Goal: Task Accomplishment & Management: Use online tool/utility

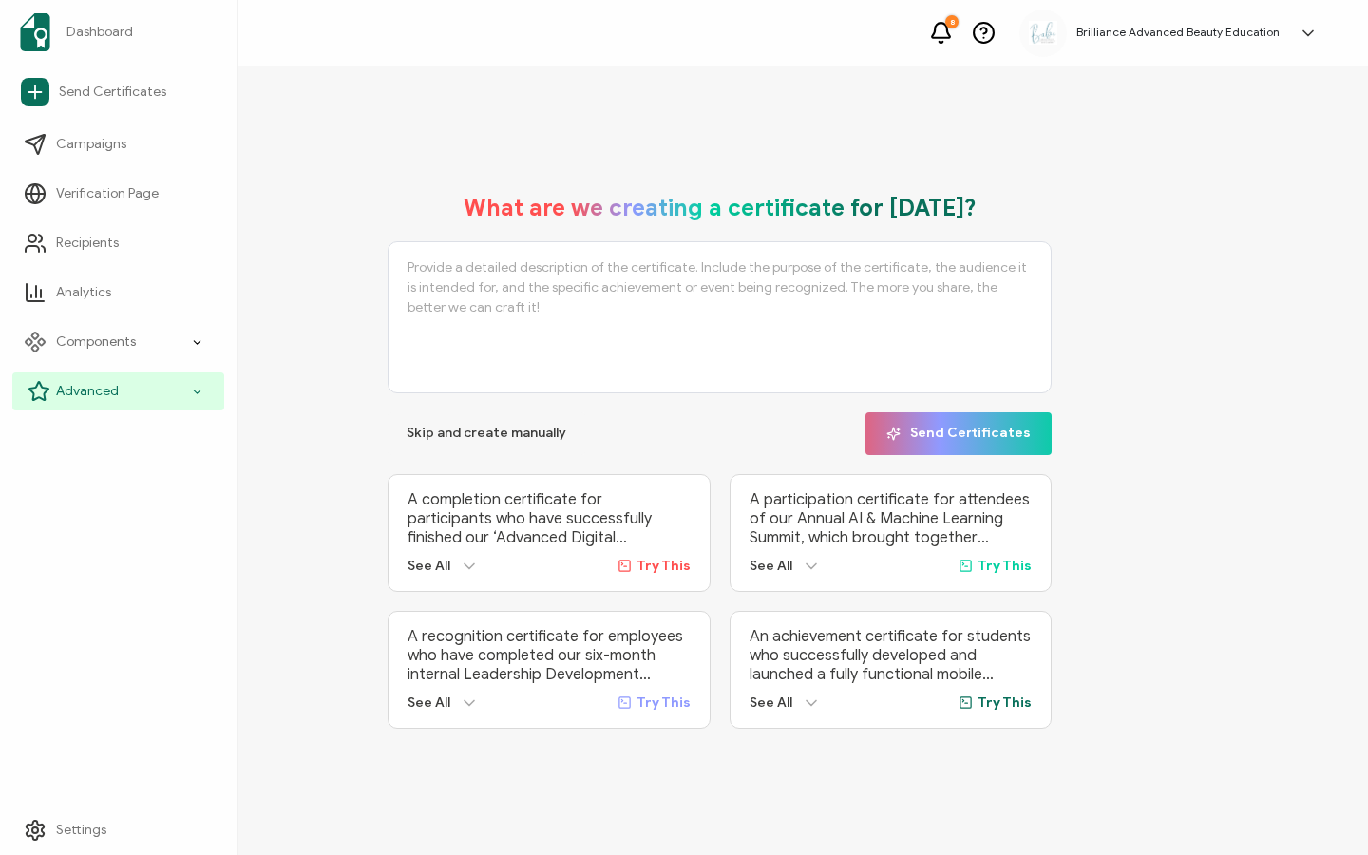
click at [57, 391] on span "Advanced" at bounding box center [87, 391] width 63 height 19
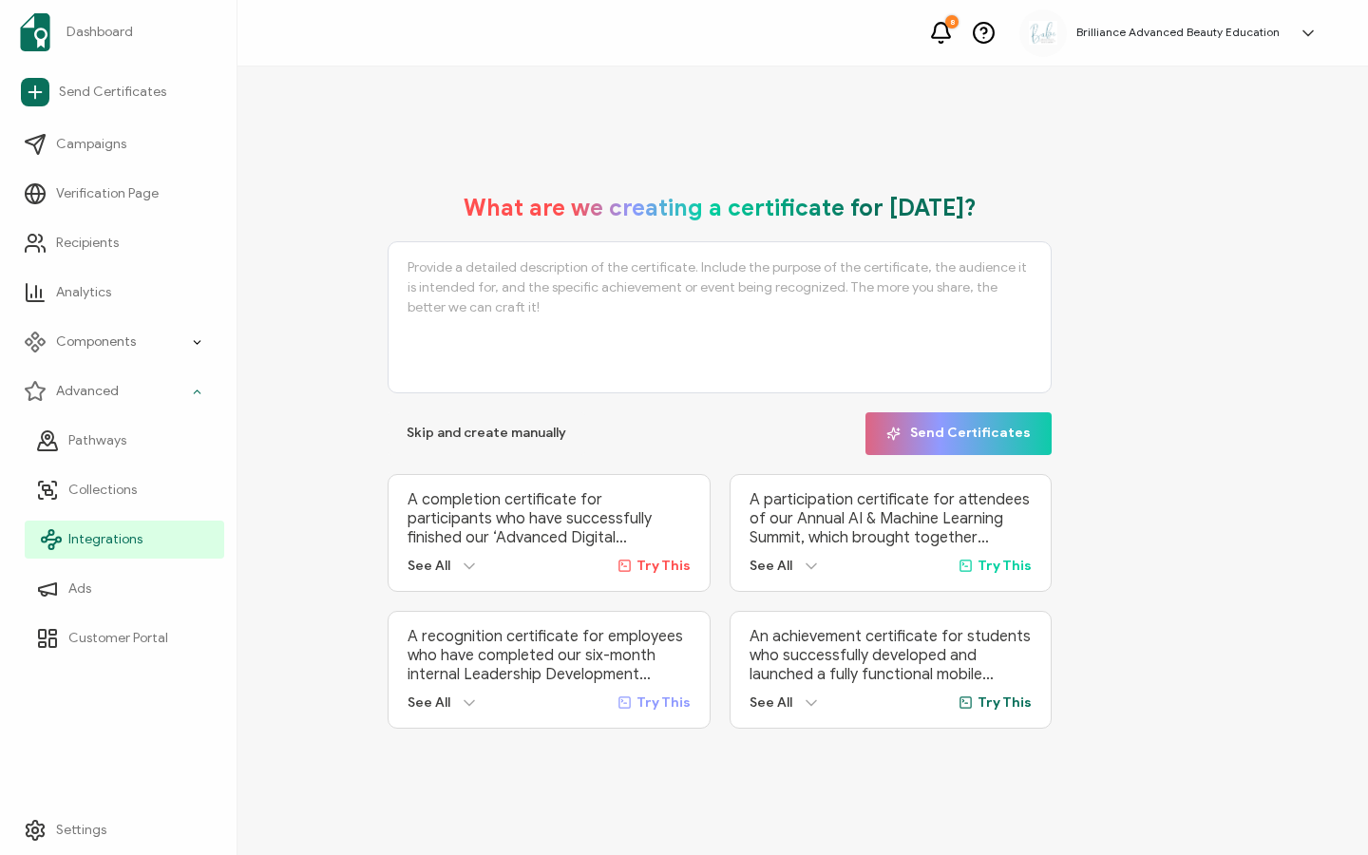
click at [85, 541] on span "Integrations" at bounding box center [105, 539] width 74 height 19
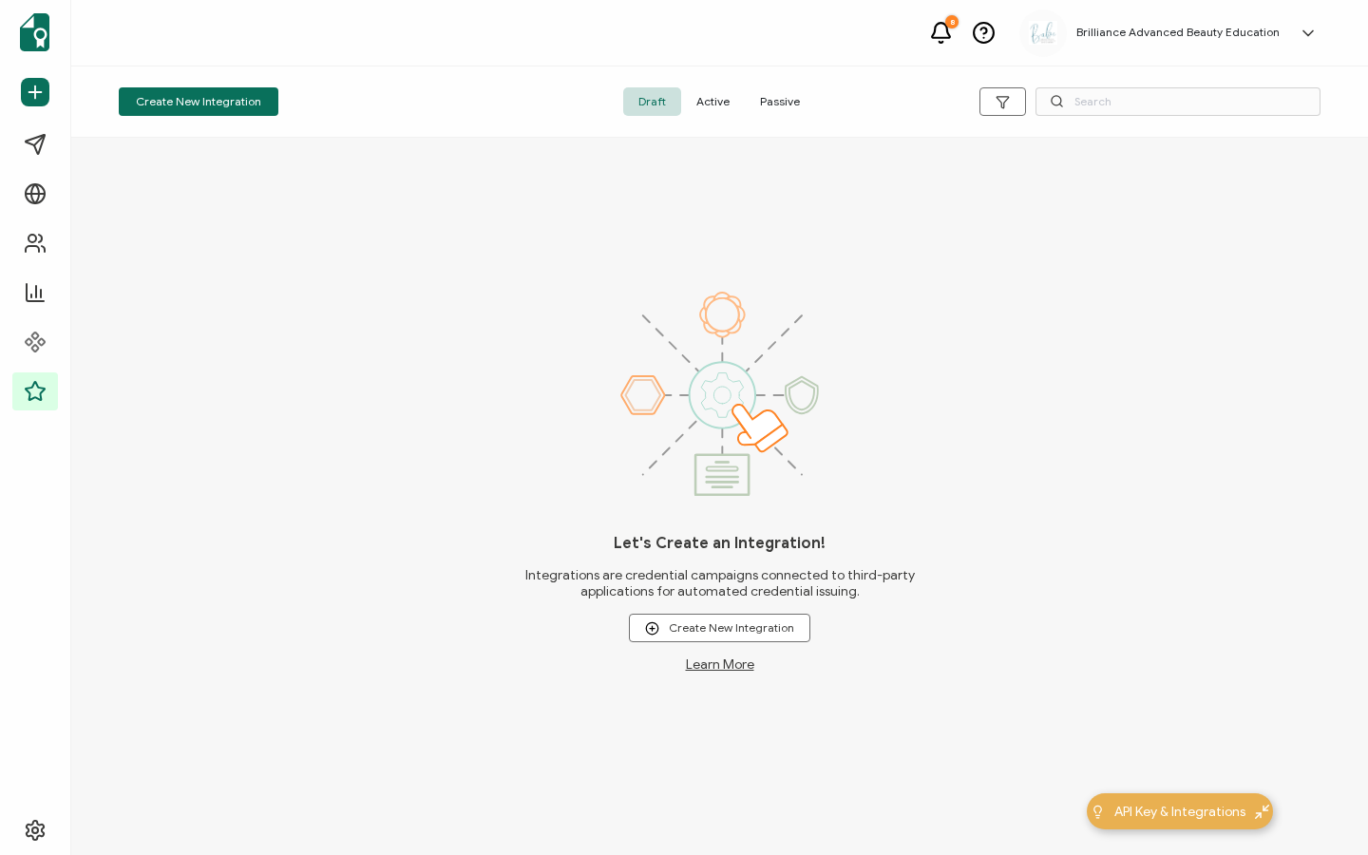
click at [708, 113] on span "Active" at bounding box center [713, 101] width 64 height 29
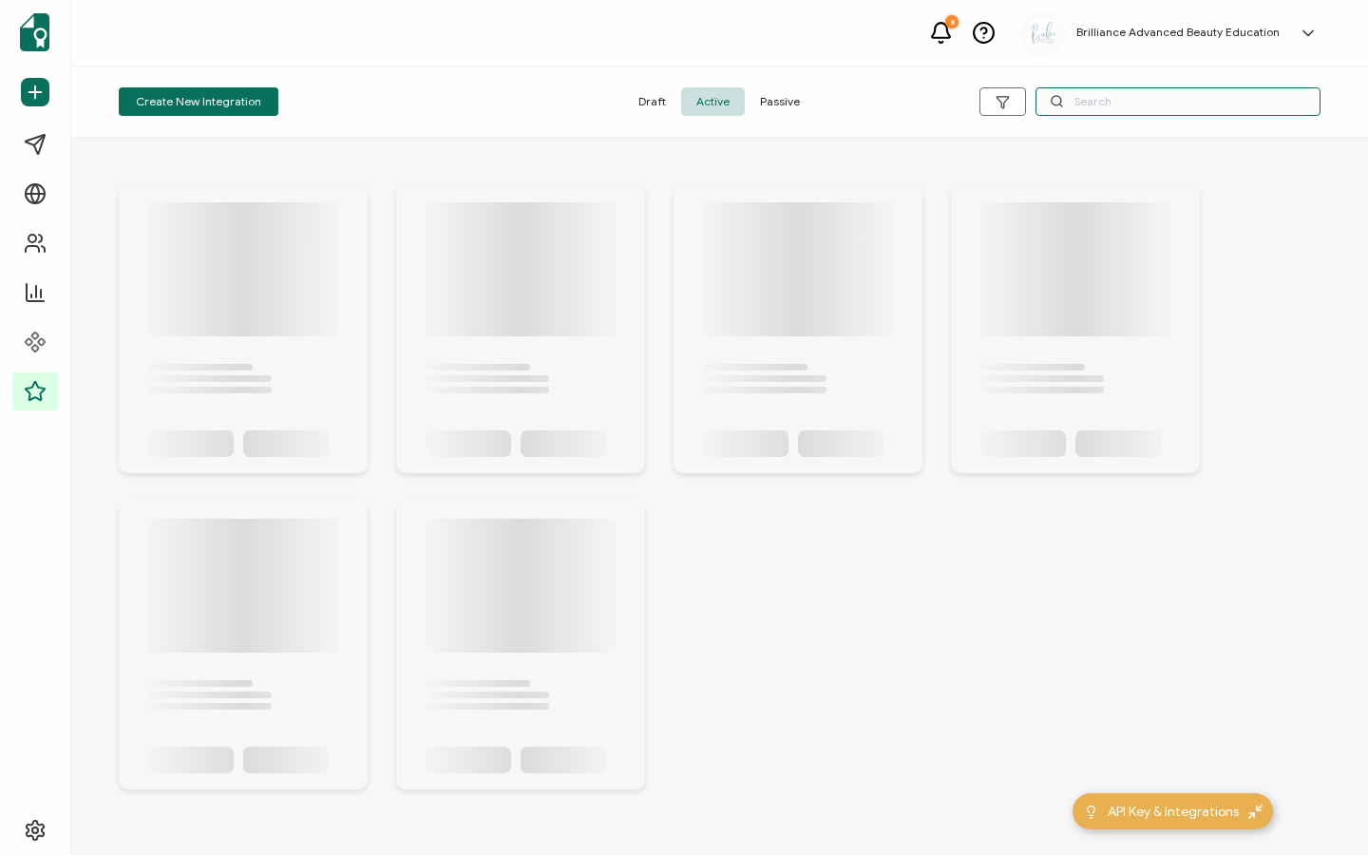
click at [1129, 90] on input "text" at bounding box center [1178, 101] width 285 height 29
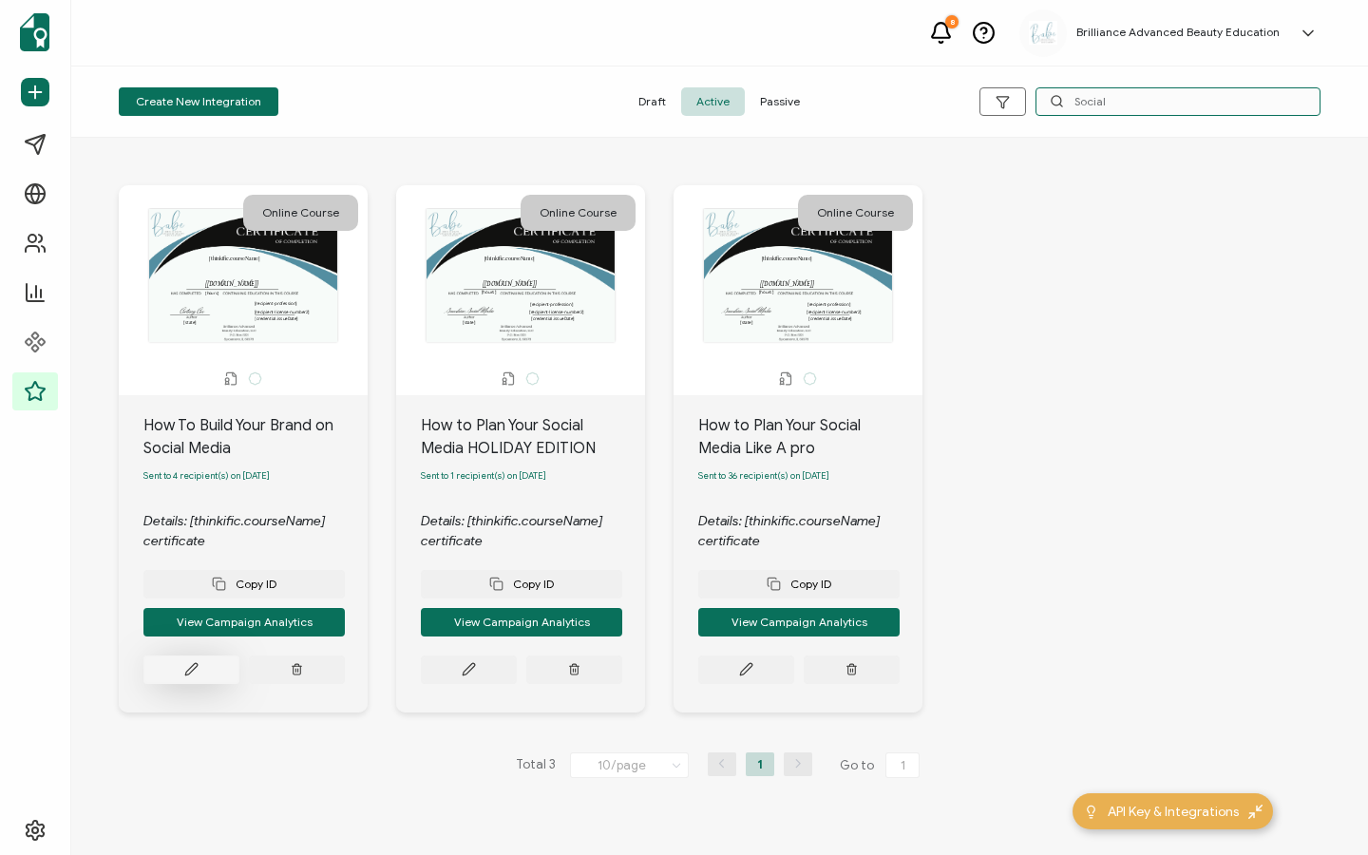
type input "Social"
click at [194, 676] on icon at bounding box center [191, 669] width 14 height 14
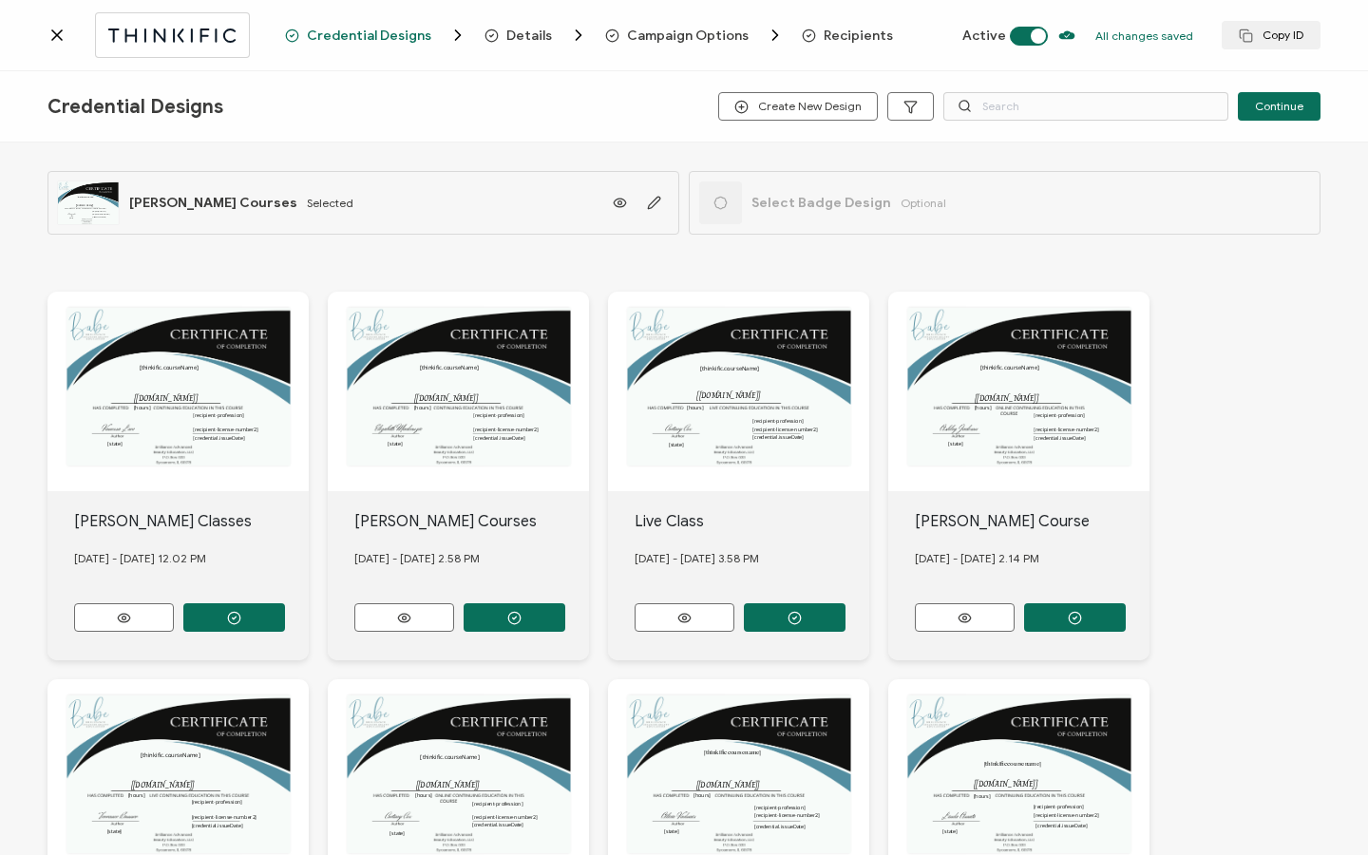
click at [839, 32] on span "Recipients" at bounding box center [858, 36] width 69 height 14
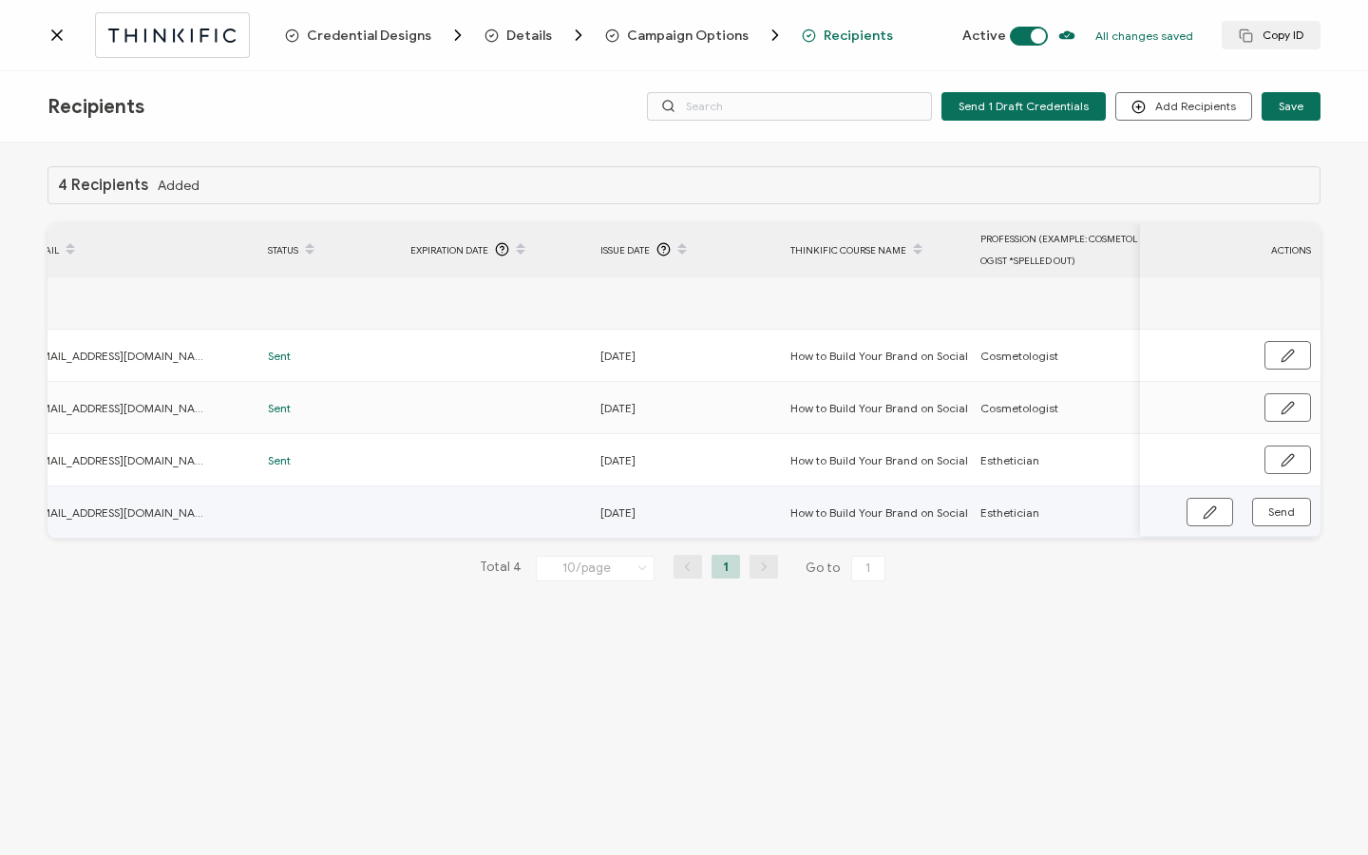
scroll to position [0, 907]
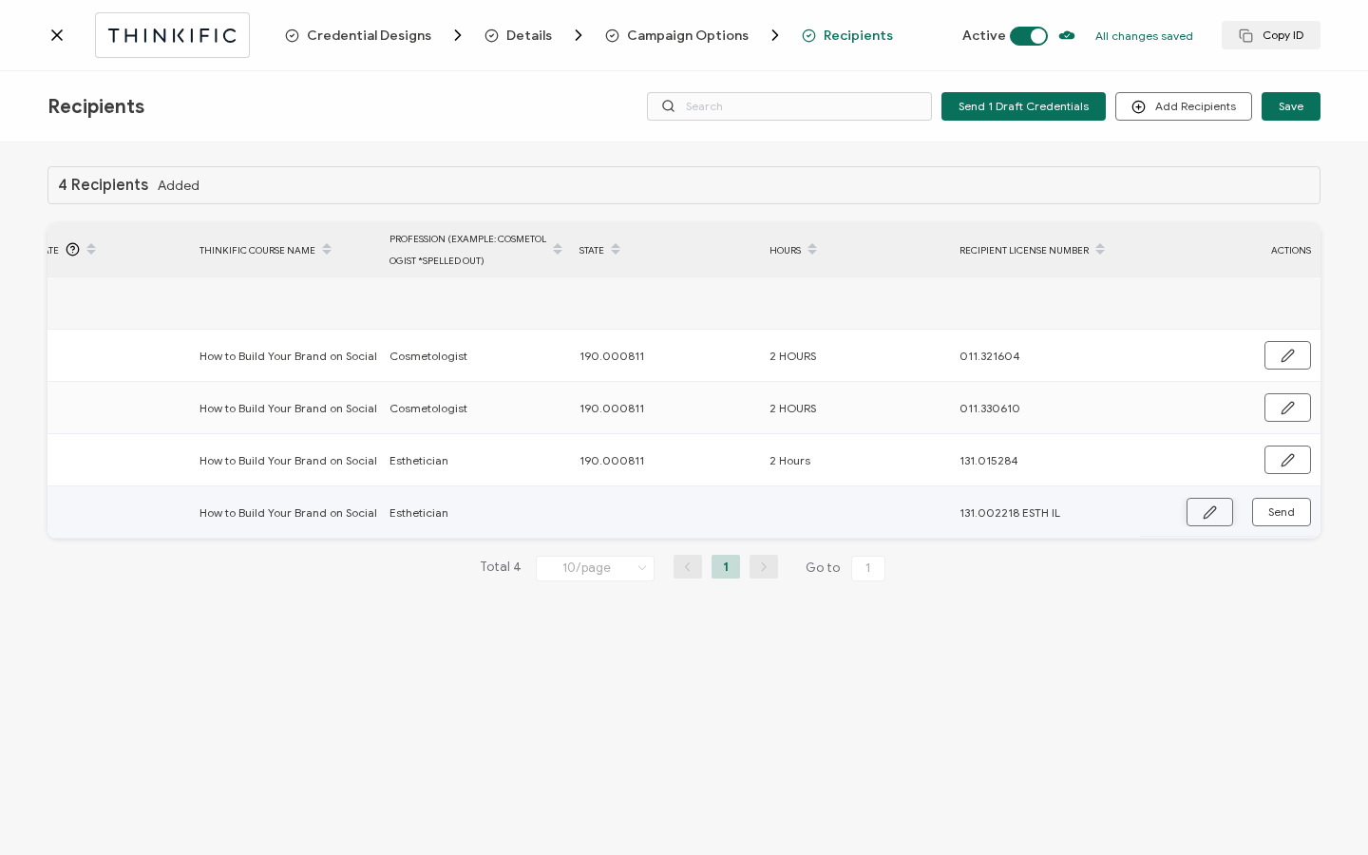
click at [1217, 515] on button "button" at bounding box center [1210, 512] width 47 height 29
click at [683, 524] on input "text" at bounding box center [663, 513] width 166 height 30
type input "1"
type input "19"
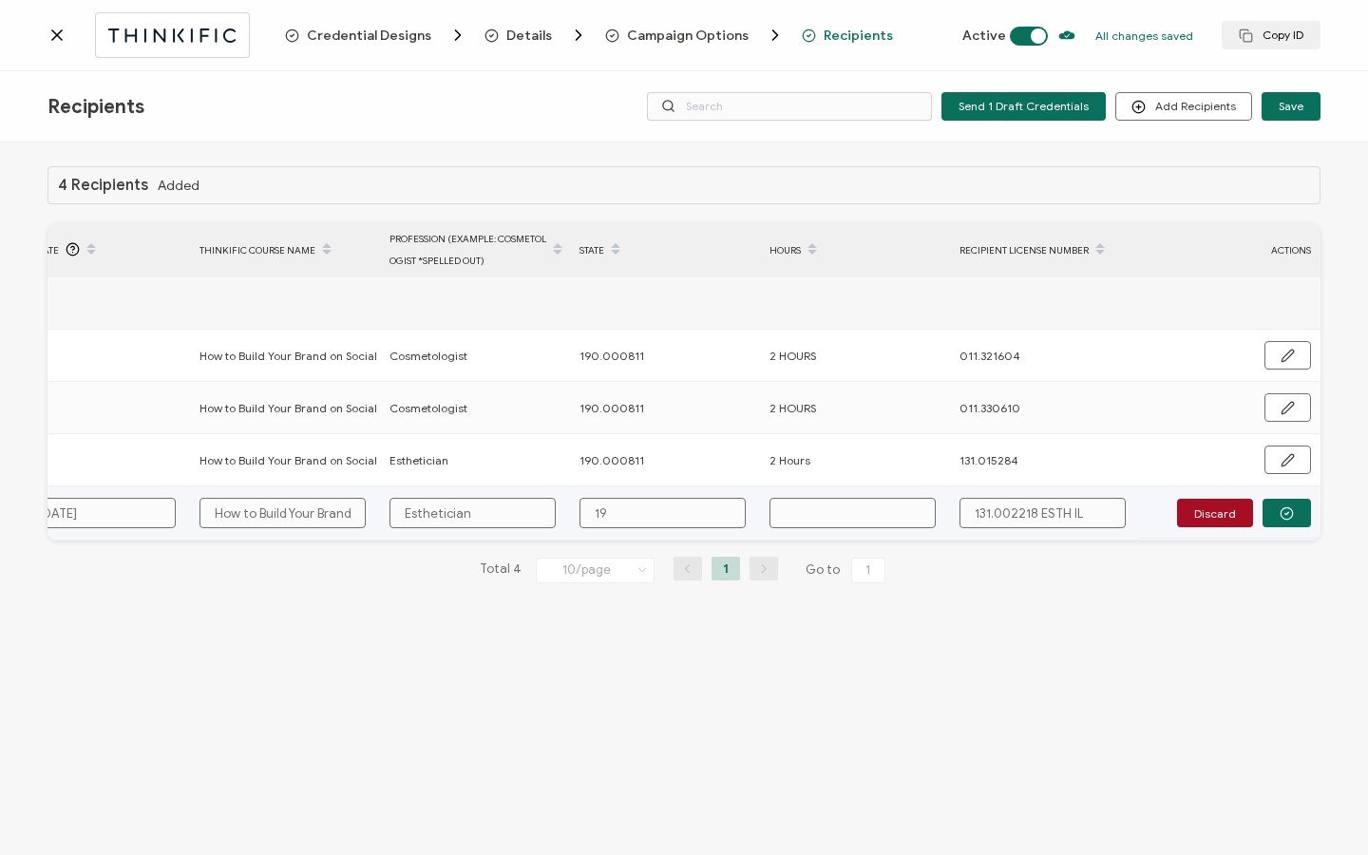
type input "19"
type input "190"
type input "190."
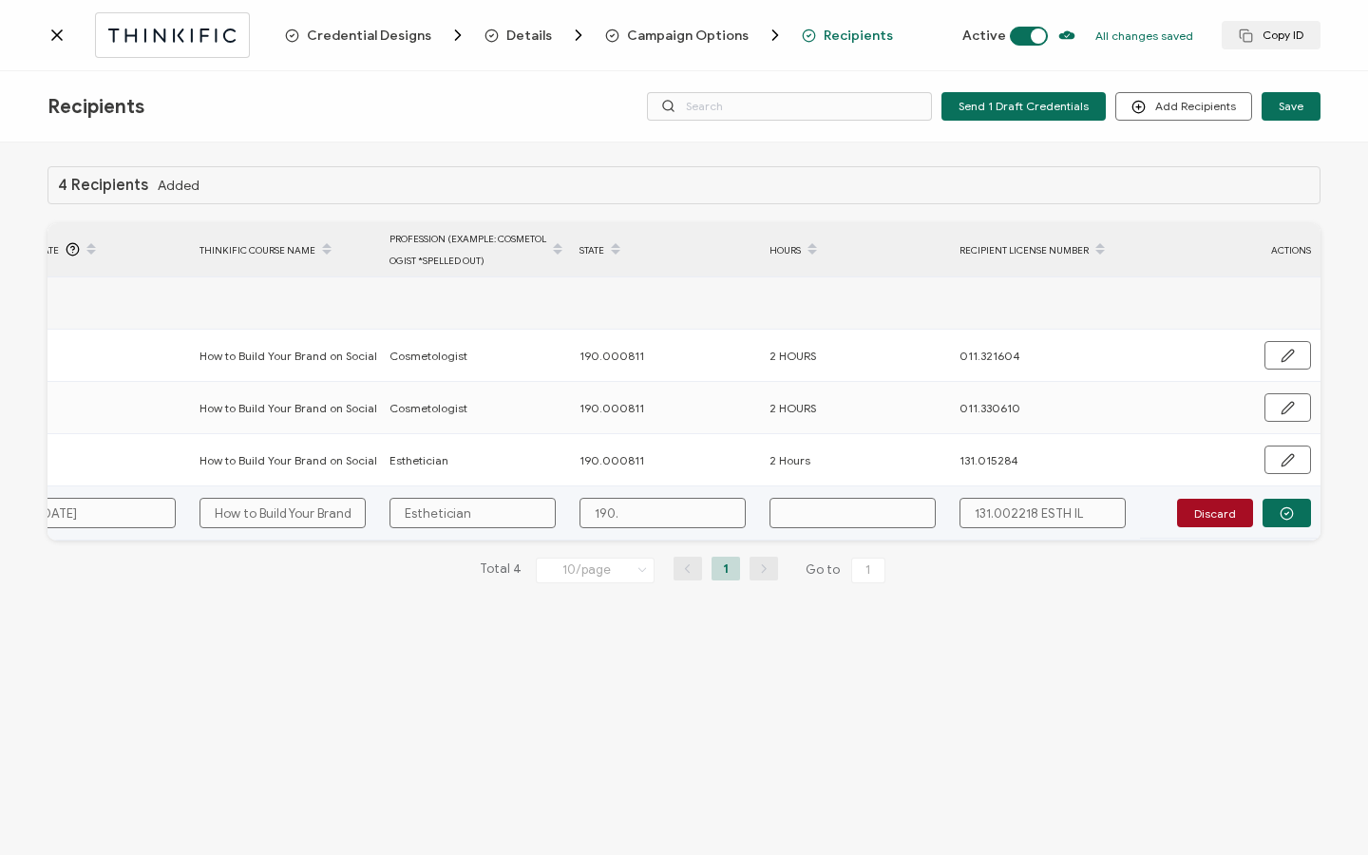
type input "190.0"
type input "190.00"
type input "190.000"
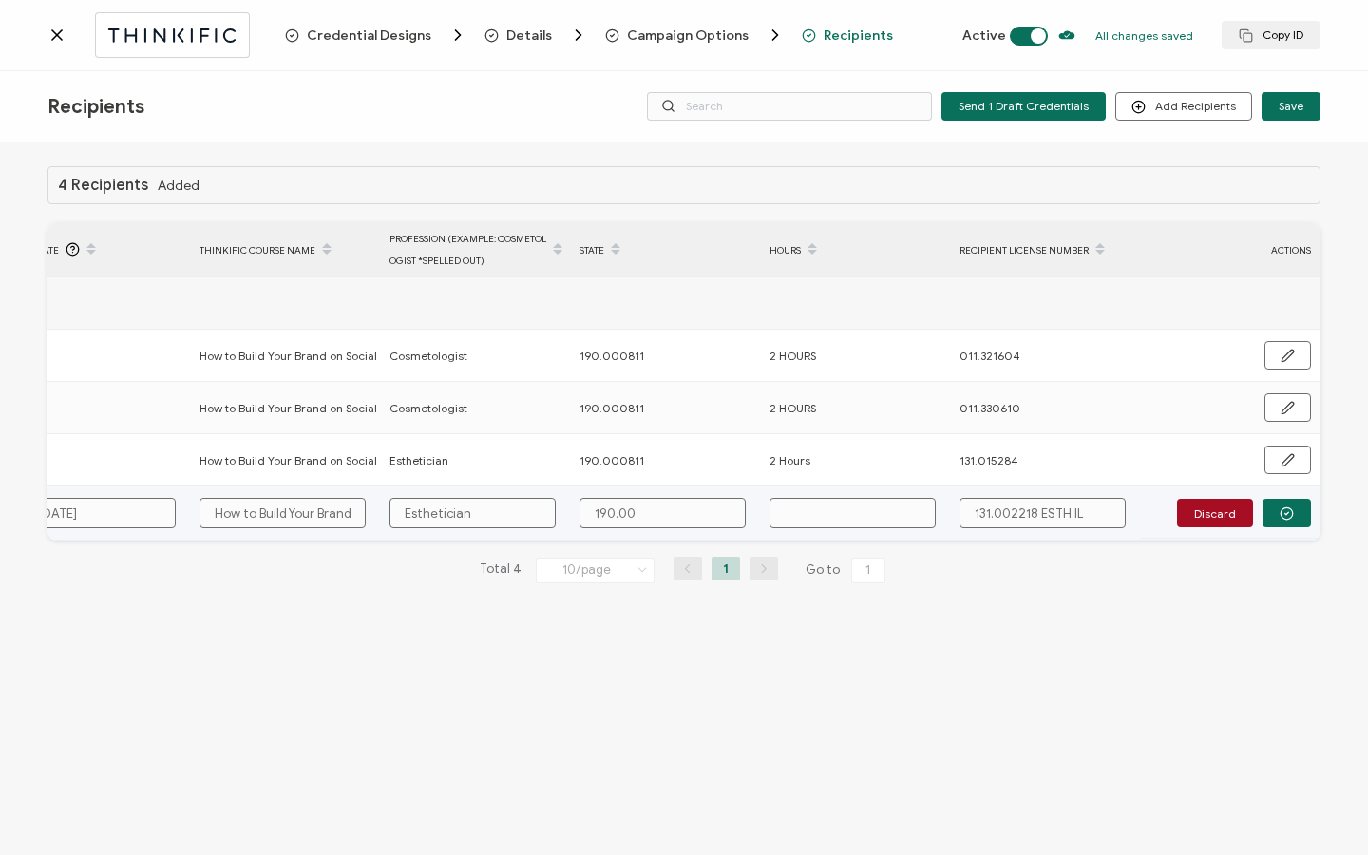
type input "190.000"
type input "190.0008"
type input "190.00081"
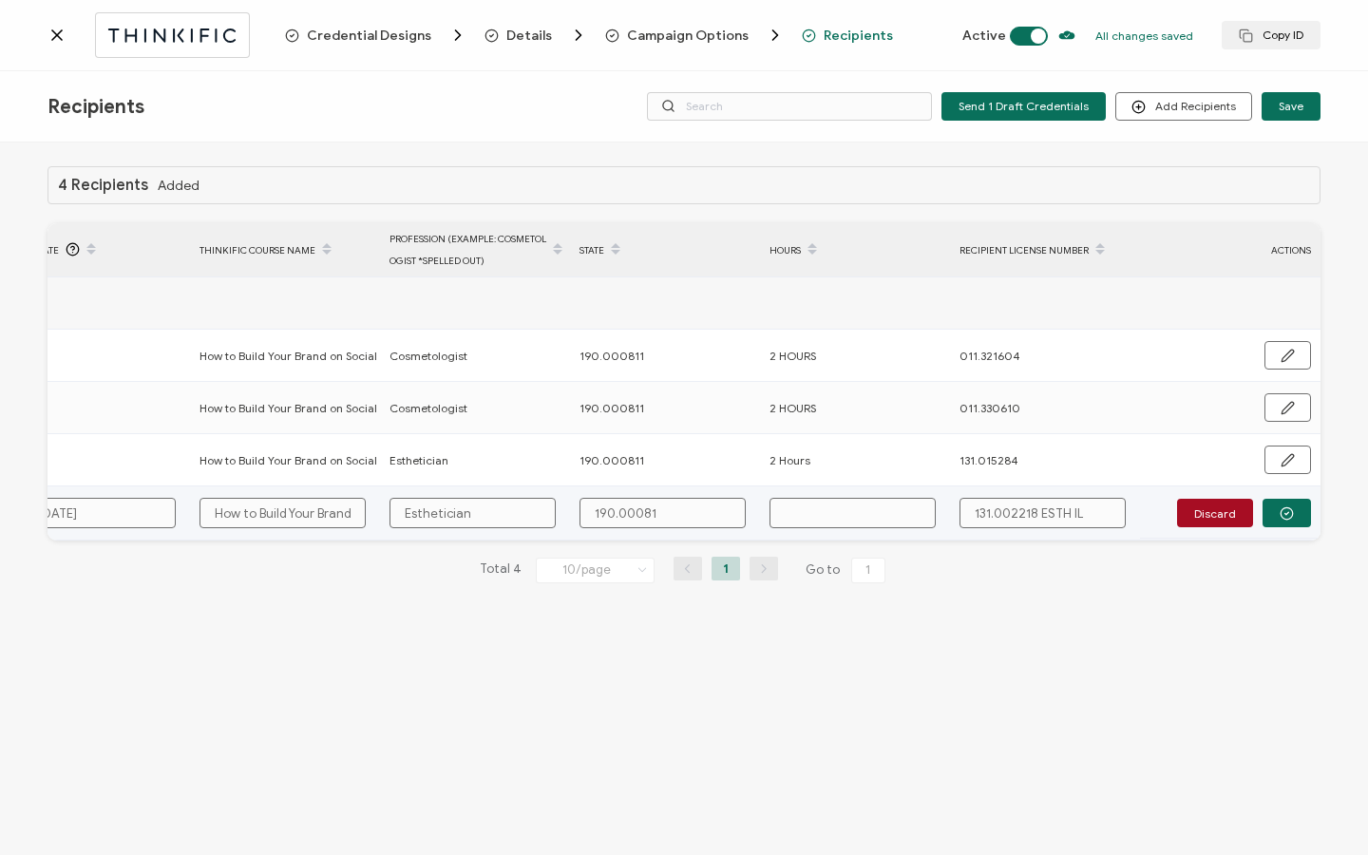
type input "190.000811"
type input "2"
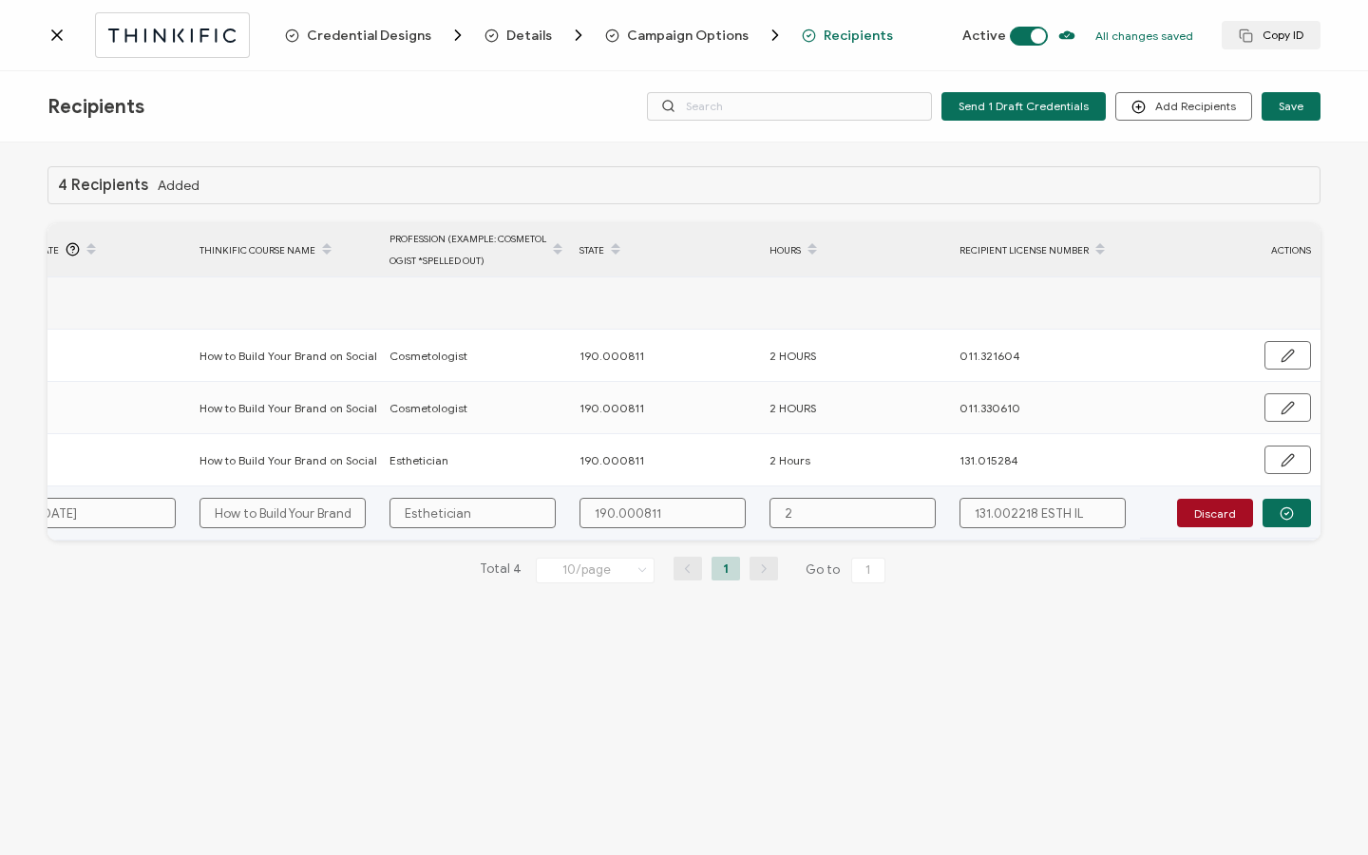
type input "2"
type input "2 H"
type input "2 Ho"
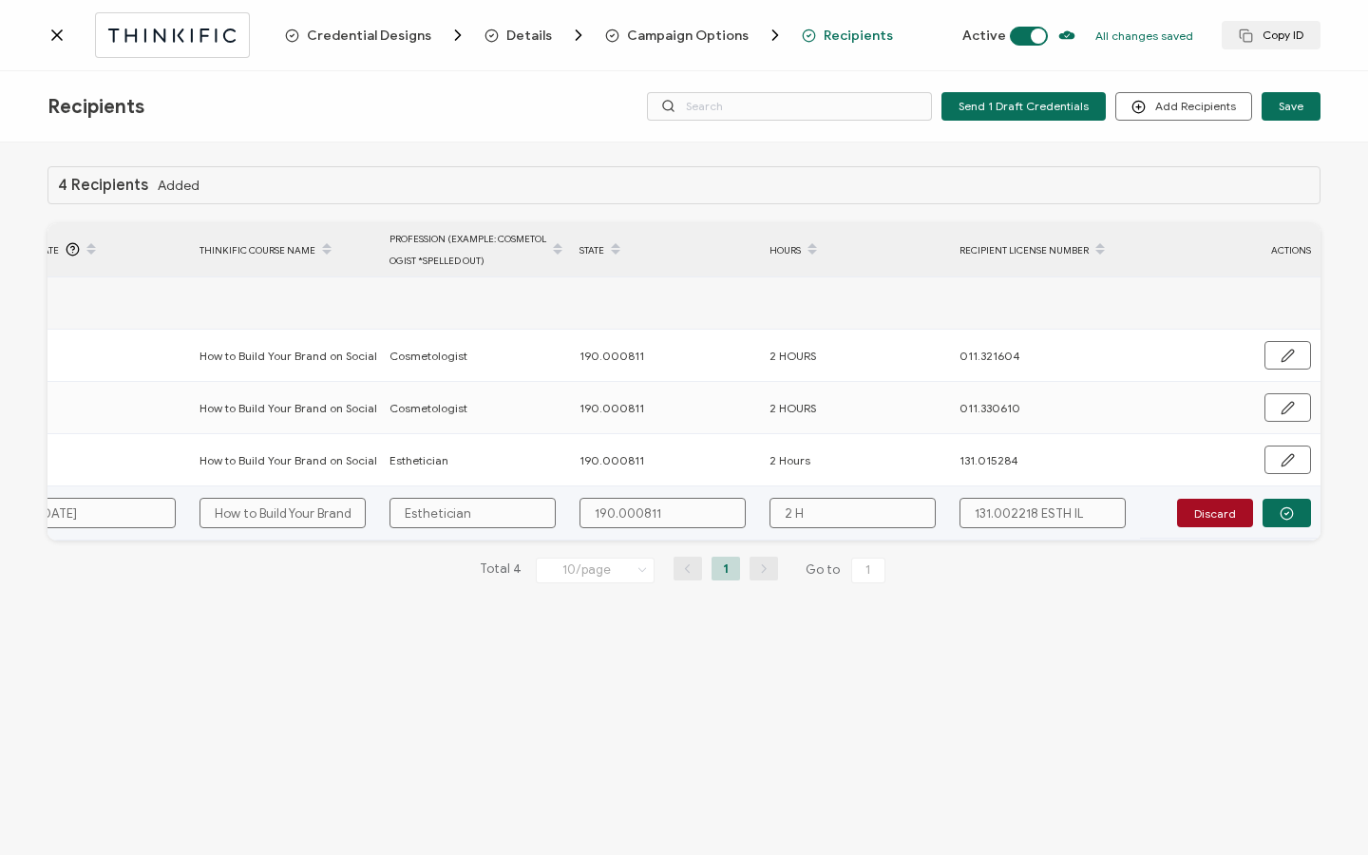
type input "2 Ho"
type input "2 Hou"
type input "2 Hour"
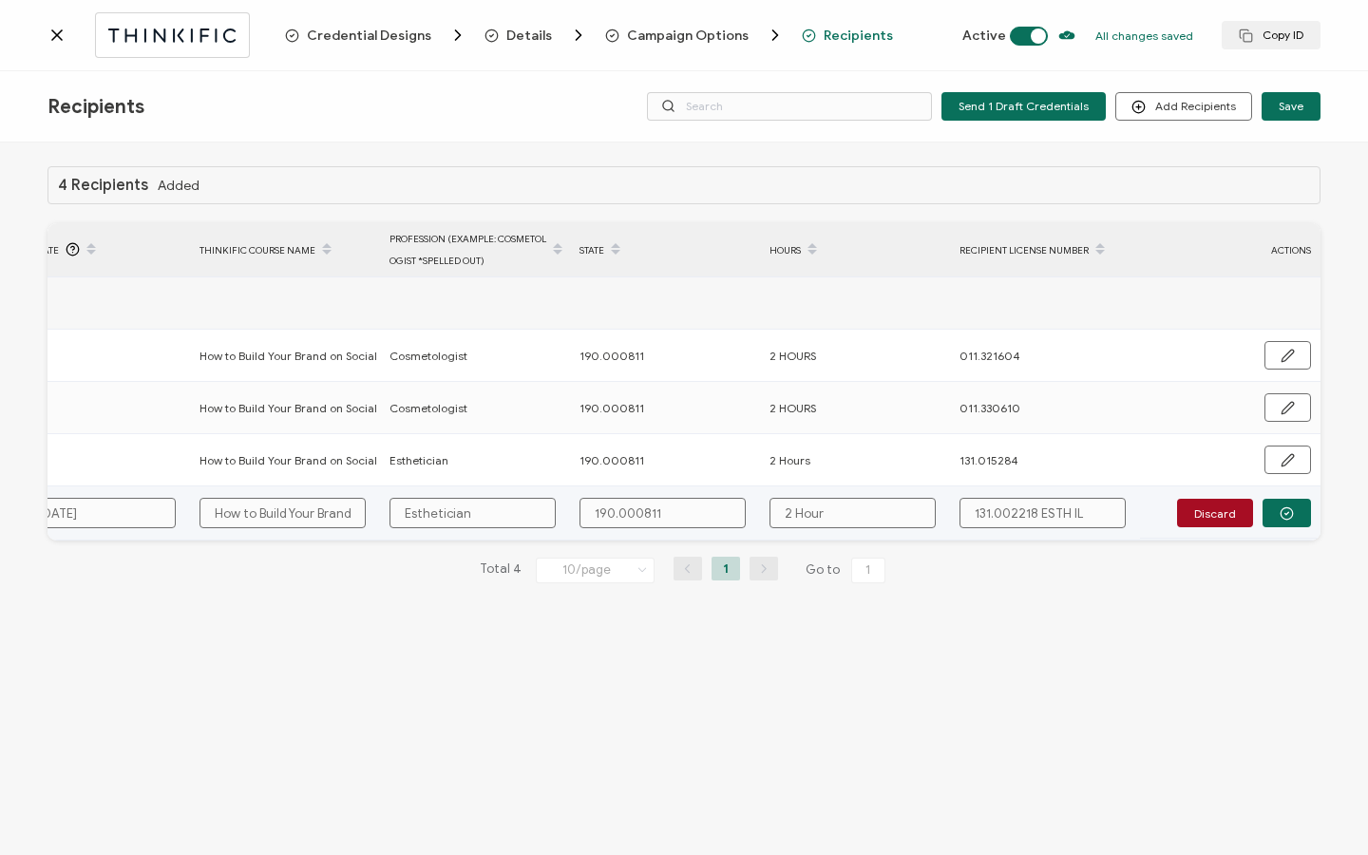
type input "2 Hours"
drag, startPoint x: 1037, startPoint y: 509, endPoint x: 1095, endPoint y: 509, distance: 58.9
click at [1095, 509] on input "131.002218 ESTH IL" at bounding box center [1043, 513] width 166 height 30
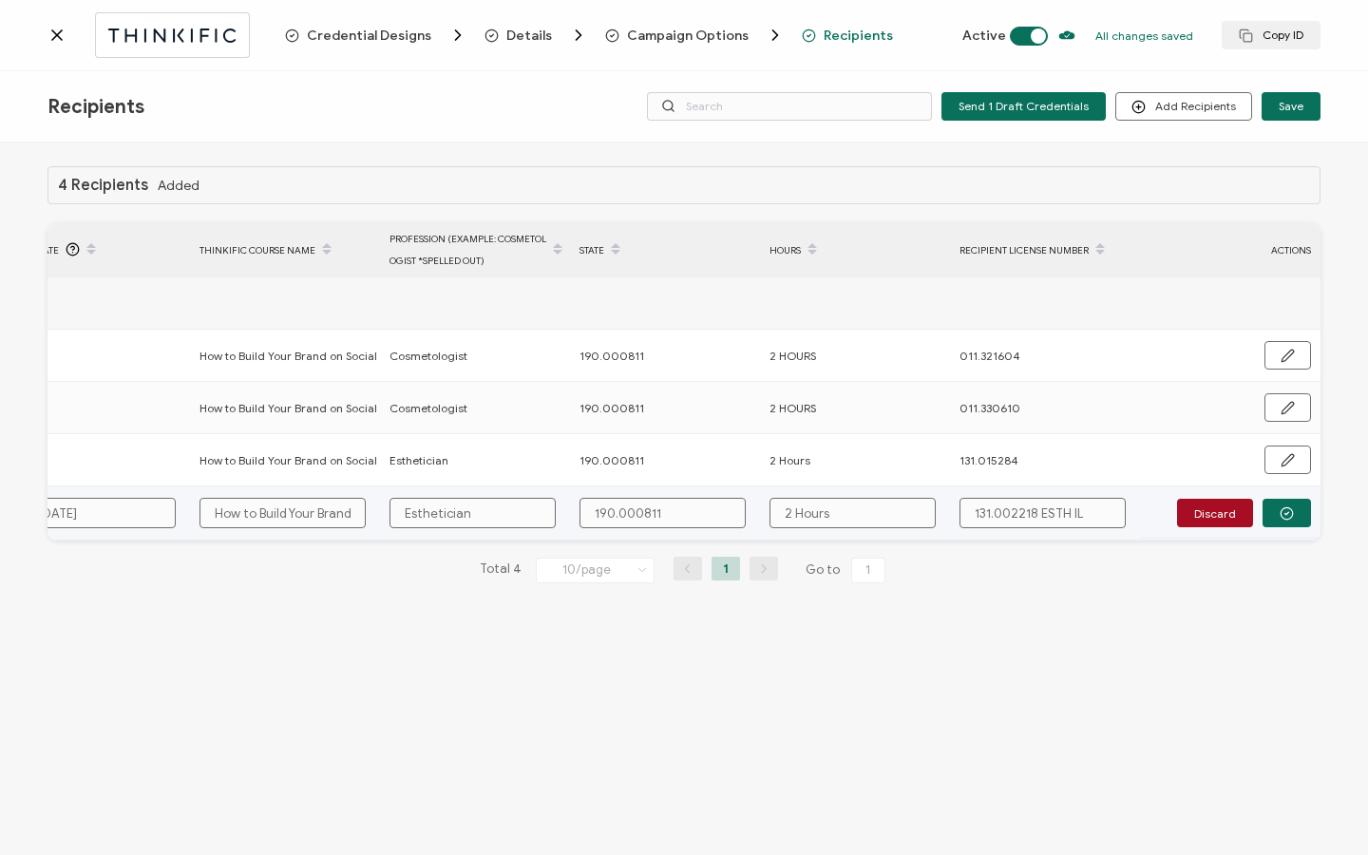
type input "131.002218"
click at [1309, 515] on button "button" at bounding box center [1287, 513] width 48 height 29
click at [1306, 515] on button "Send" at bounding box center [1281, 512] width 59 height 29
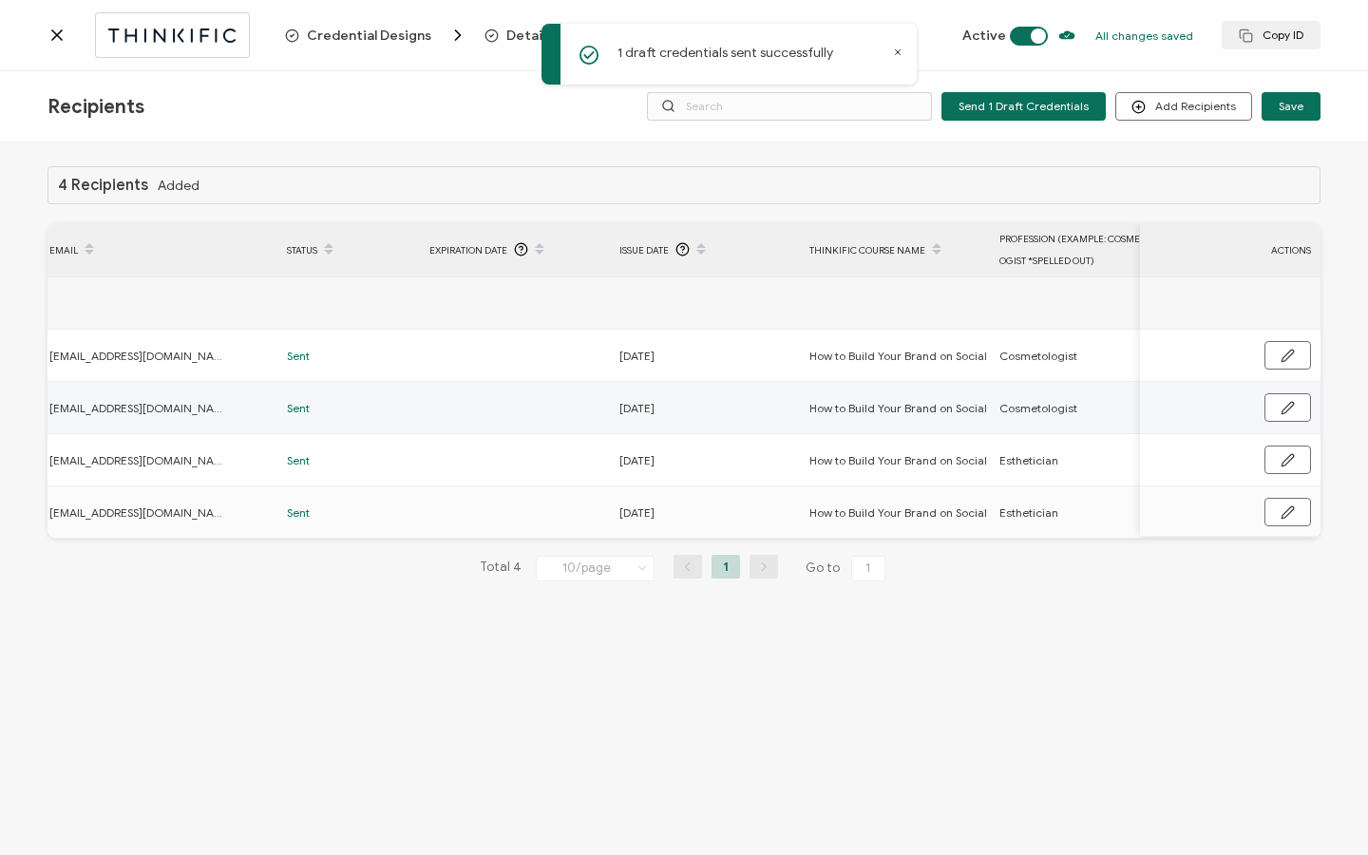
scroll to position [0, 0]
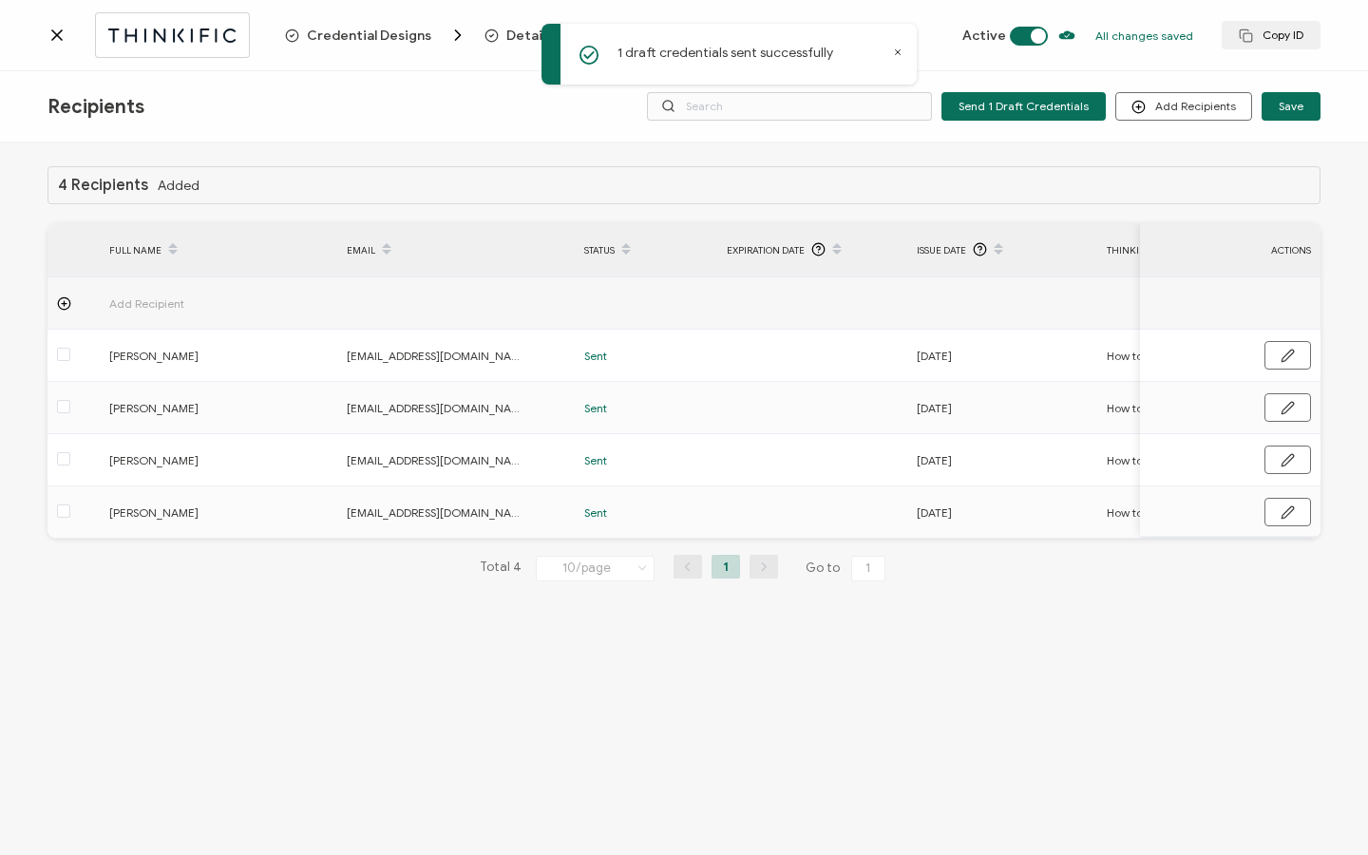
click at [62, 46] on div at bounding box center [167, 34] width 238 height 45
click at [60, 38] on icon at bounding box center [57, 35] width 10 height 10
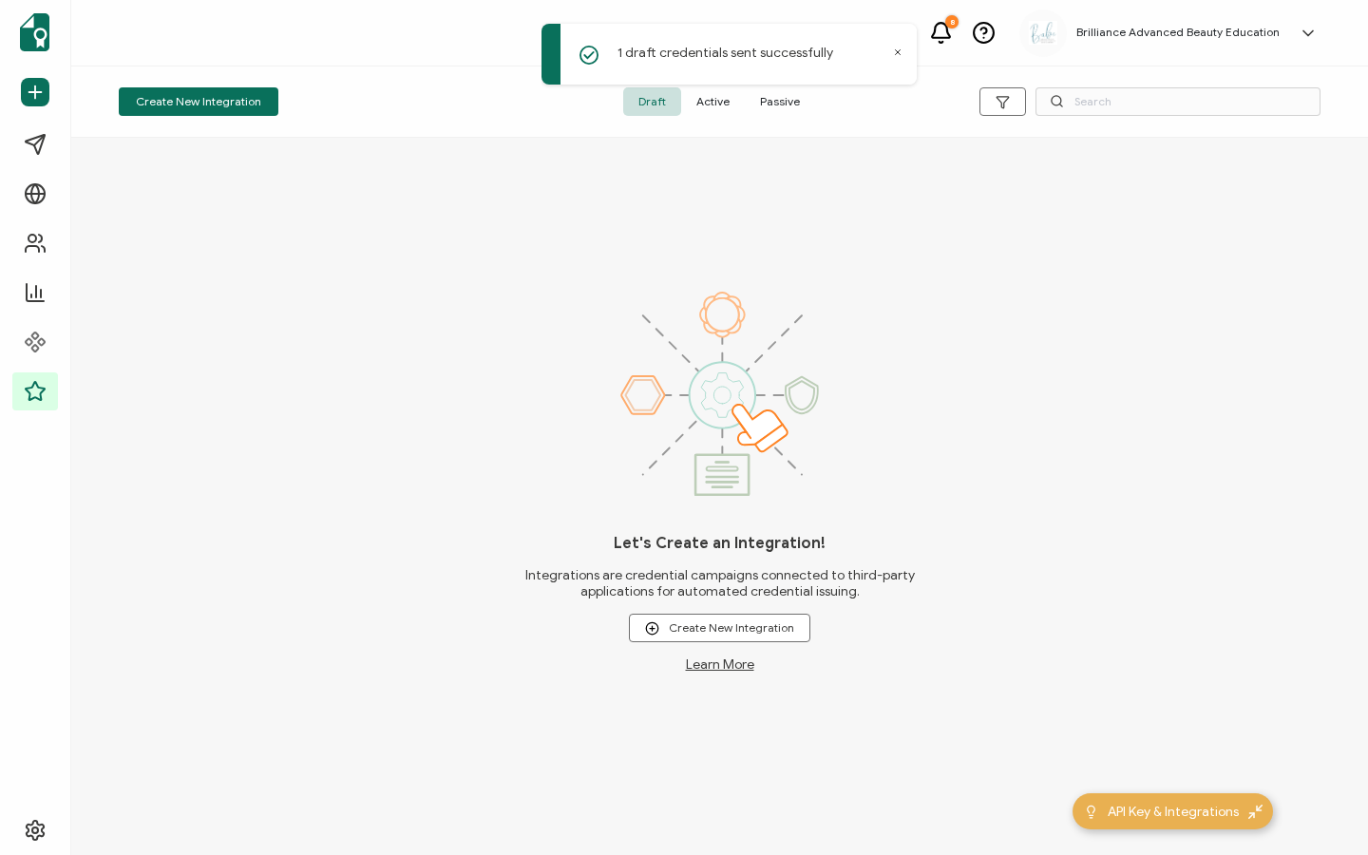
click at [701, 102] on span "Active" at bounding box center [713, 101] width 64 height 29
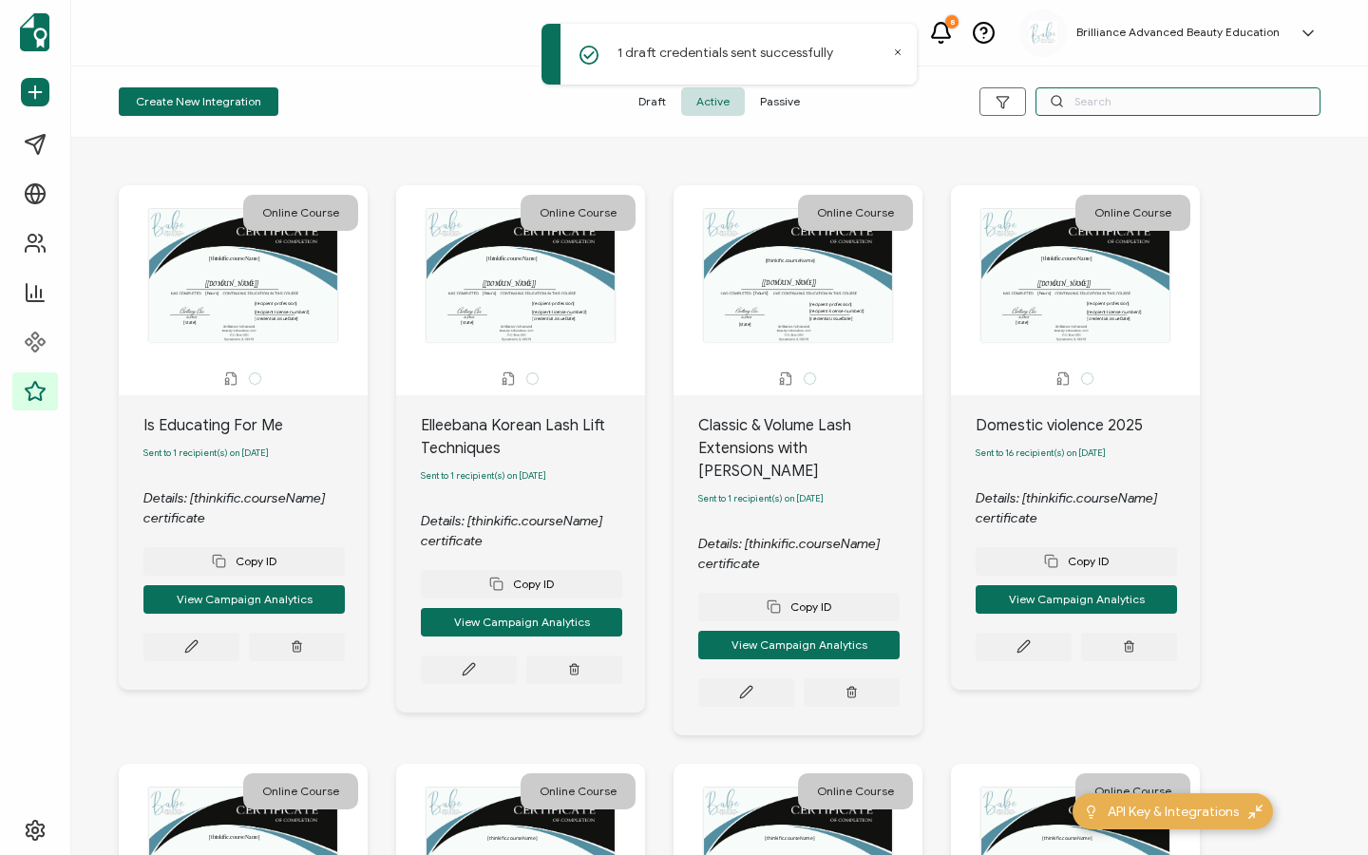
click at [1130, 97] on input "text" at bounding box center [1178, 101] width 285 height 29
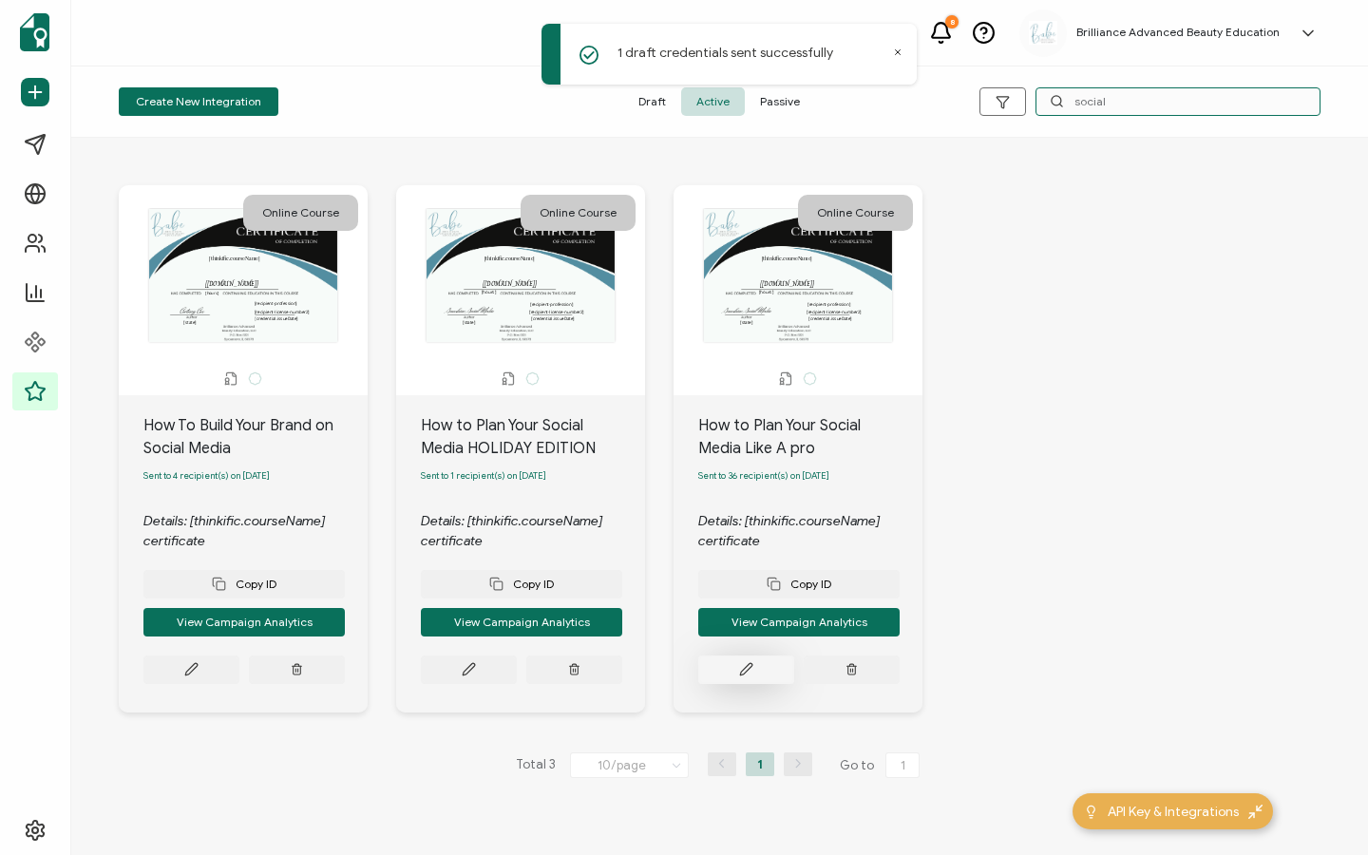
type input "social"
click at [756, 678] on button at bounding box center [746, 670] width 96 height 29
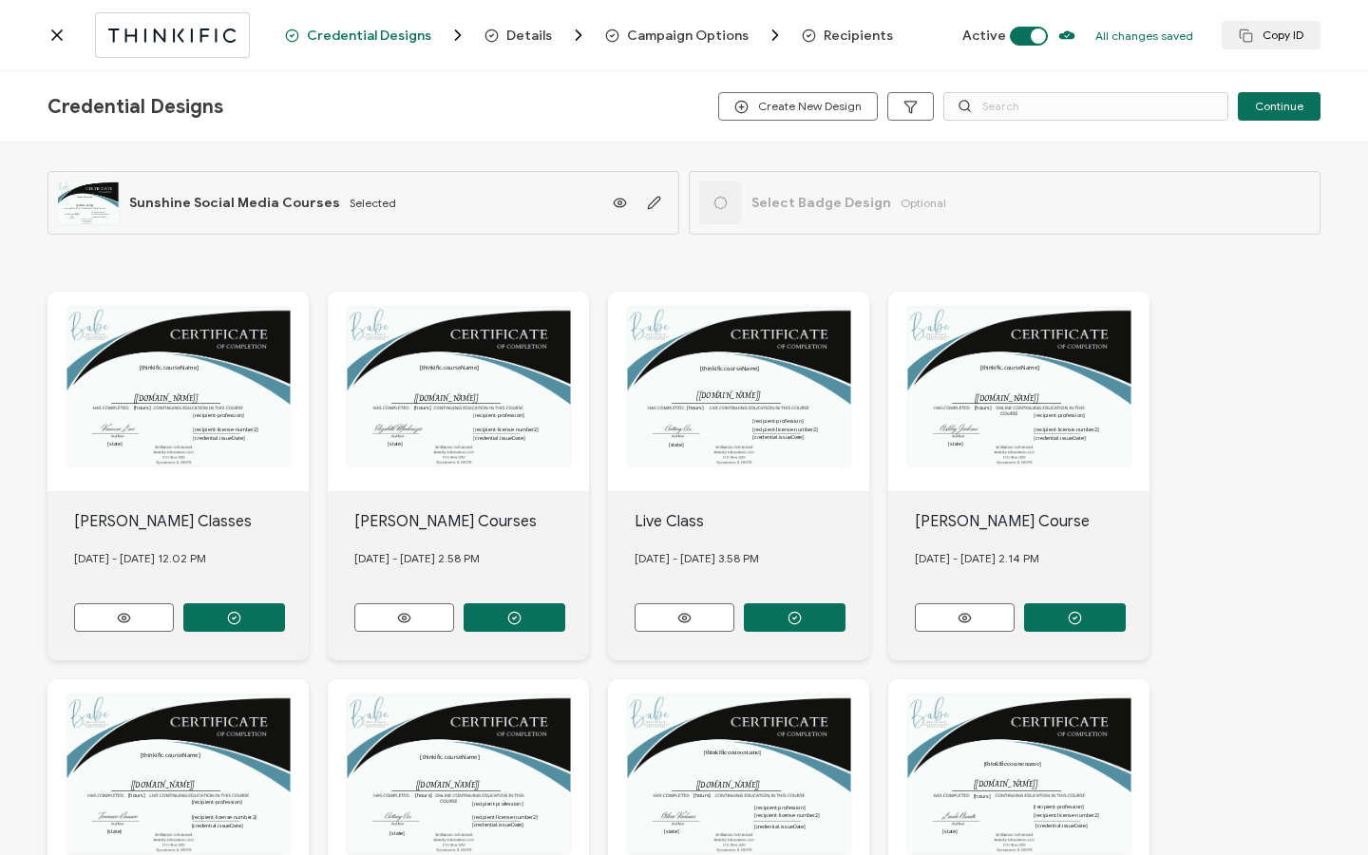
click at [827, 43] on span "Recipients" at bounding box center [858, 36] width 69 height 14
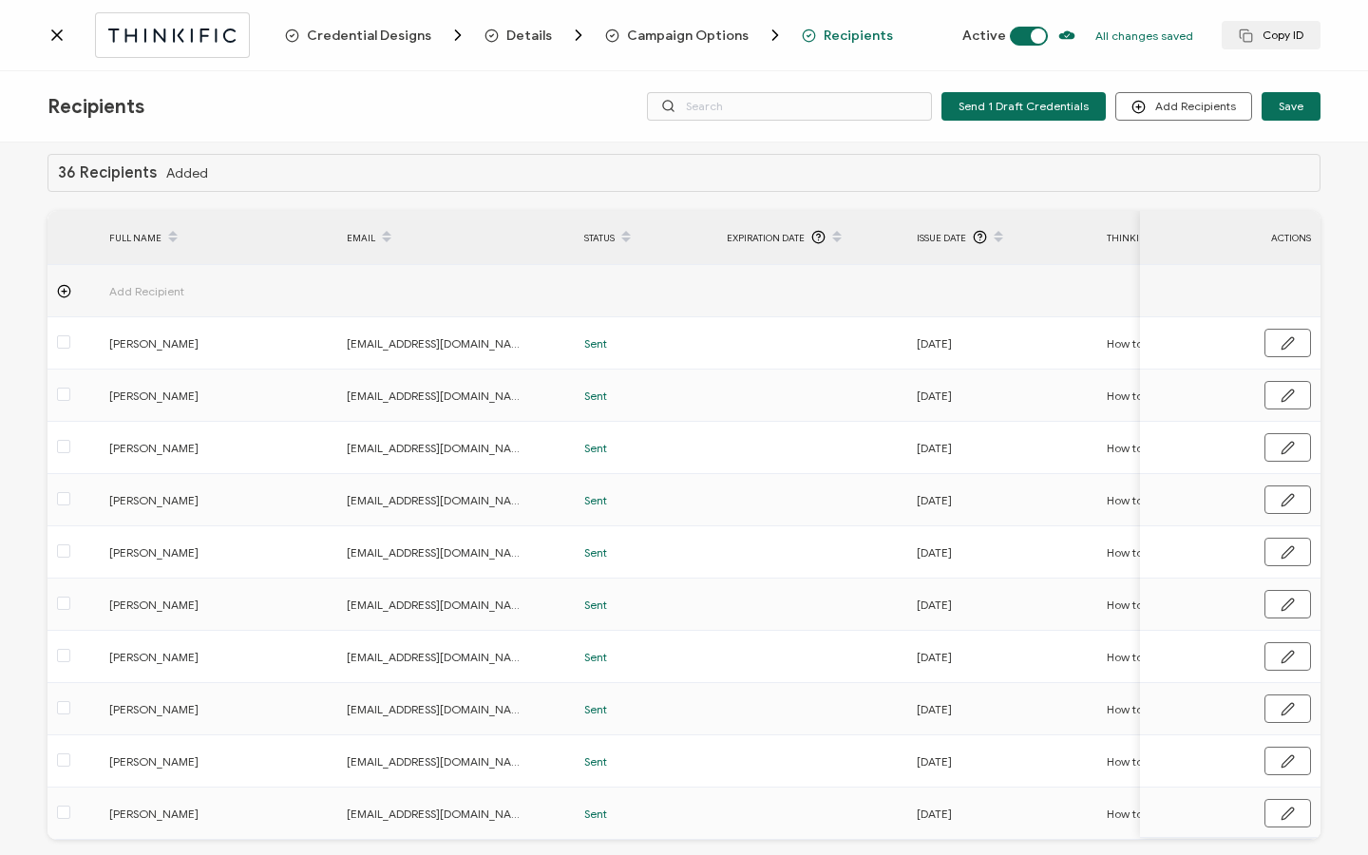
scroll to position [96, 0]
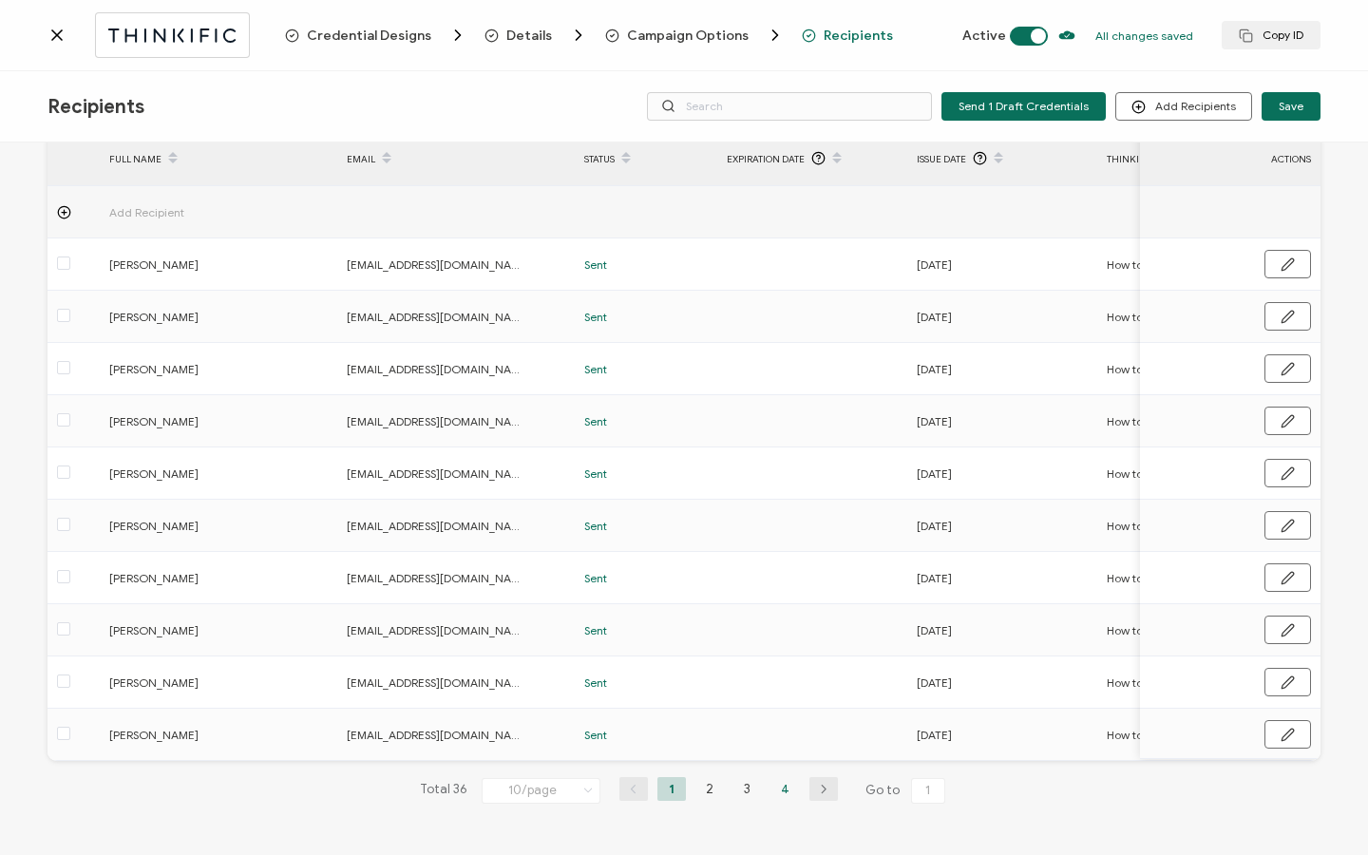
click at [785, 793] on li "4" at bounding box center [785, 789] width 29 height 24
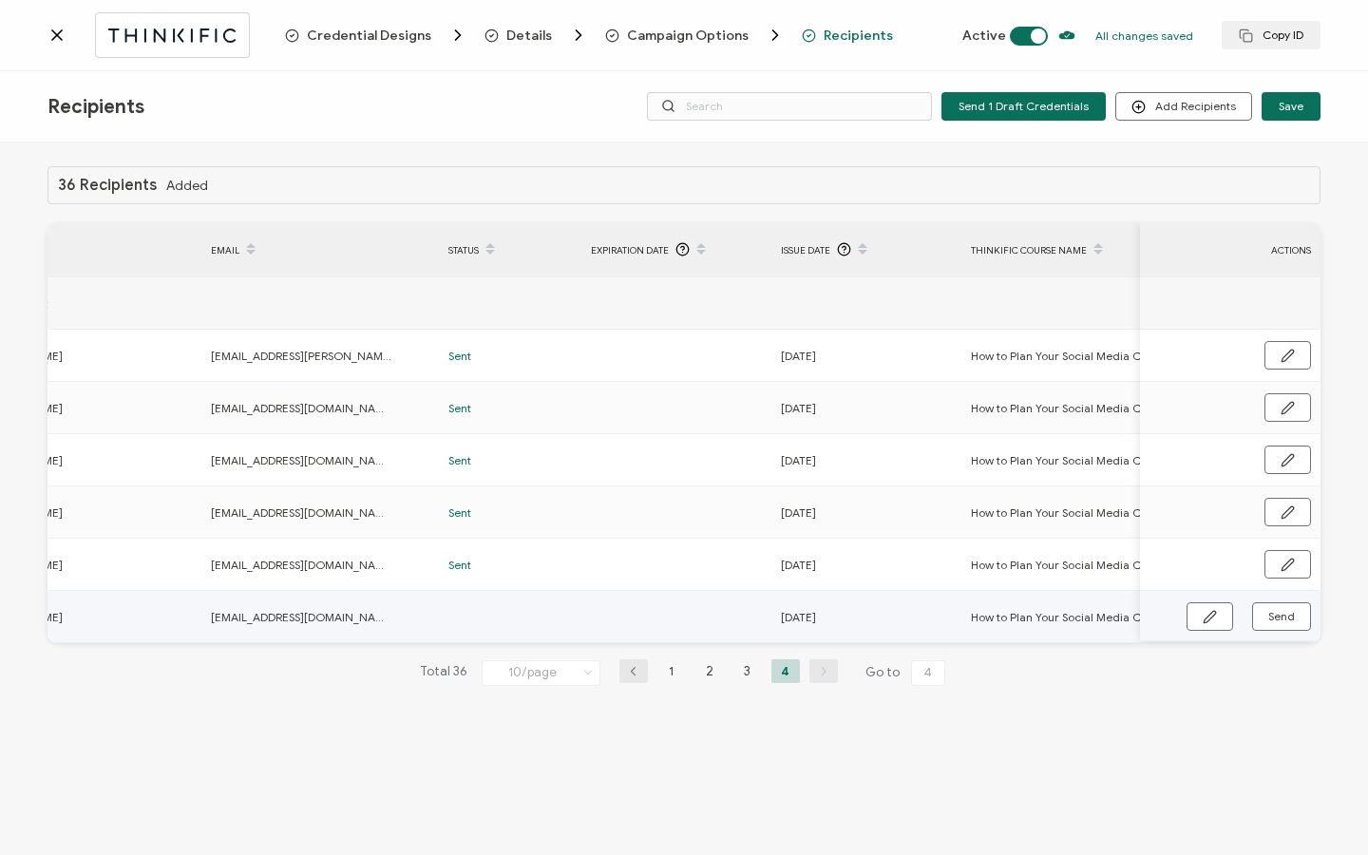
scroll to position [0, 0]
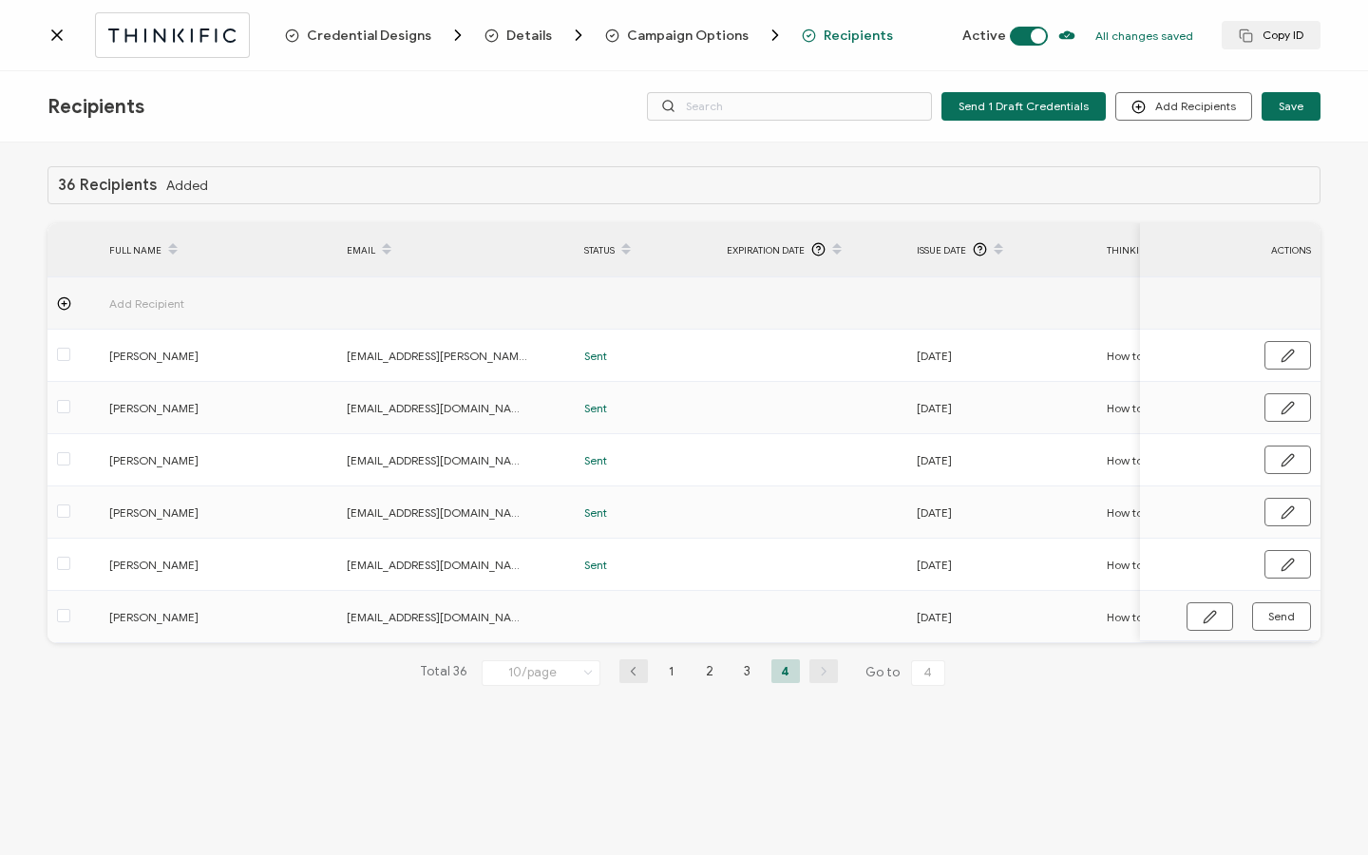
click at [58, 35] on icon at bounding box center [57, 35] width 10 height 10
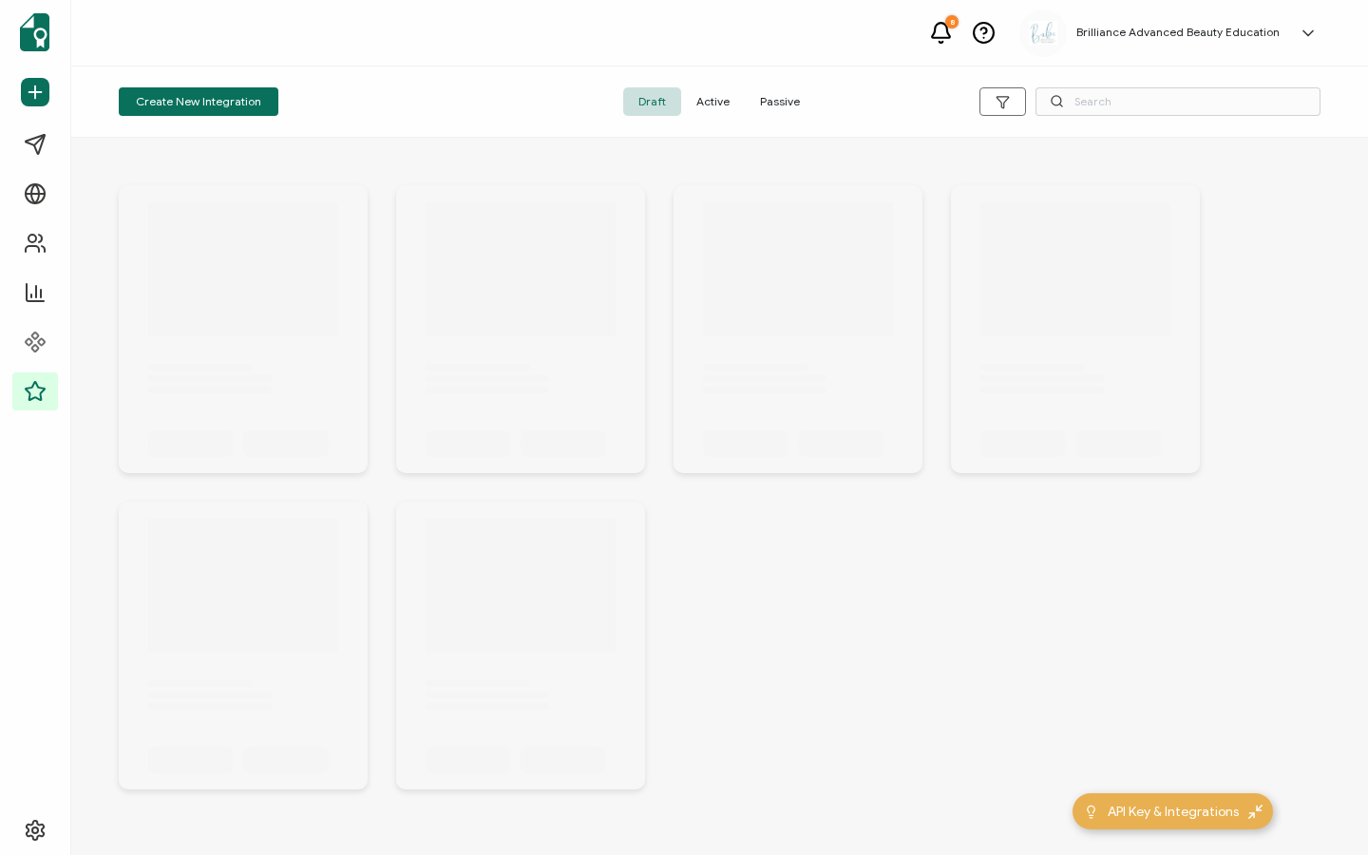
click at [733, 99] on span "Active" at bounding box center [713, 101] width 64 height 29
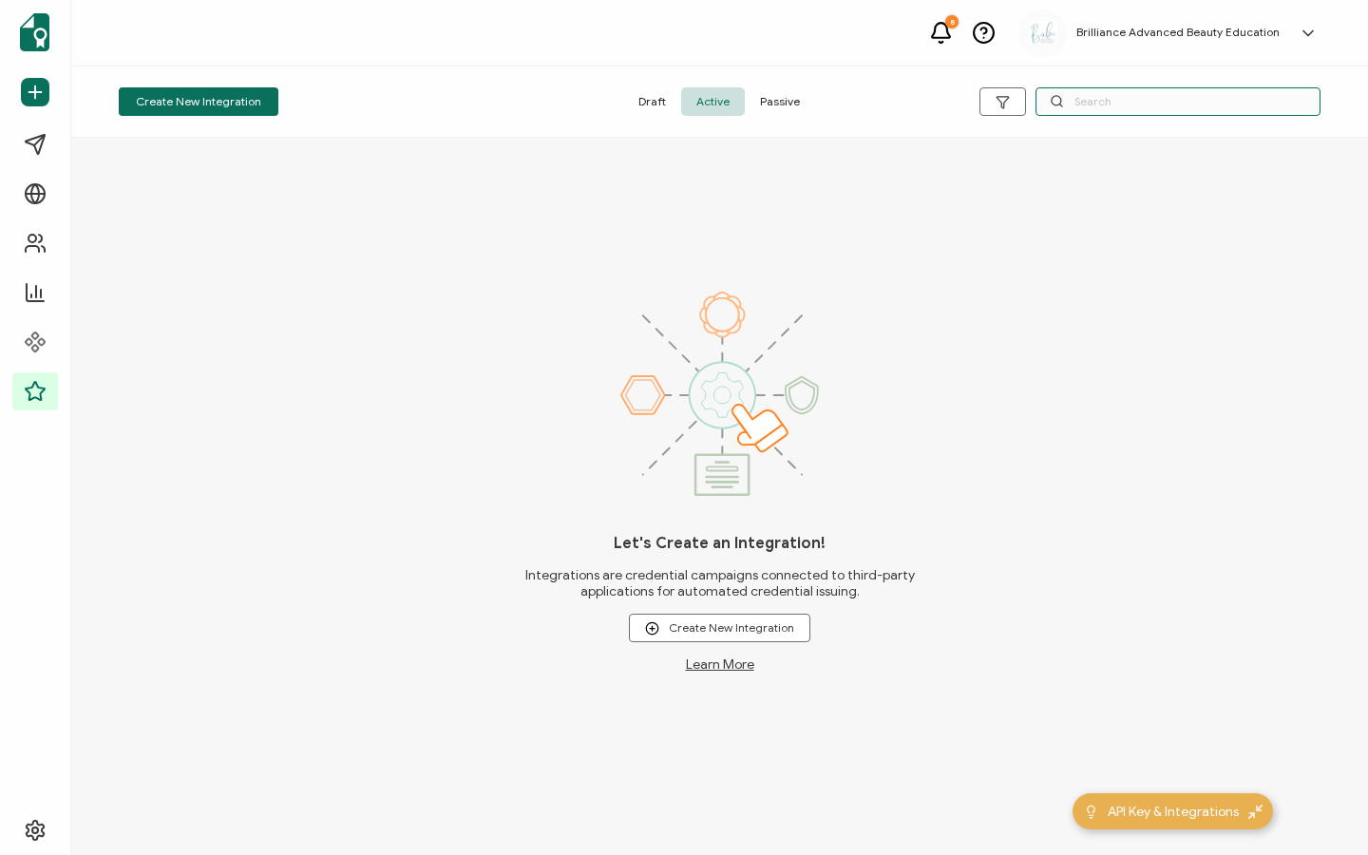
click at [1116, 104] on input "text" at bounding box center [1178, 101] width 285 height 29
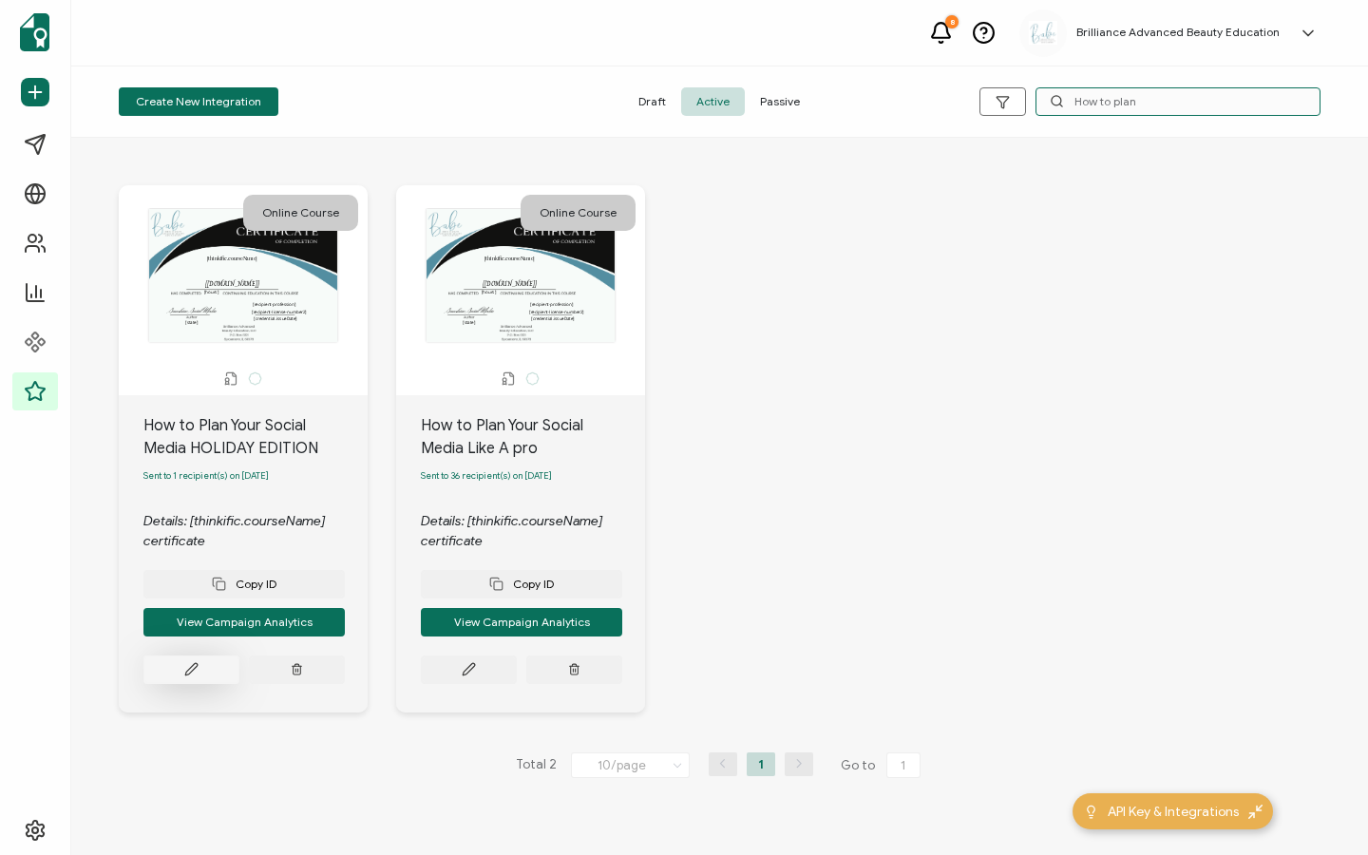
type input "How to plan"
click at [217, 668] on button at bounding box center [191, 670] width 96 height 29
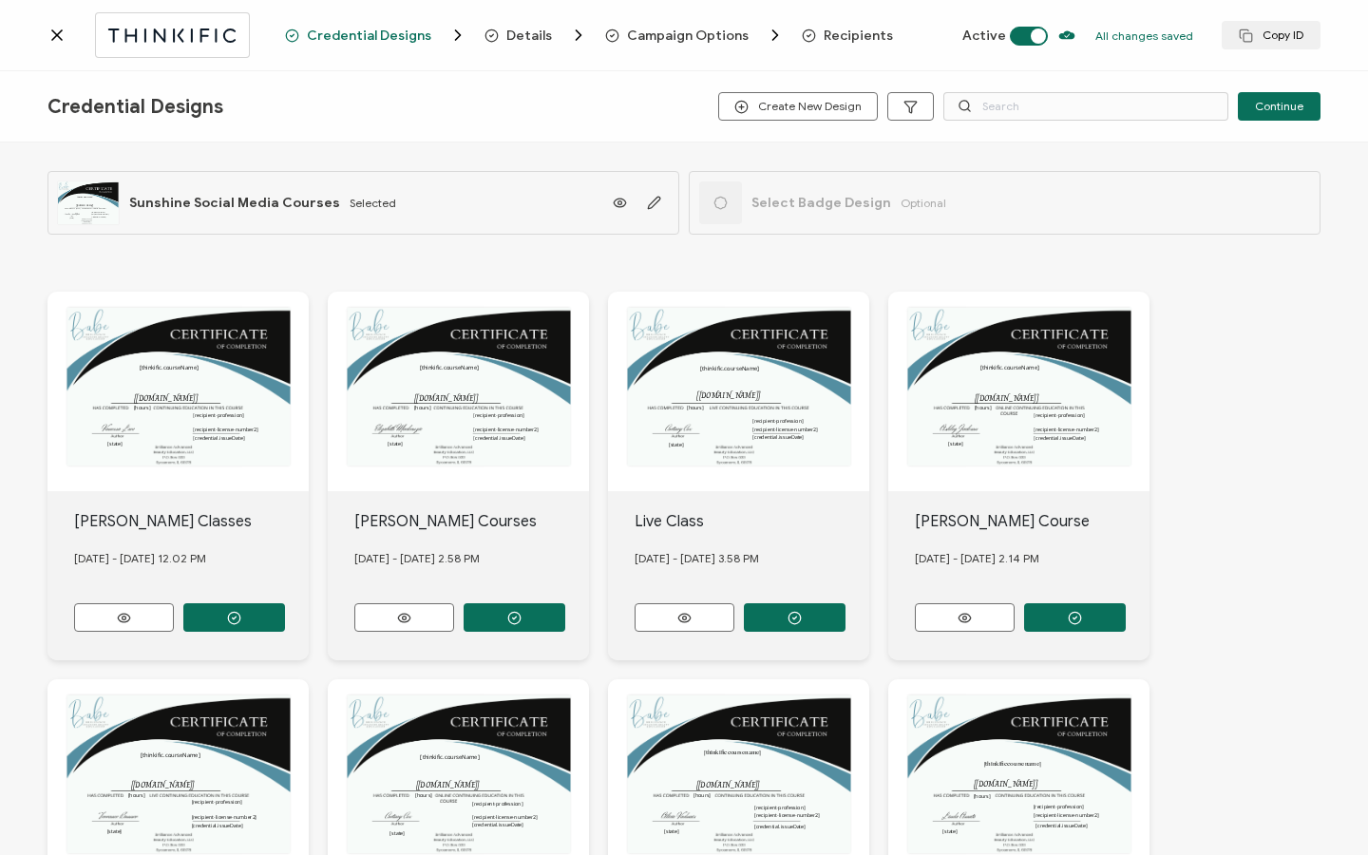
click at [832, 37] on span "Recipients" at bounding box center [858, 36] width 69 height 14
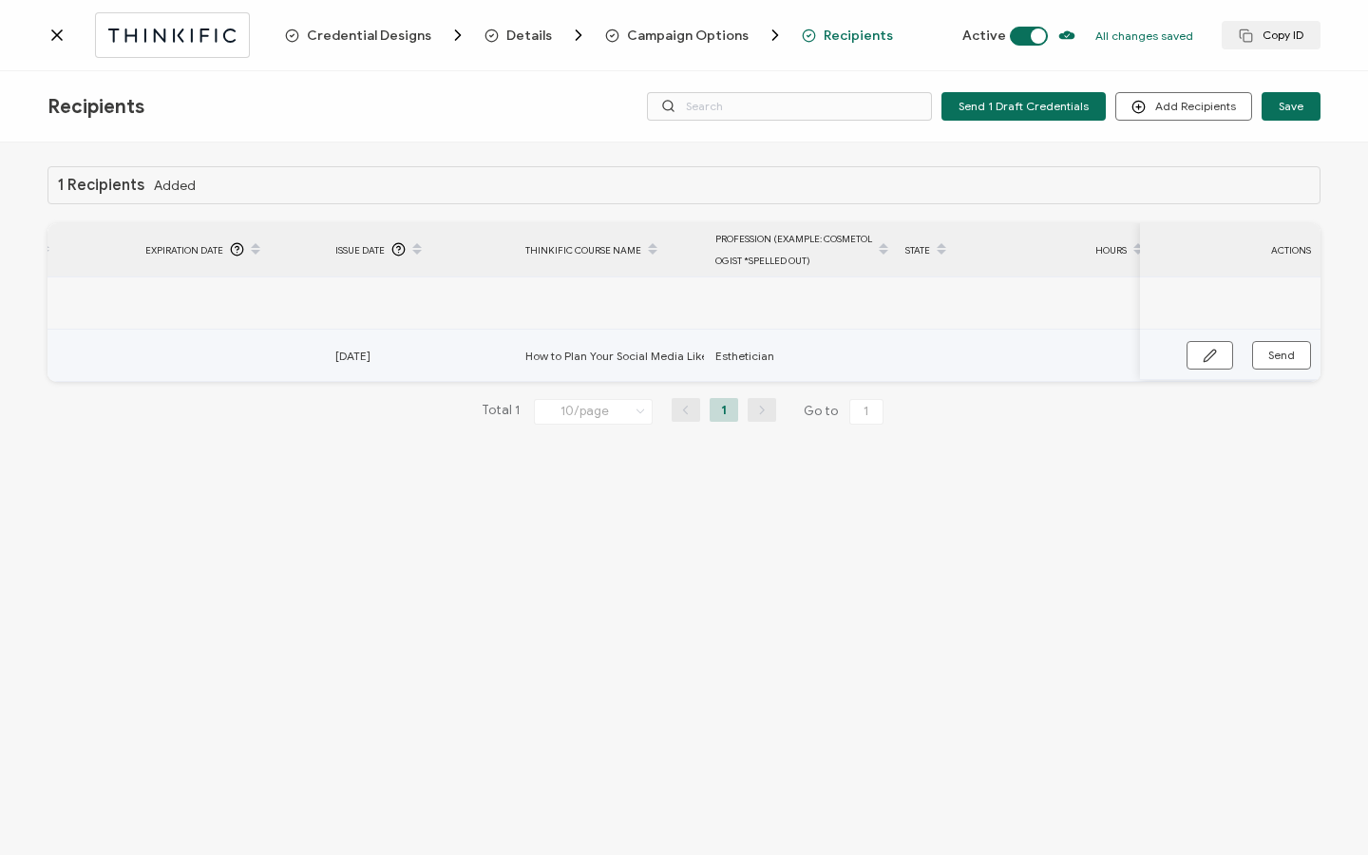
scroll to position [0, 907]
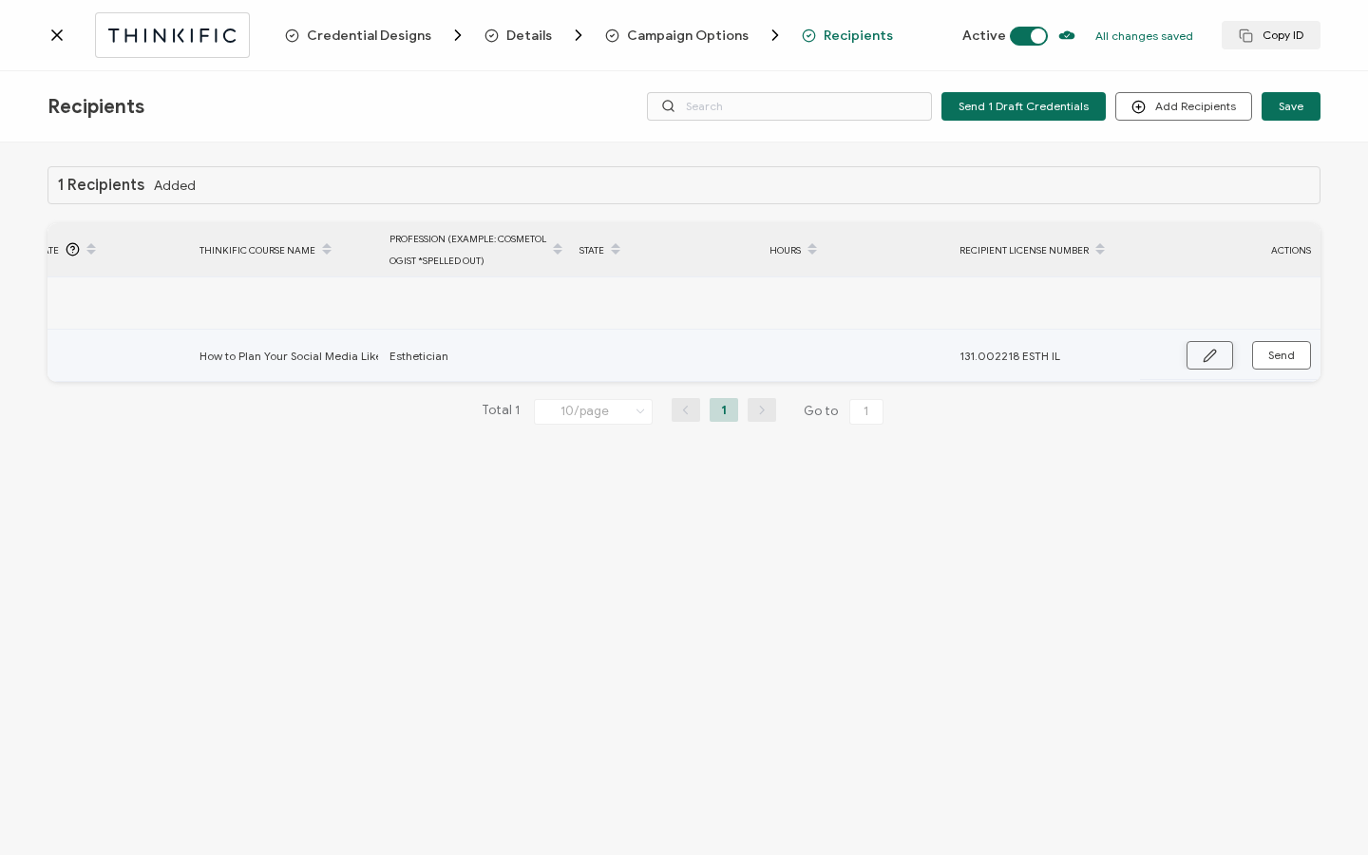
click at [1196, 351] on button "button" at bounding box center [1210, 355] width 47 height 29
click at [641, 361] on input "text" at bounding box center [663, 356] width 166 height 30
type input "1"
type input "19"
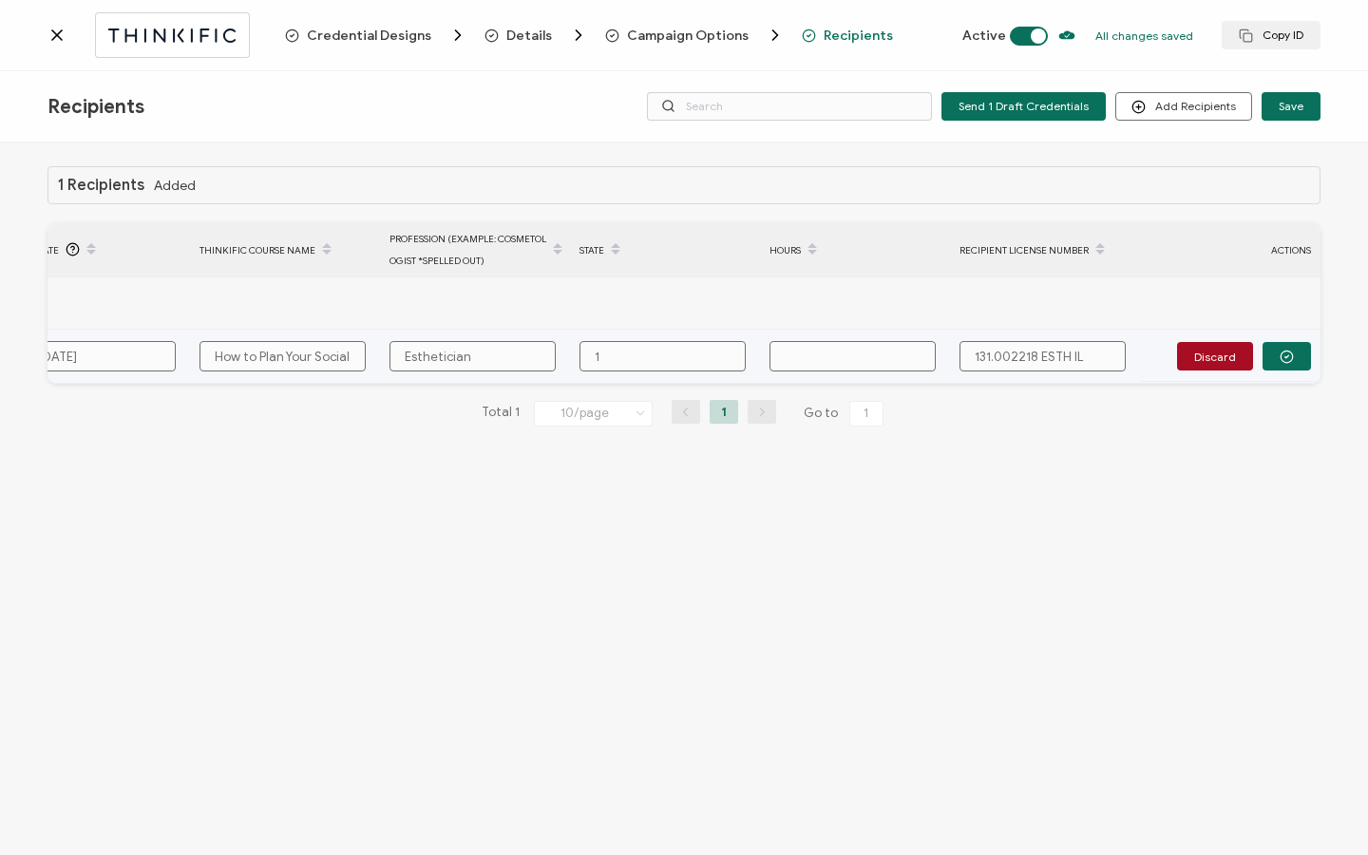
type input "19"
type input "190"
type input "190."
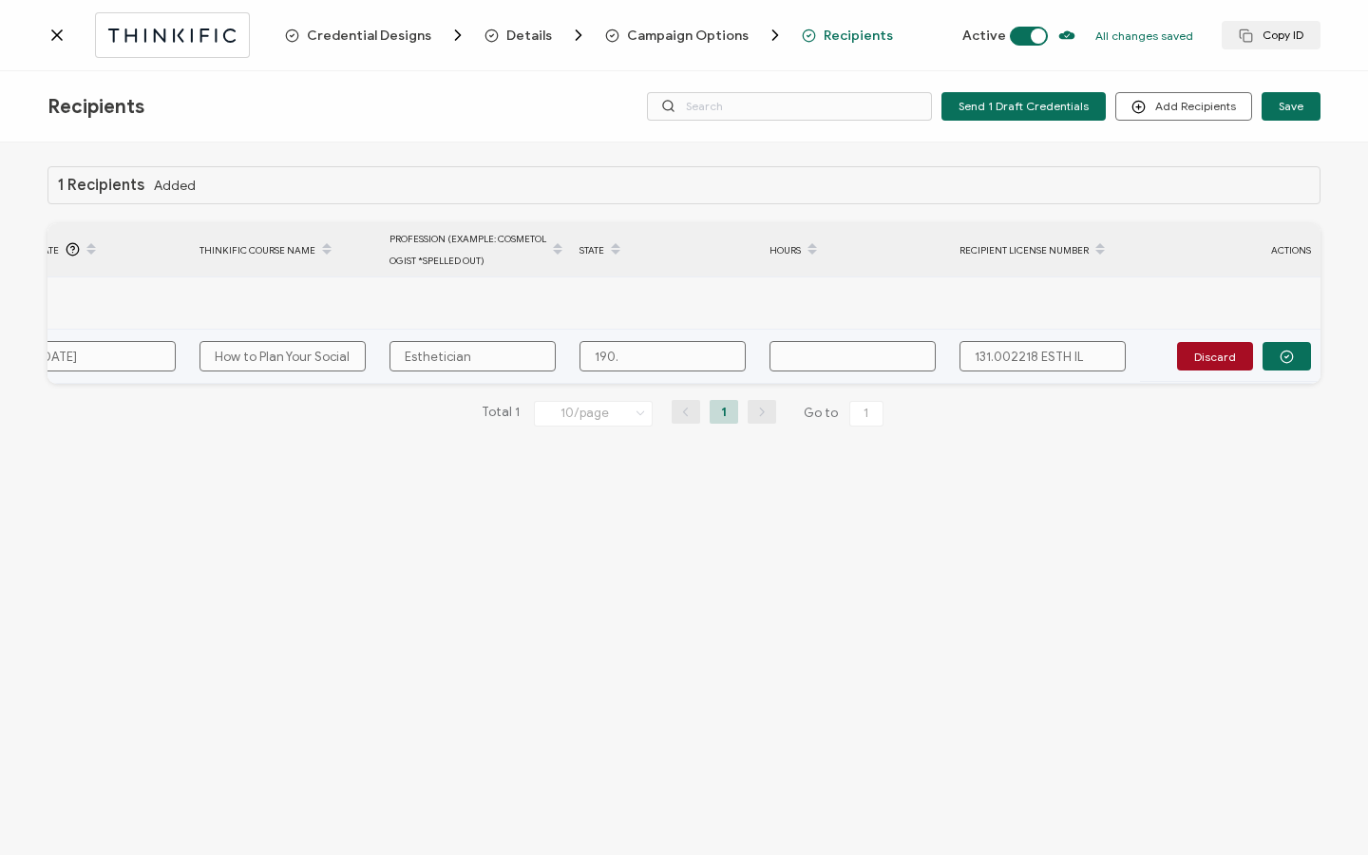
type input "190.0"
type input "190.00"
type input "190.000"
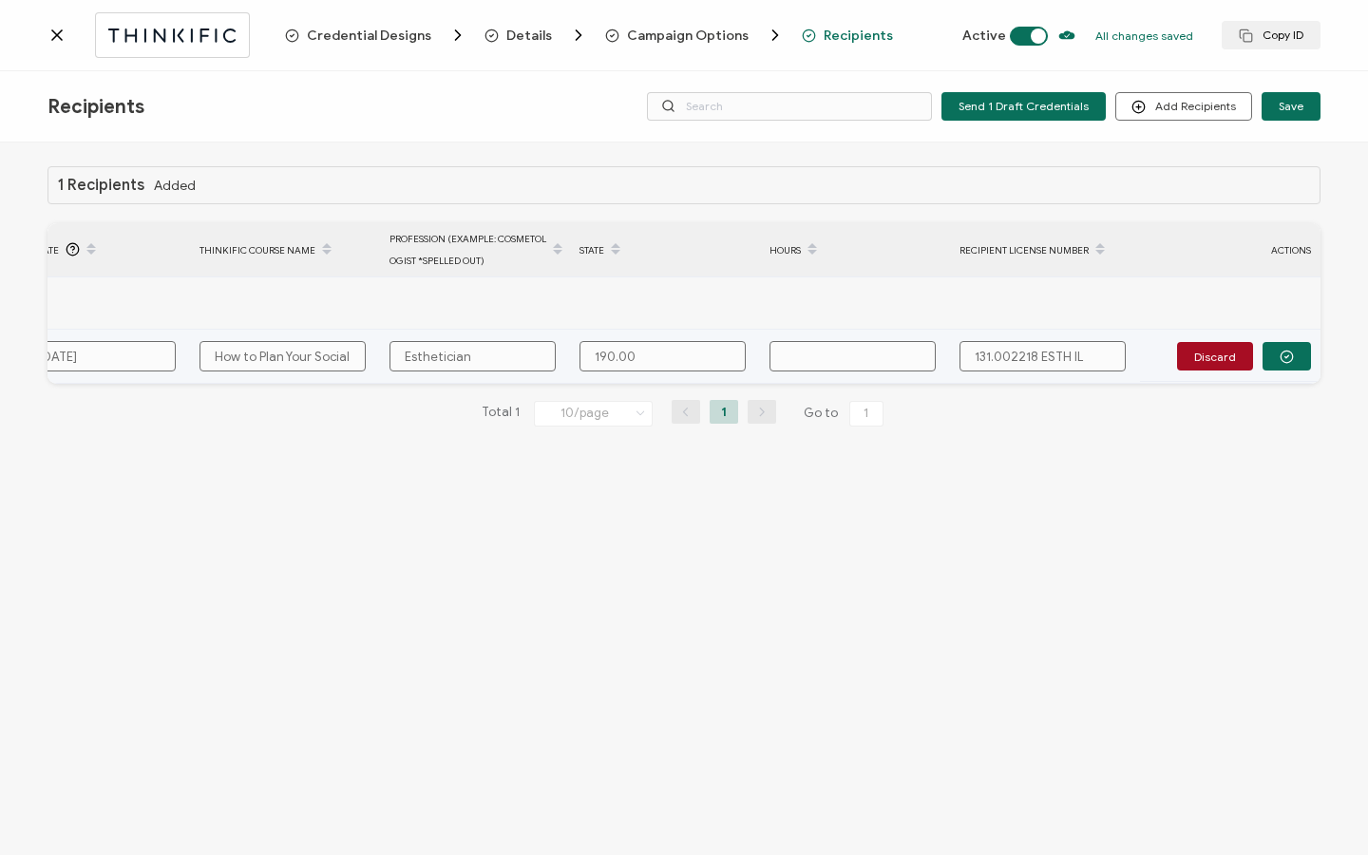
type input "190.000"
type input "190.0008"
type input "190.00081"
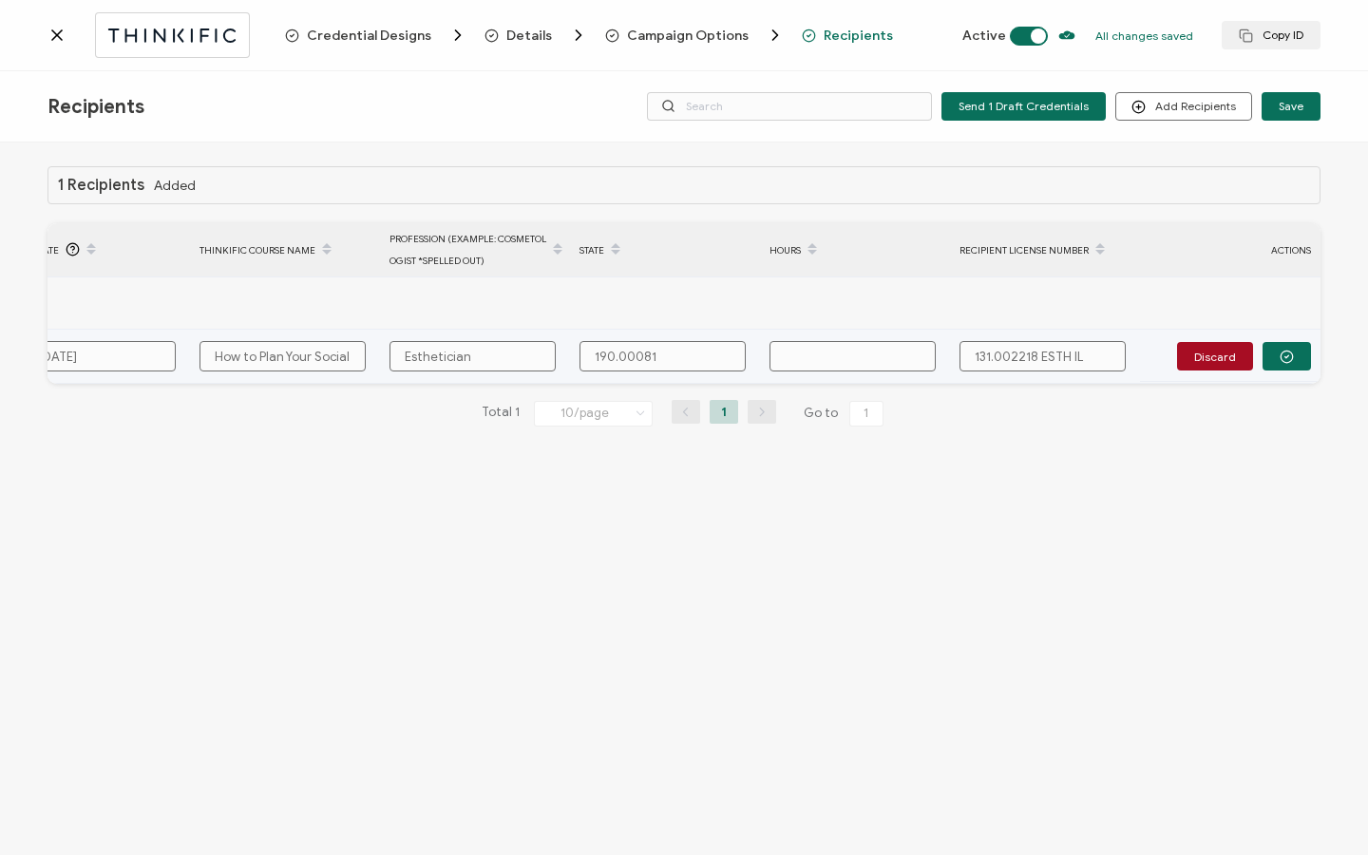
type input "190.000811"
click at [1006, 355] on input "131.002218 ESTH IL" at bounding box center [1043, 356] width 166 height 30
drag, startPoint x: 1040, startPoint y: 352, endPoint x: 1108, endPoint y: 353, distance: 67.5
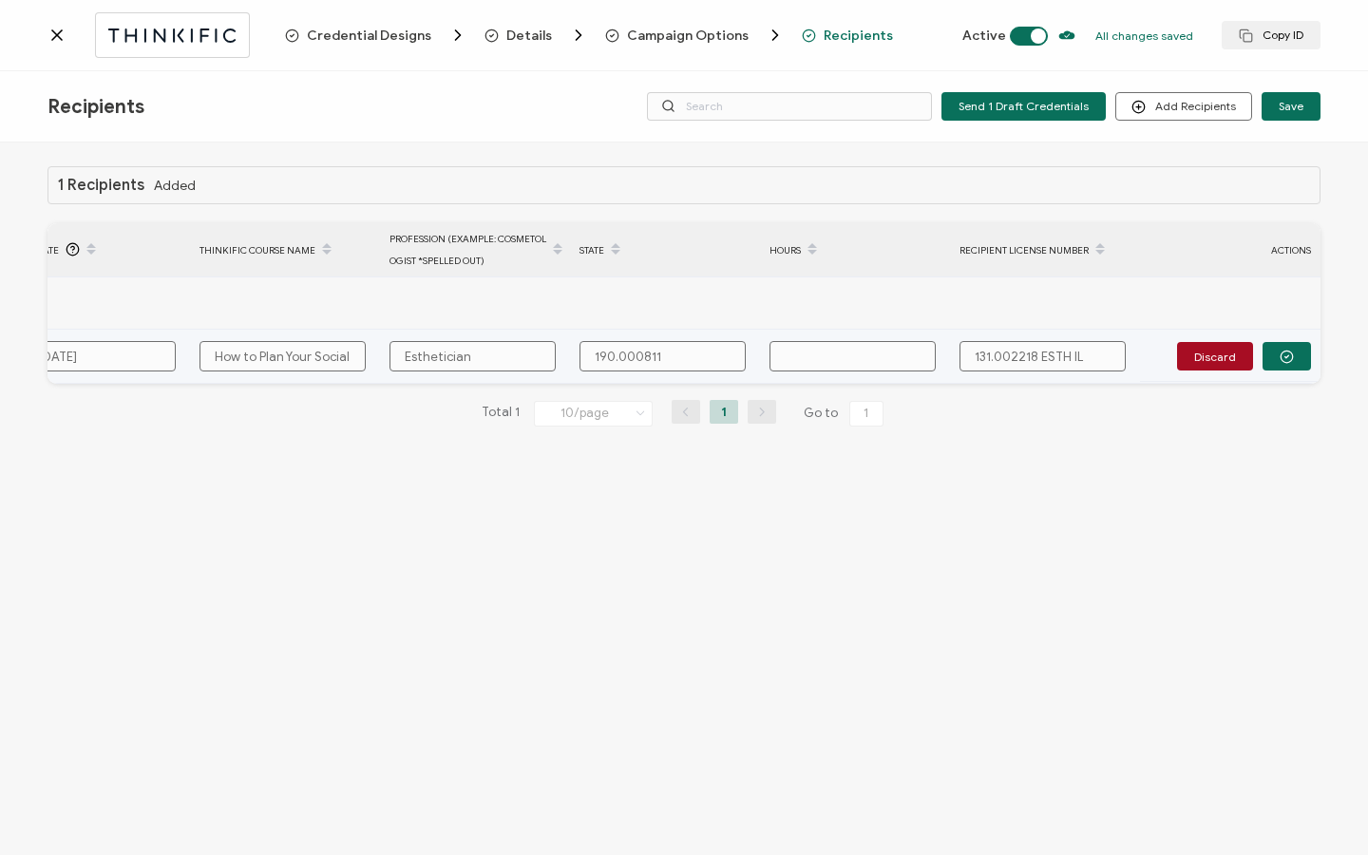
click at [1108, 353] on input "131.002218 ESTH IL" at bounding box center [1043, 356] width 166 height 30
type input "131.002218 E"
type input "131.002218"
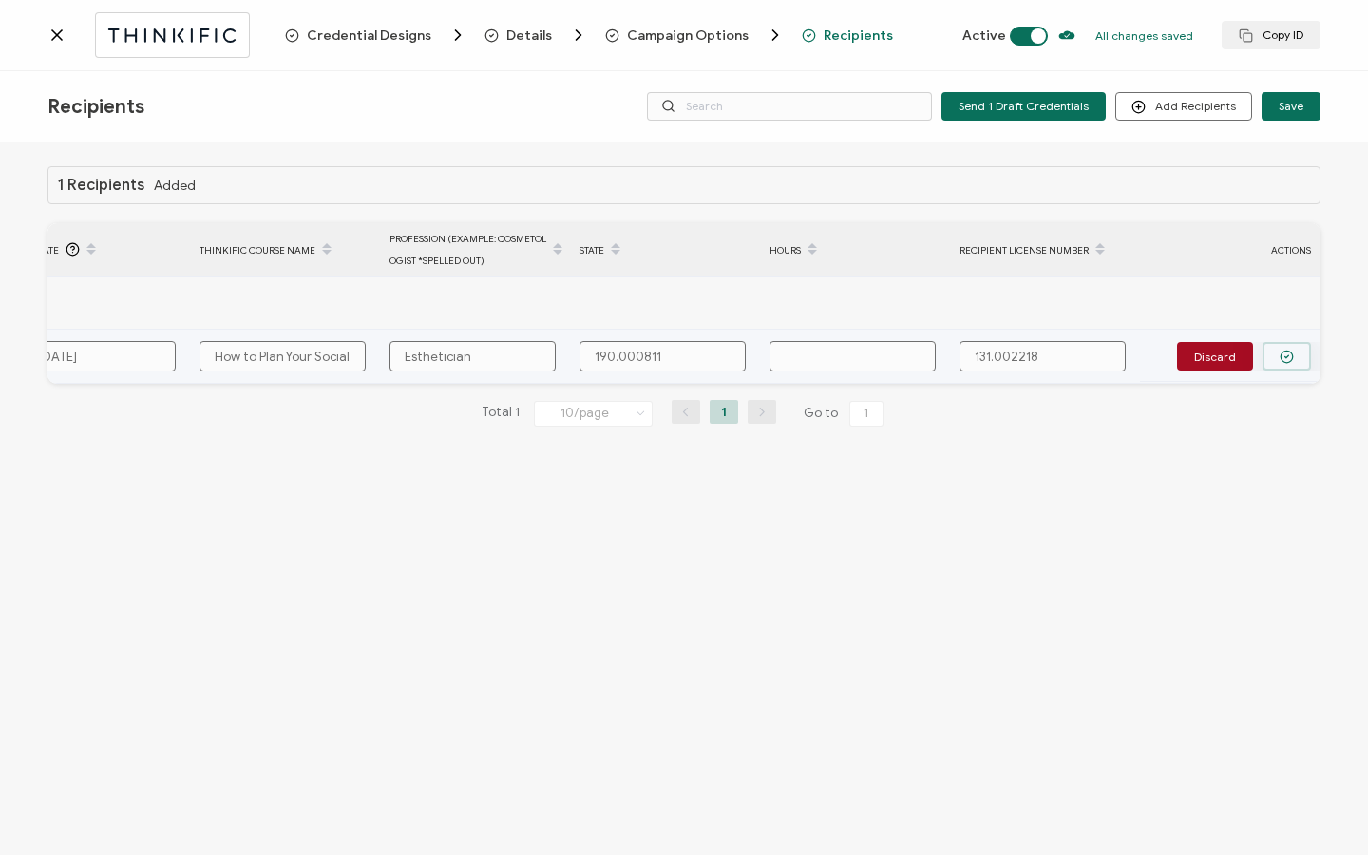
type input "131.002218"
click at [1292, 352] on icon "button" at bounding box center [1287, 357] width 14 height 14
click at [1208, 355] on icon "button" at bounding box center [1210, 356] width 14 height 14
click at [807, 360] on input "text" at bounding box center [853, 356] width 166 height 30
type input "2"
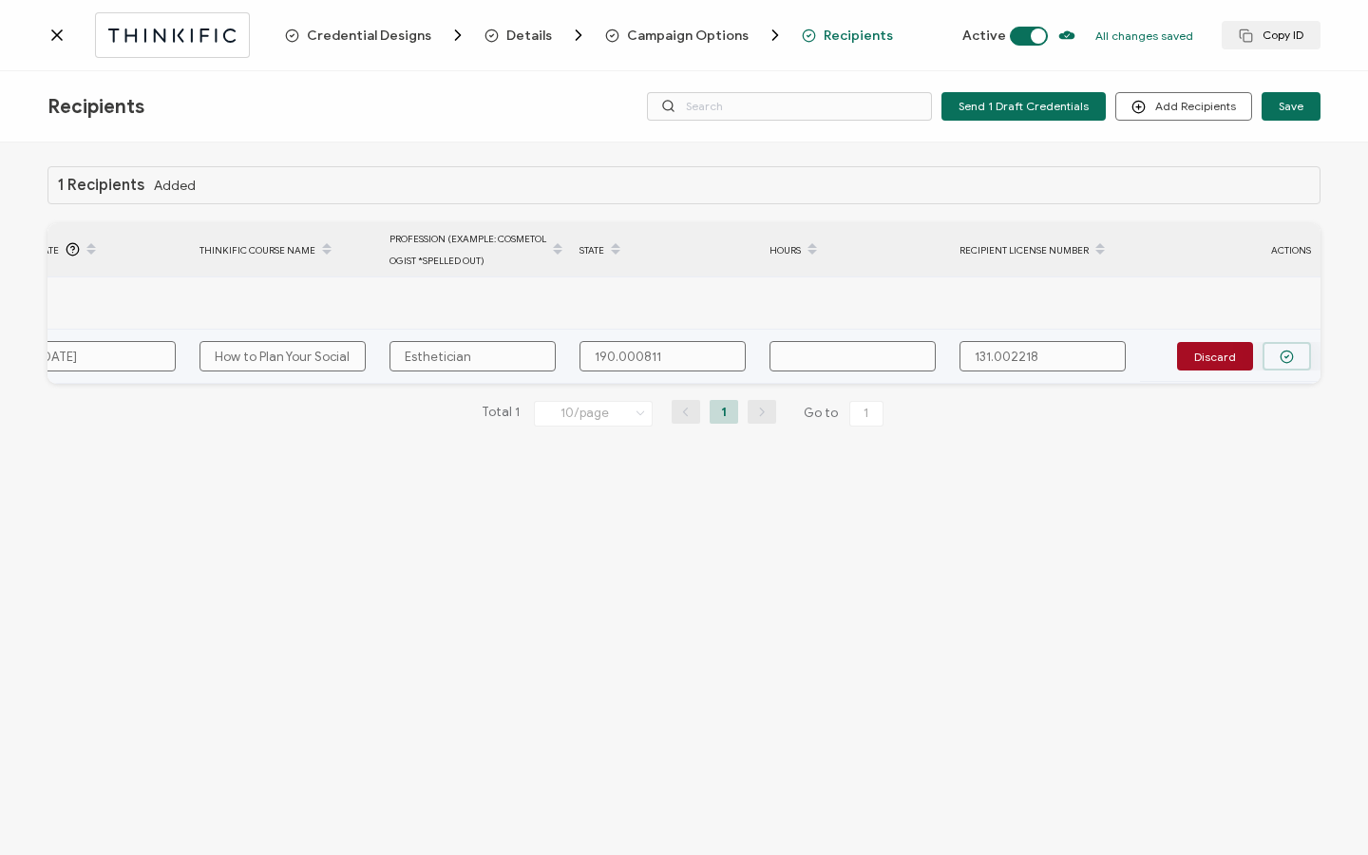
type input "2"
type input "2 H"
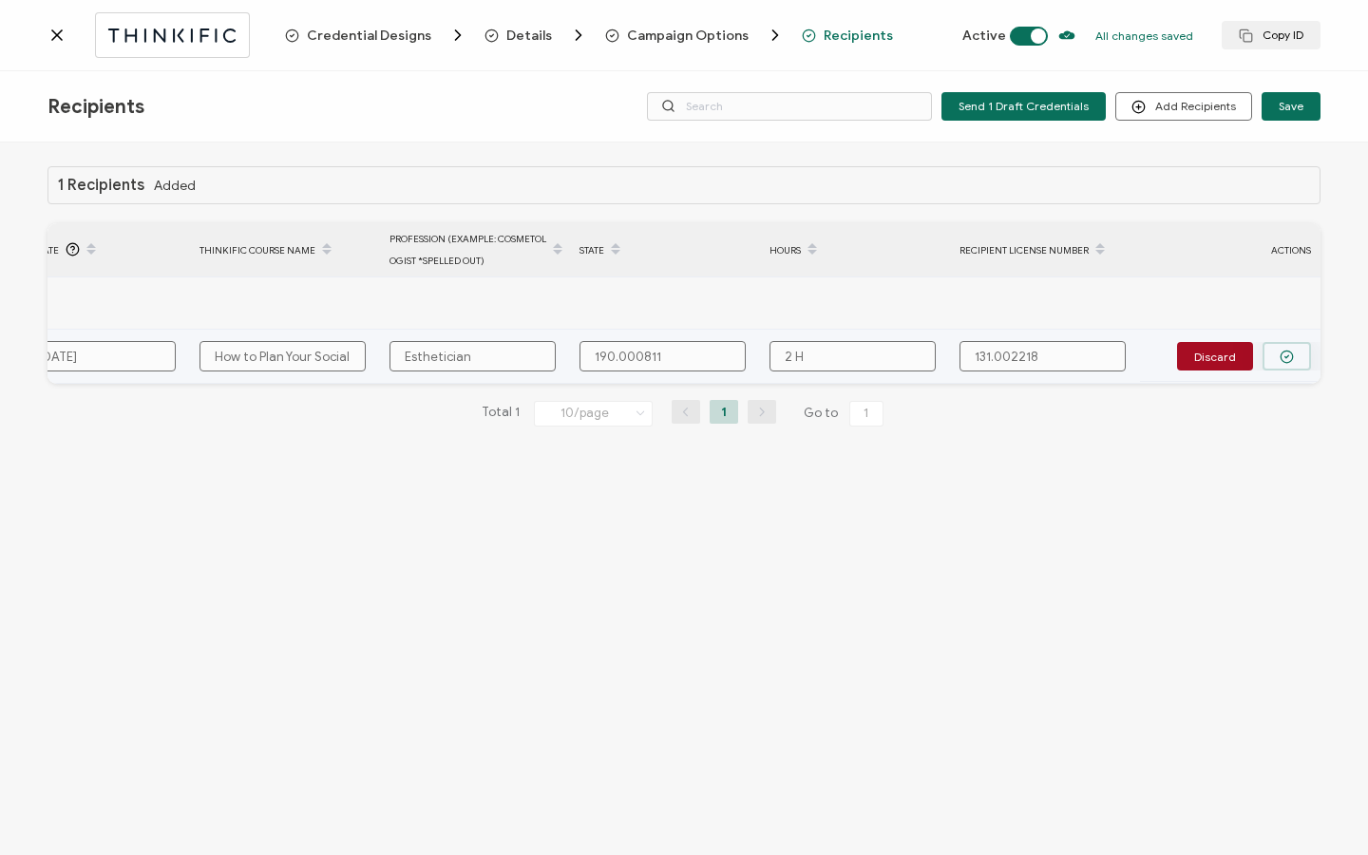
type input "2 Ho"
type input "2 Hou"
type input "2 Hour"
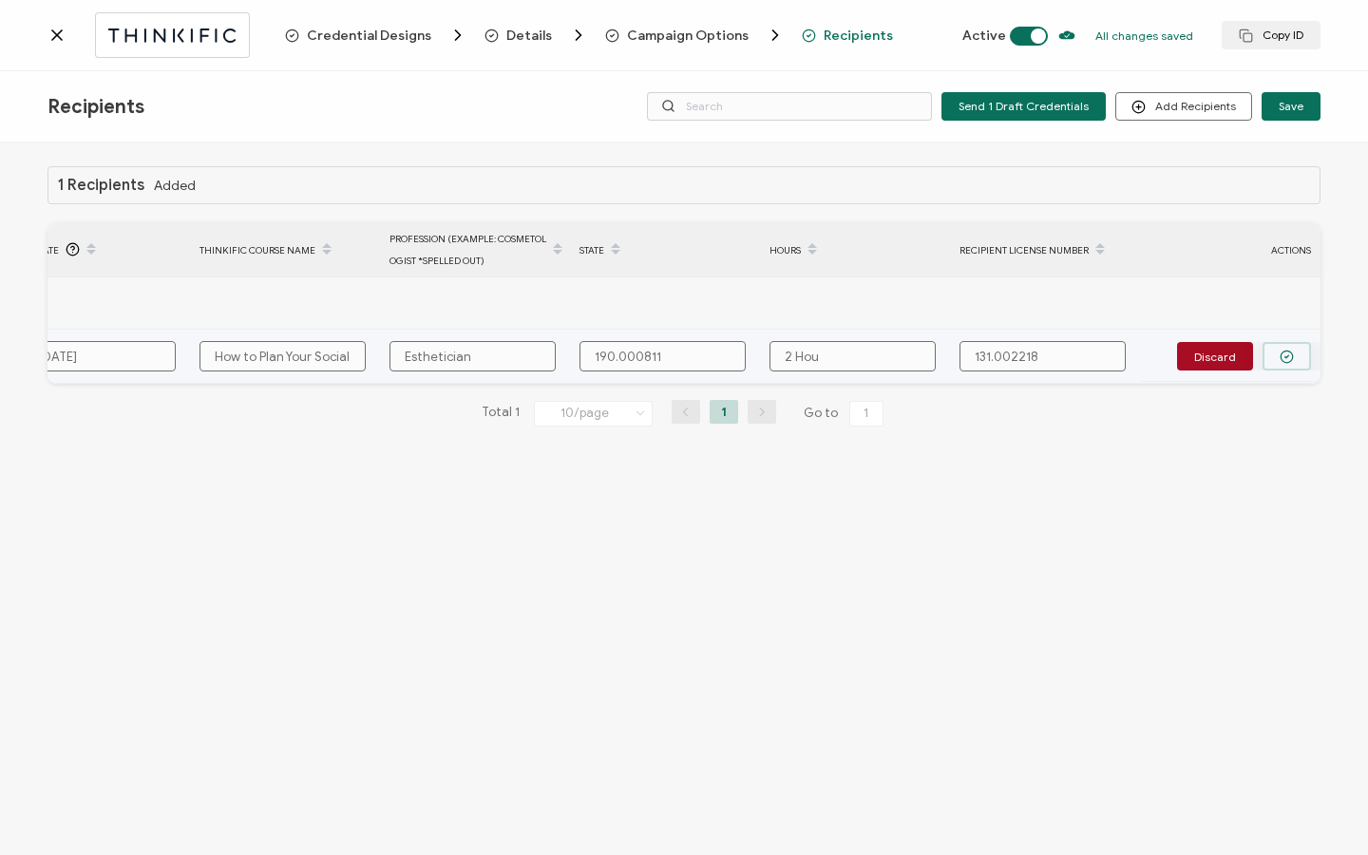
type input "2 Hour"
type input "2 Hours"
click at [1282, 355] on icon "button" at bounding box center [1287, 357] width 14 height 14
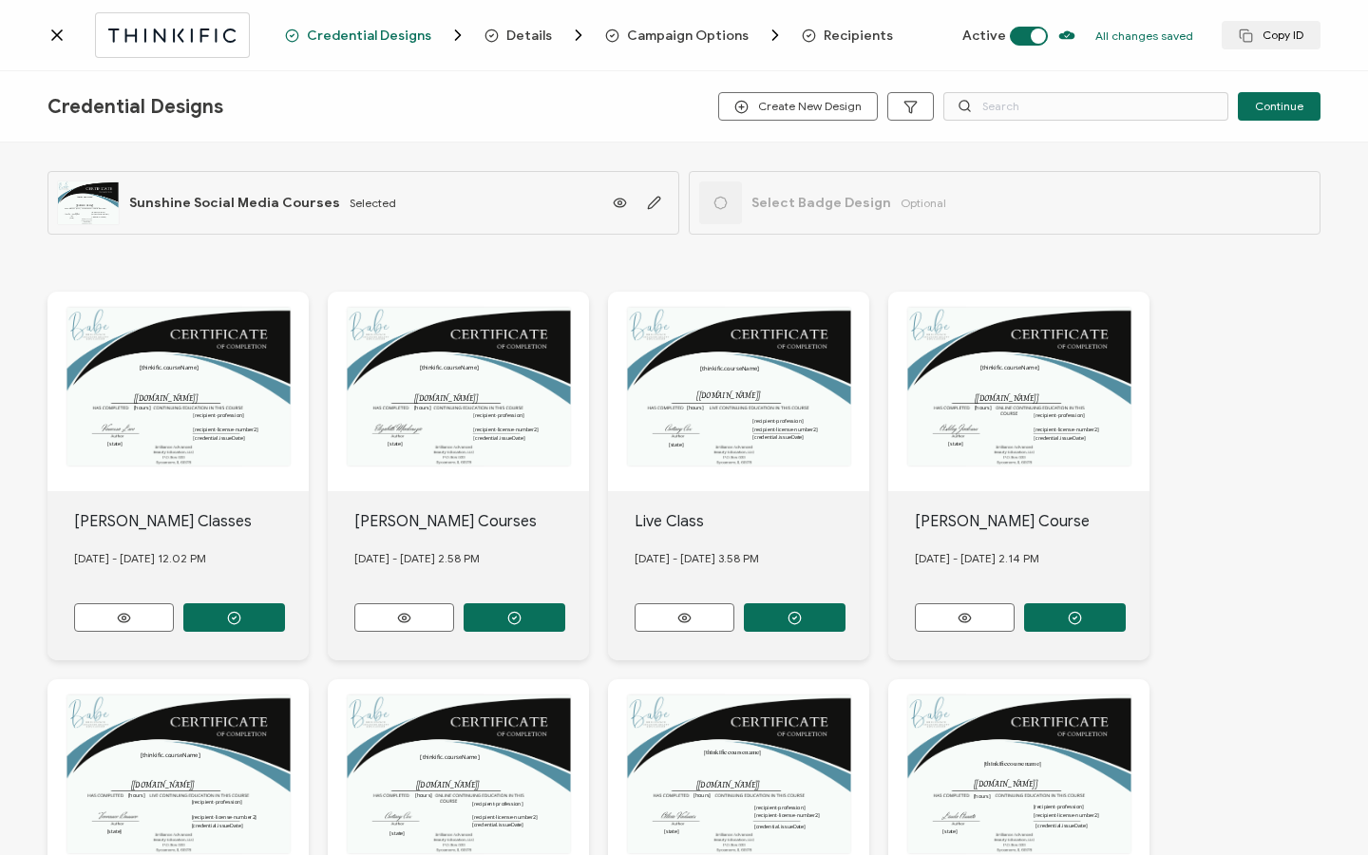
click at [849, 31] on span "Recipients" at bounding box center [858, 36] width 69 height 14
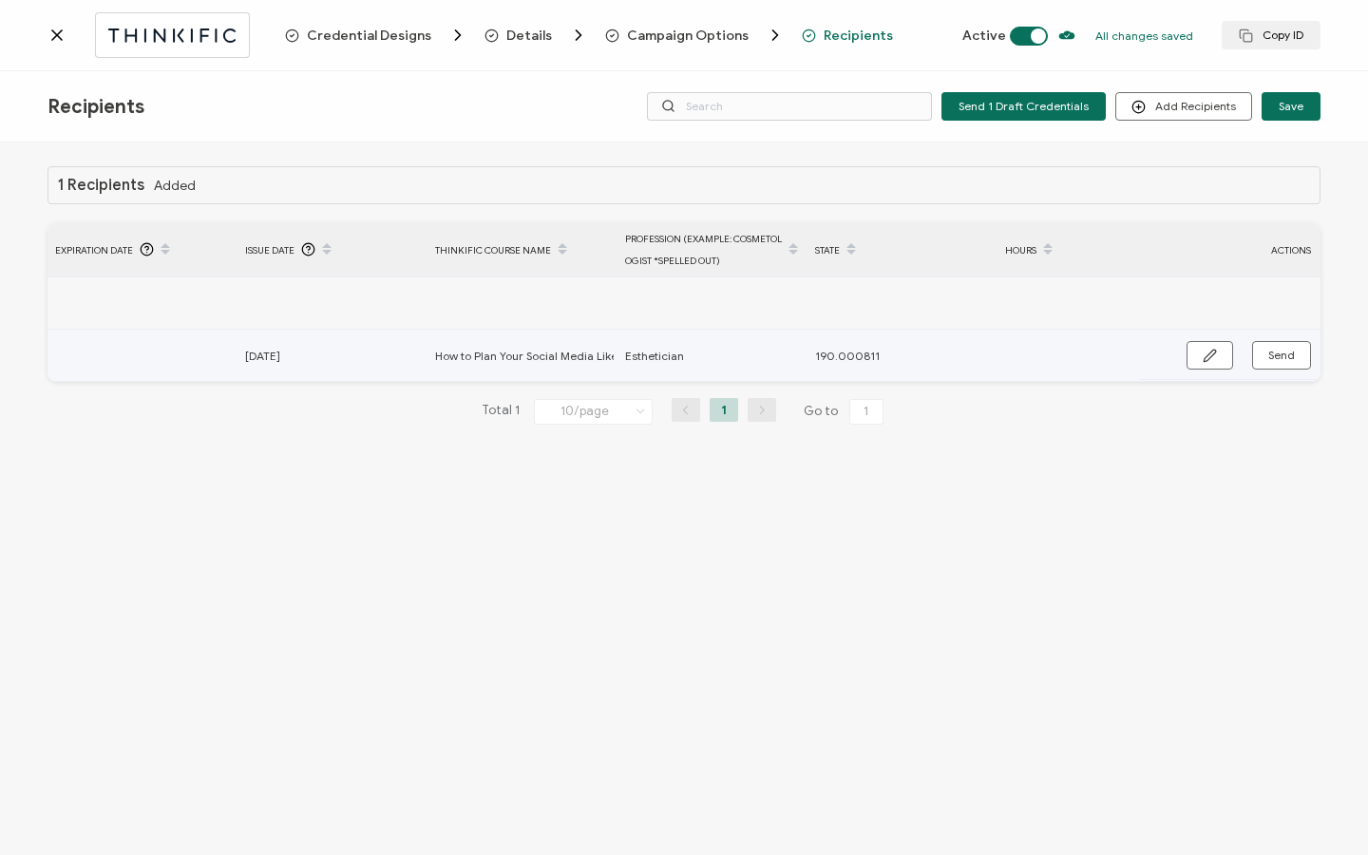
scroll to position [0, 907]
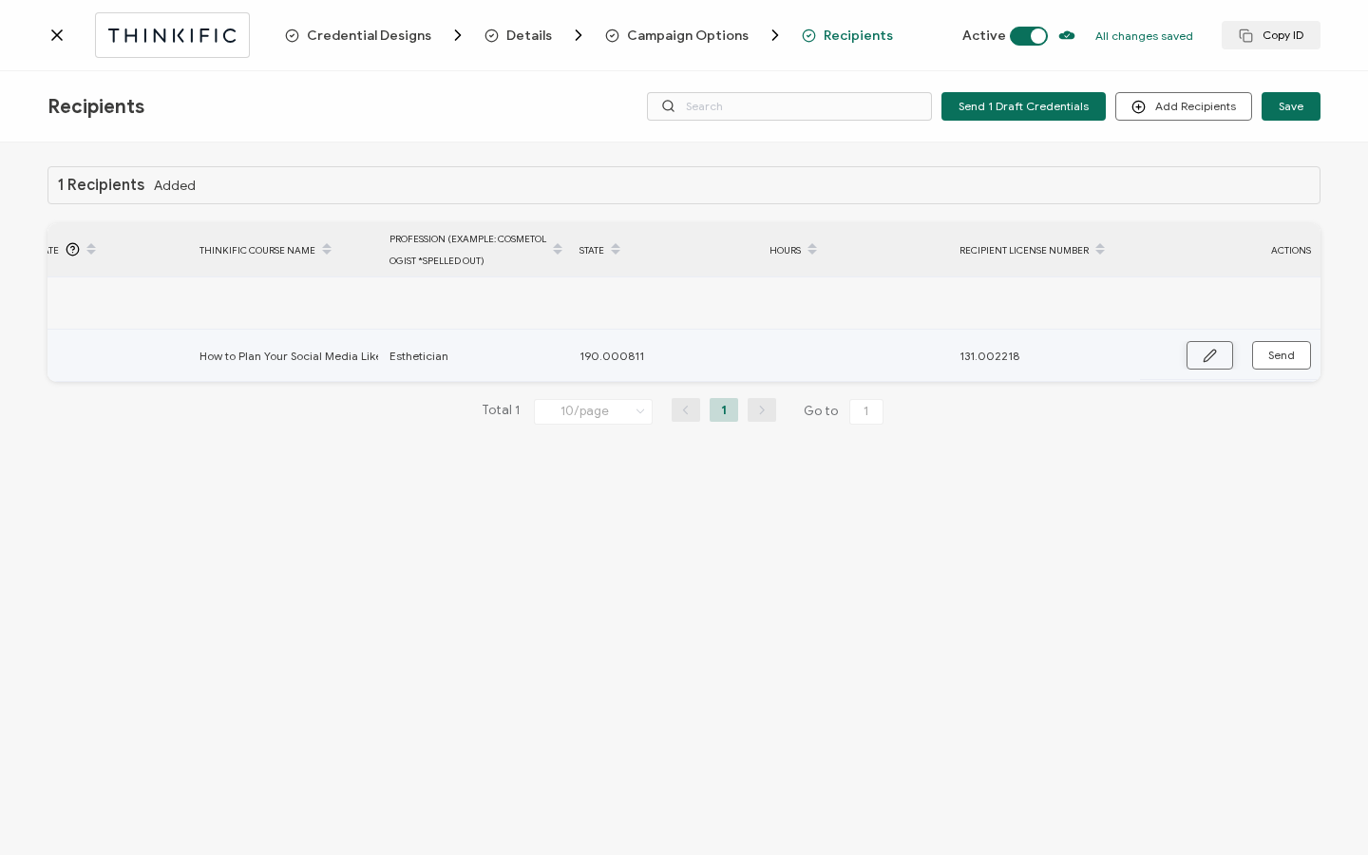
click at [1190, 349] on button "button" at bounding box center [1210, 355] width 47 height 29
click at [803, 353] on input "text" at bounding box center [853, 356] width 166 height 30
type input "2"
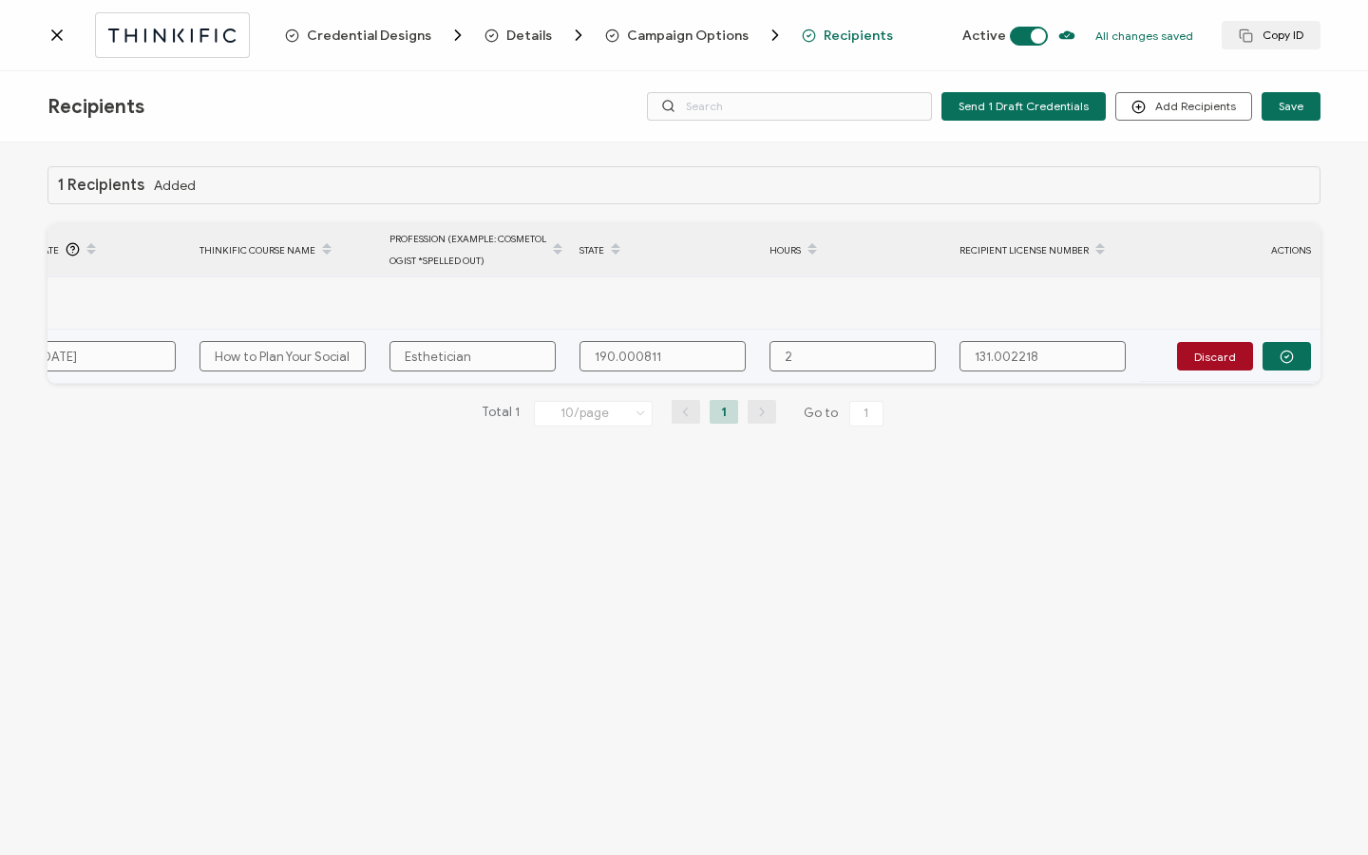
type input "2"
type input "2 H"
type input "2 Ho"
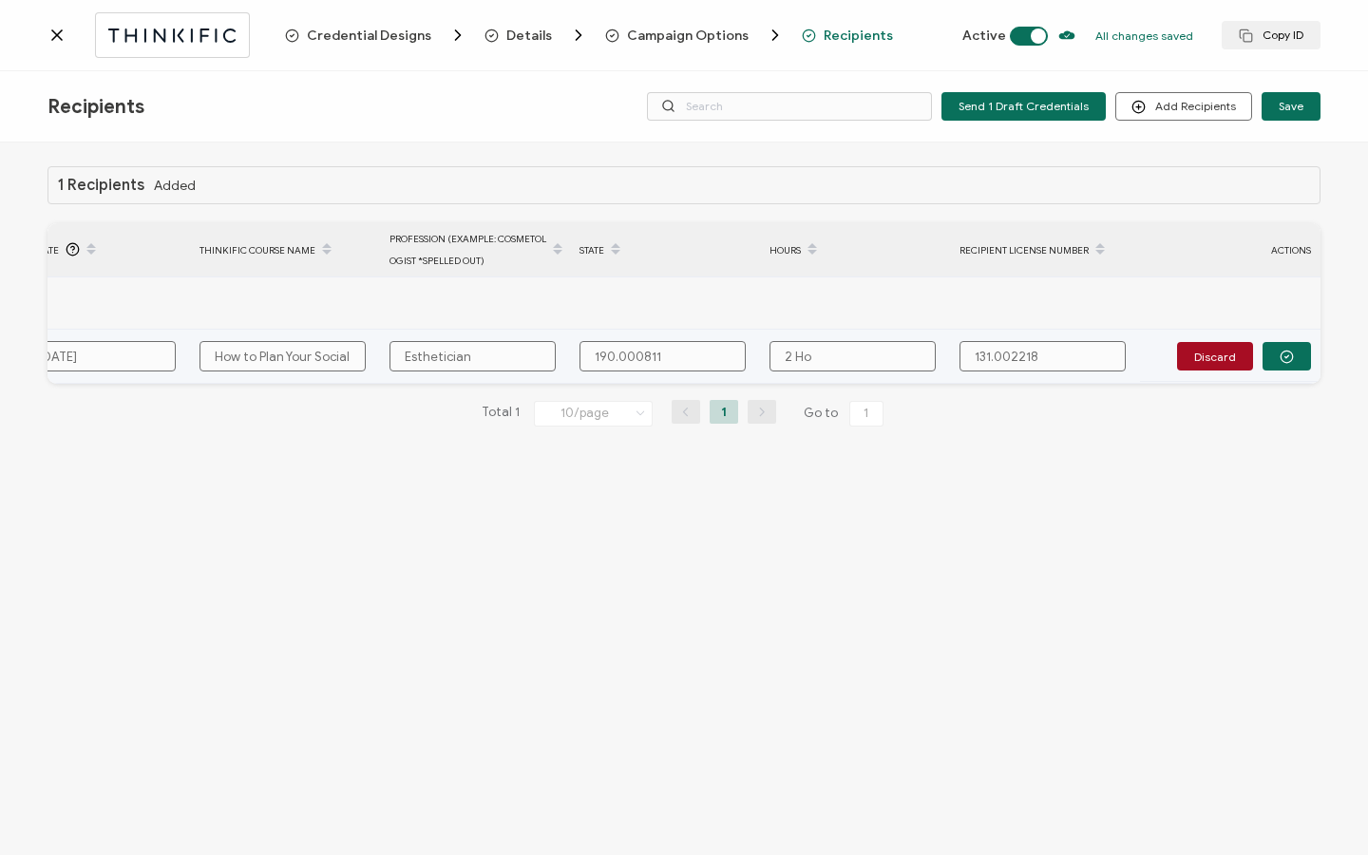
type input "2 Hou"
type input "2 Hour"
type input "2 Hours"
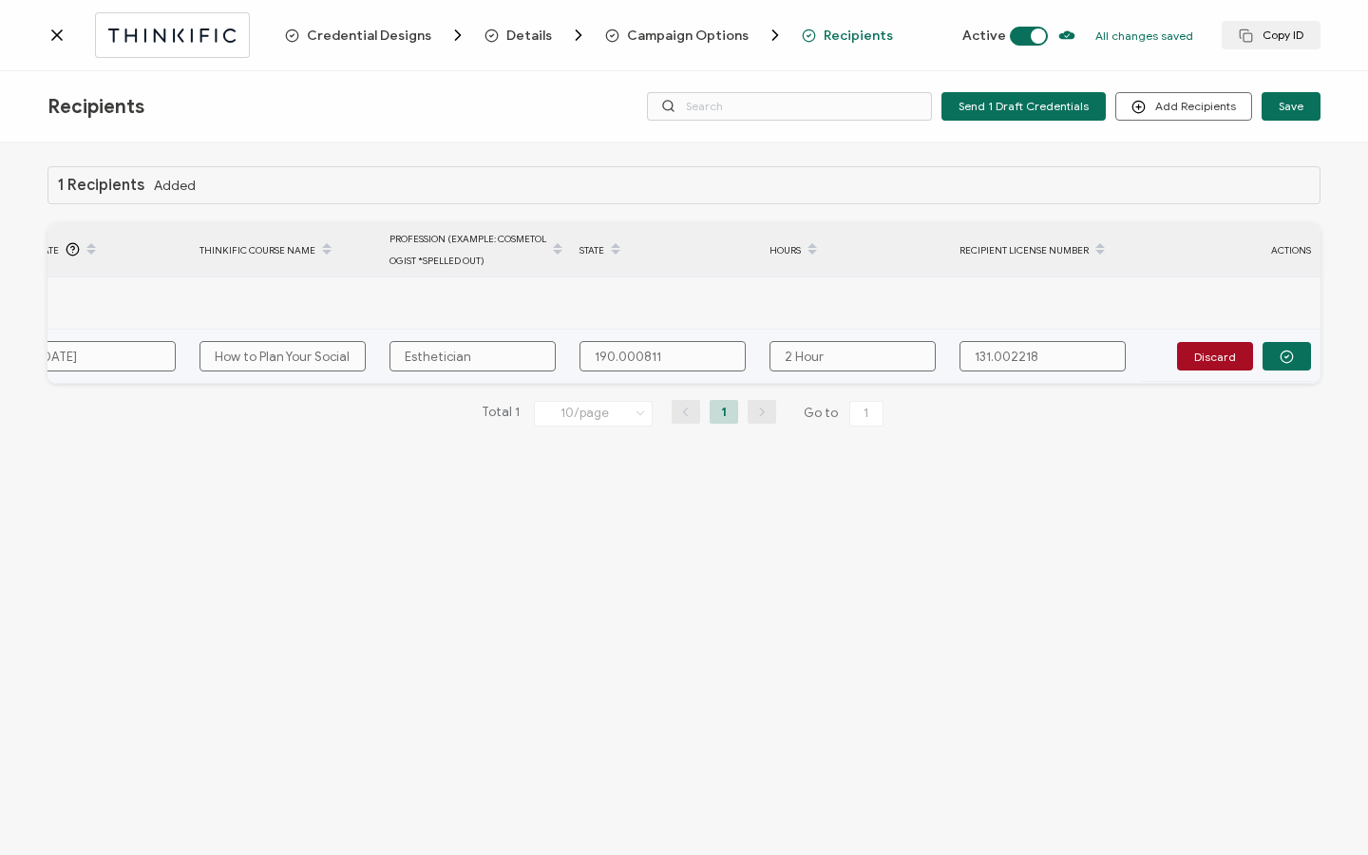
type input "2 Hours"
click at [1272, 365] on button "button" at bounding box center [1287, 356] width 48 height 29
click at [1276, 360] on span "Send" at bounding box center [1281, 355] width 27 height 11
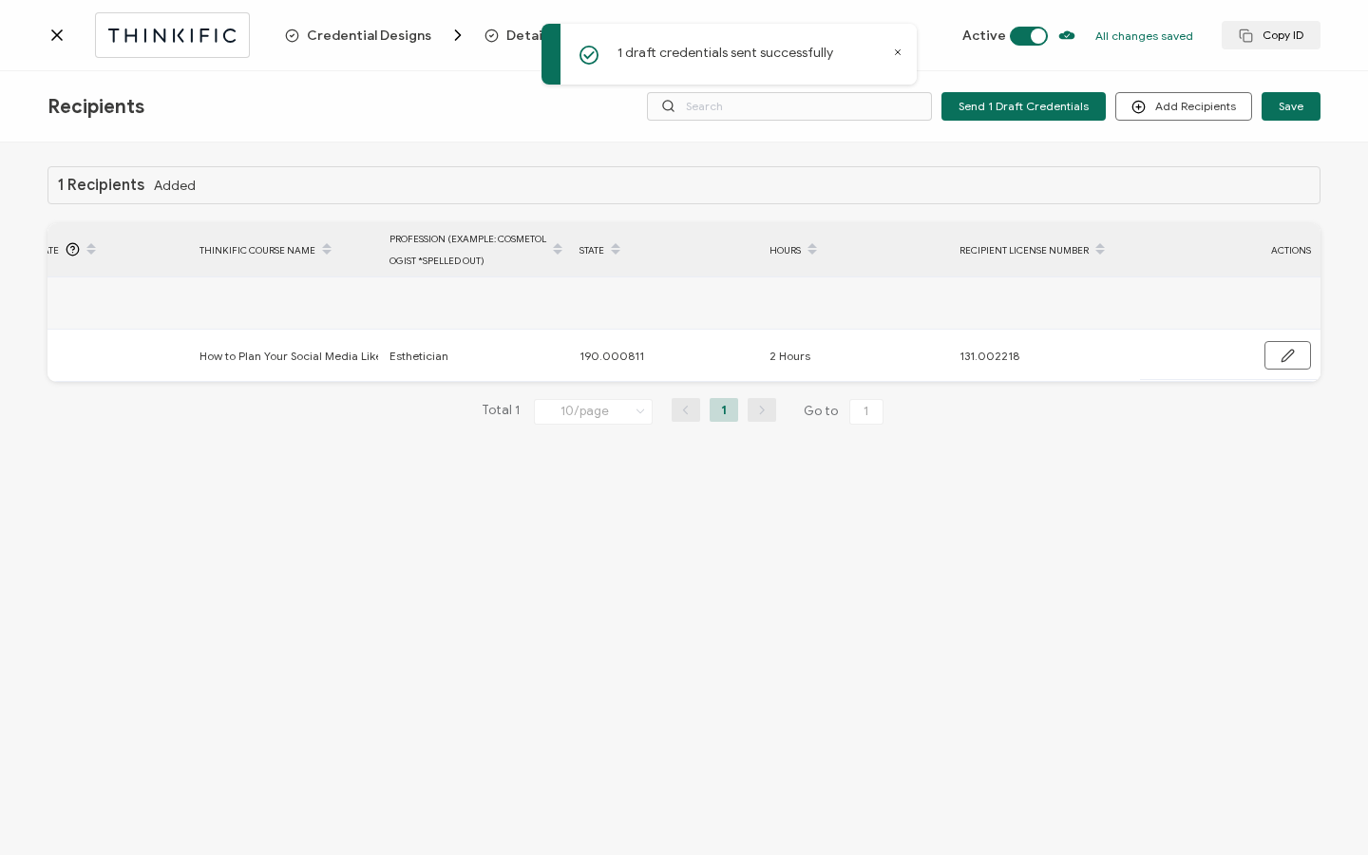
click at [51, 35] on icon at bounding box center [57, 35] width 19 height 19
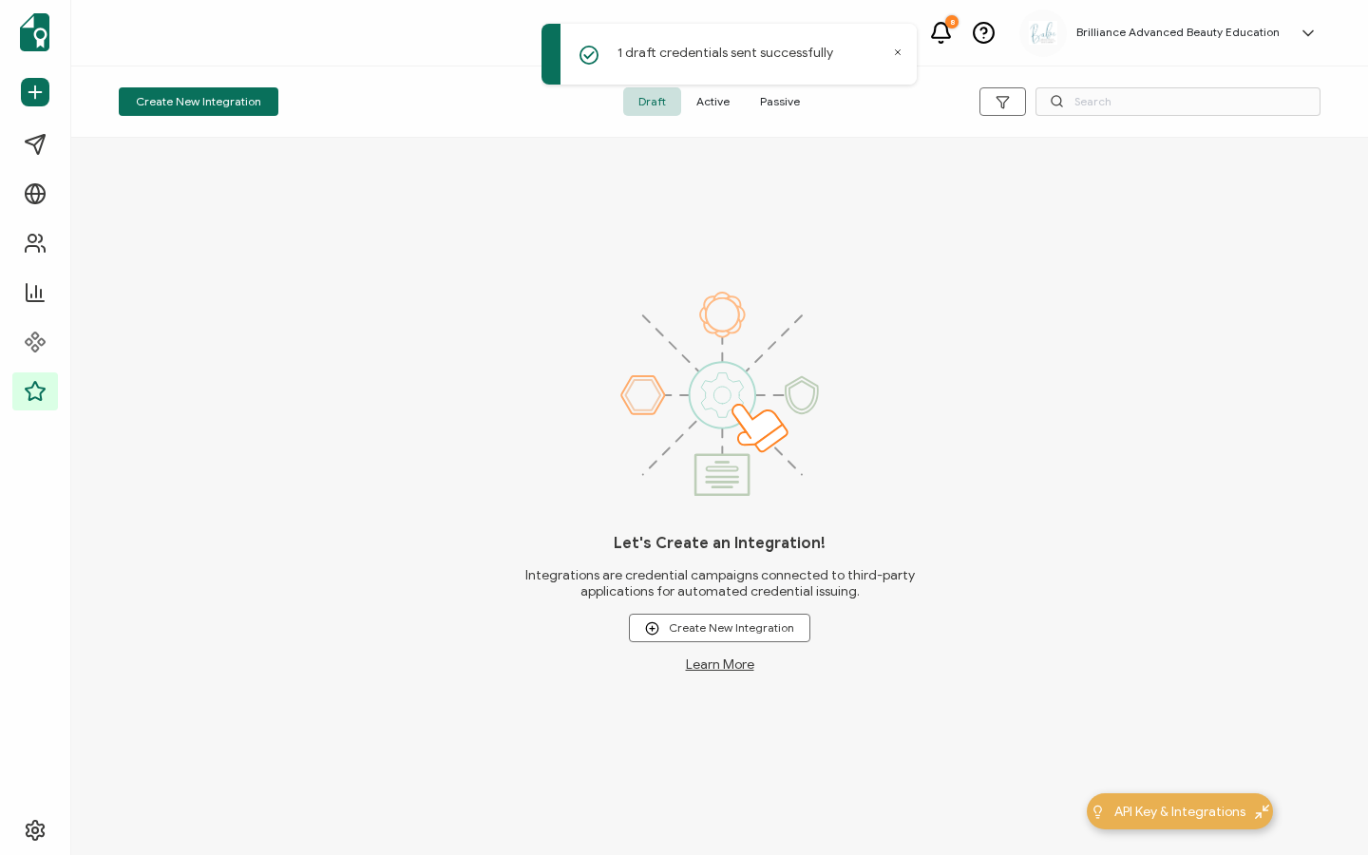
click at [705, 102] on span "Active" at bounding box center [713, 101] width 64 height 29
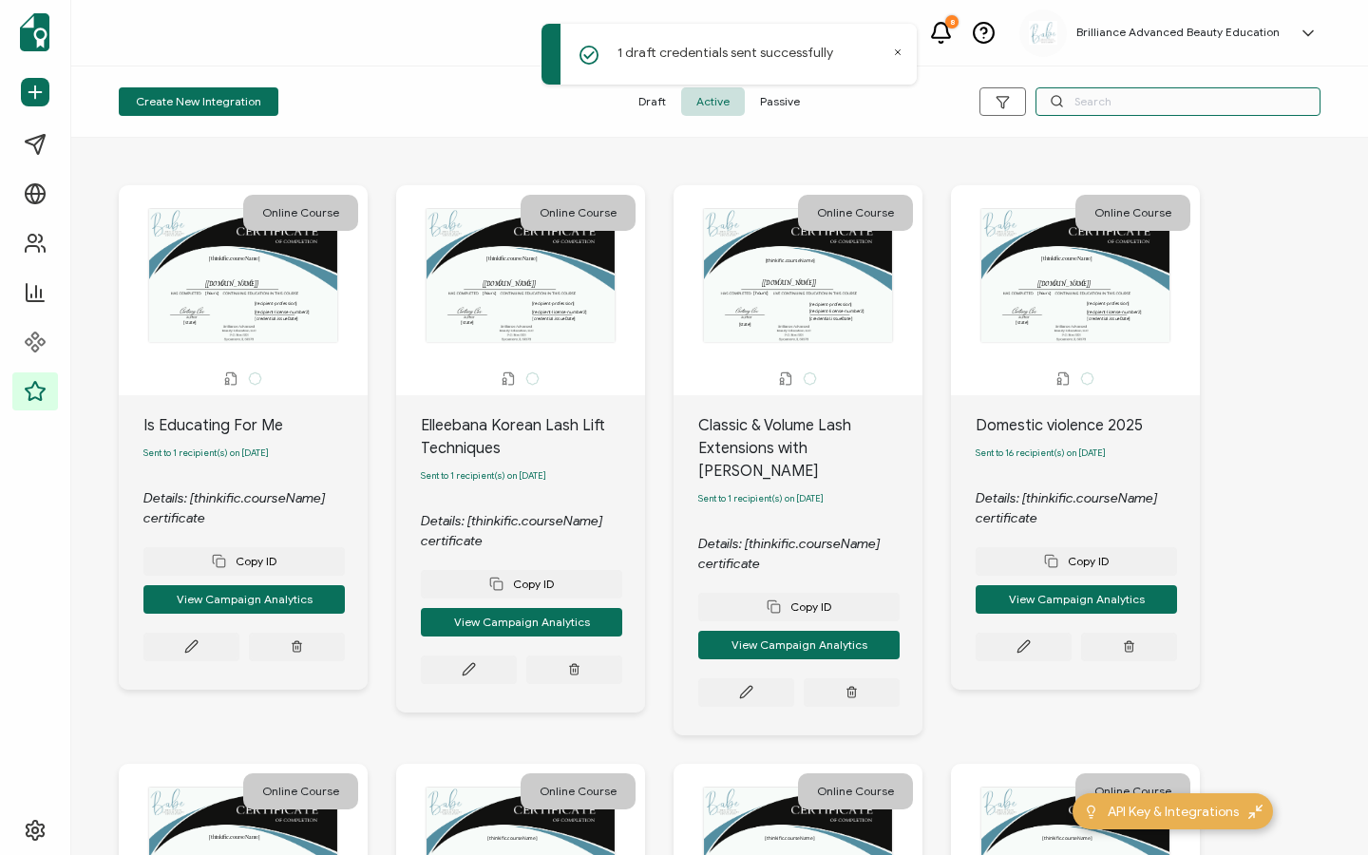
click at [1107, 97] on input "text" at bounding box center [1178, 101] width 285 height 29
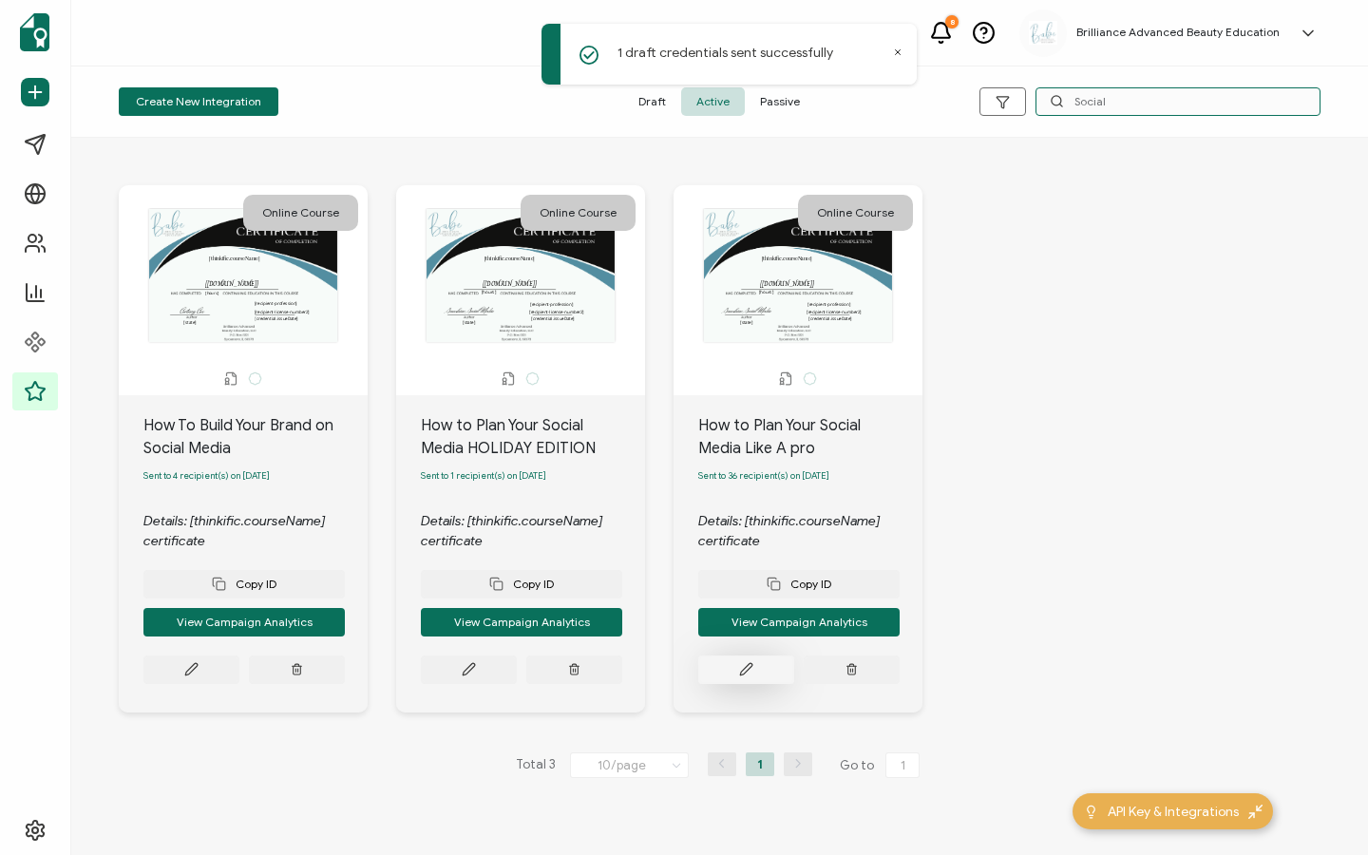
type input "Social"
click at [741, 675] on icon at bounding box center [745, 669] width 11 height 11
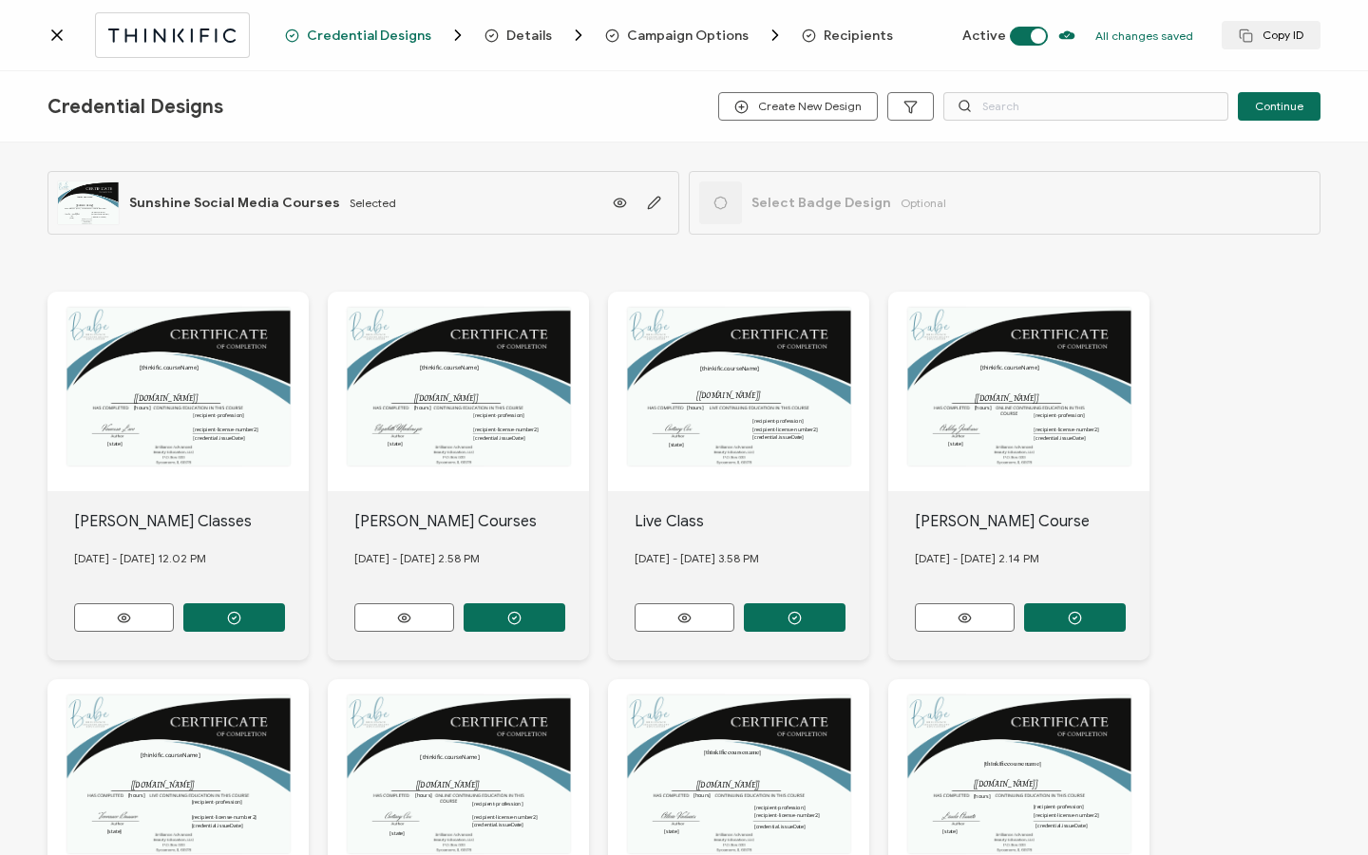
click at [856, 32] on span "Recipients" at bounding box center [858, 36] width 69 height 14
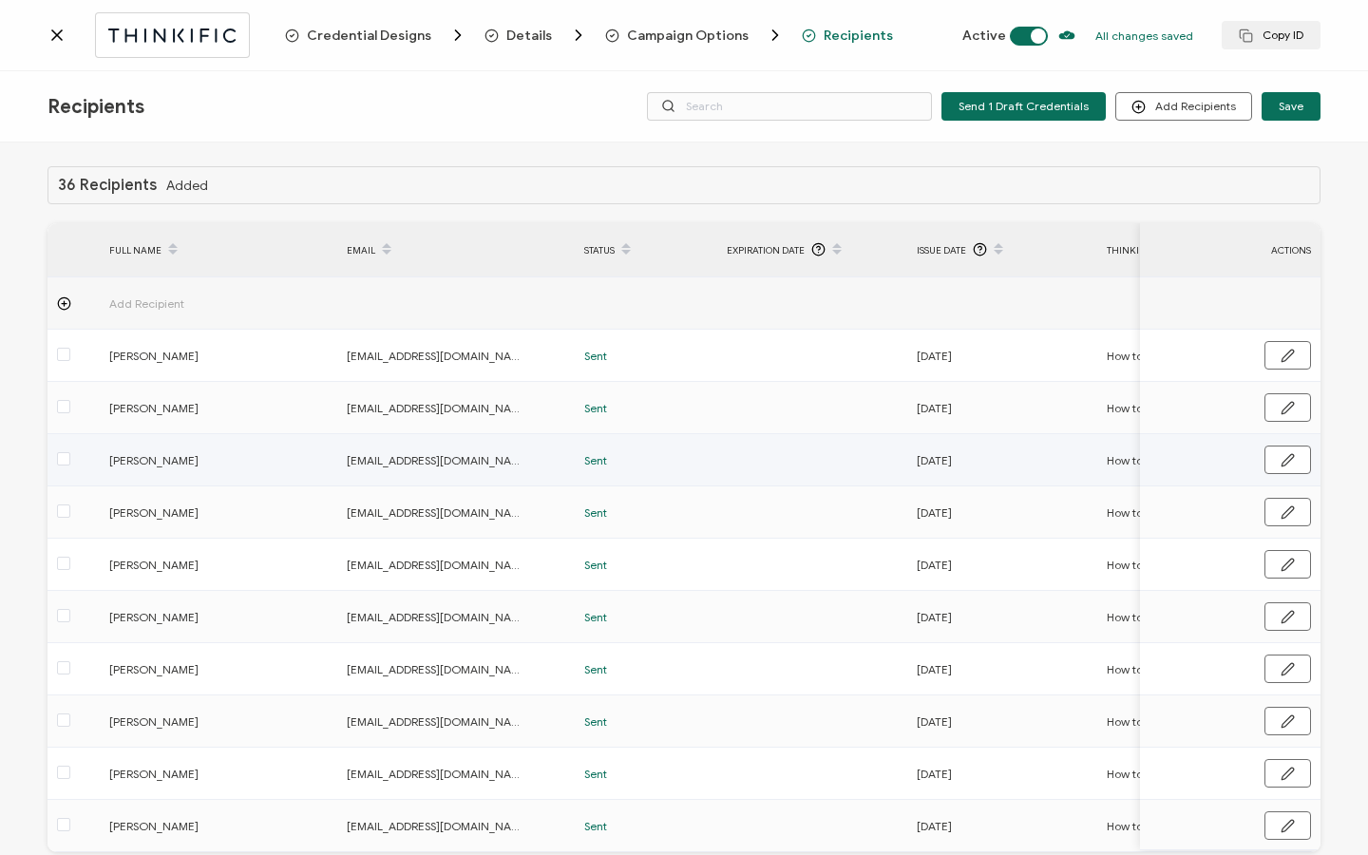
scroll to position [96, 0]
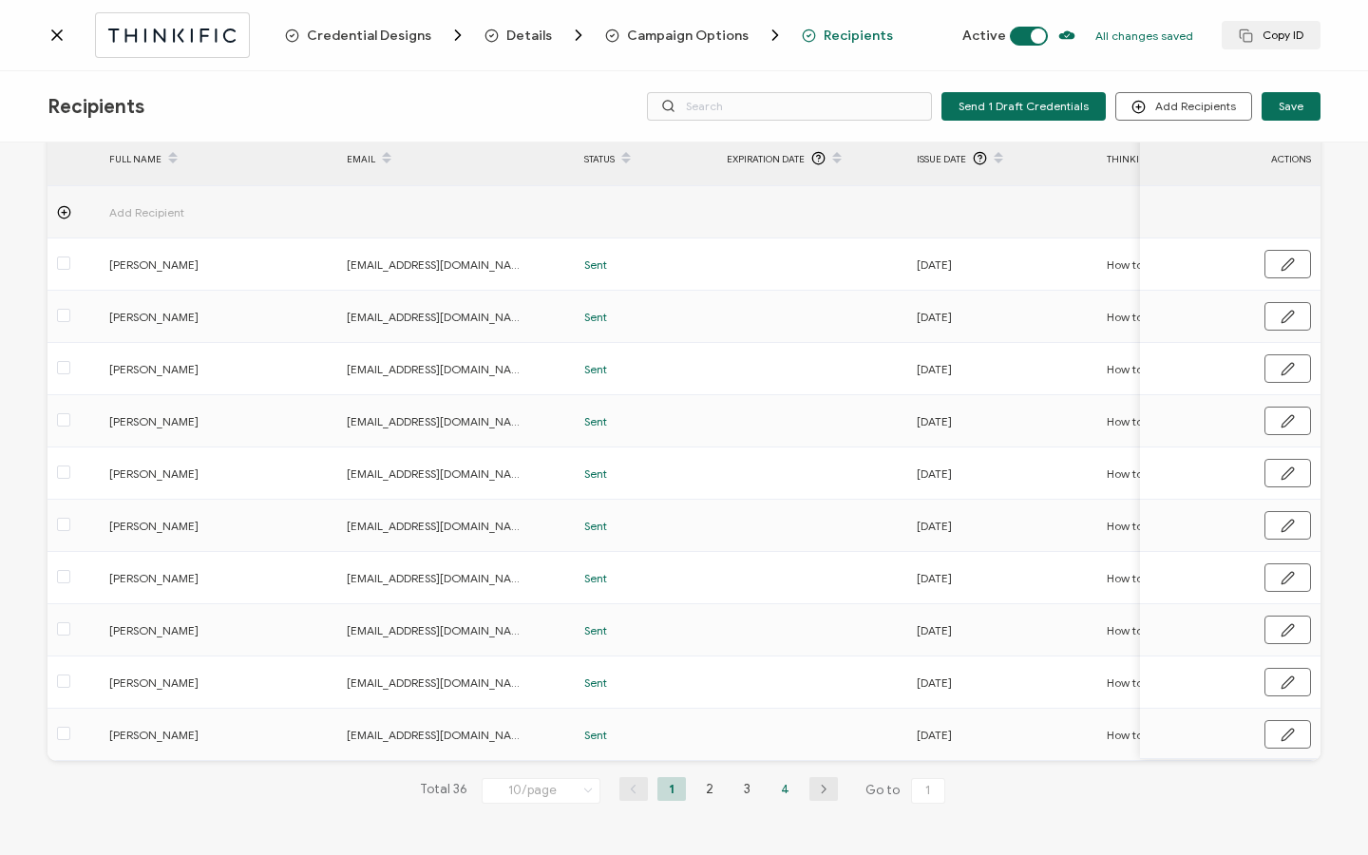
click at [775, 790] on li "4" at bounding box center [785, 789] width 29 height 24
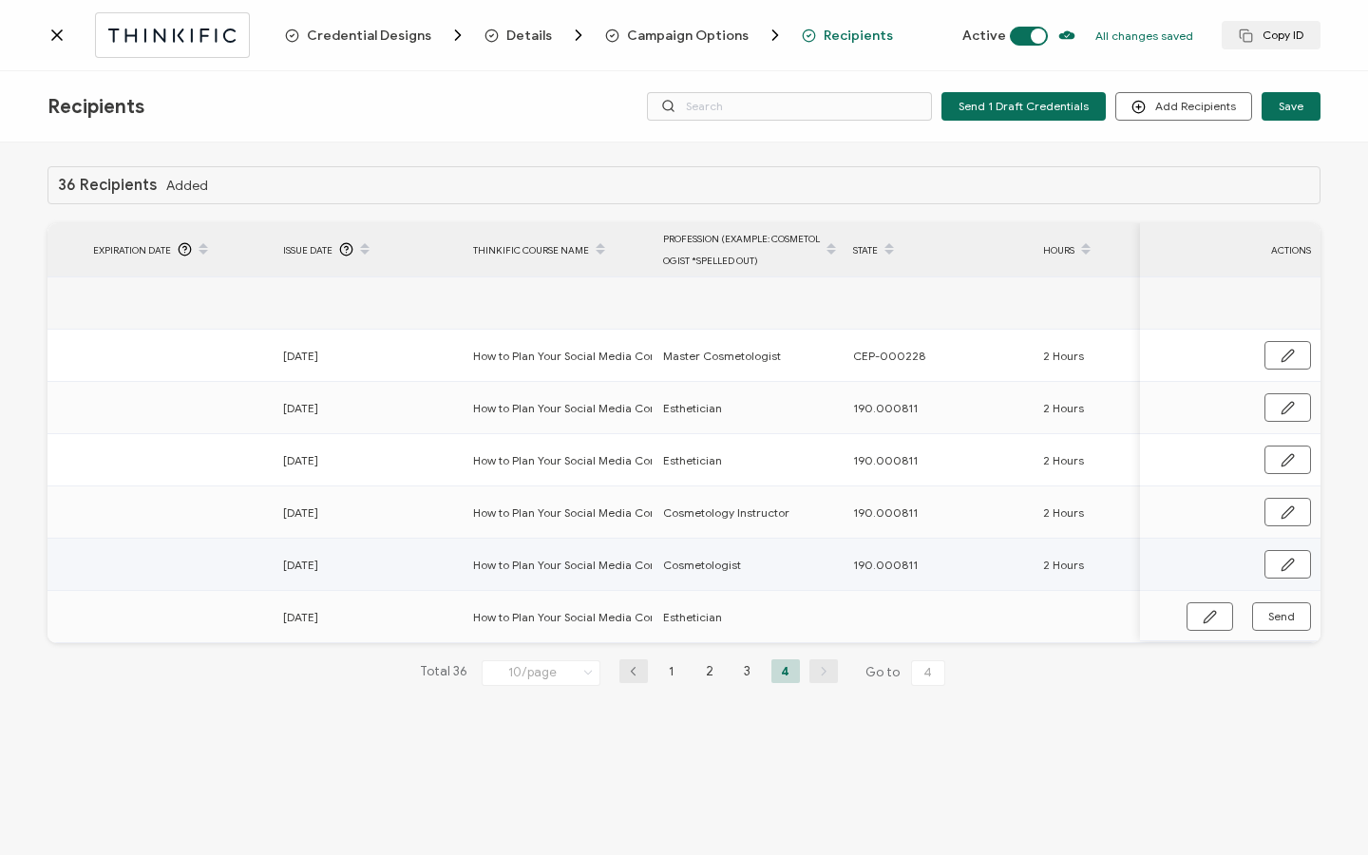
scroll to position [0, 907]
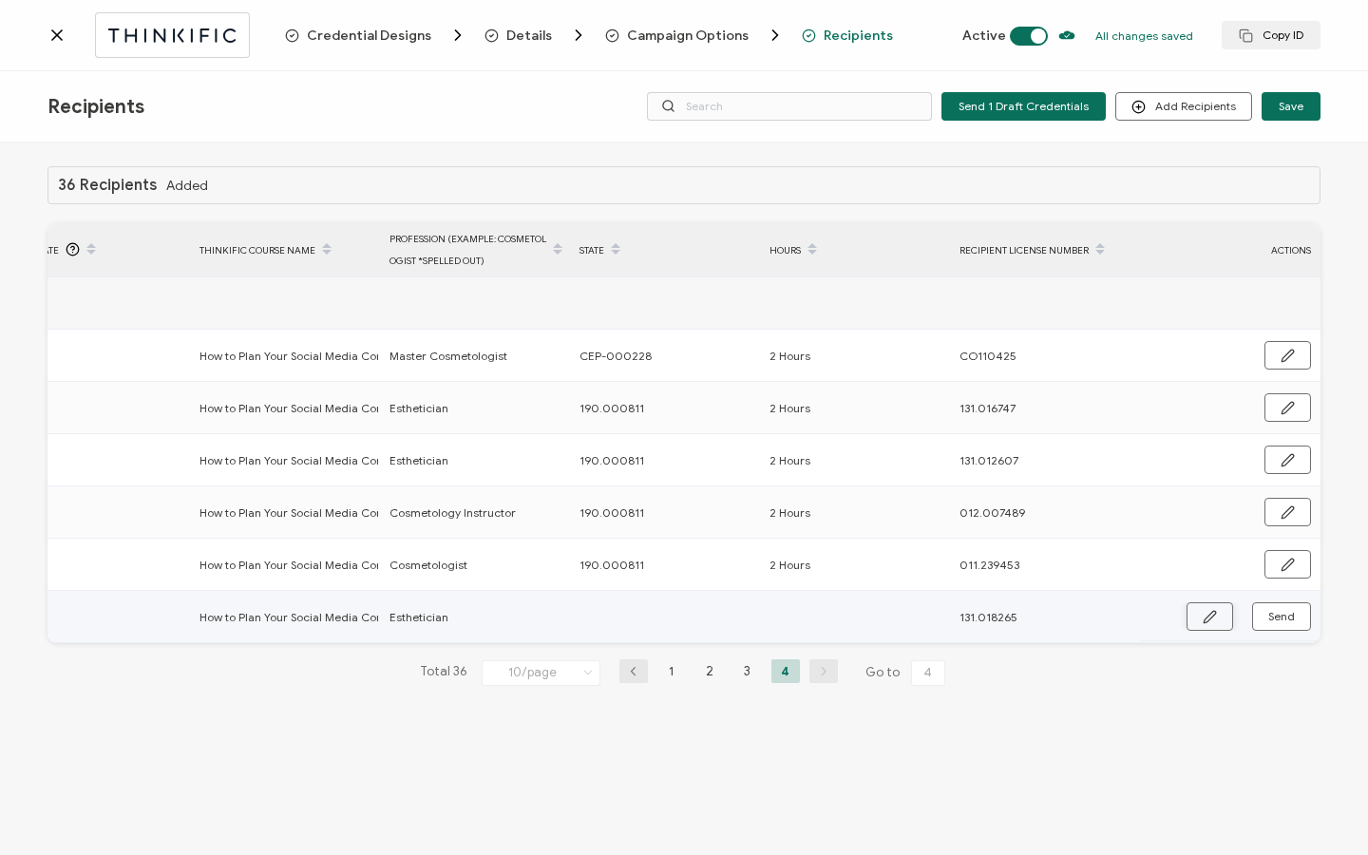
click at [1203, 618] on icon "button" at bounding box center [1210, 617] width 14 height 14
click at [721, 610] on input "text" at bounding box center [663, 617] width 166 height 30
type input "1"
type input "19"
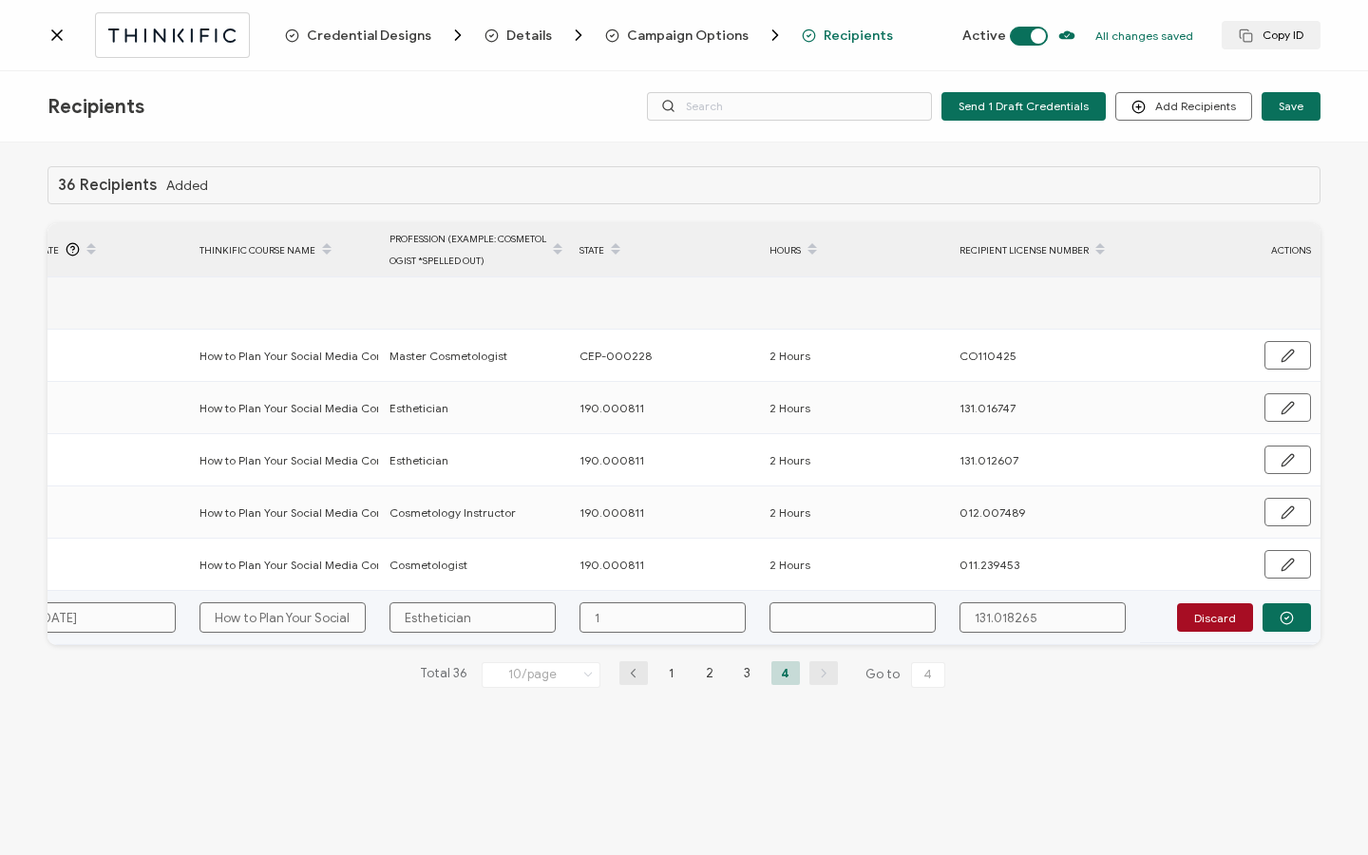
type input "19"
type input "190"
type input "190."
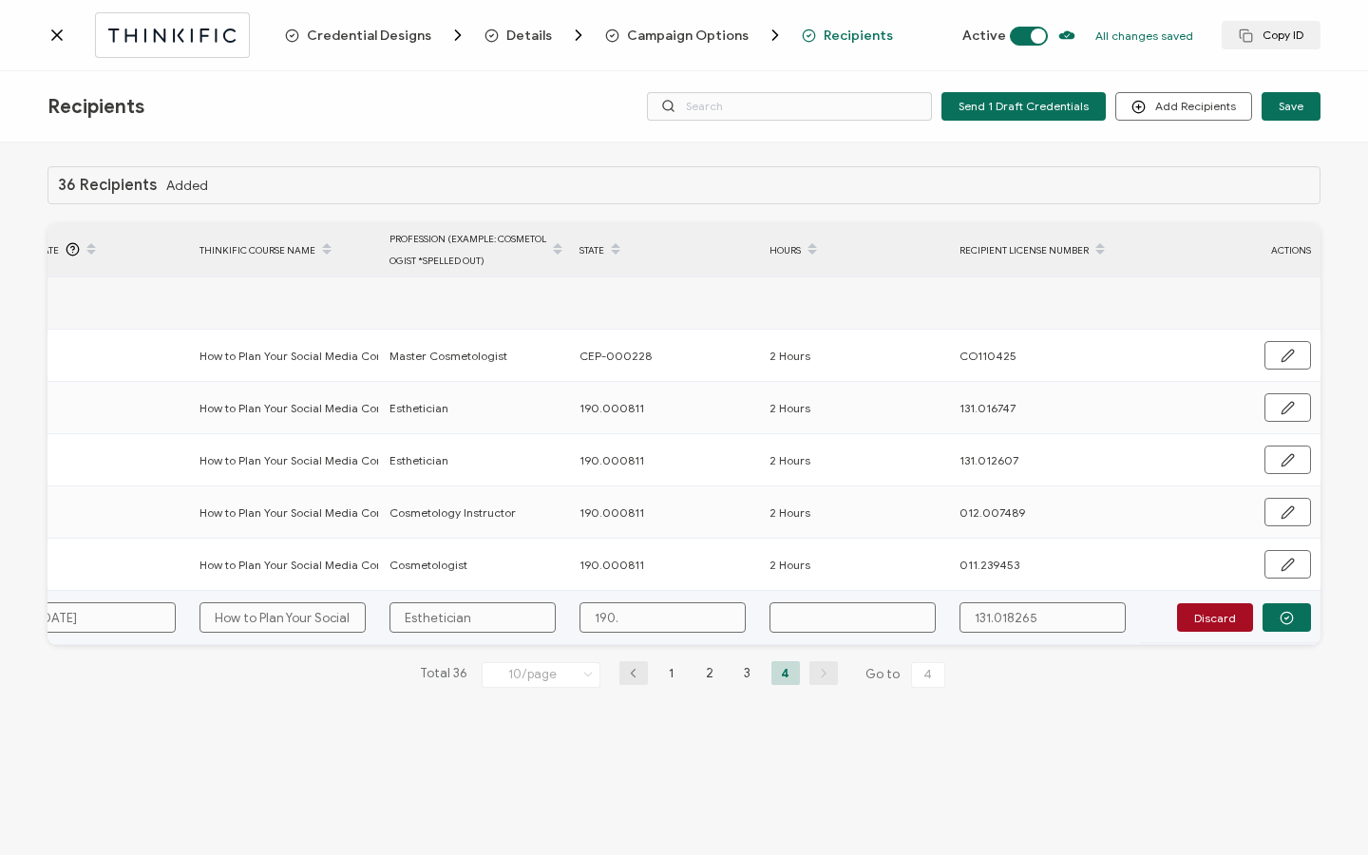
type input "190.0"
type input "190.00"
type input "190.000"
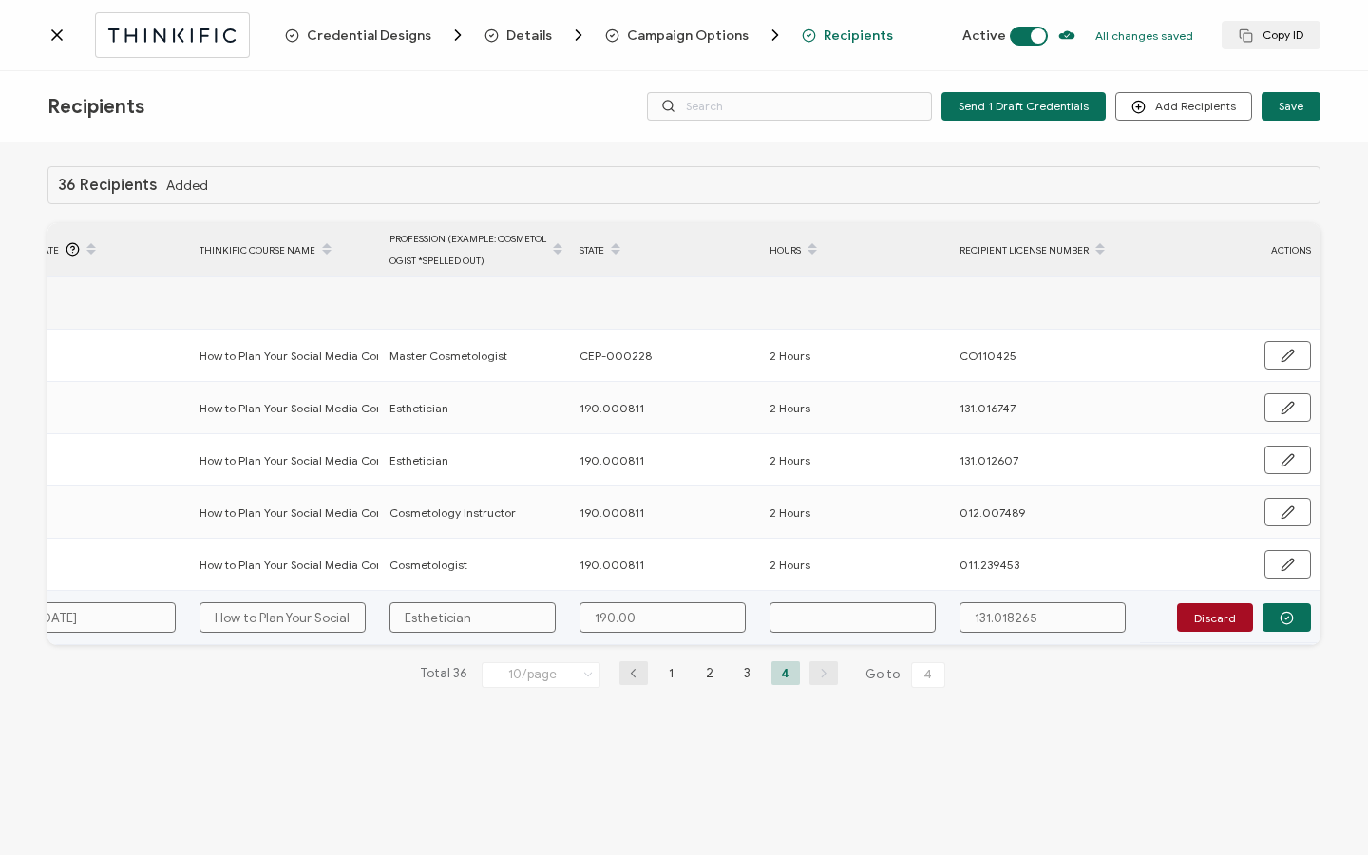
type input "190.000"
type input "190.0008"
type input "190.00081"
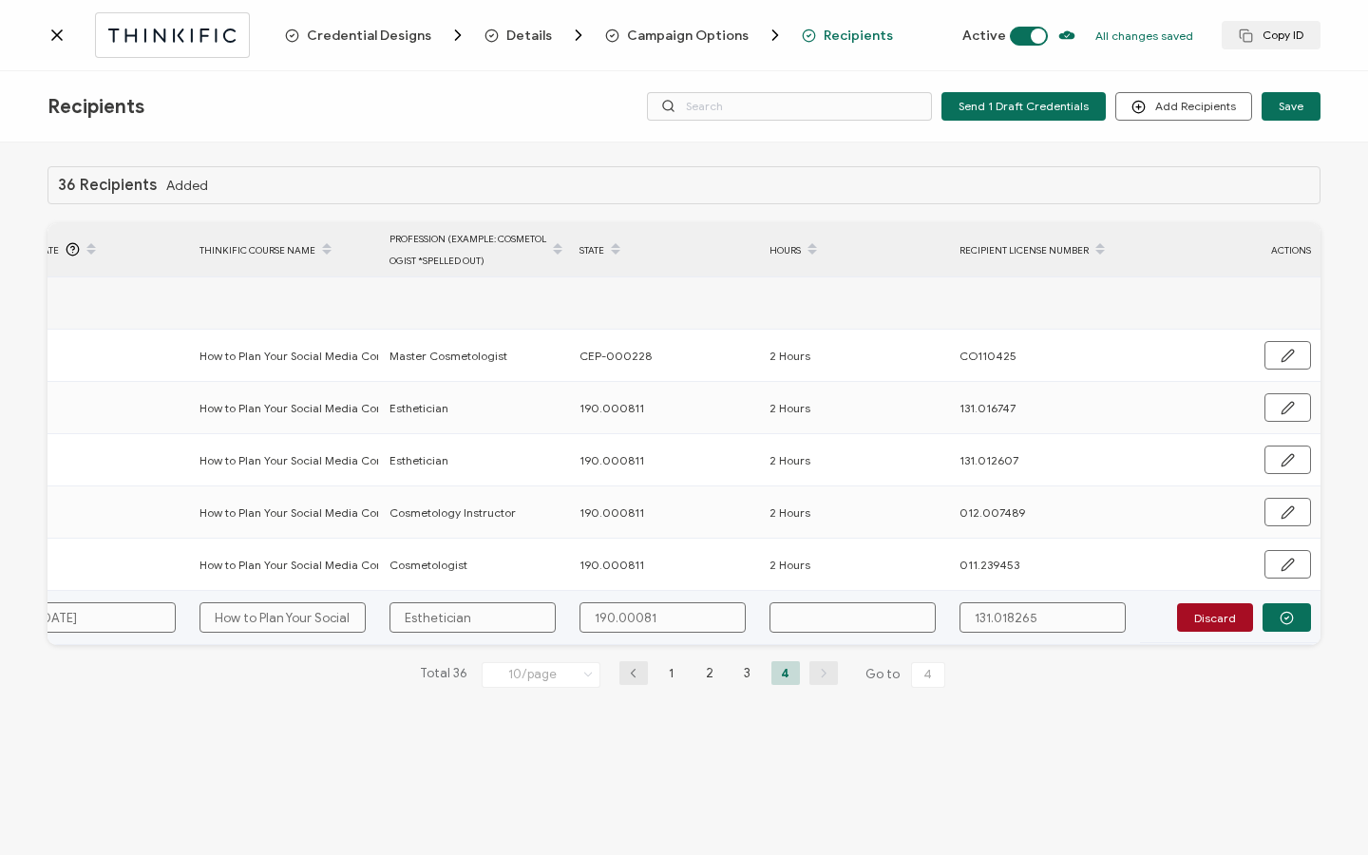
type input "190.000811"
type input "2"
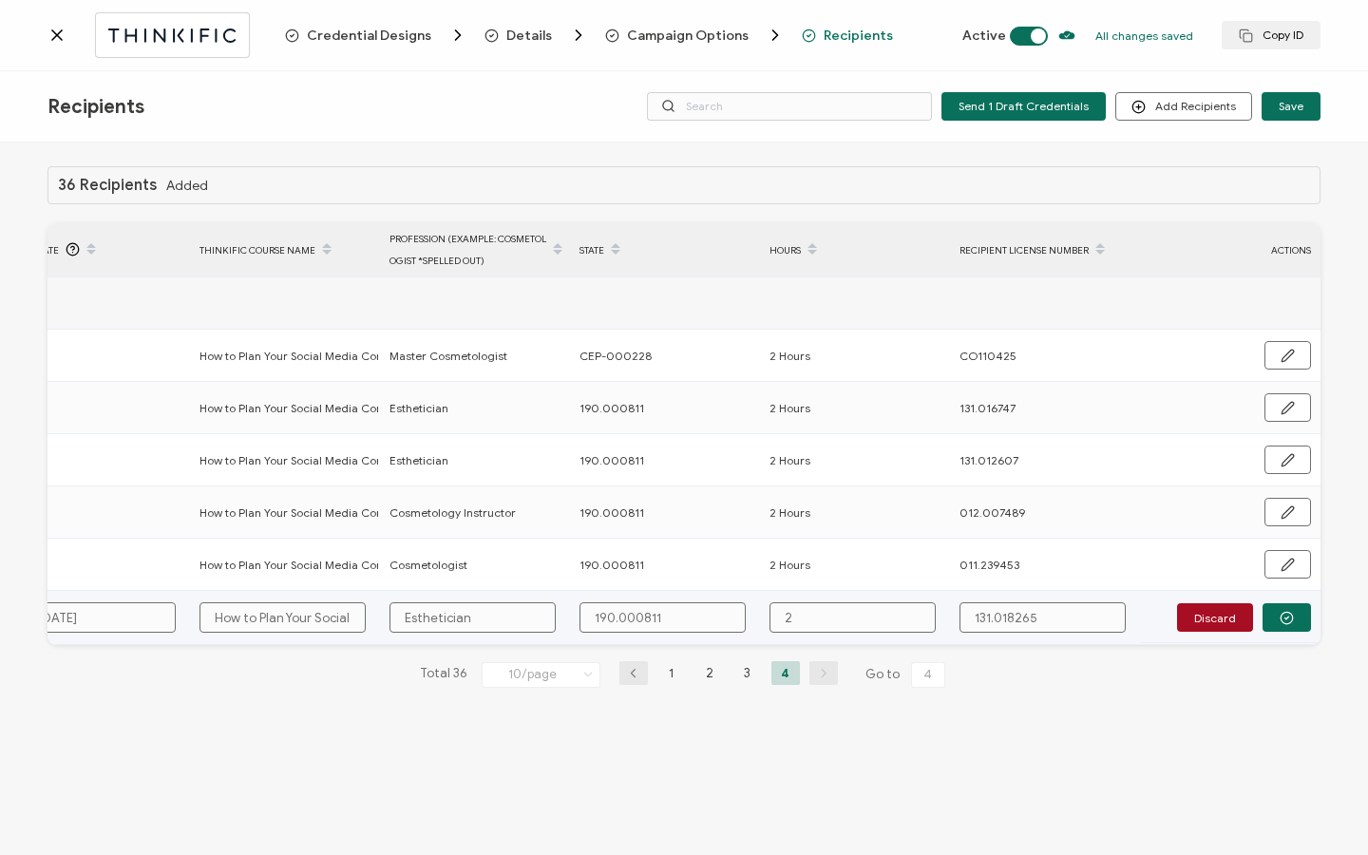
type input "2"
type input "2 H"
type input "2 Ho"
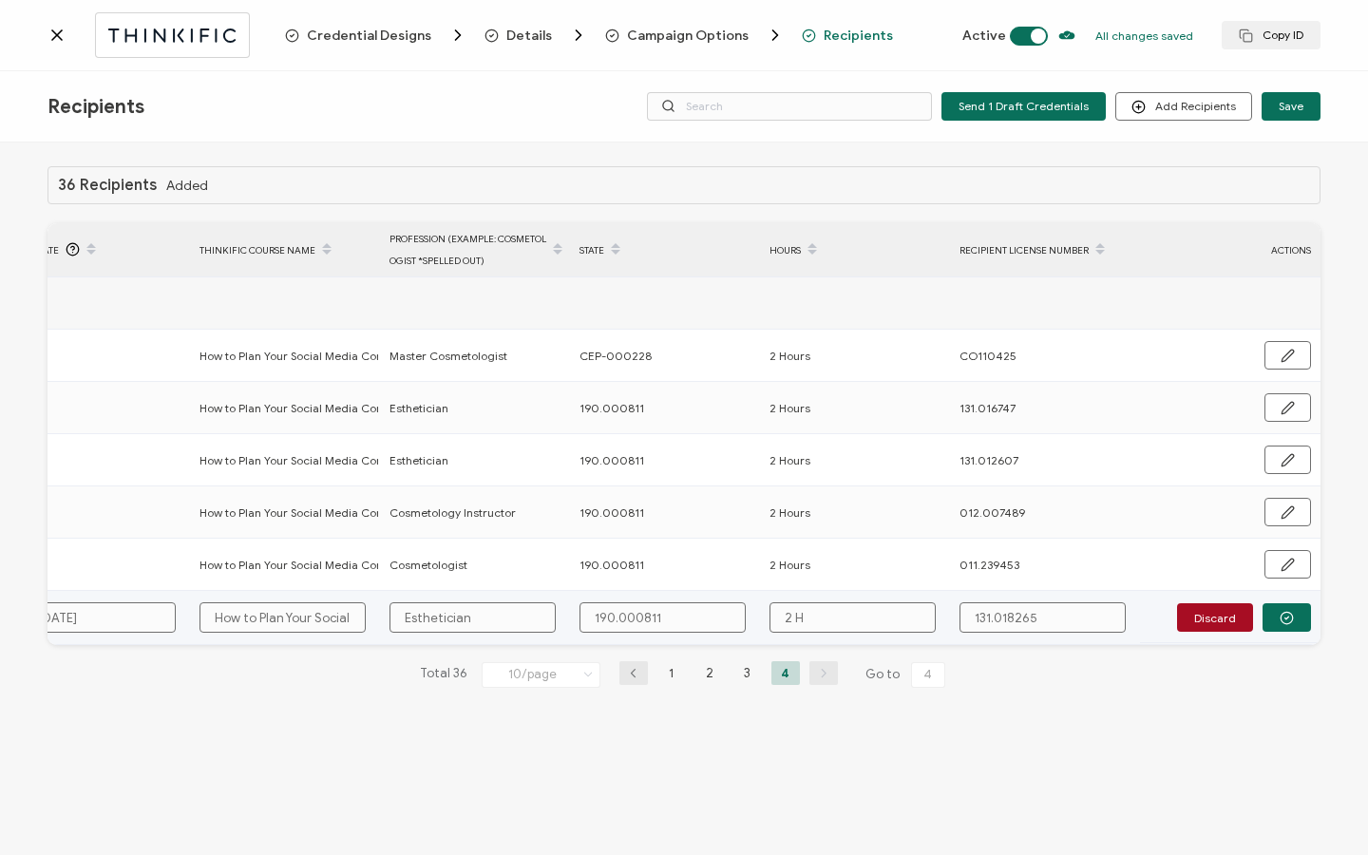
type input "2 Ho"
type input "2 Hou"
type input "2 Hour"
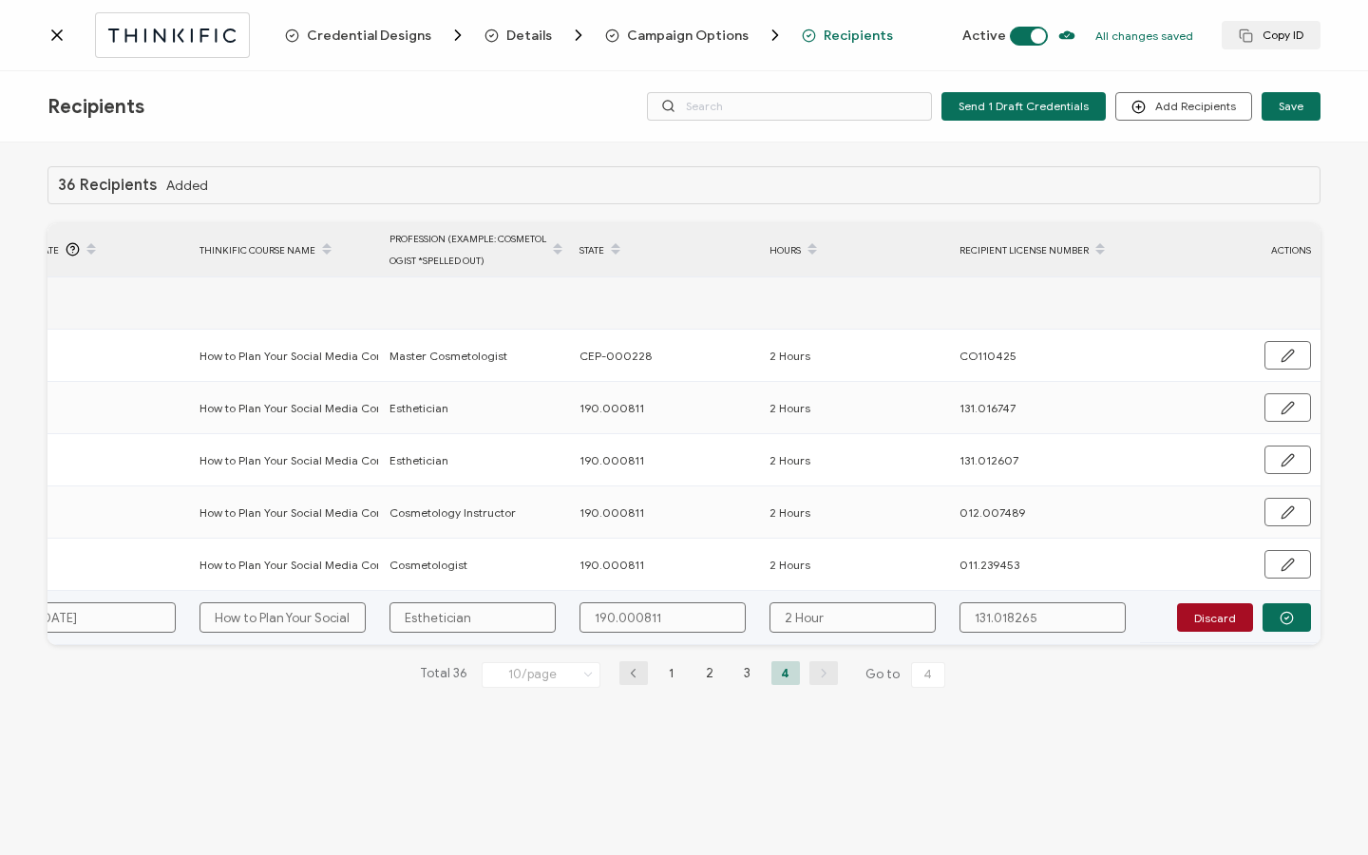
type input "2 Hours"
click at [1275, 611] on button "button" at bounding box center [1287, 617] width 48 height 29
click at [1272, 618] on span "Send" at bounding box center [1281, 616] width 27 height 11
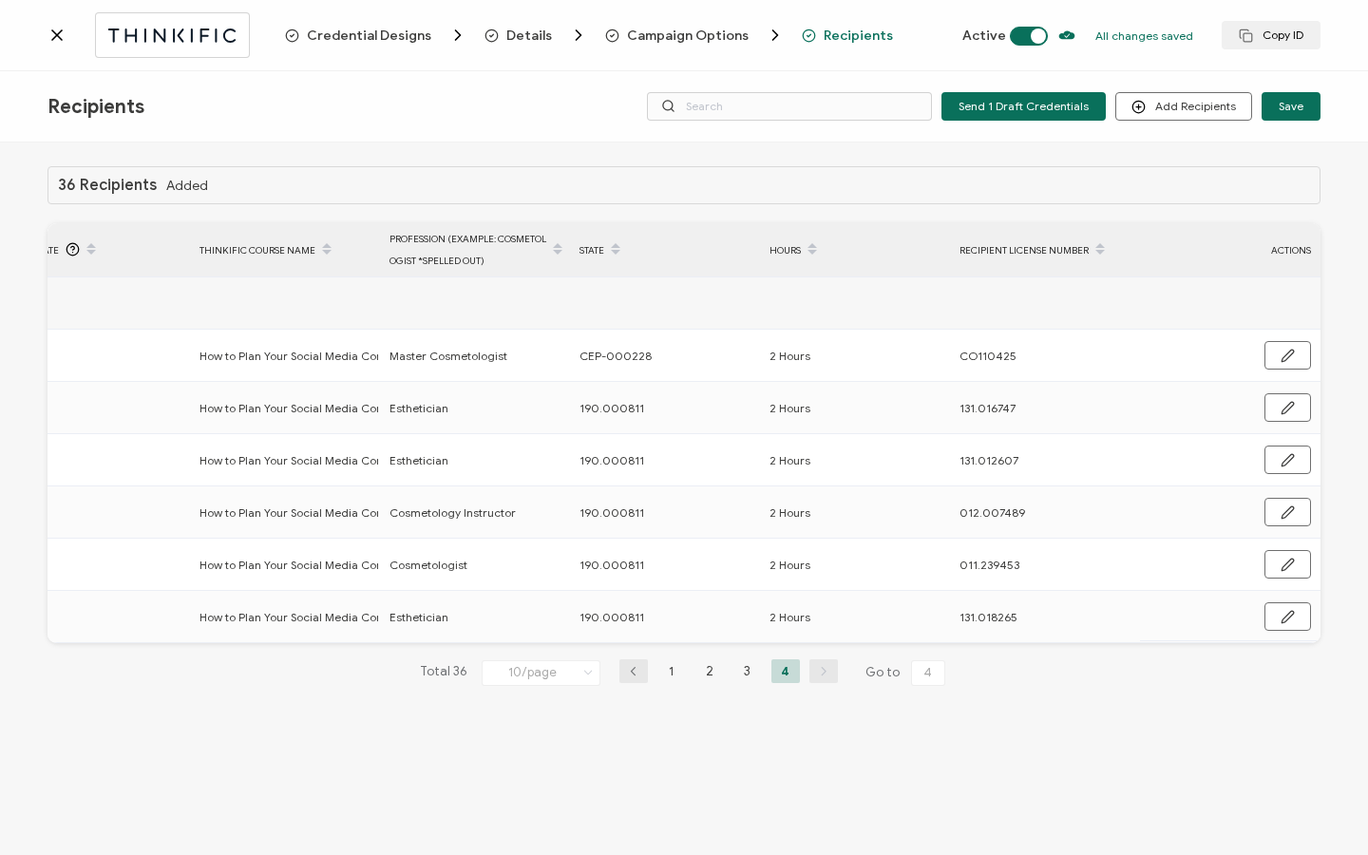
drag, startPoint x: 59, startPoint y: 21, endPoint x: 59, endPoint y: 751, distance: 729.7
click at [59, 21] on div at bounding box center [167, 34] width 238 height 45
click at [53, 36] on icon at bounding box center [57, 35] width 19 height 19
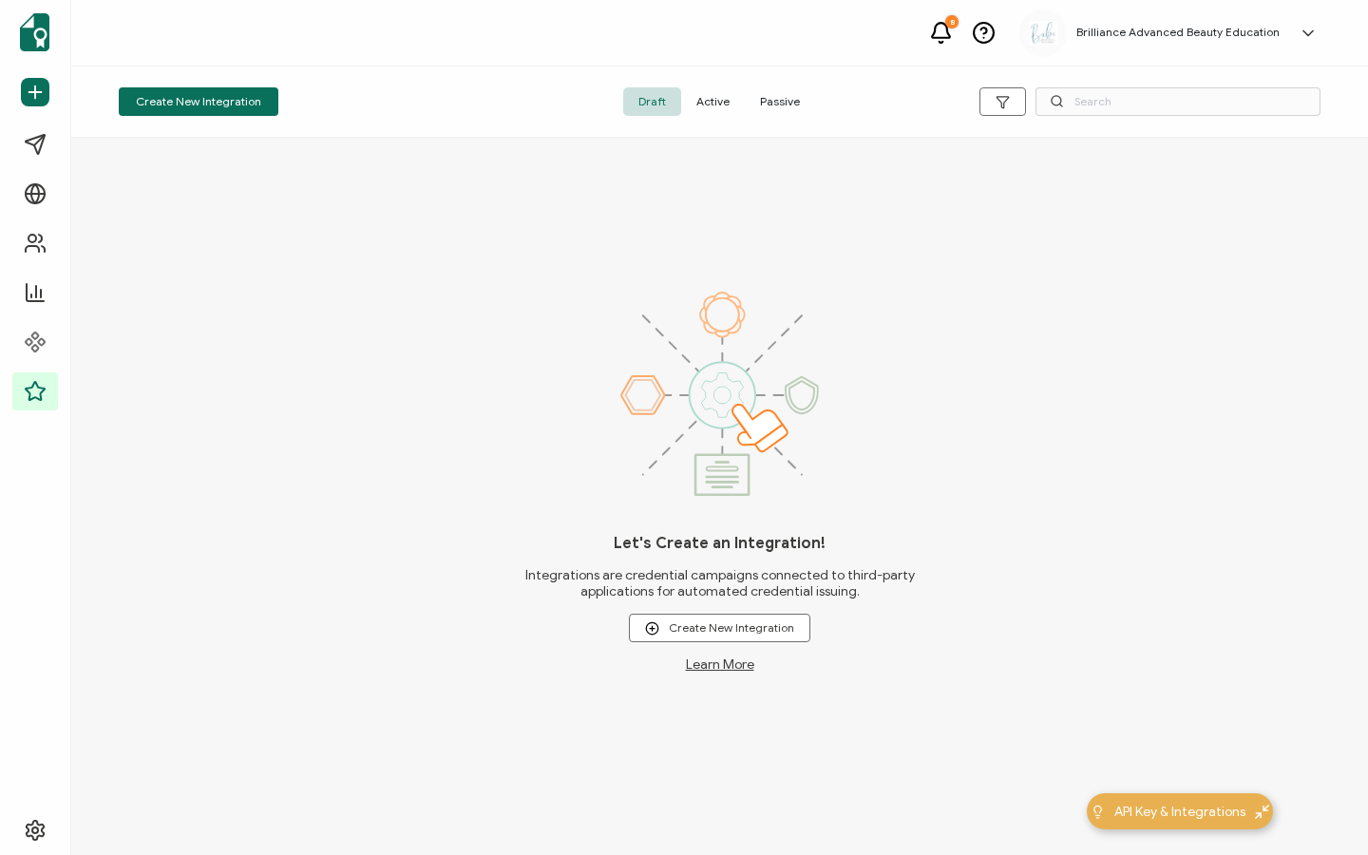
click at [713, 109] on span "Active" at bounding box center [713, 101] width 64 height 29
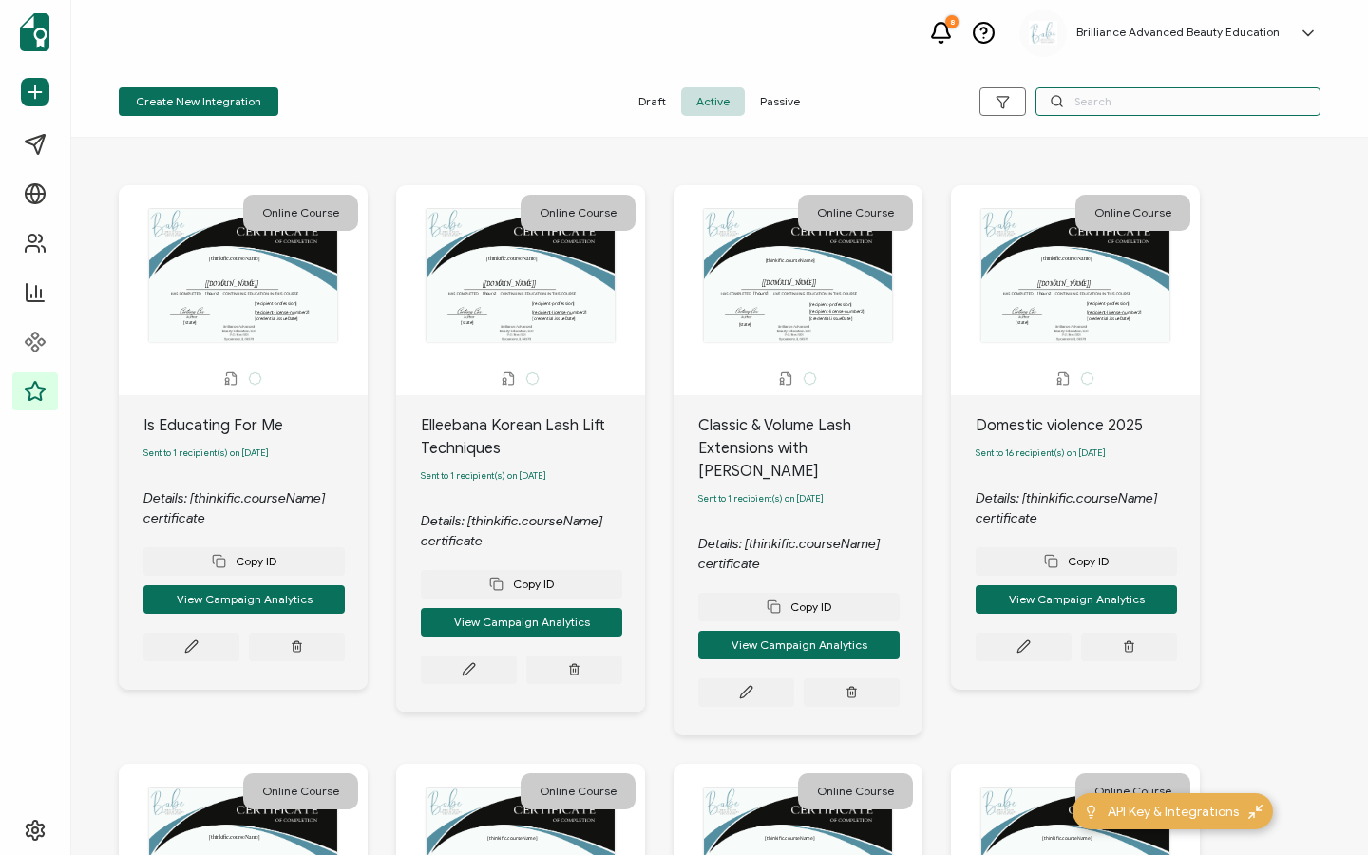
click at [1073, 91] on input "text" at bounding box center [1178, 101] width 285 height 29
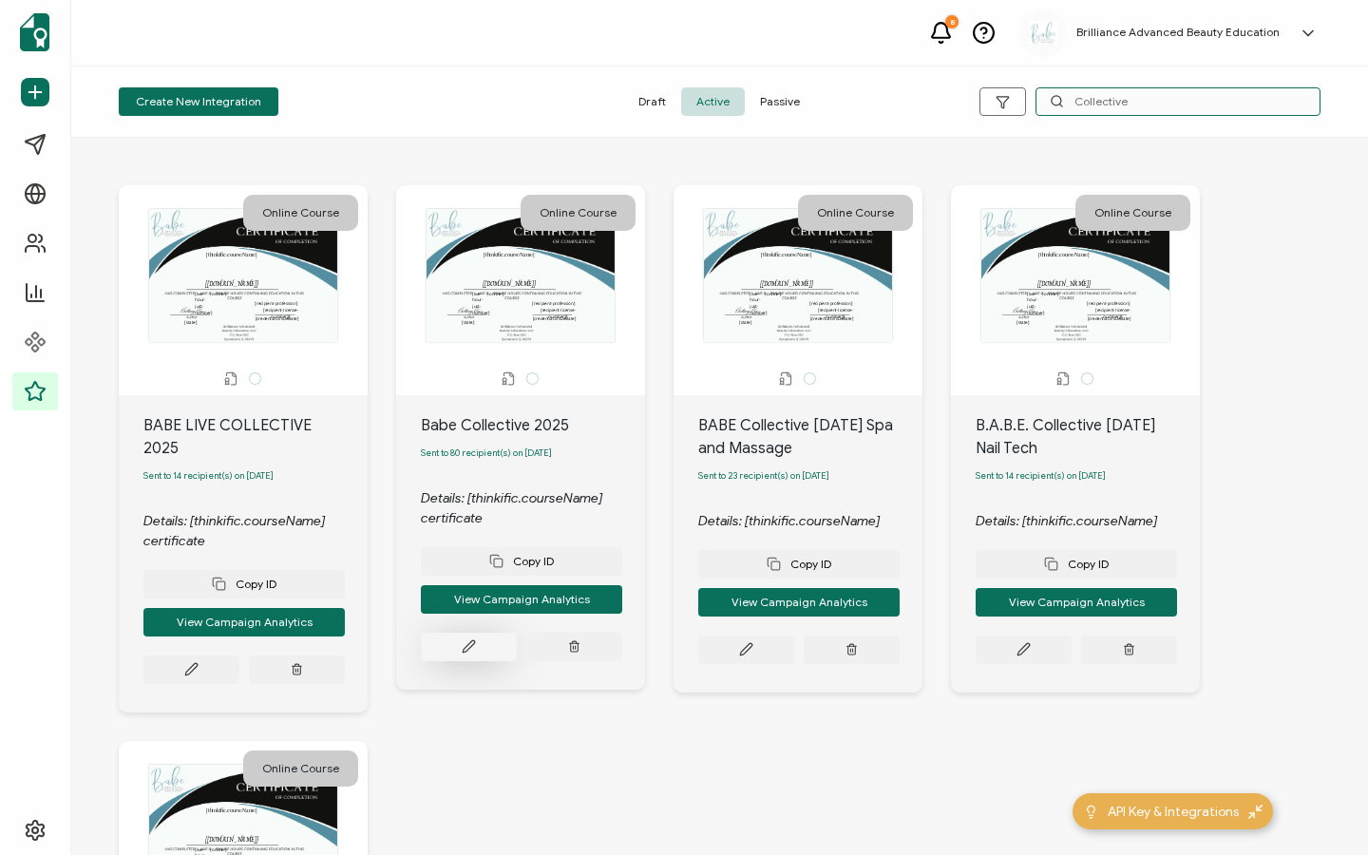
type input "Collective"
click at [468, 661] on button at bounding box center [469, 647] width 96 height 29
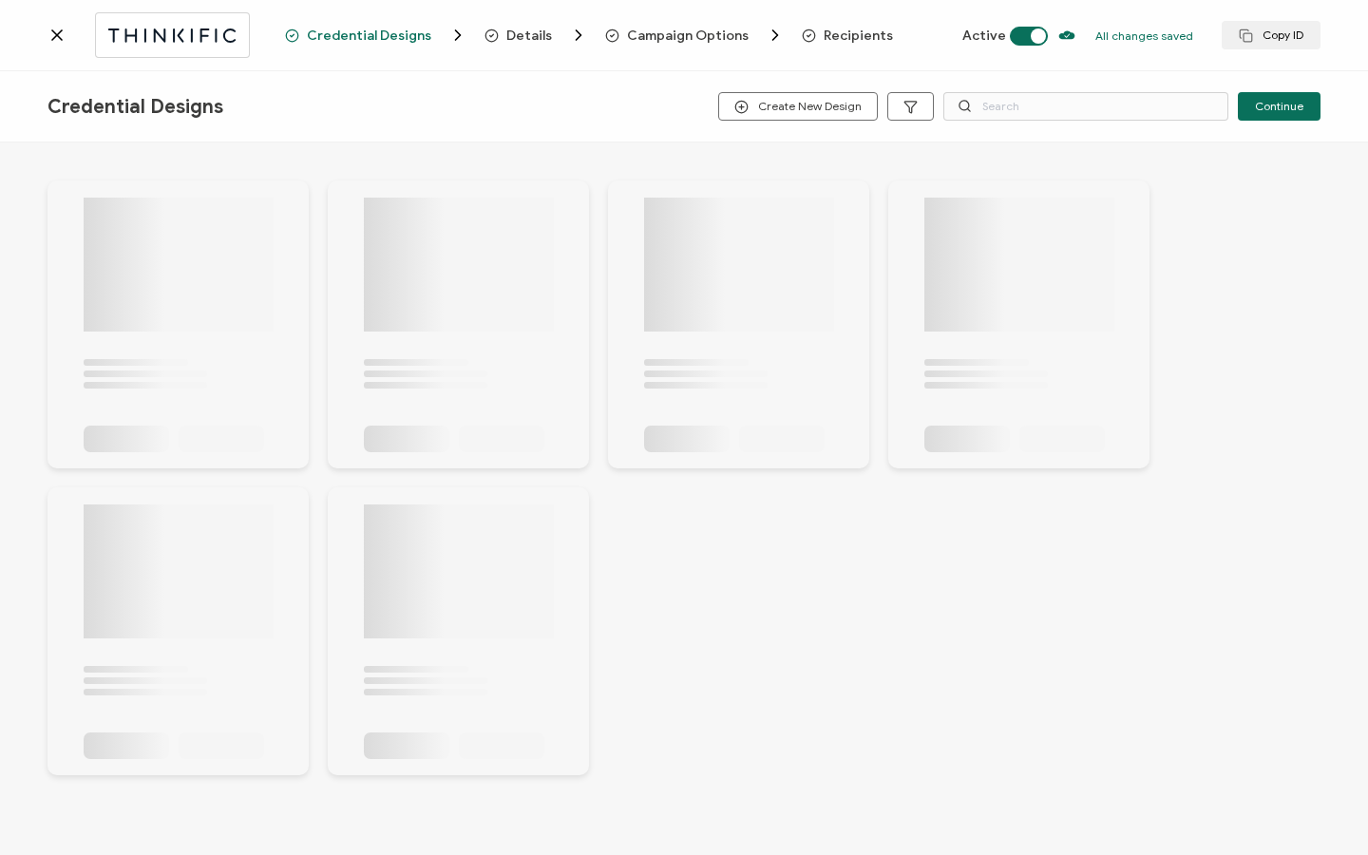
click at [1011, 90] on div "Credential Designs Create New Design Continue" at bounding box center [684, 106] width 1368 height 71
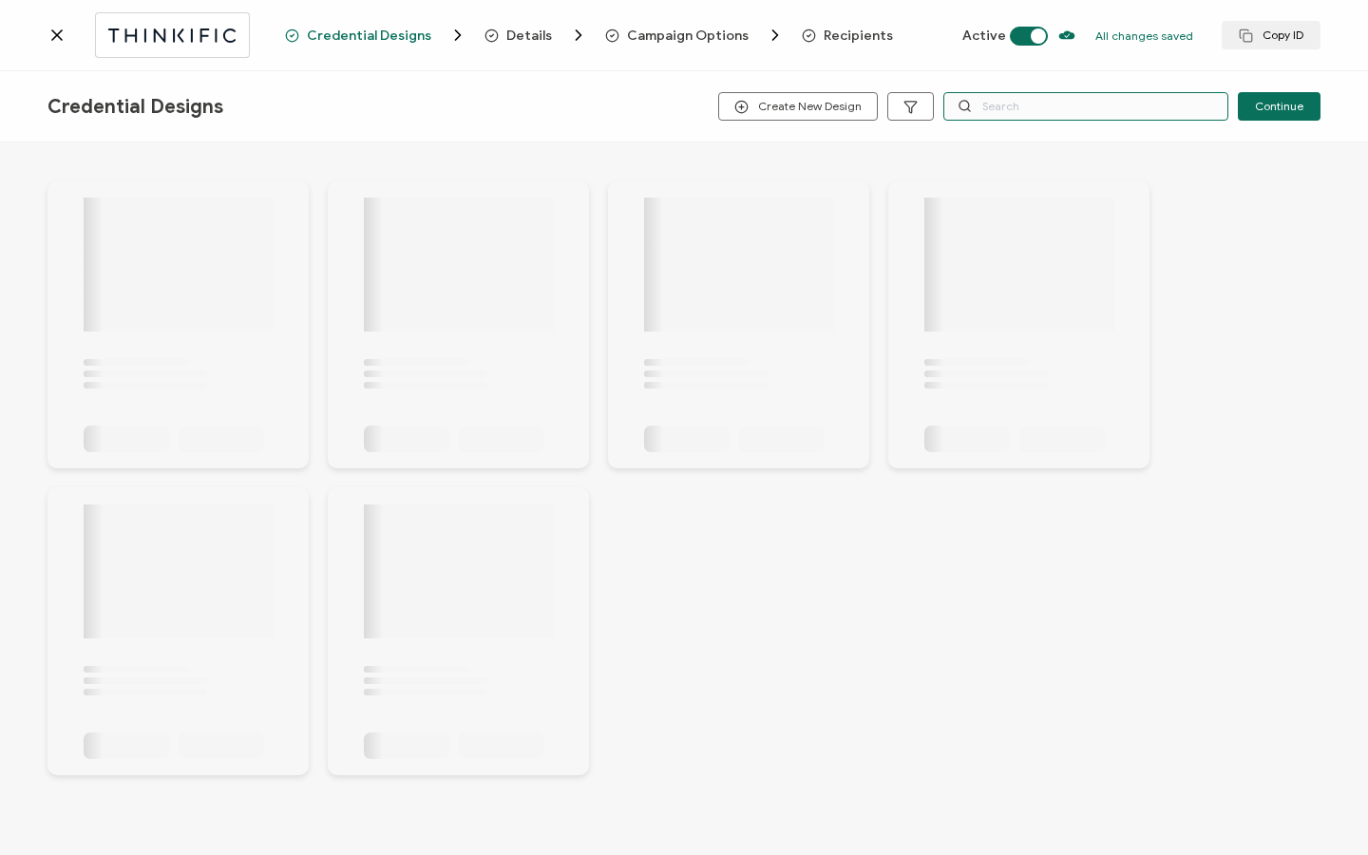
click at [1000, 108] on input "text" at bounding box center [1085, 106] width 285 height 29
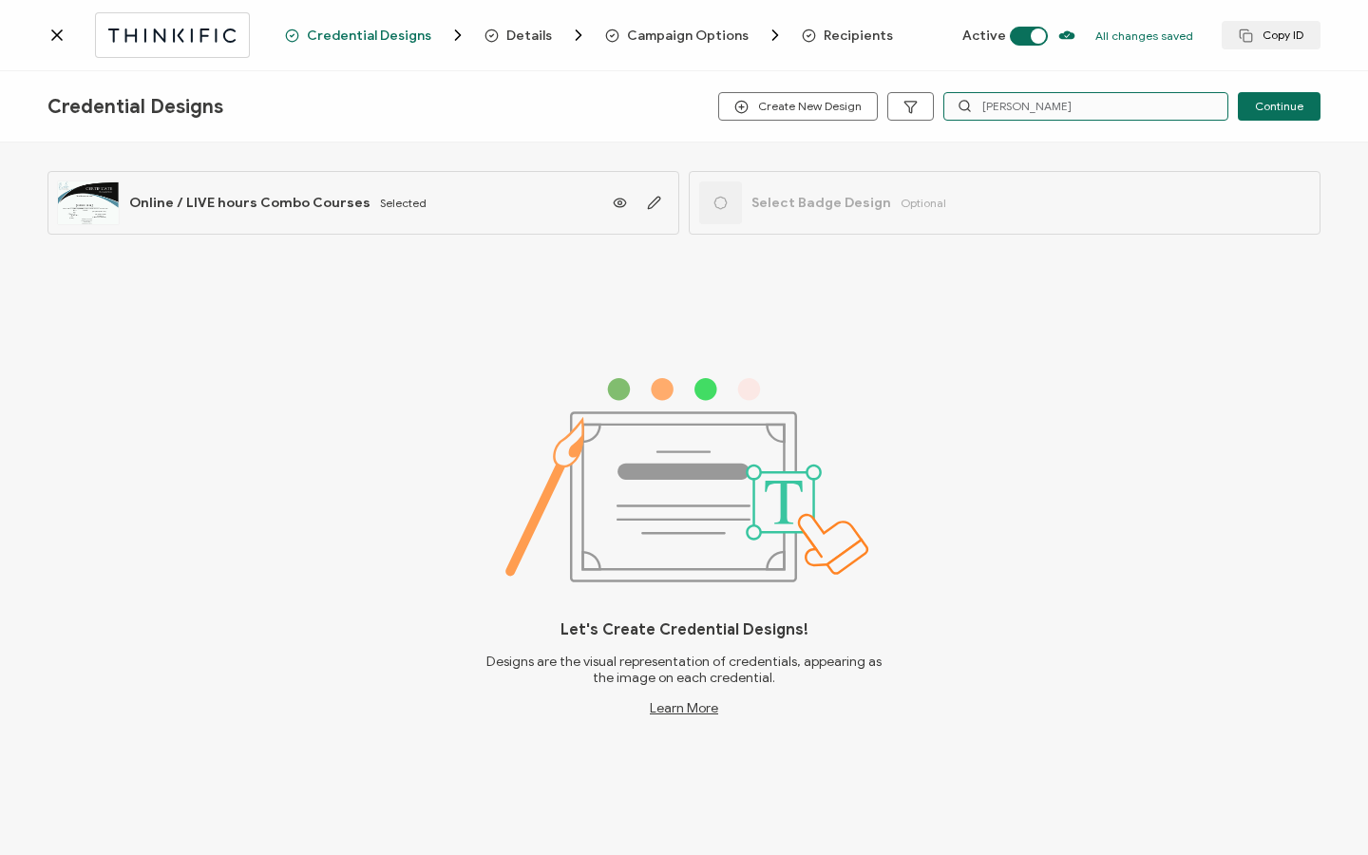
type input "Karen"
click at [55, 35] on icon at bounding box center [57, 35] width 19 height 19
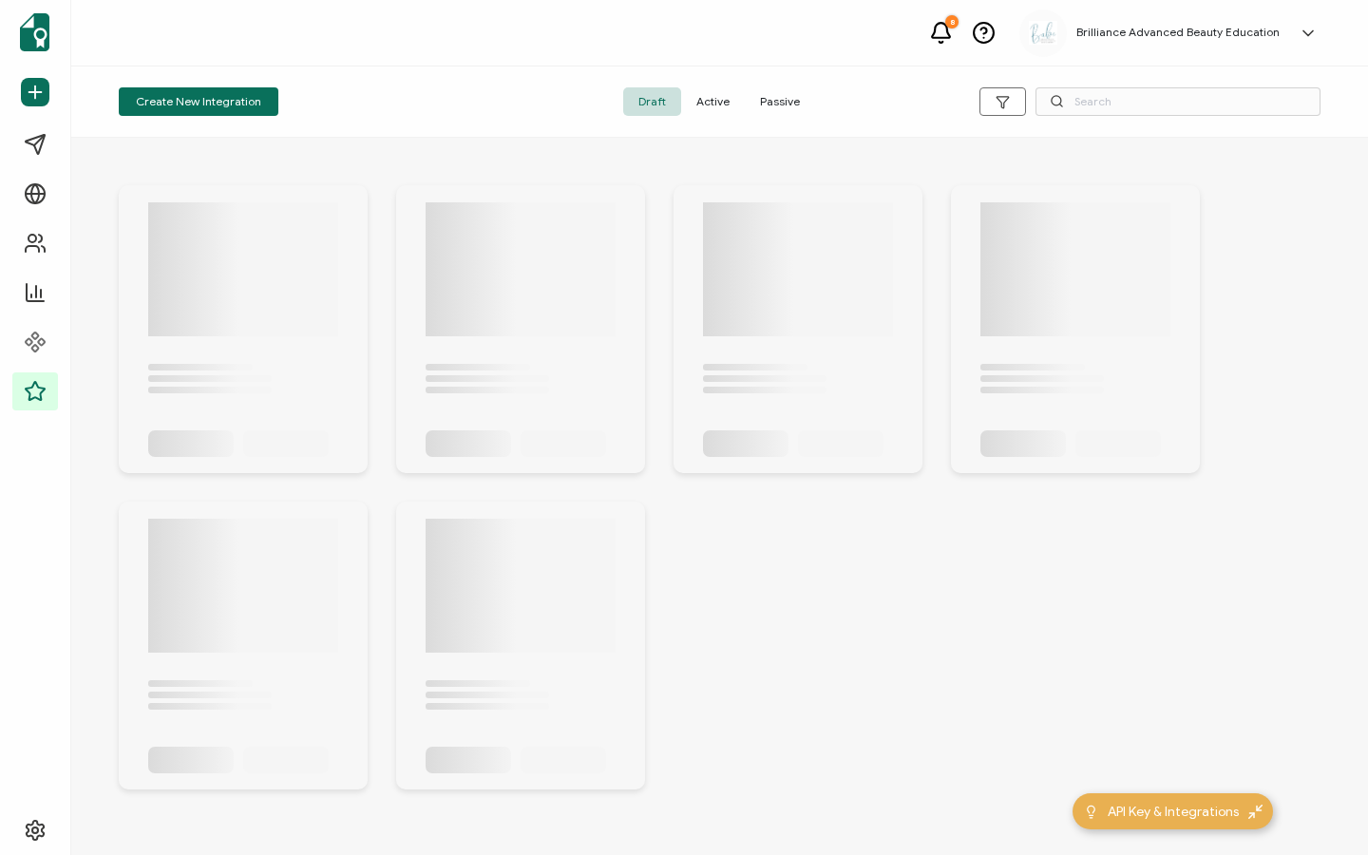
click at [721, 105] on span "Active" at bounding box center [713, 101] width 64 height 29
click at [1097, 103] on input "text" at bounding box center [1178, 101] width 285 height 29
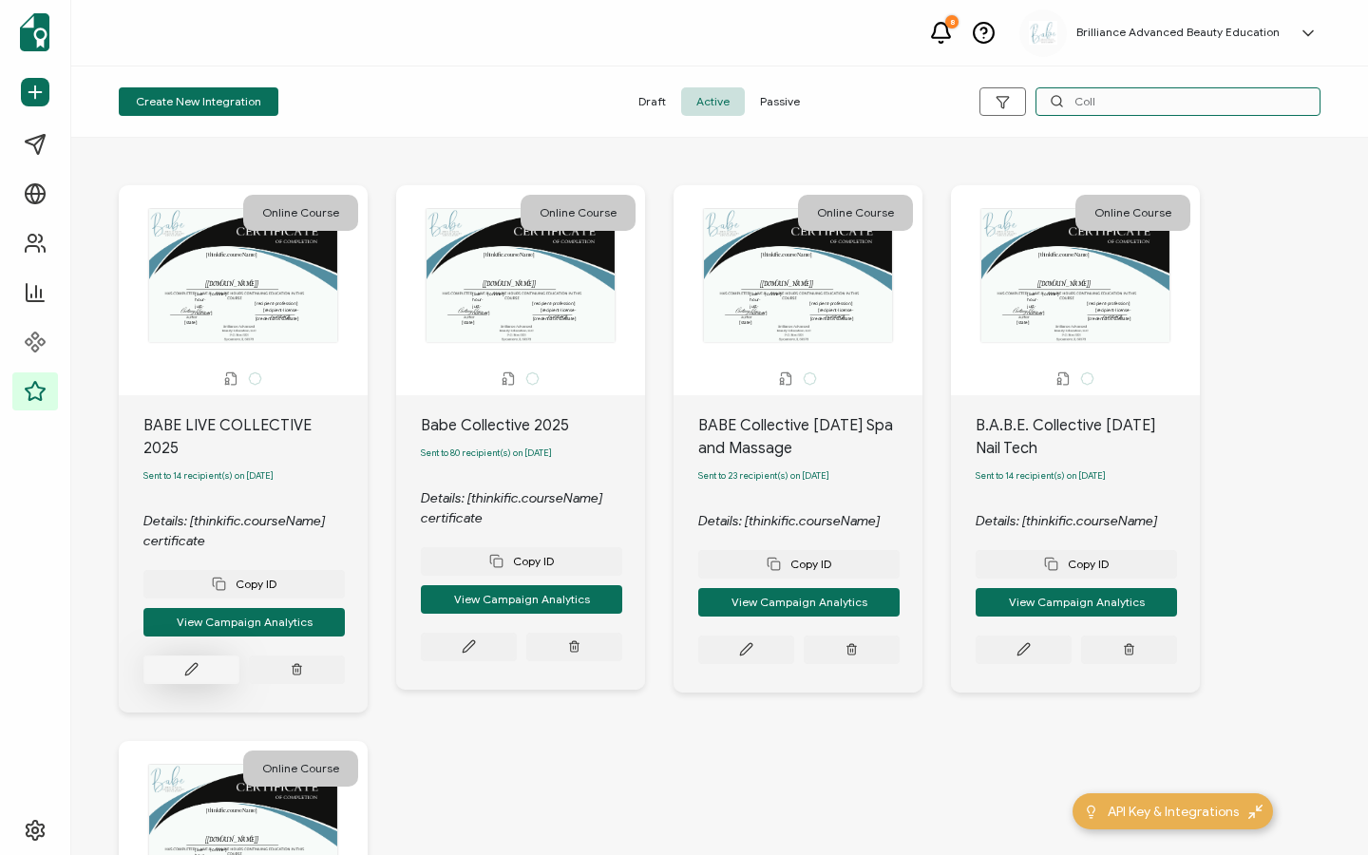
type input "Coll"
click at [207, 656] on button at bounding box center [191, 670] width 96 height 29
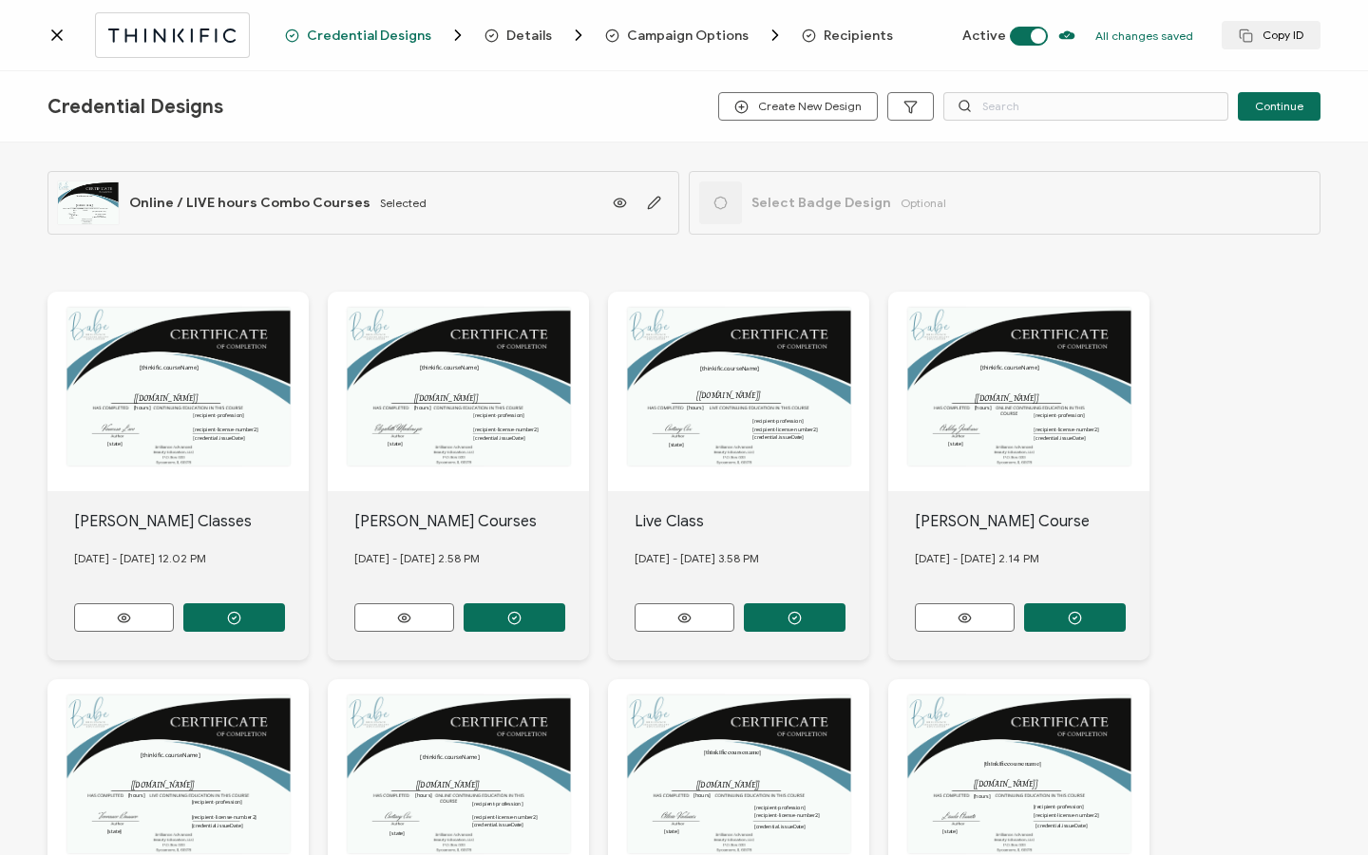
click at [847, 29] on span "Recipients" at bounding box center [858, 36] width 69 height 14
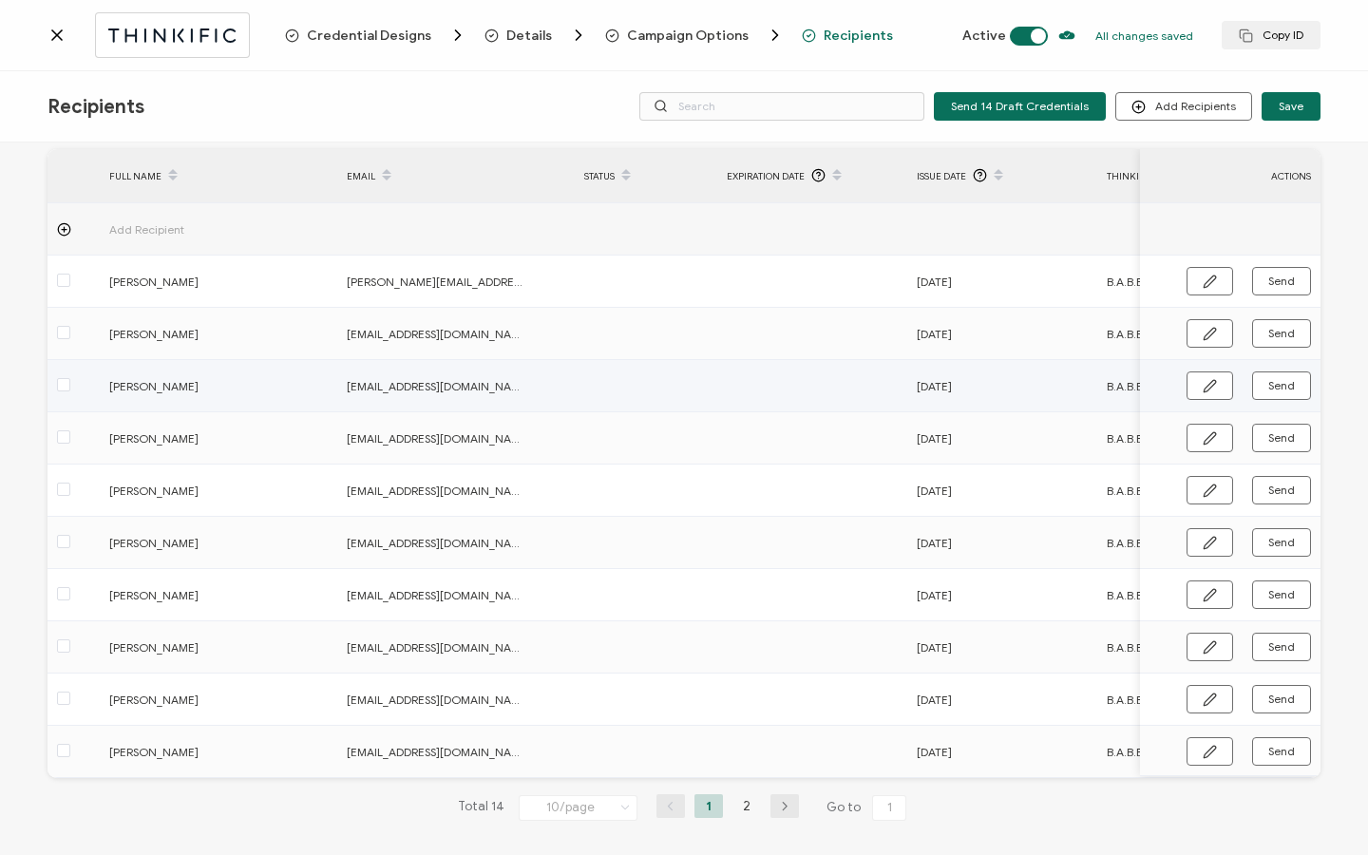
scroll to position [96, 0]
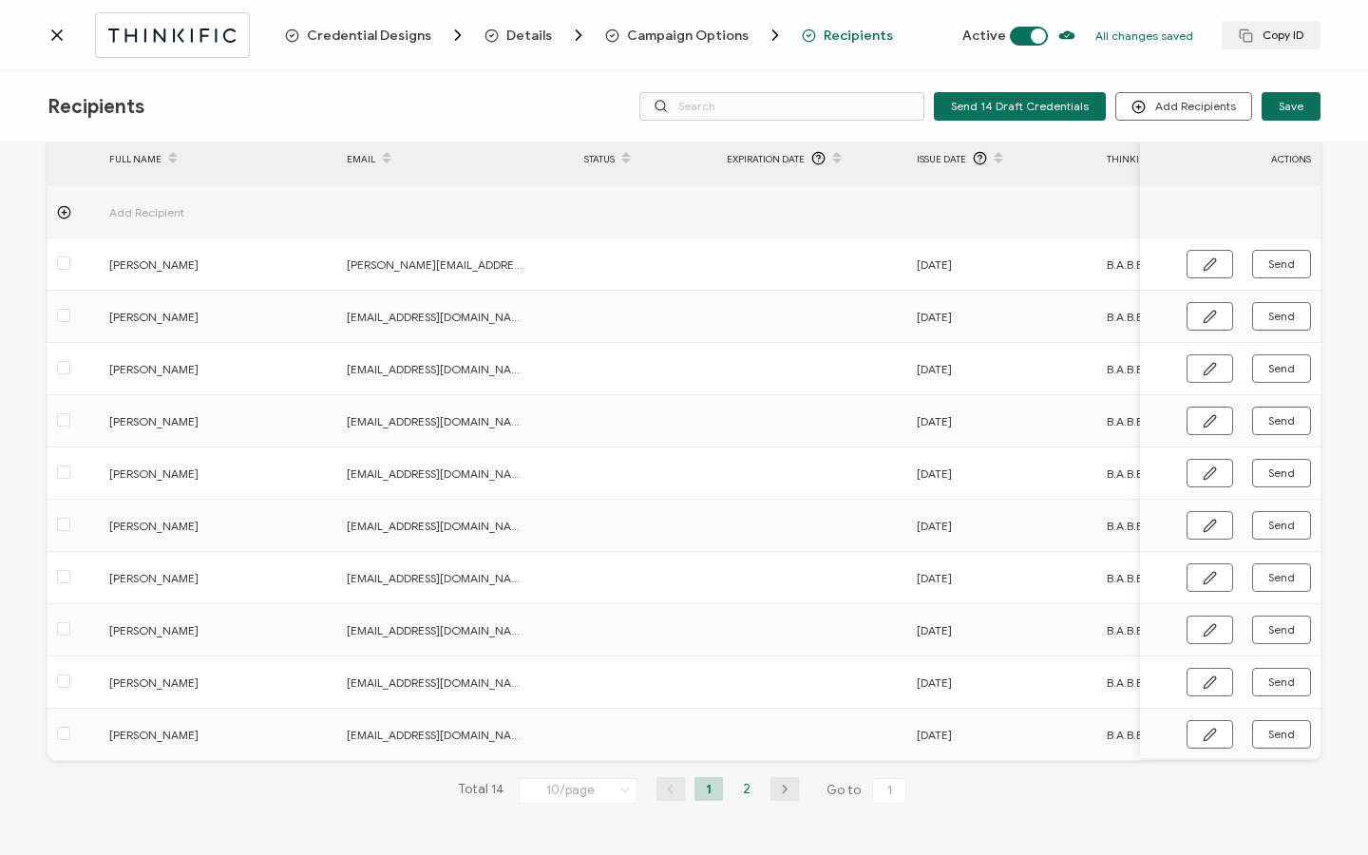
click at [740, 790] on li "2" at bounding box center [747, 789] width 29 height 24
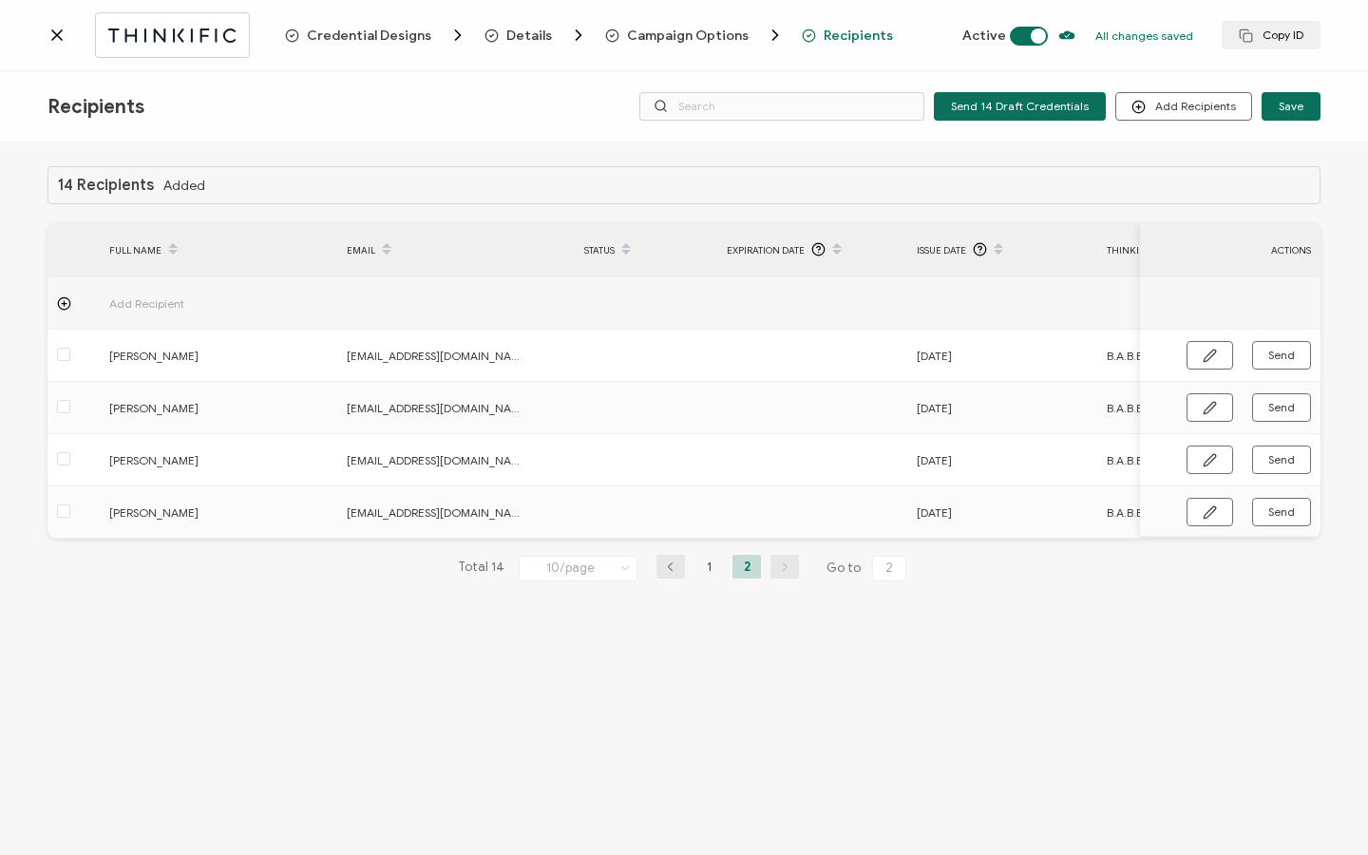
click at [64, 35] on icon at bounding box center [57, 35] width 19 height 19
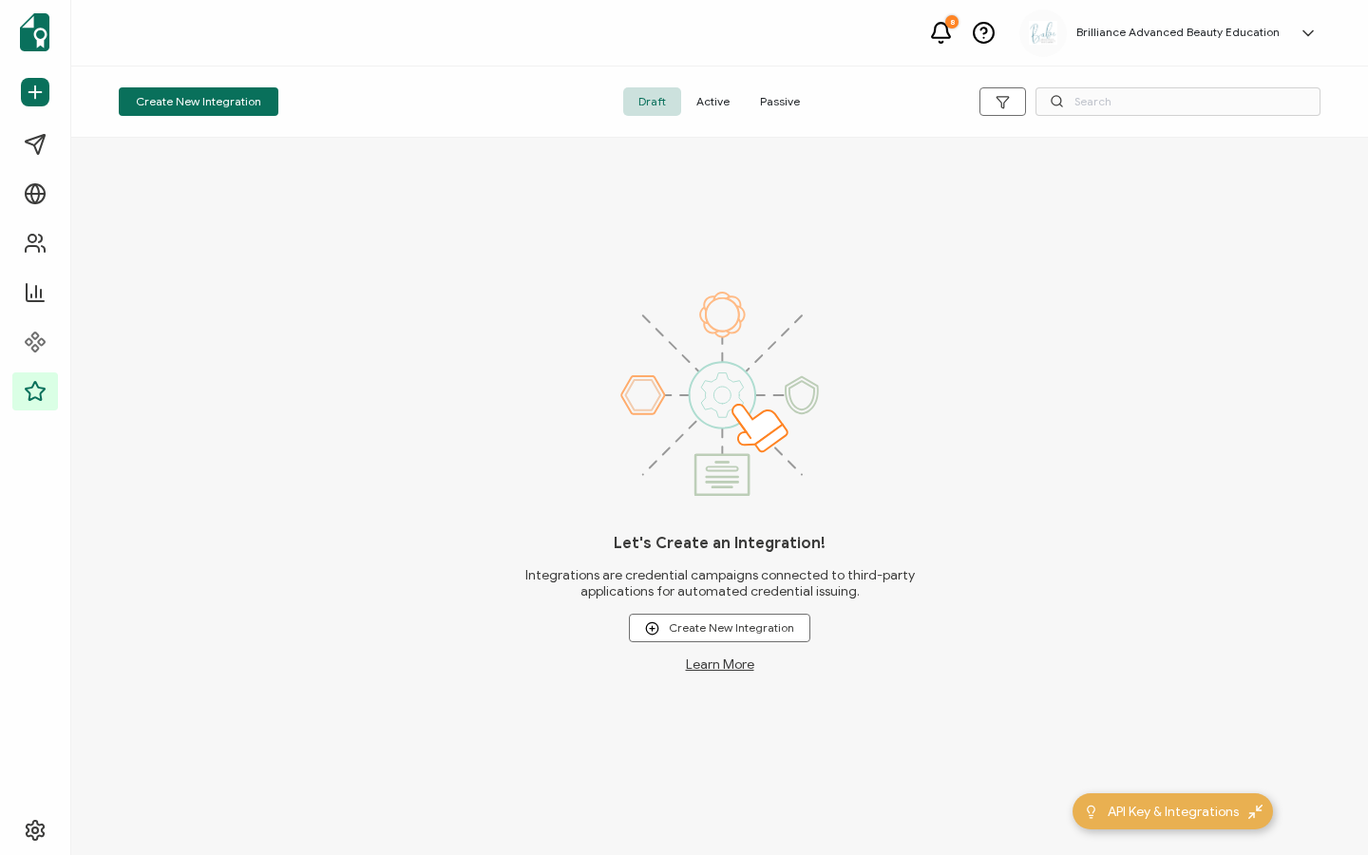
click at [720, 98] on span "Active" at bounding box center [713, 101] width 64 height 29
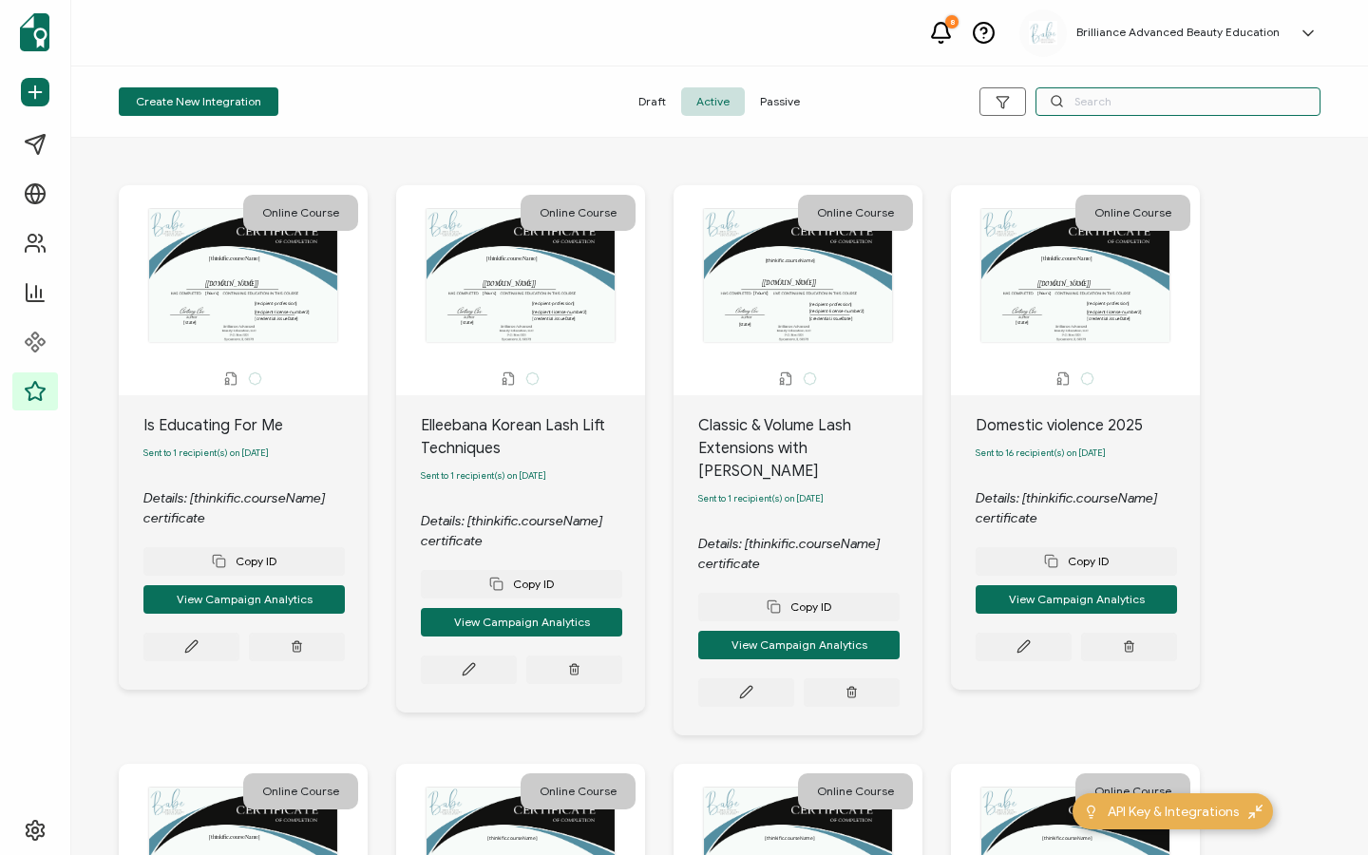
click at [1085, 98] on input "text" at bounding box center [1178, 101] width 285 height 29
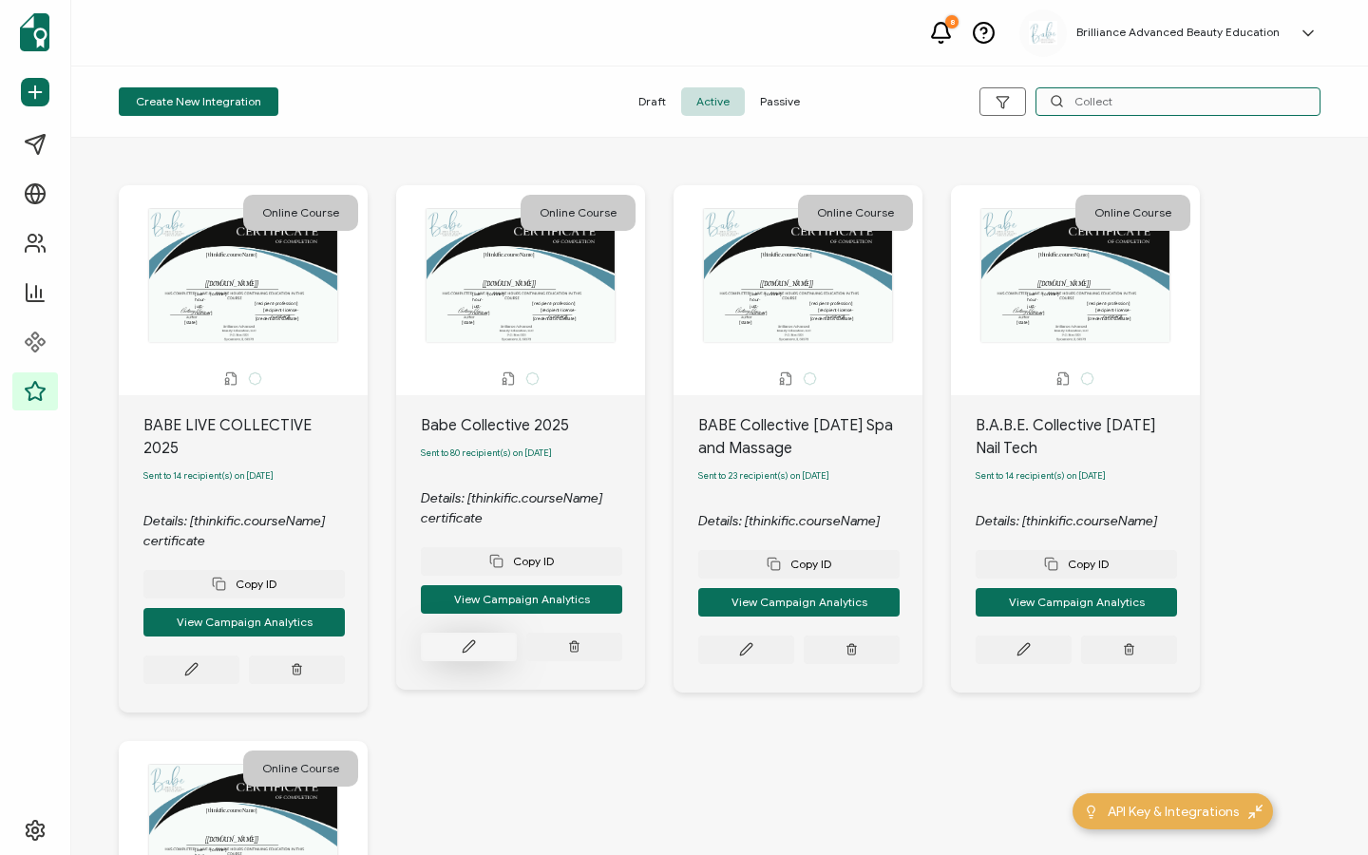
type input "Collect"
click at [469, 645] on icon at bounding box center [469, 646] width 14 height 14
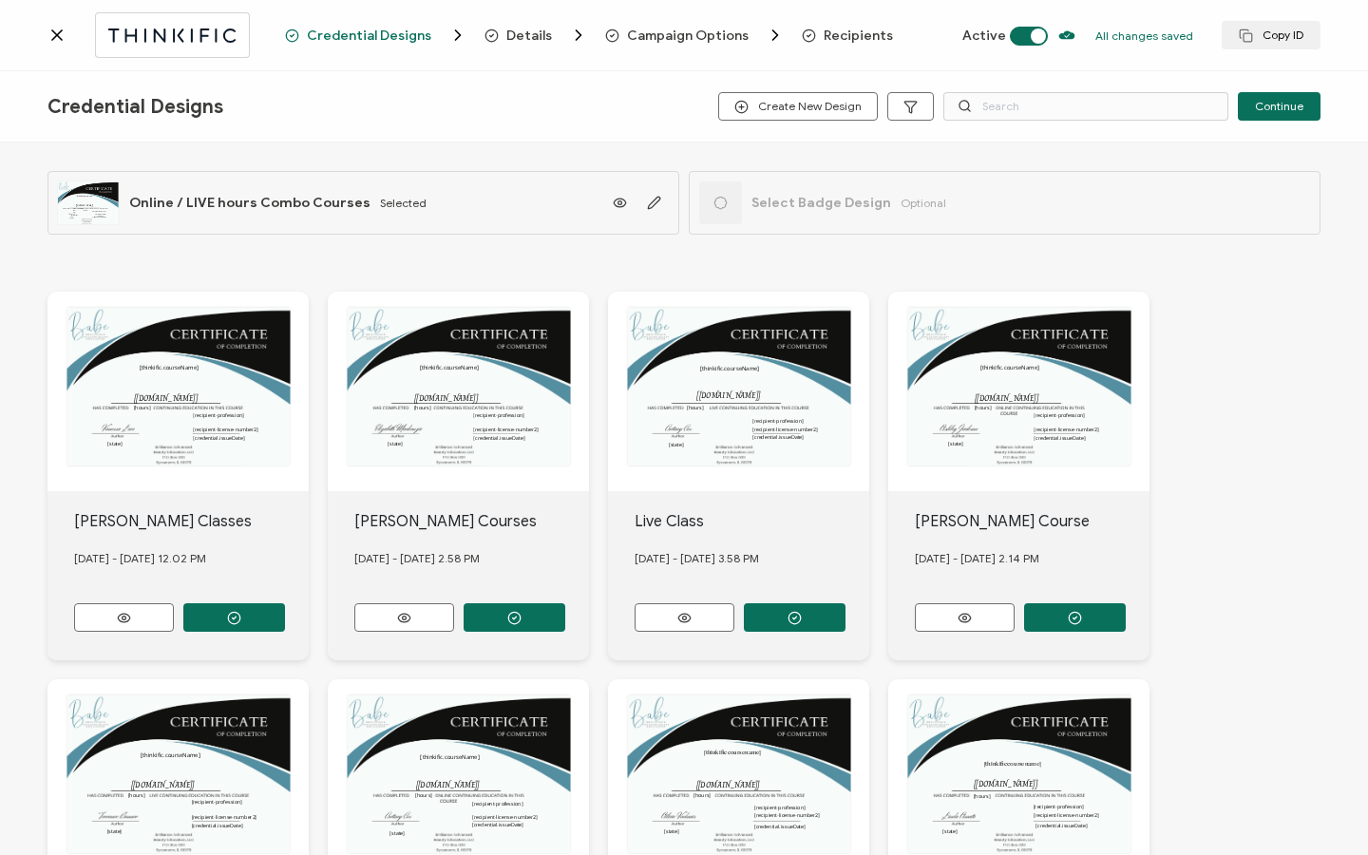
click at [843, 47] on div "Credential Designs Details Campaign Options Recipients Active All changes saved…" at bounding box center [684, 35] width 1368 height 71
click at [842, 35] on span "Recipients" at bounding box center [858, 36] width 69 height 14
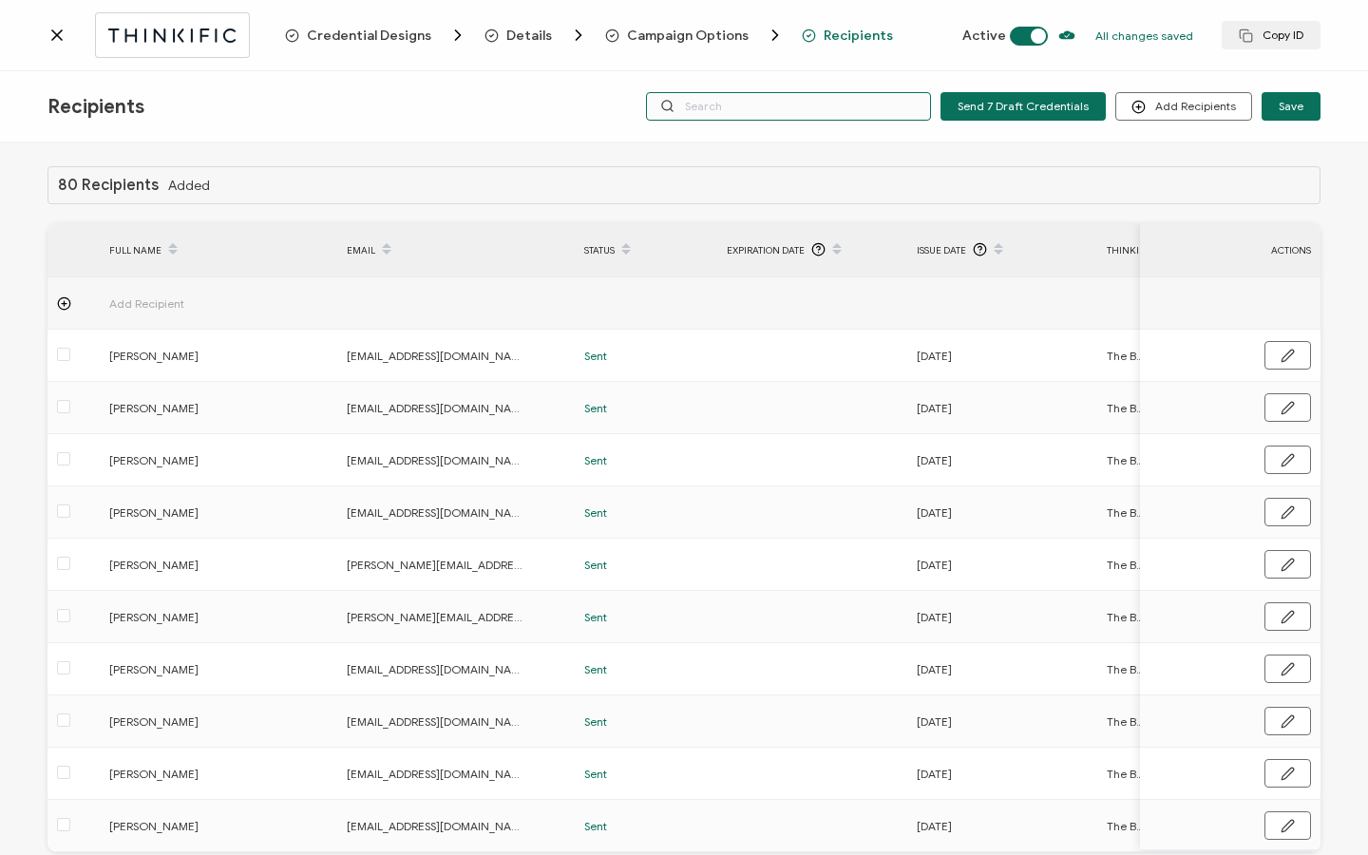
click at [920, 105] on input "text" at bounding box center [788, 106] width 285 height 29
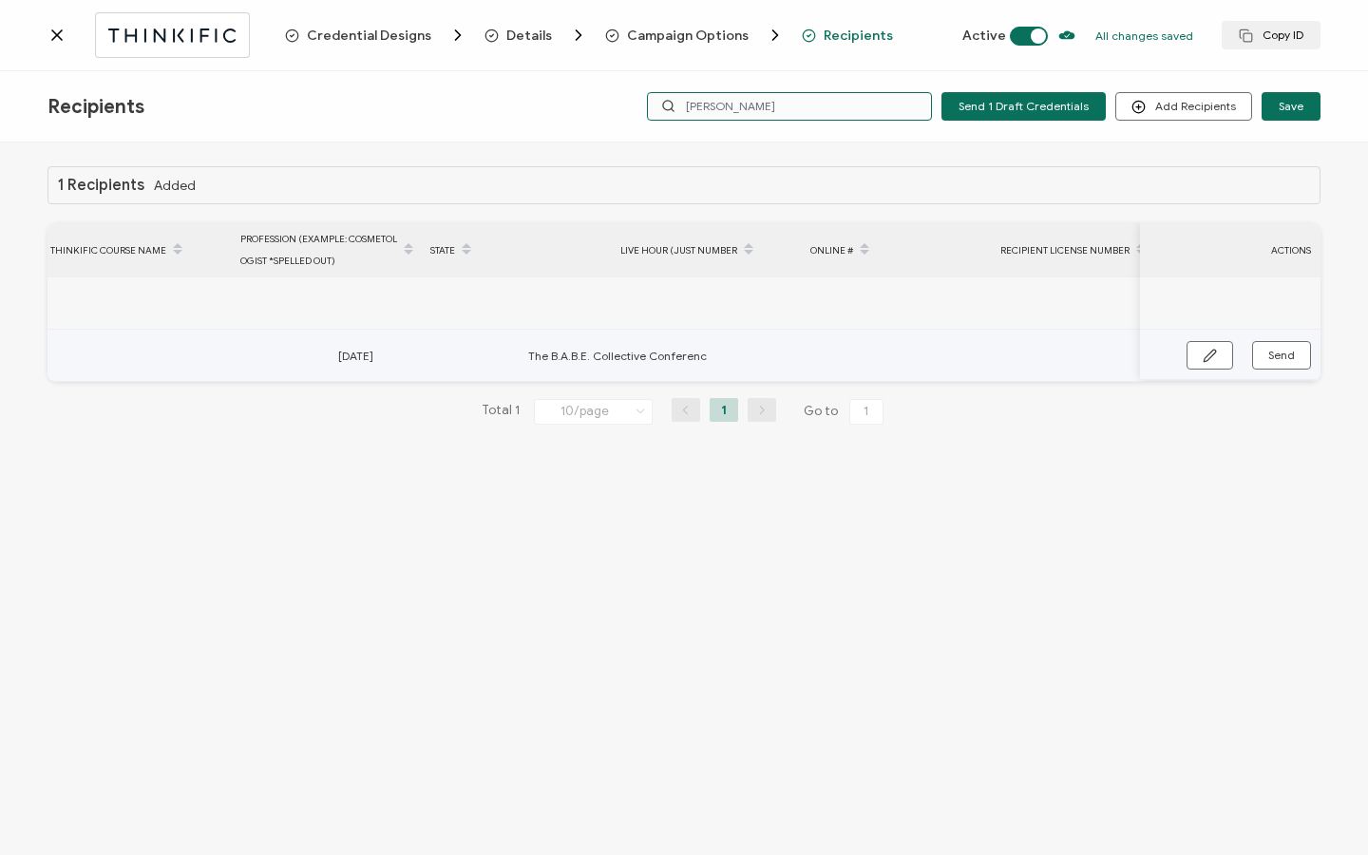
scroll to position [0, 1097]
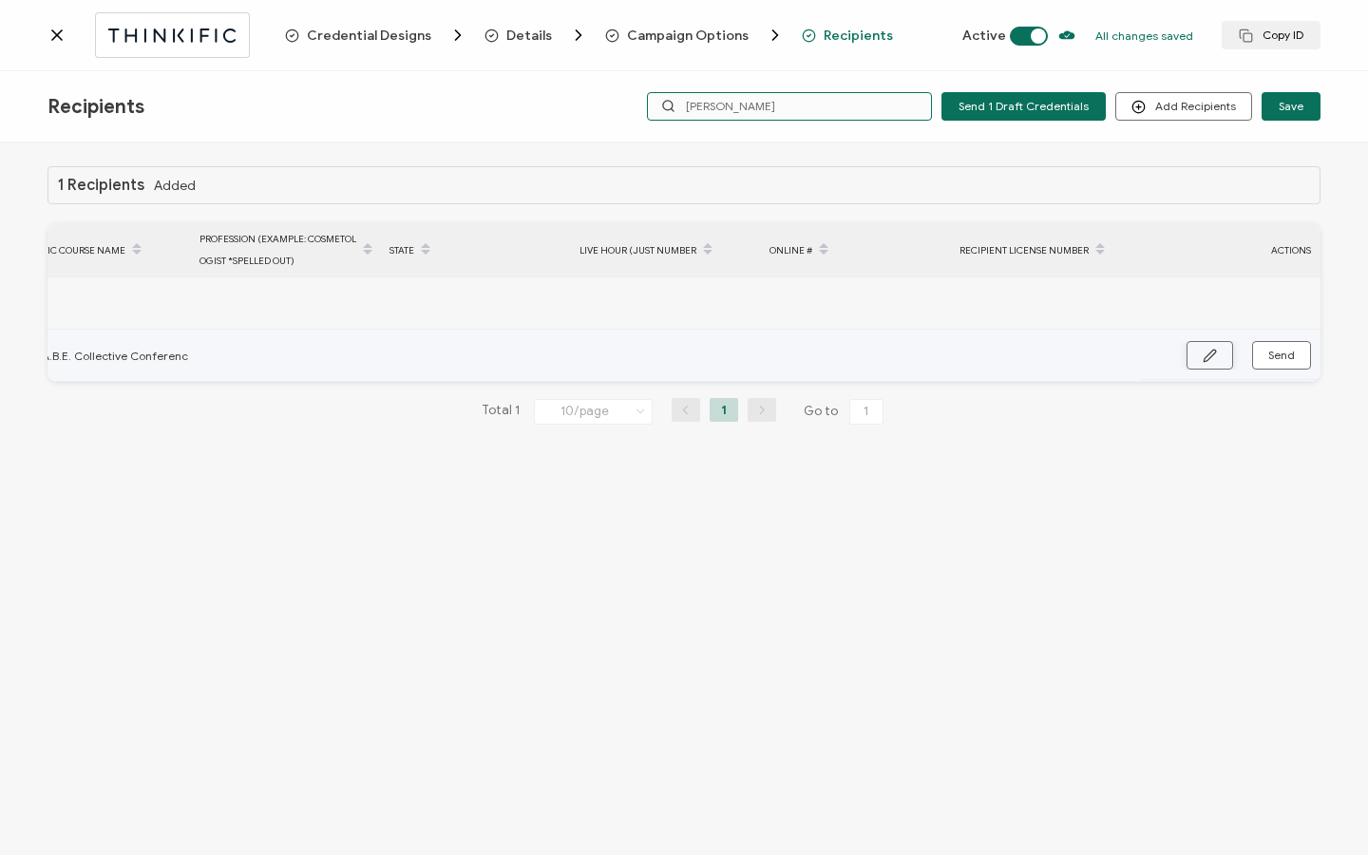
type input "Karen"
click at [1201, 356] on button "button" at bounding box center [1210, 355] width 47 height 29
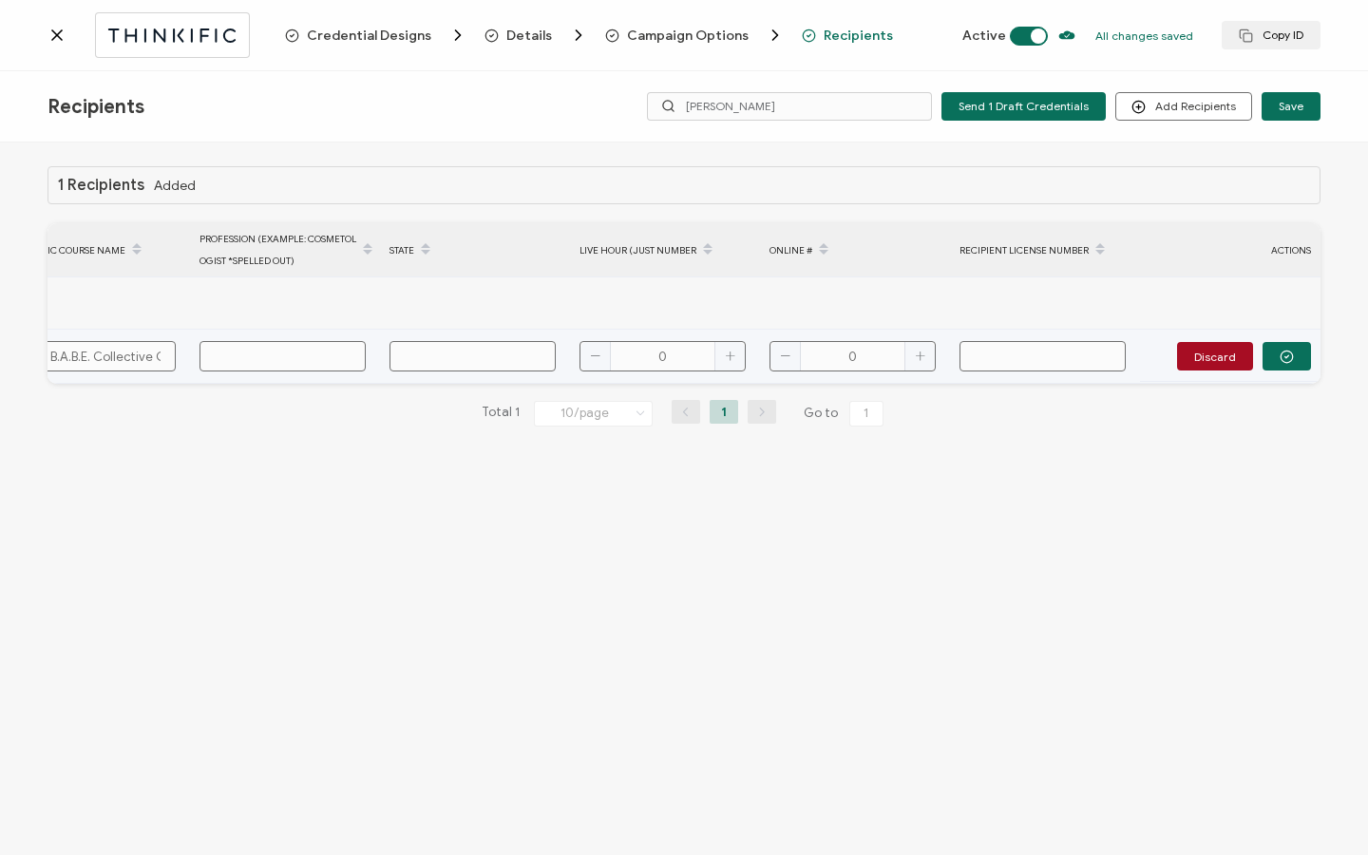
click at [319, 356] on input "text" at bounding box center [283, 356] width 166 height 30
click at [281, 359] on input "text" at bounding box center [283, 356] width 166 height 30
type input "E"
type input "Es"
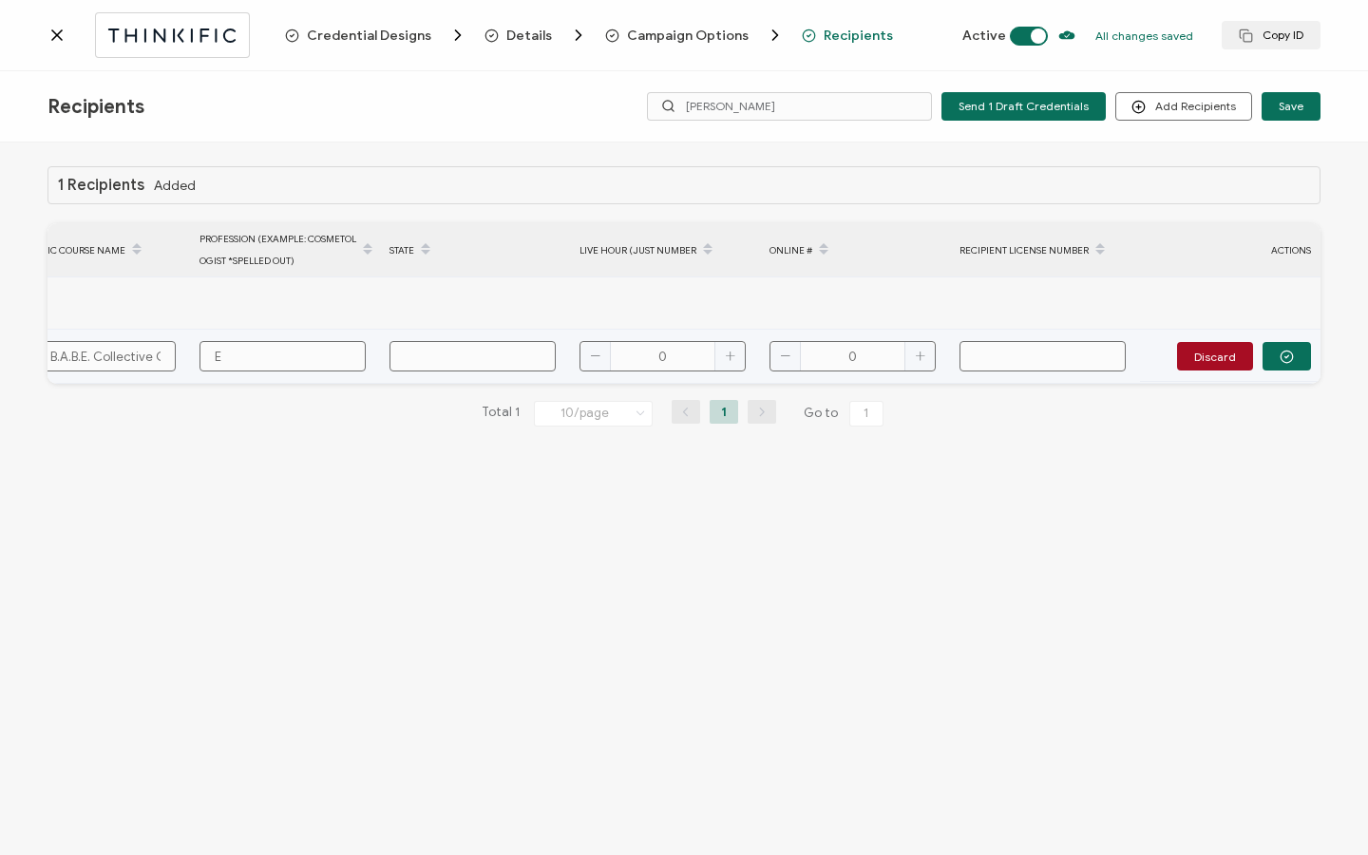
type input "Es"
type input "Est"
type input "Esth"
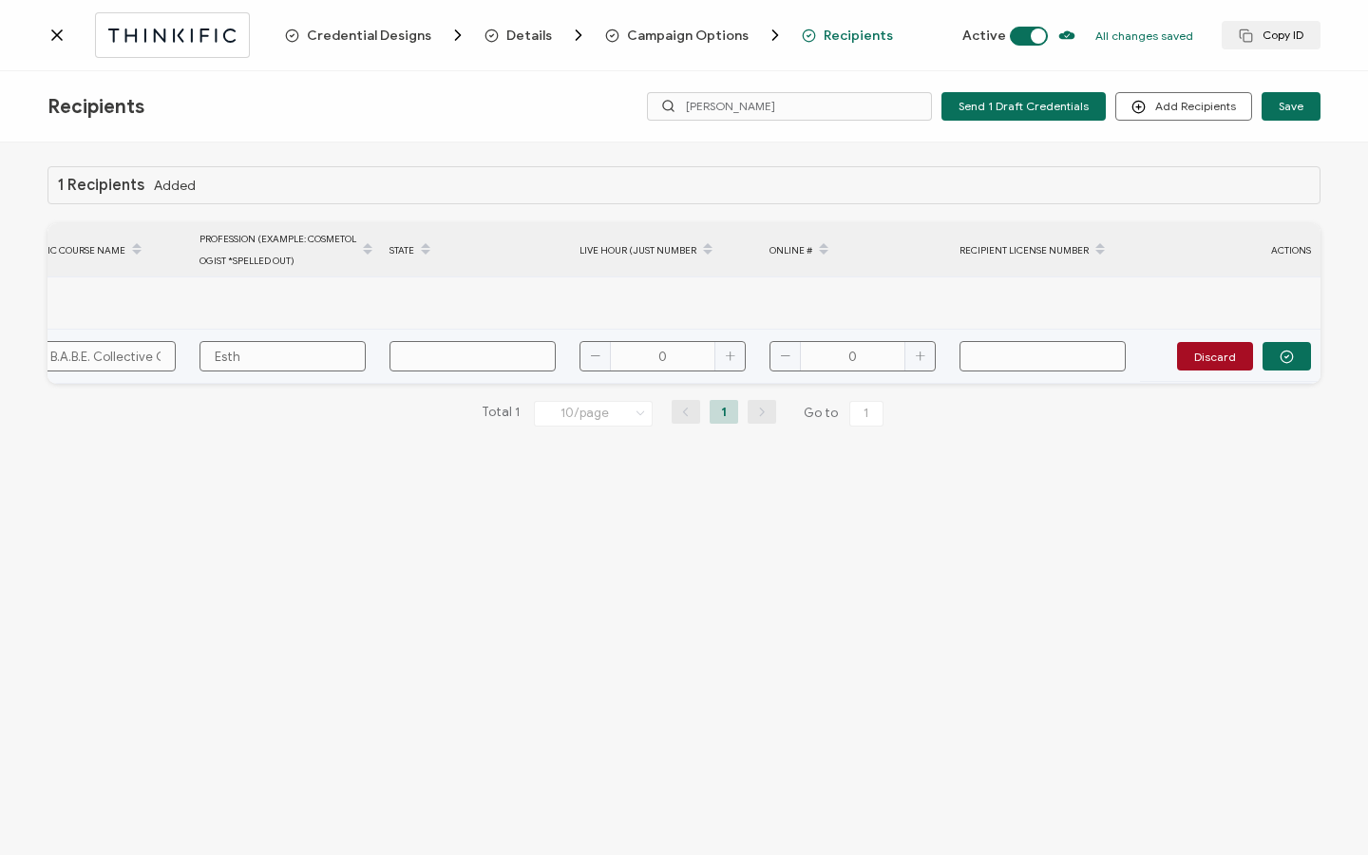
type input "Esthe"
type input "Esthet"
type input "Estheti"
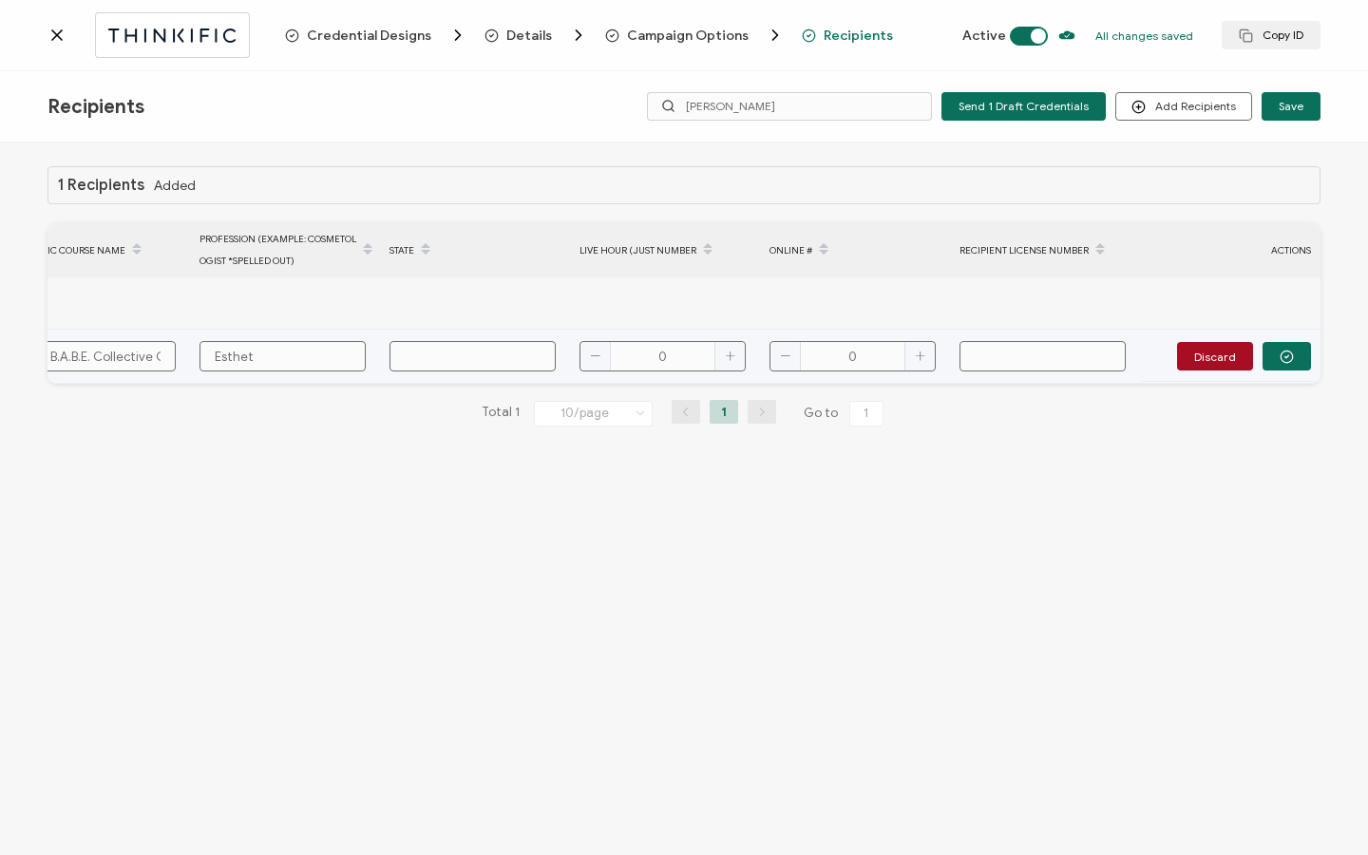
type input "Estheti"
type input "Esthetic"
type input "Esthetica"
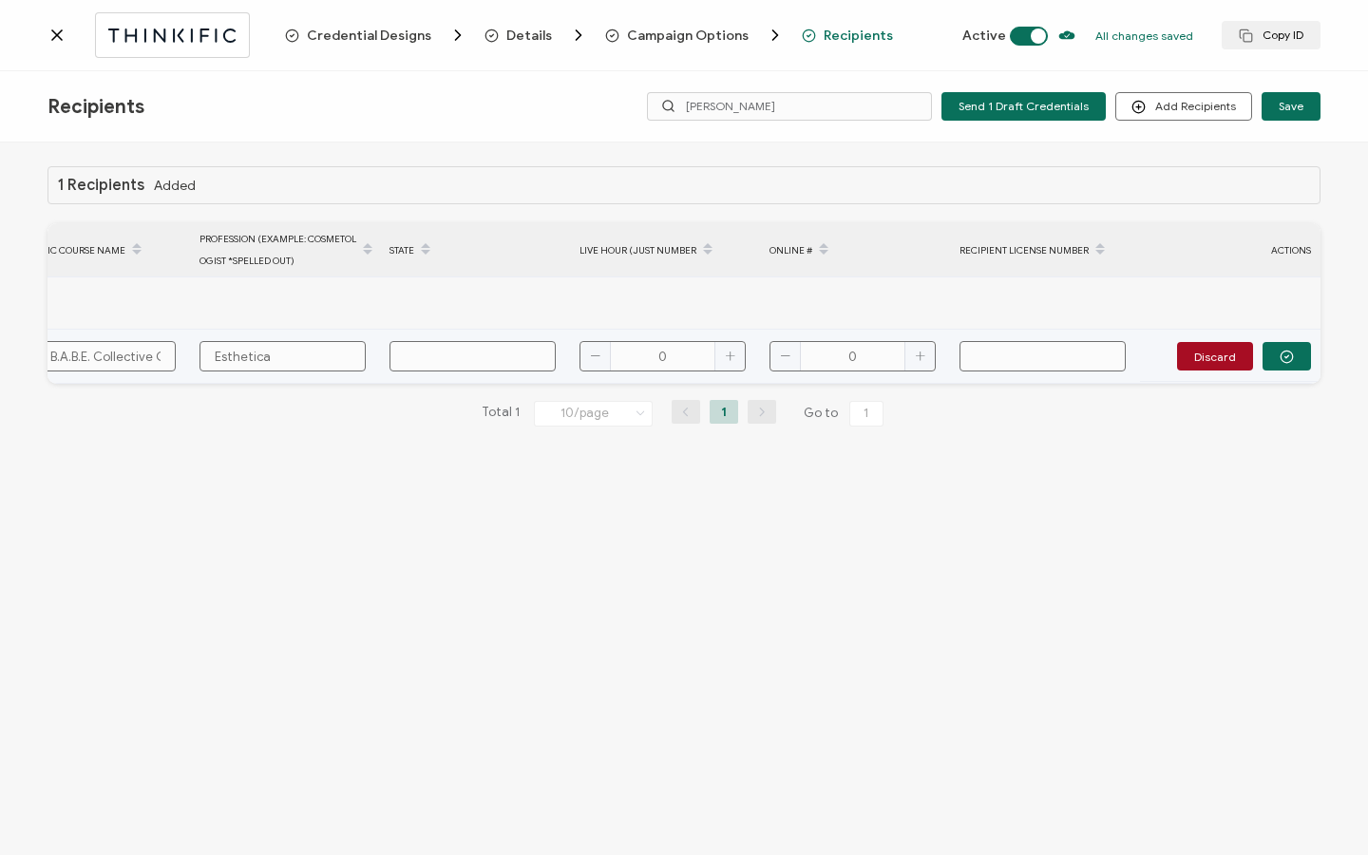
type input "Esthetican"
type input "Esthetica"
type input "Esthetic"
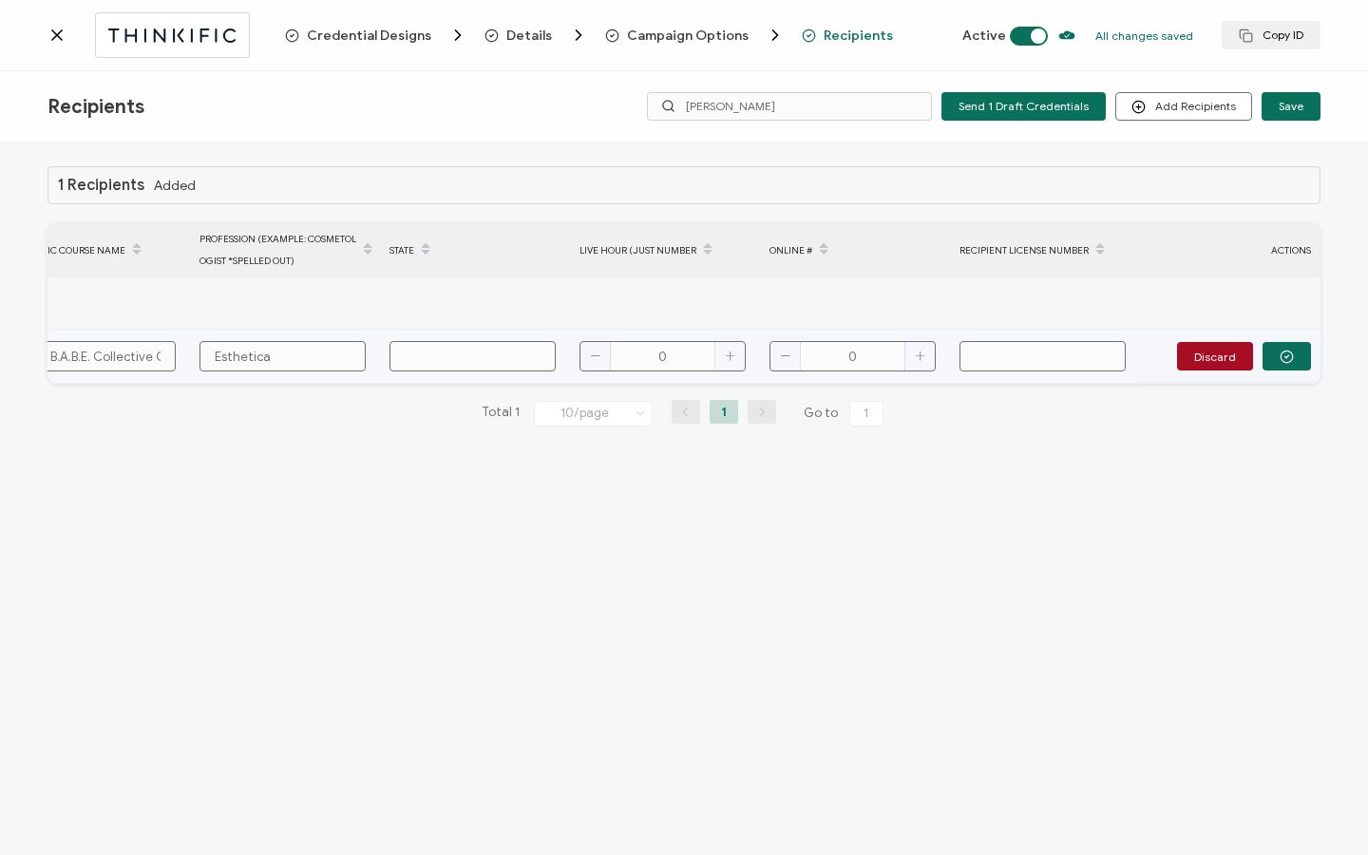
type input "Esthetic"
type input "Esthetici"
type input "Estheticia"
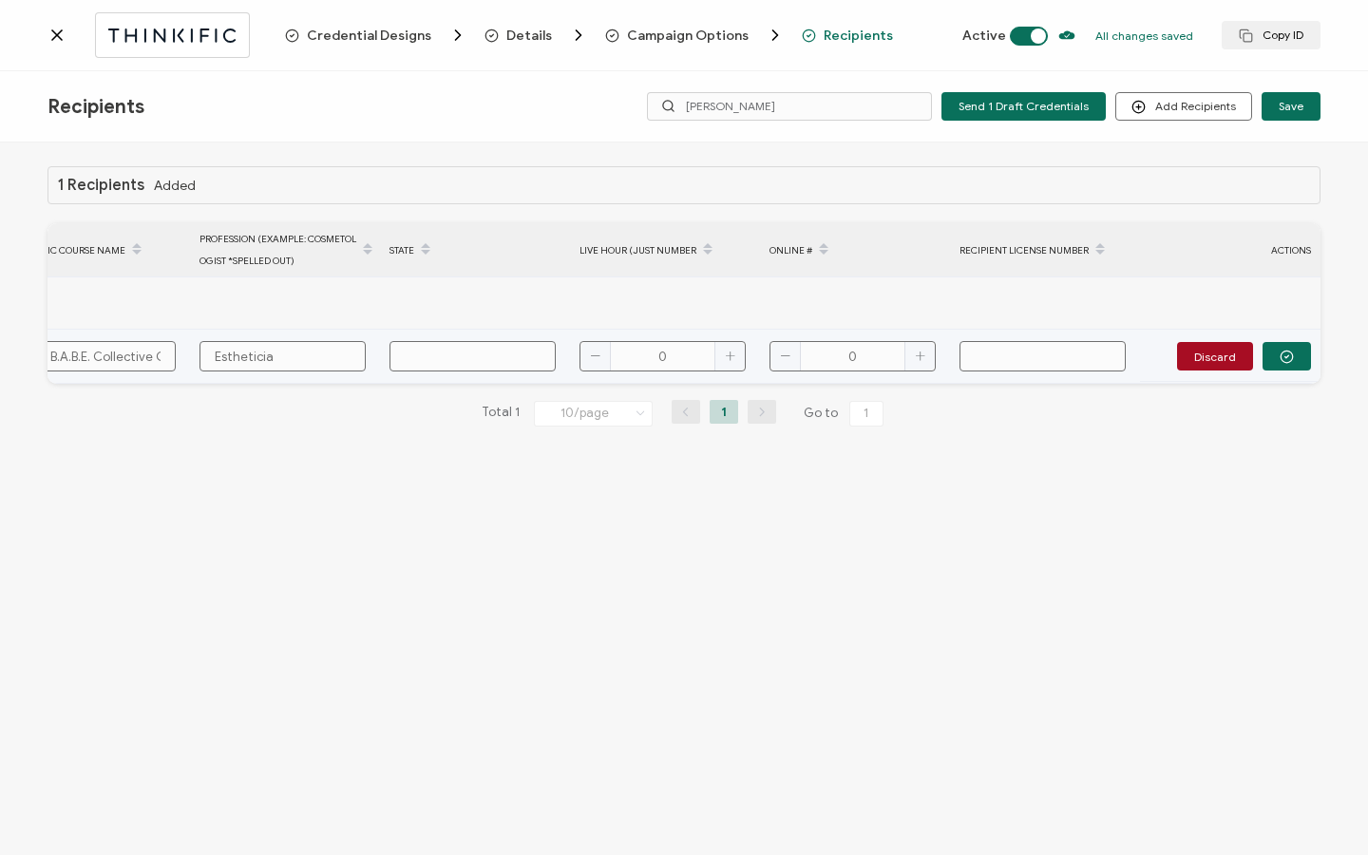
type input "Esthetician"
type input "Esthetician1"
type input "Esthetician"
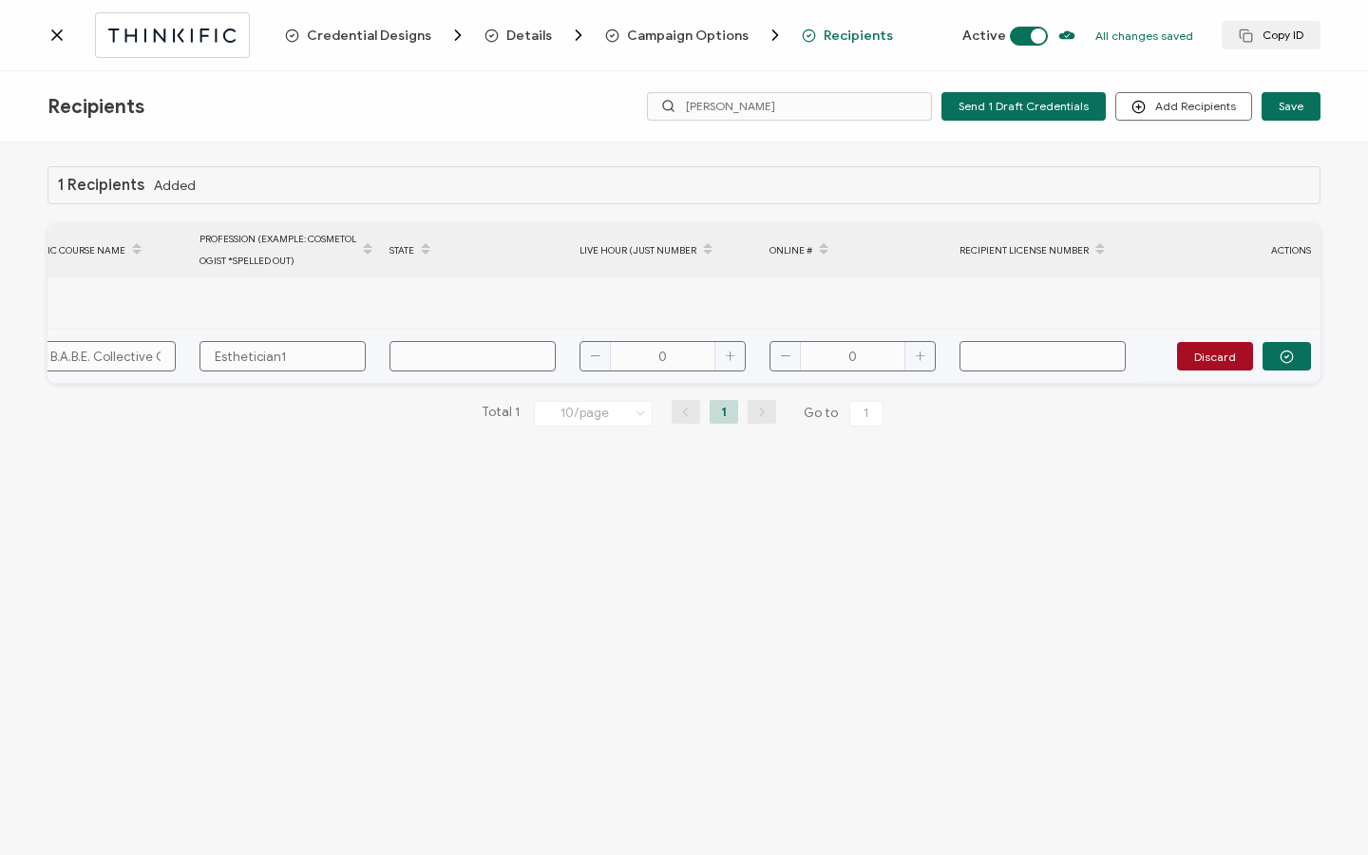
type input "Esthetician"
type input "1"
type input "19"
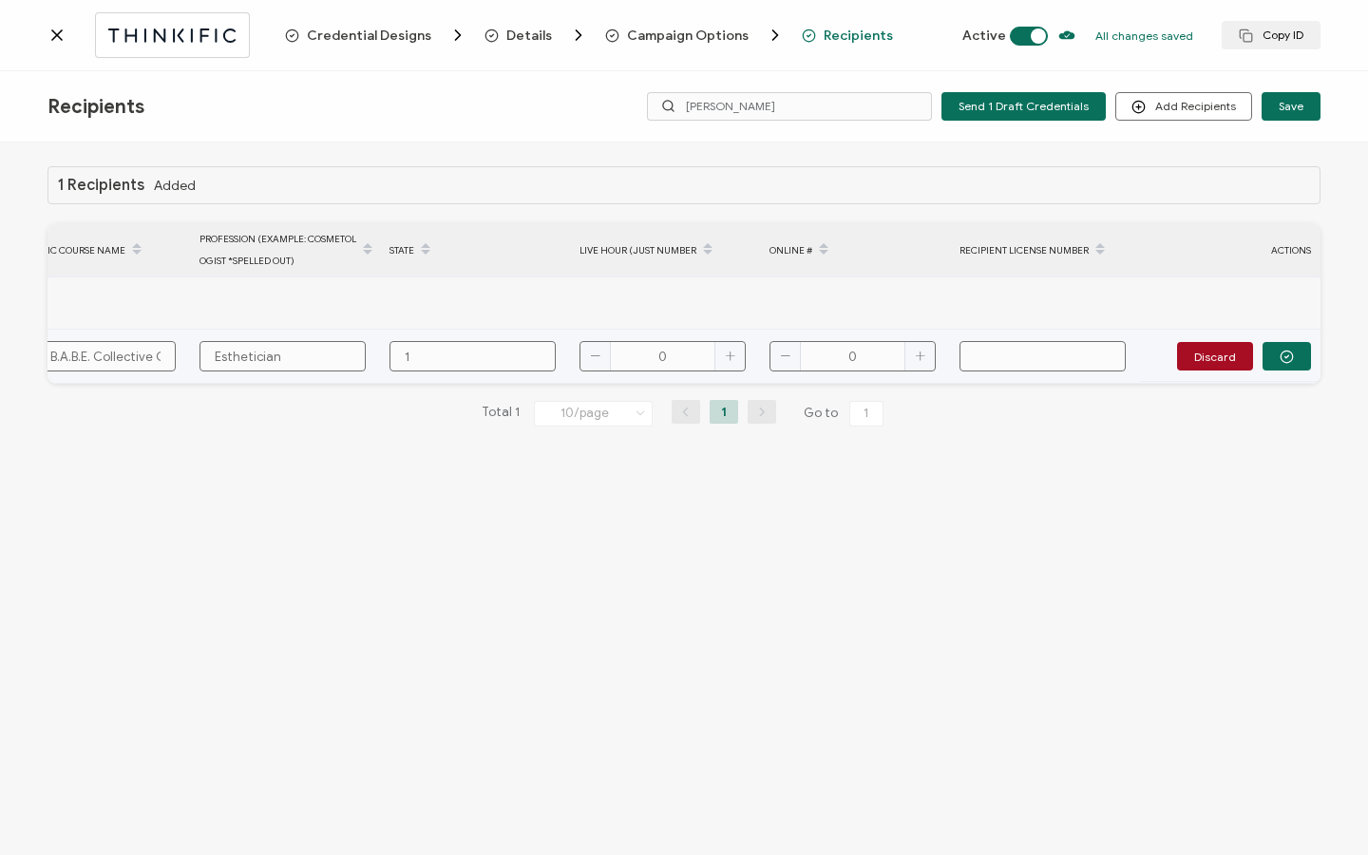
type input "19"
type input "190"
type input "190."
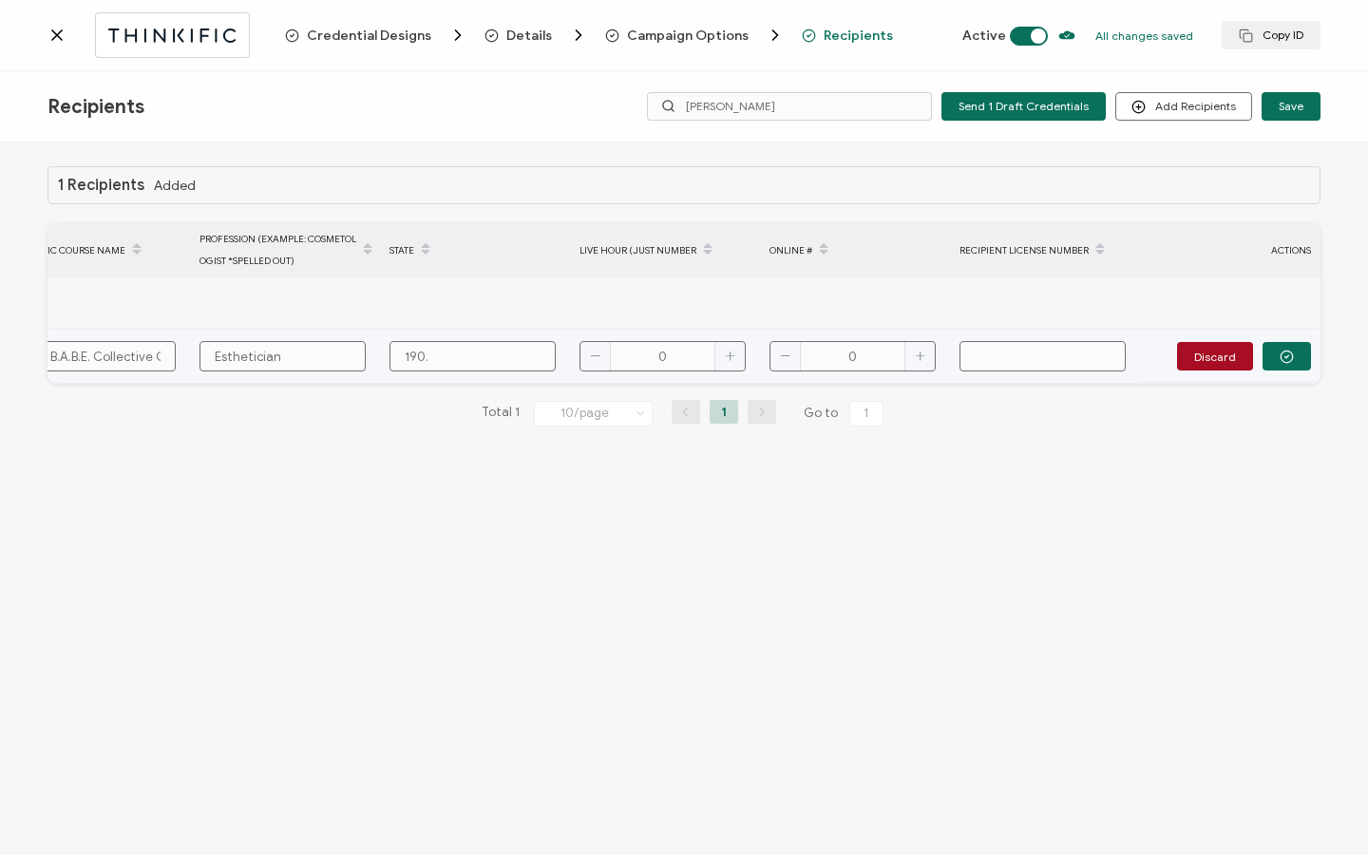
type input "190.0"
type input "190.00"
type input "190.000"
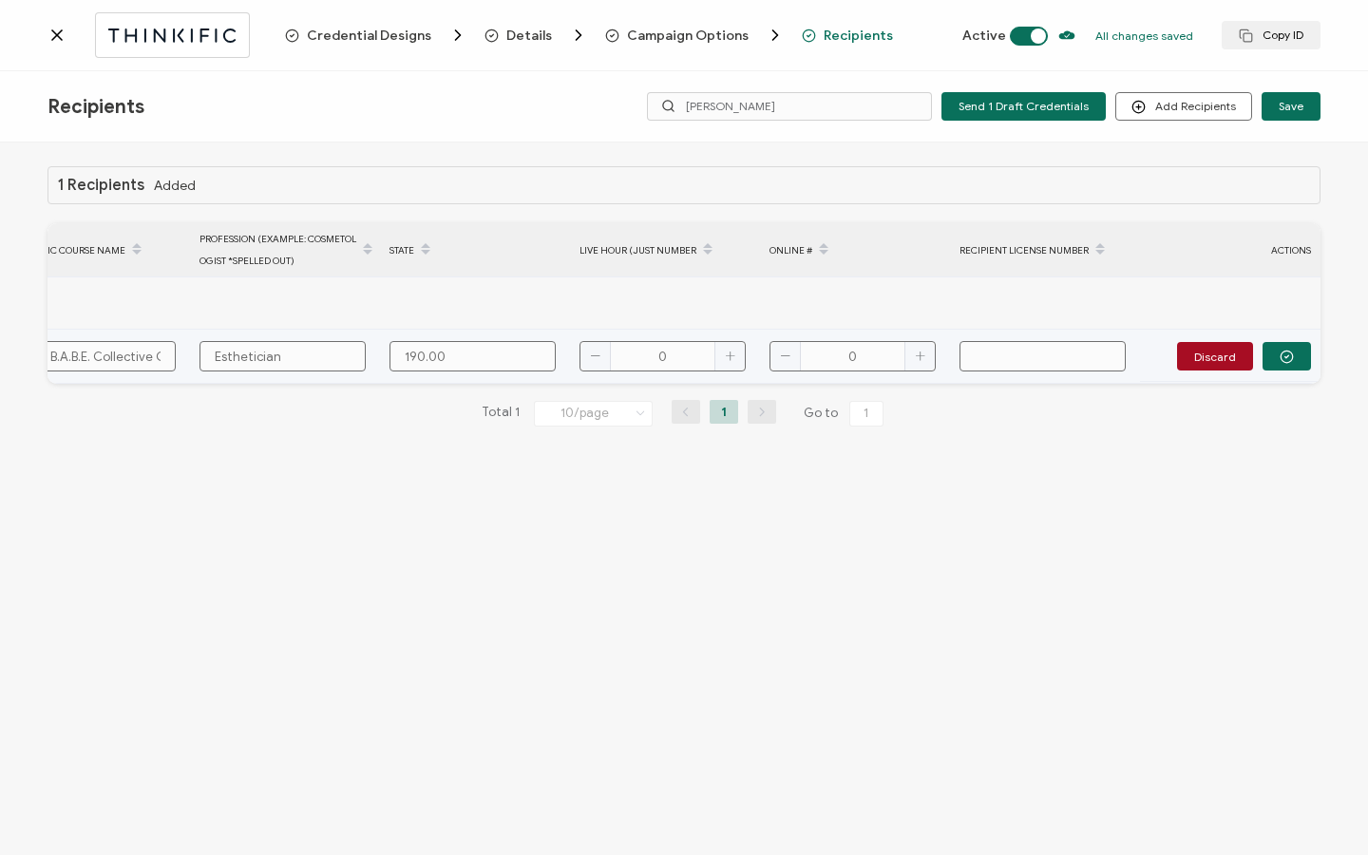
type input "190.000"
type input "190.0008"
type input "190.00082"
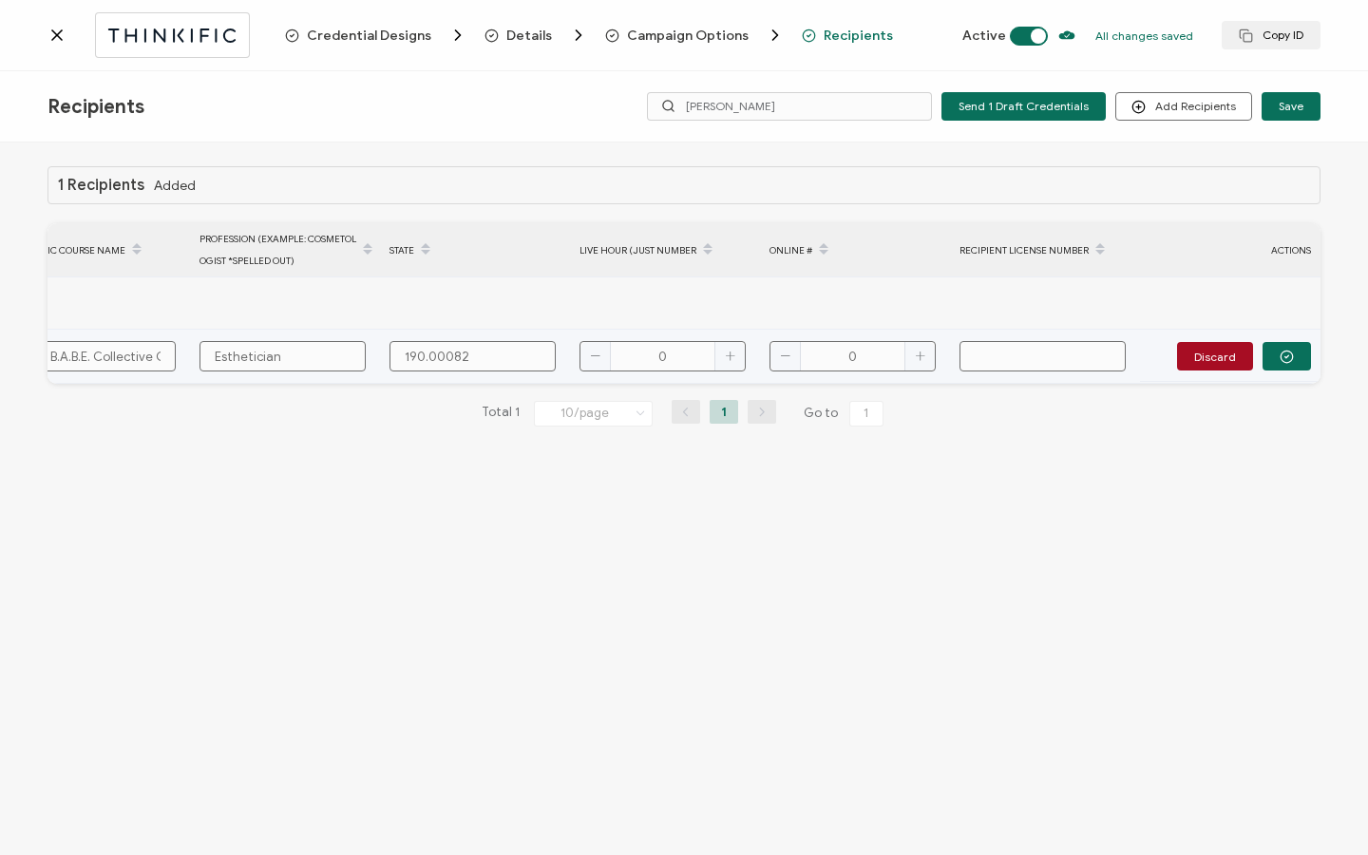
type input "190.000821"
type input "190.0008211"
type input "190.000821"
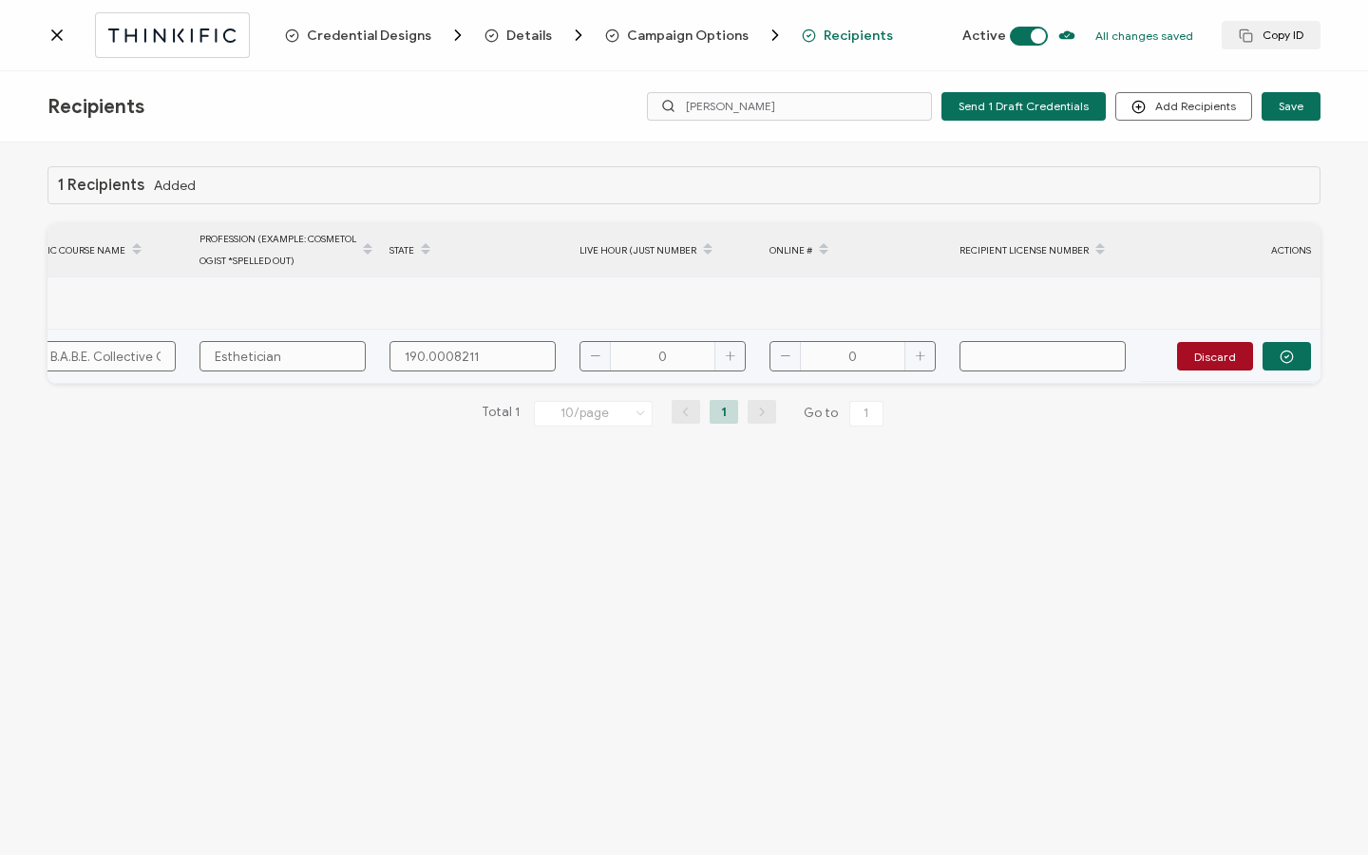
type input "190.000821"
type input "190.00082"
type input "190.0008"
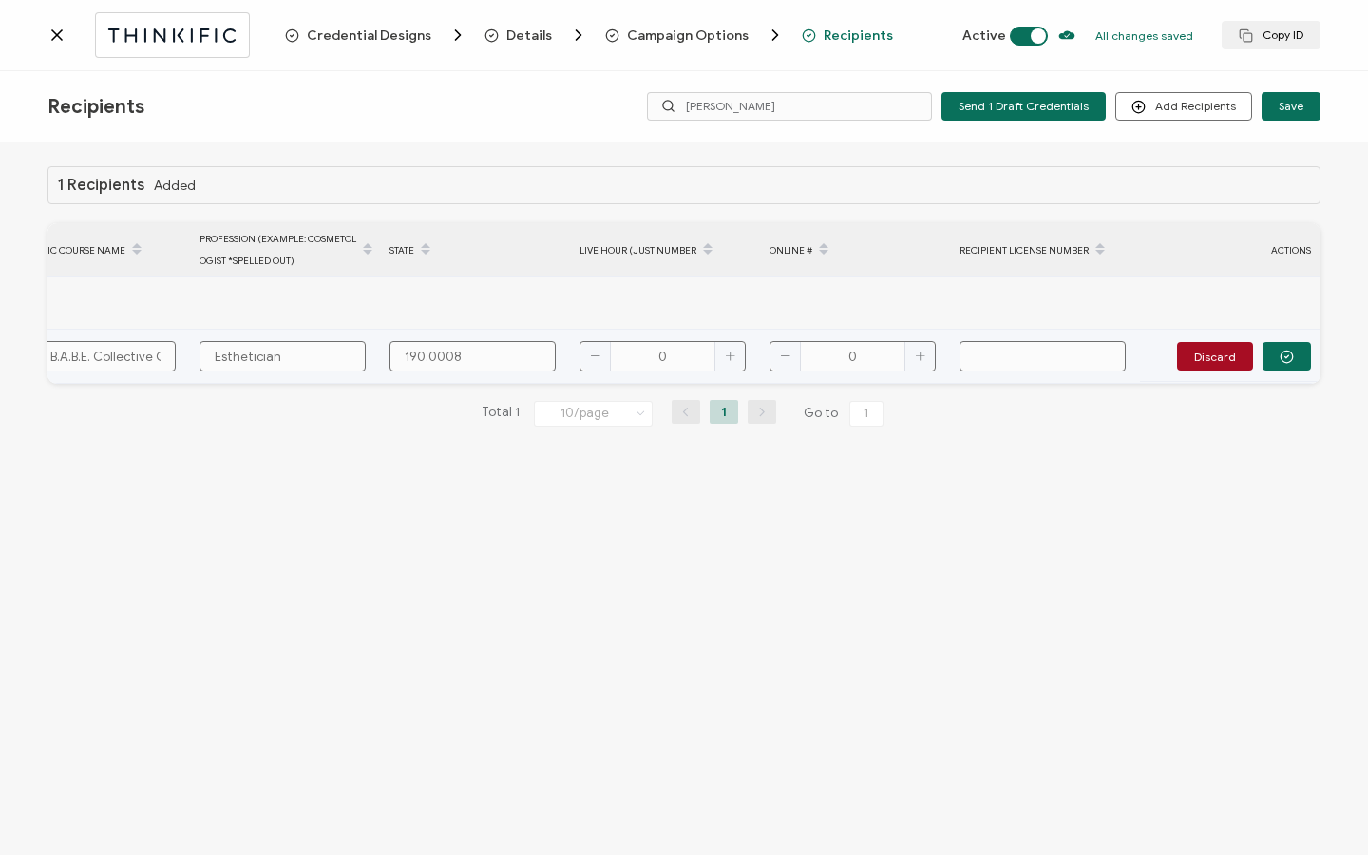
type input "190.00081"
type input "190.000811"
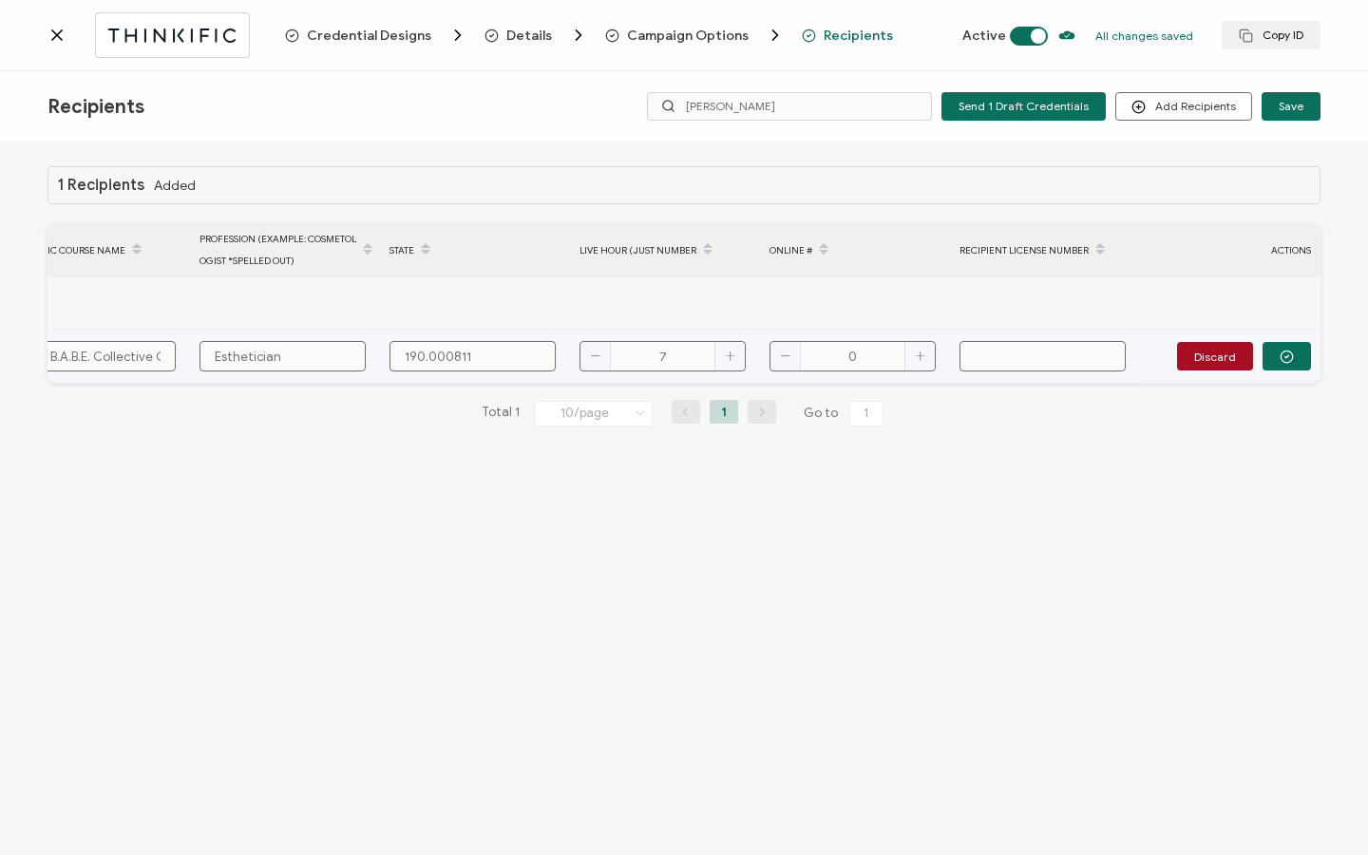
type input "7"
type input "3"
paste input "131.018979"
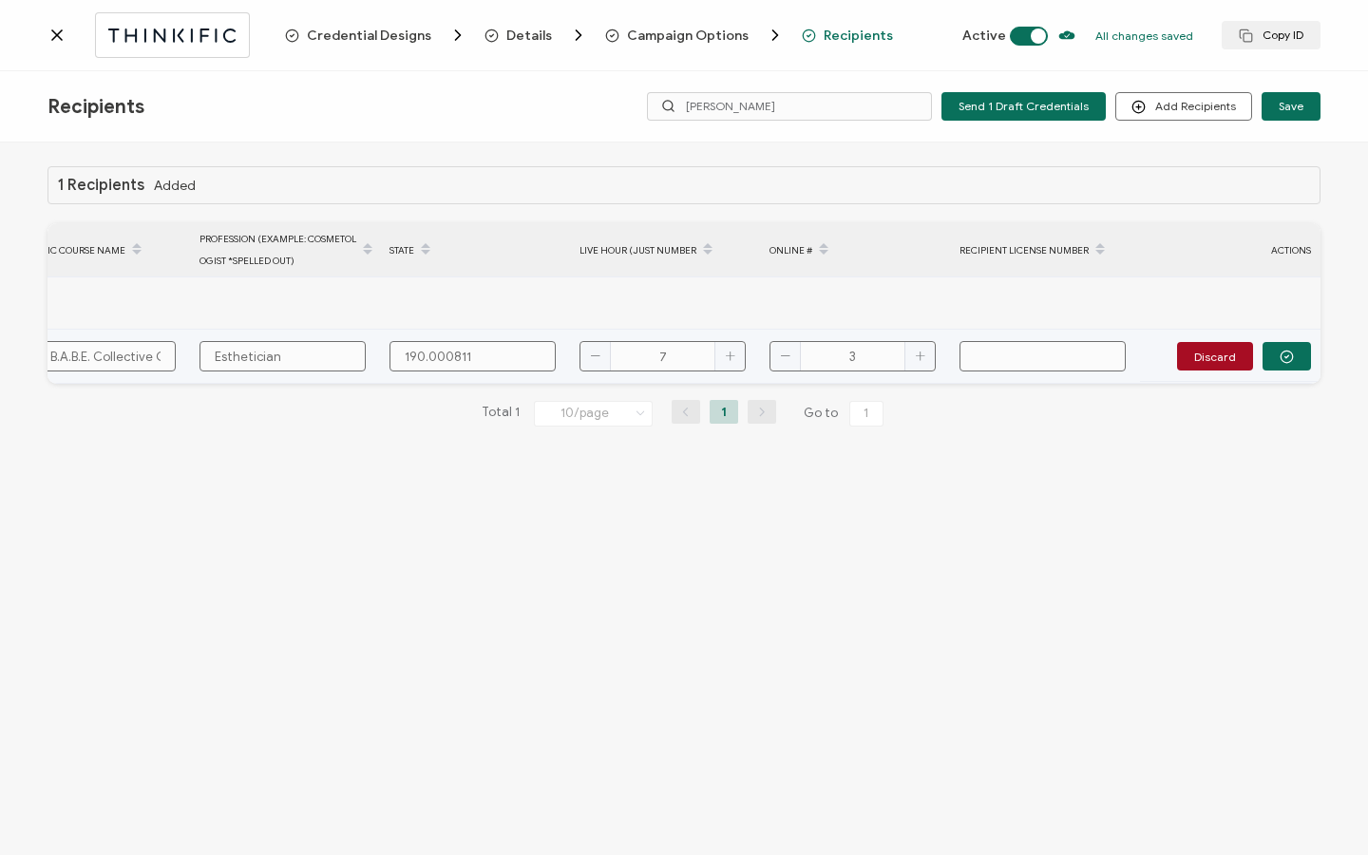
type input "131.018979"
click at [1299, 352] on button "button" at bounding box center [1287, 356] width 48 height 29
click at [1296, 353] on button "Send" at bounding box center [1281, 355] width 59 height 29
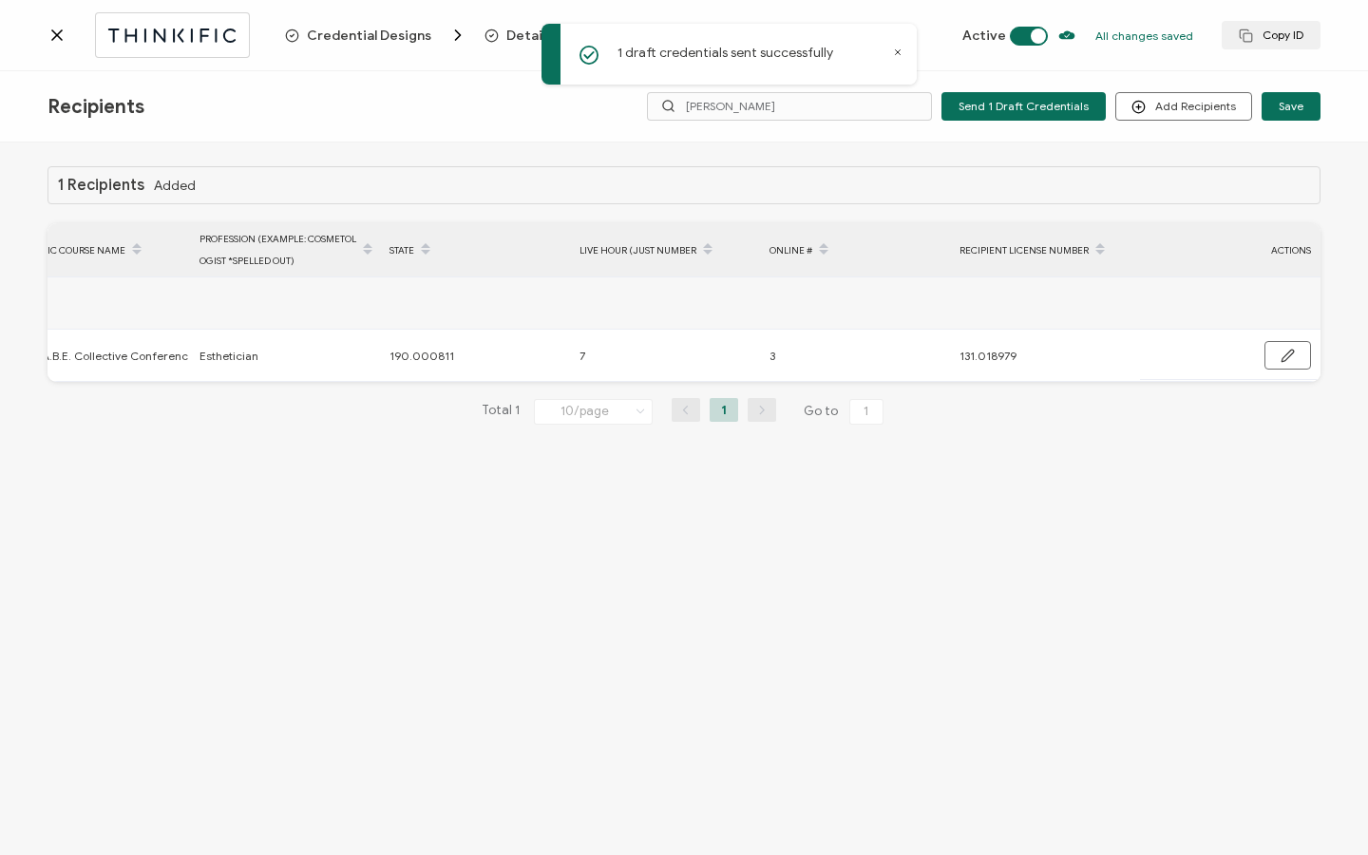
click at [63, 48] on div at bounding box center [167, 34] width 238 height 45
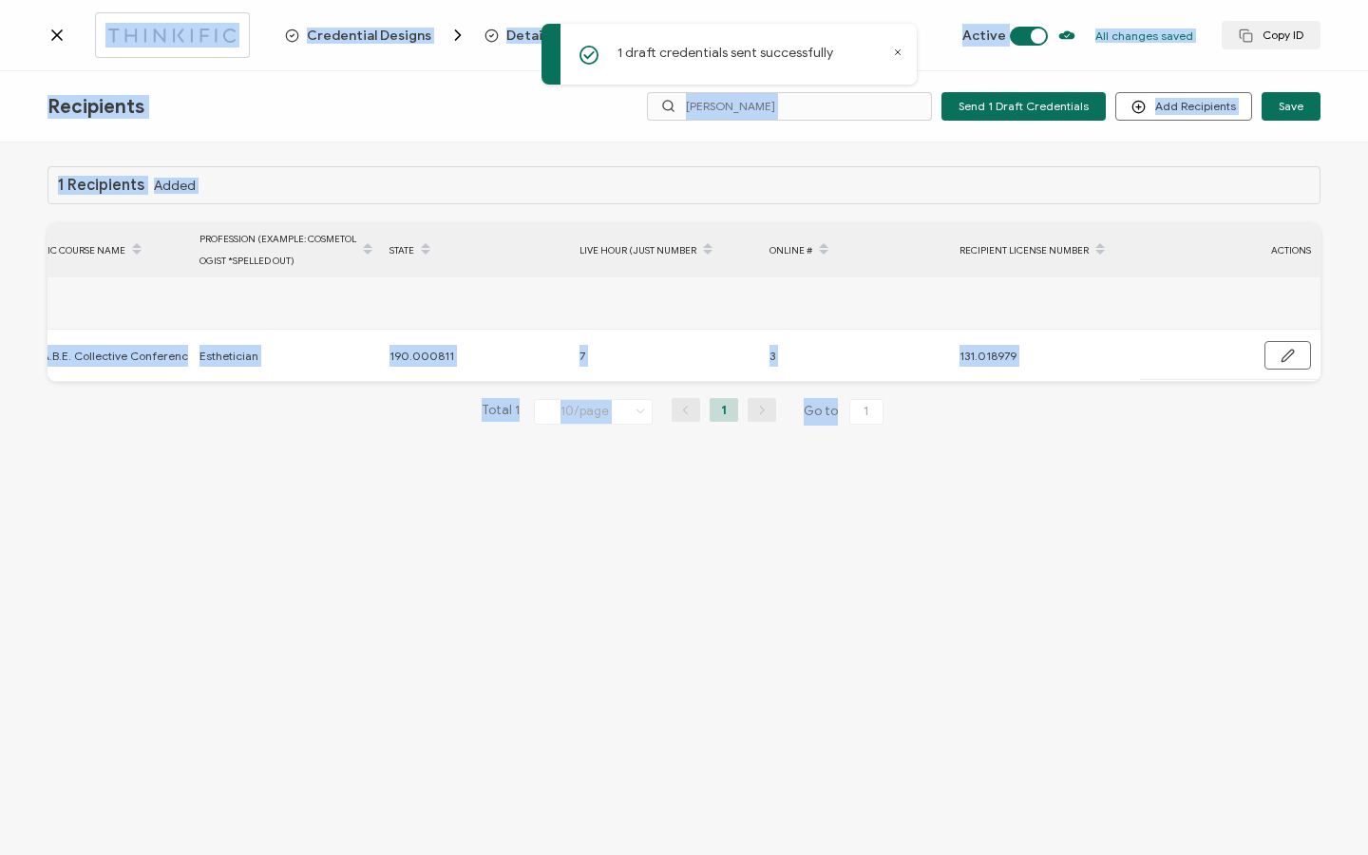
drag, startPoint x: 55, startPoint y: 22, endPoint x: 55, endPoint y: 752, distance: 729.7
click at [55, 22] on div at bounding box center [167, 34] width 238 height 45
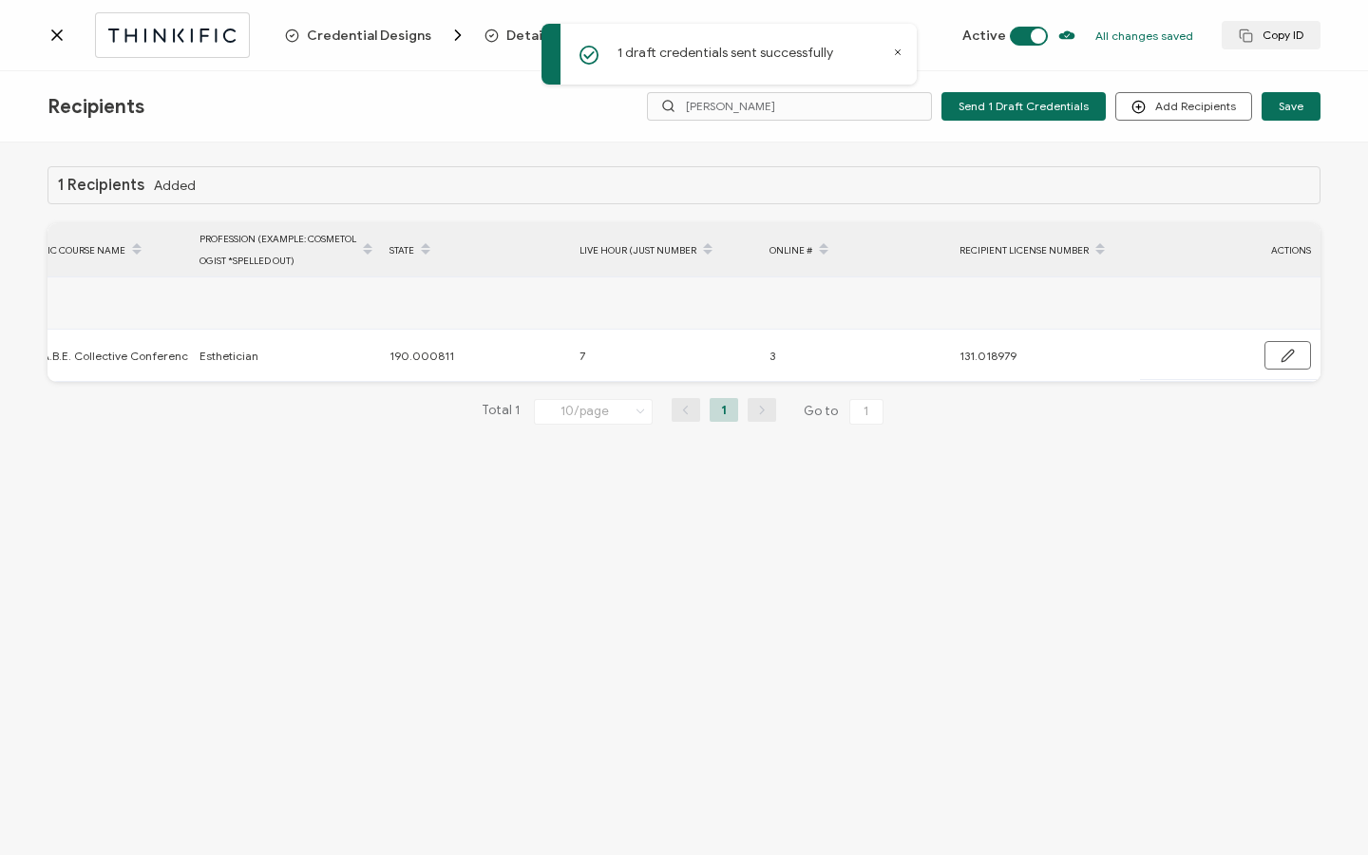
click at [57, 31] on icon at bounding box center [57, 35] width 19 height 19
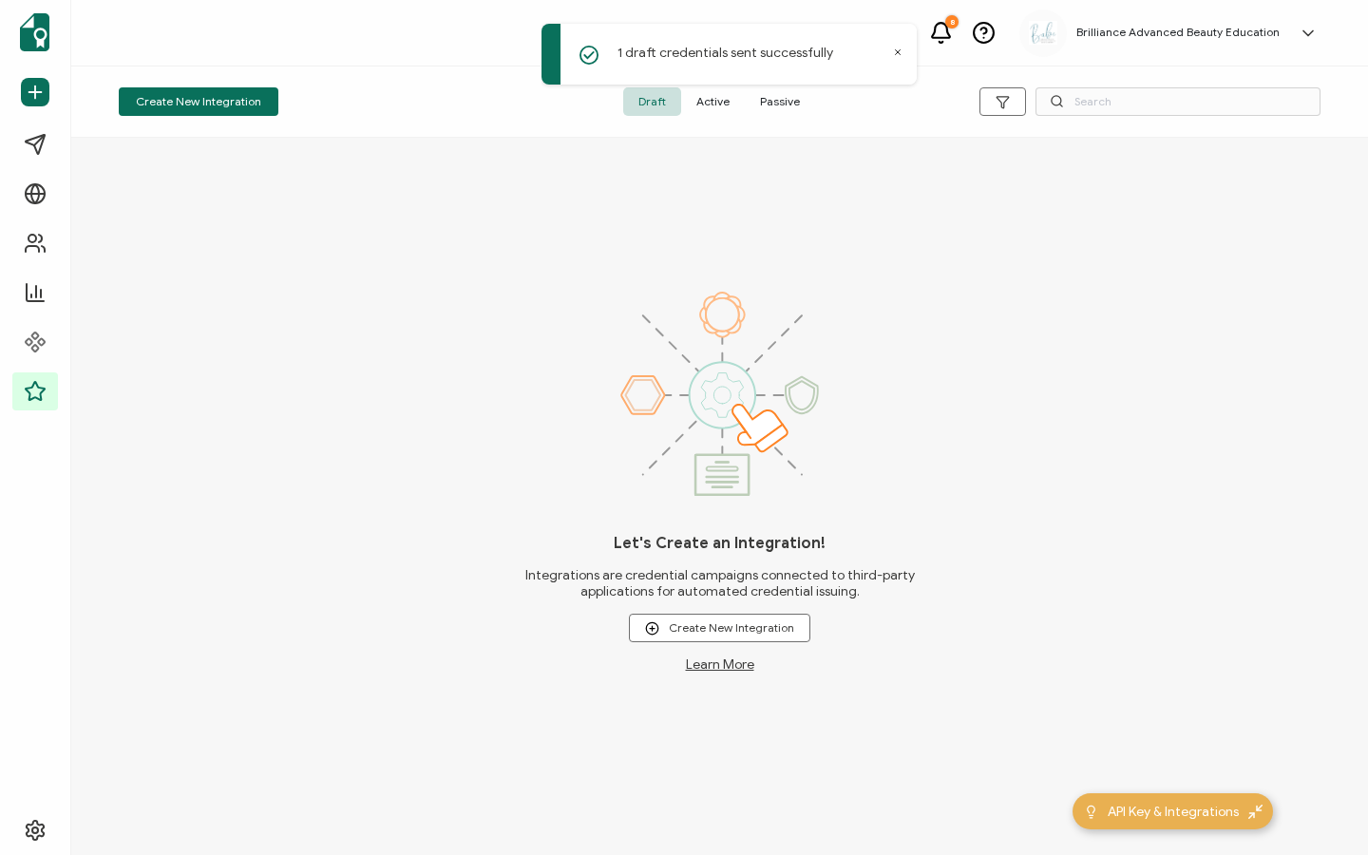
click at [714, 95] on span "Active" at bounding box center [713, 101] width 64 height 29
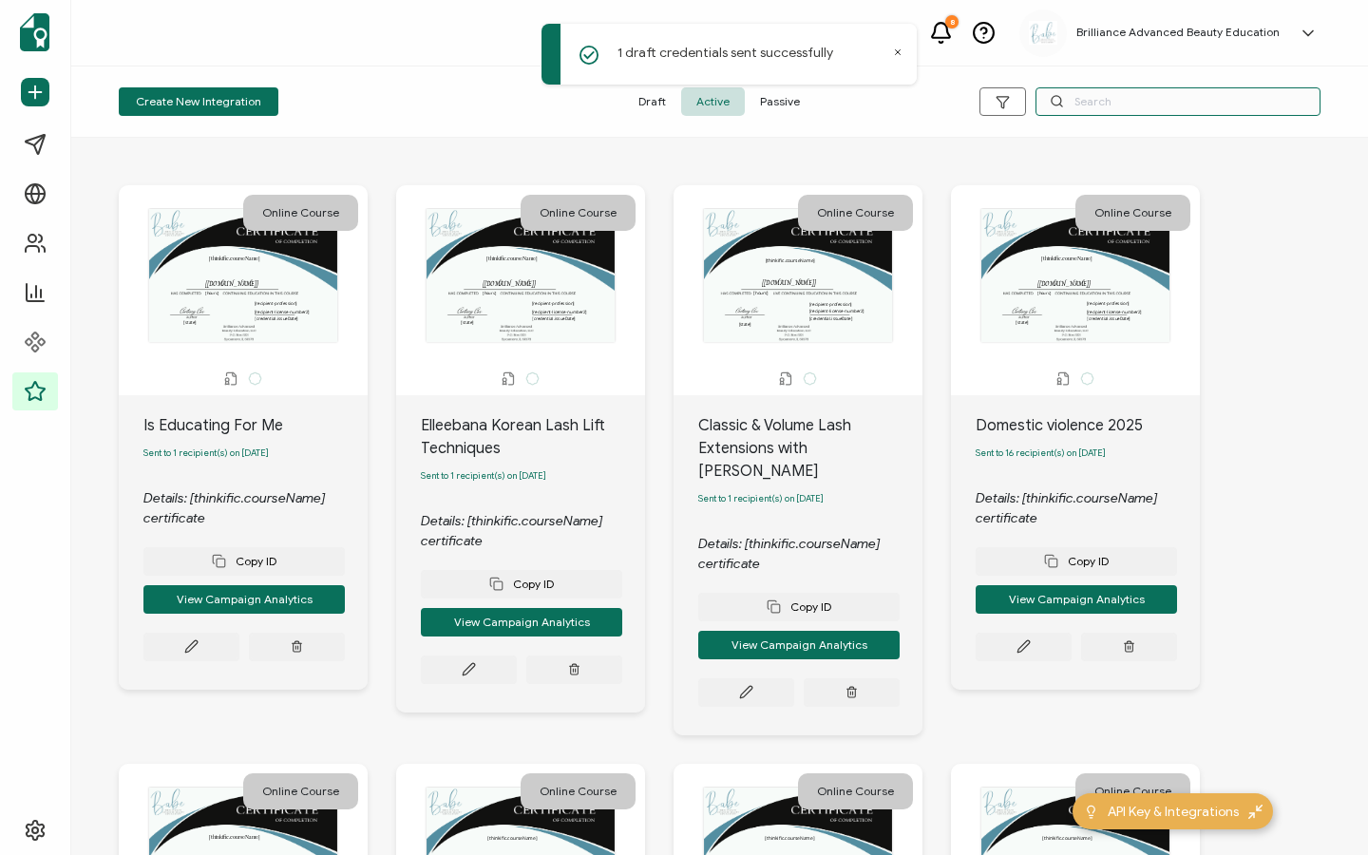
click at [1131, 105] on input "text" at bounding box center [1178, 101] width 285 height 29
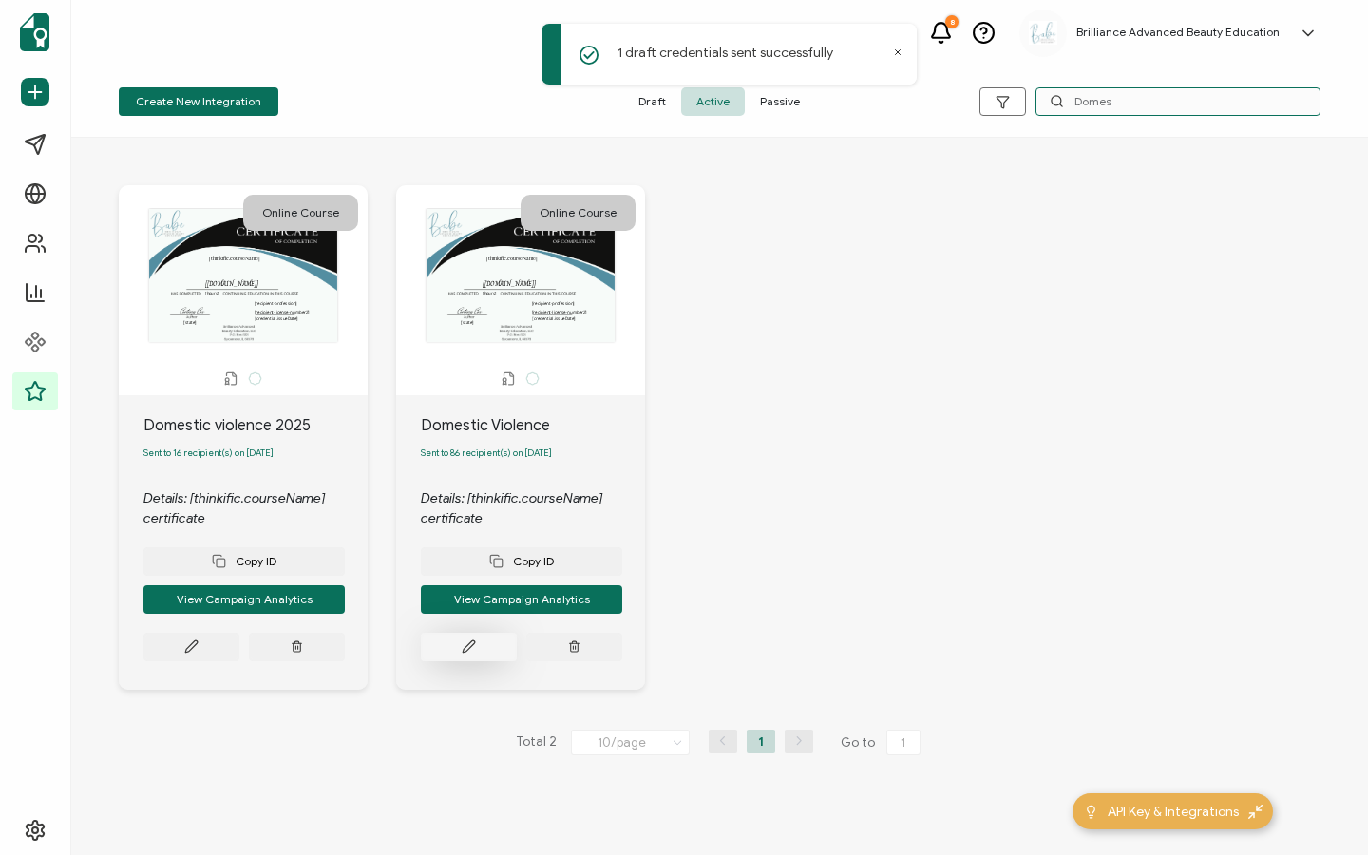
type input "Domes"
click at [467, 659] on button at bounding box center [469, 647] width 96 height 29
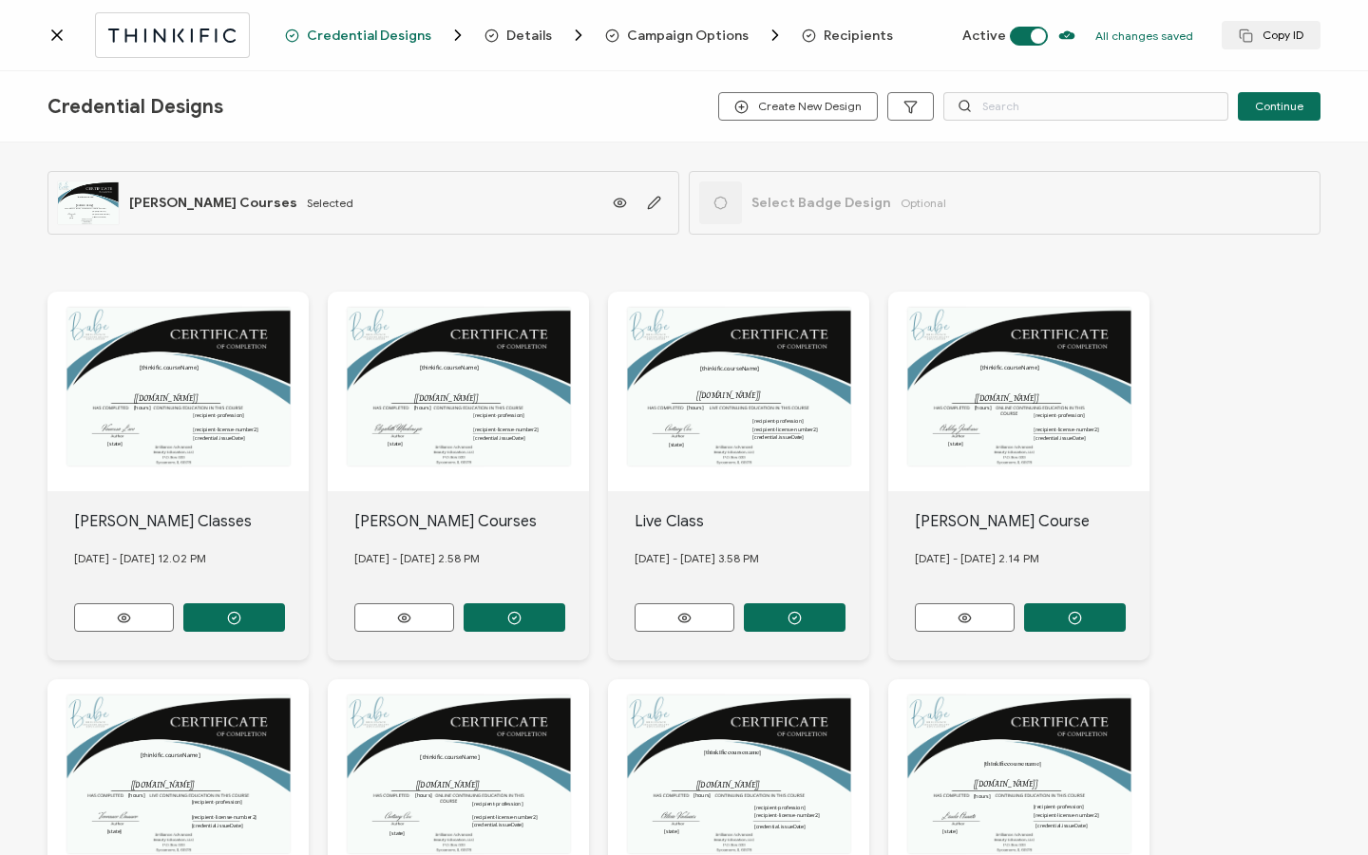
click at [847, 40] on span "Recipients" at bounding box center [858, 36] width 69 height 14
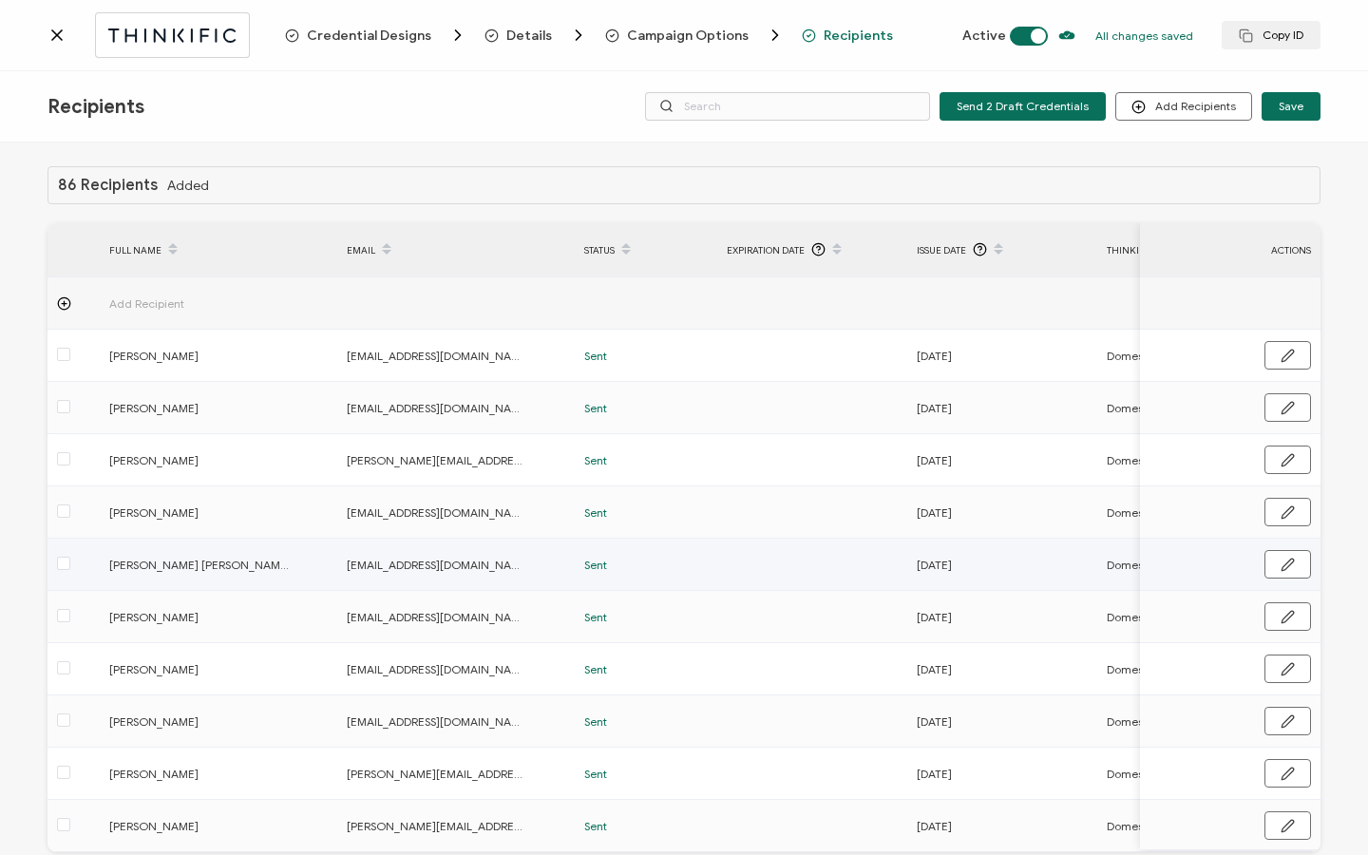
scroll to position [96, 0]
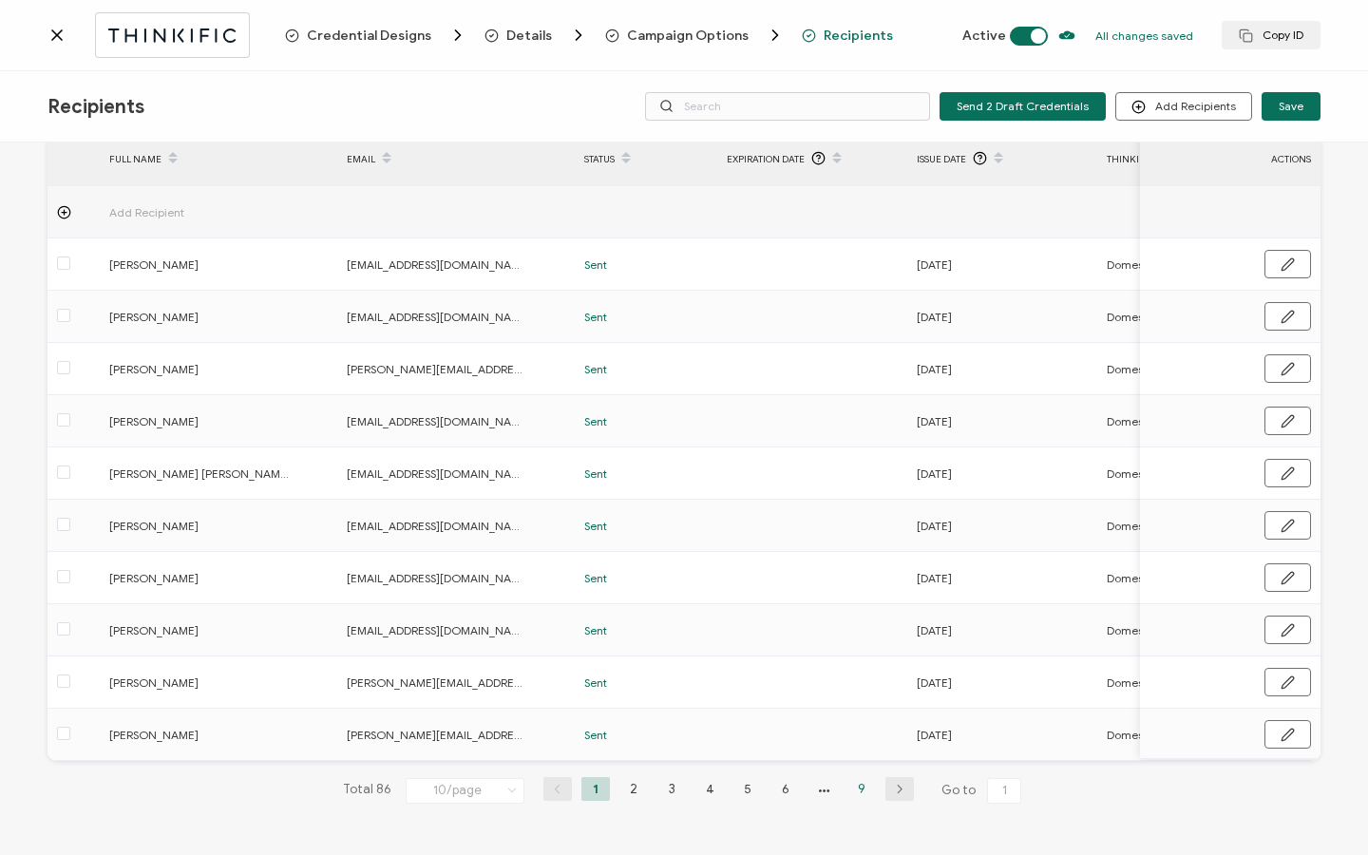
click at [849, 790] on li "9" at bounding box center [861, 789] width 29 height 24
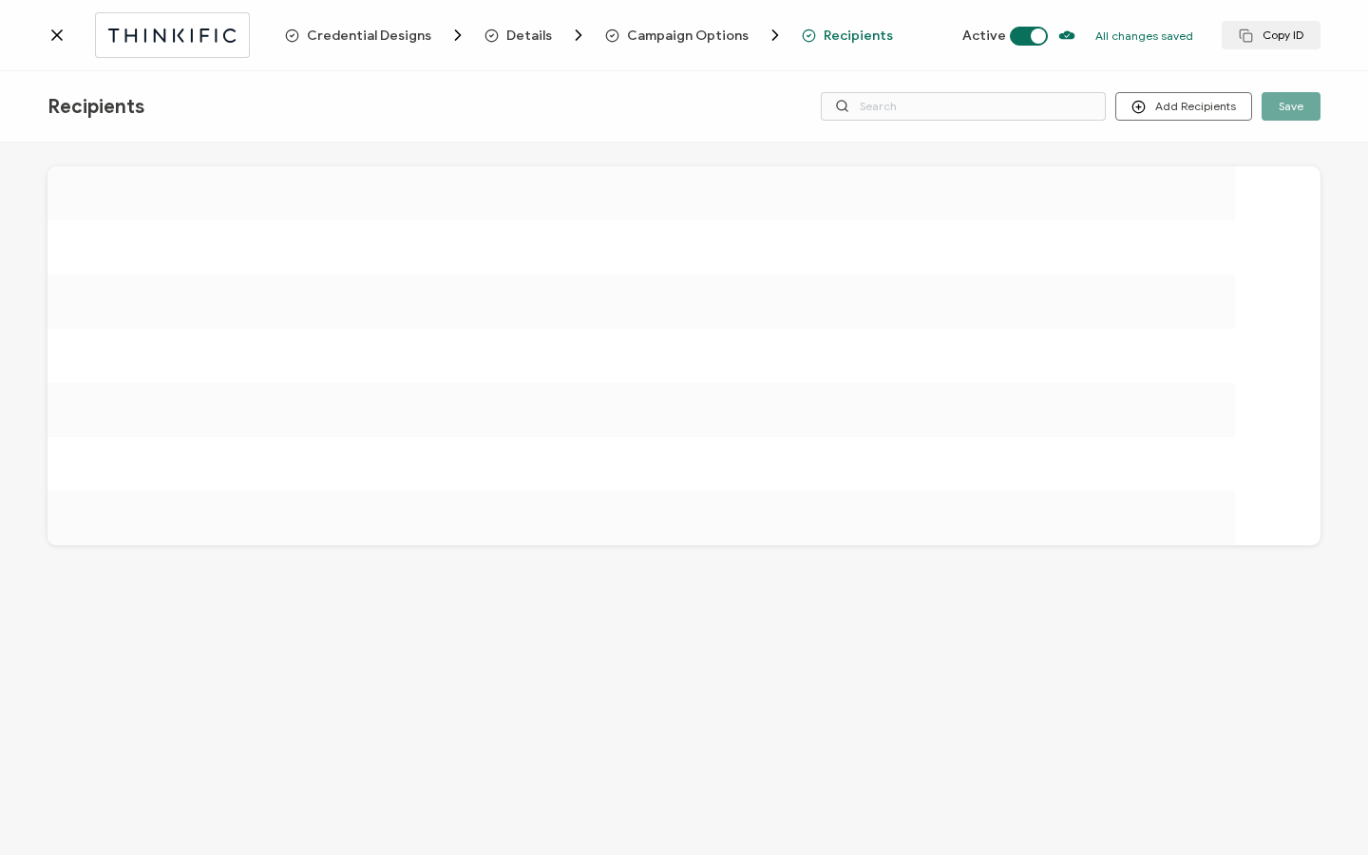
scroll to position [0, 0]
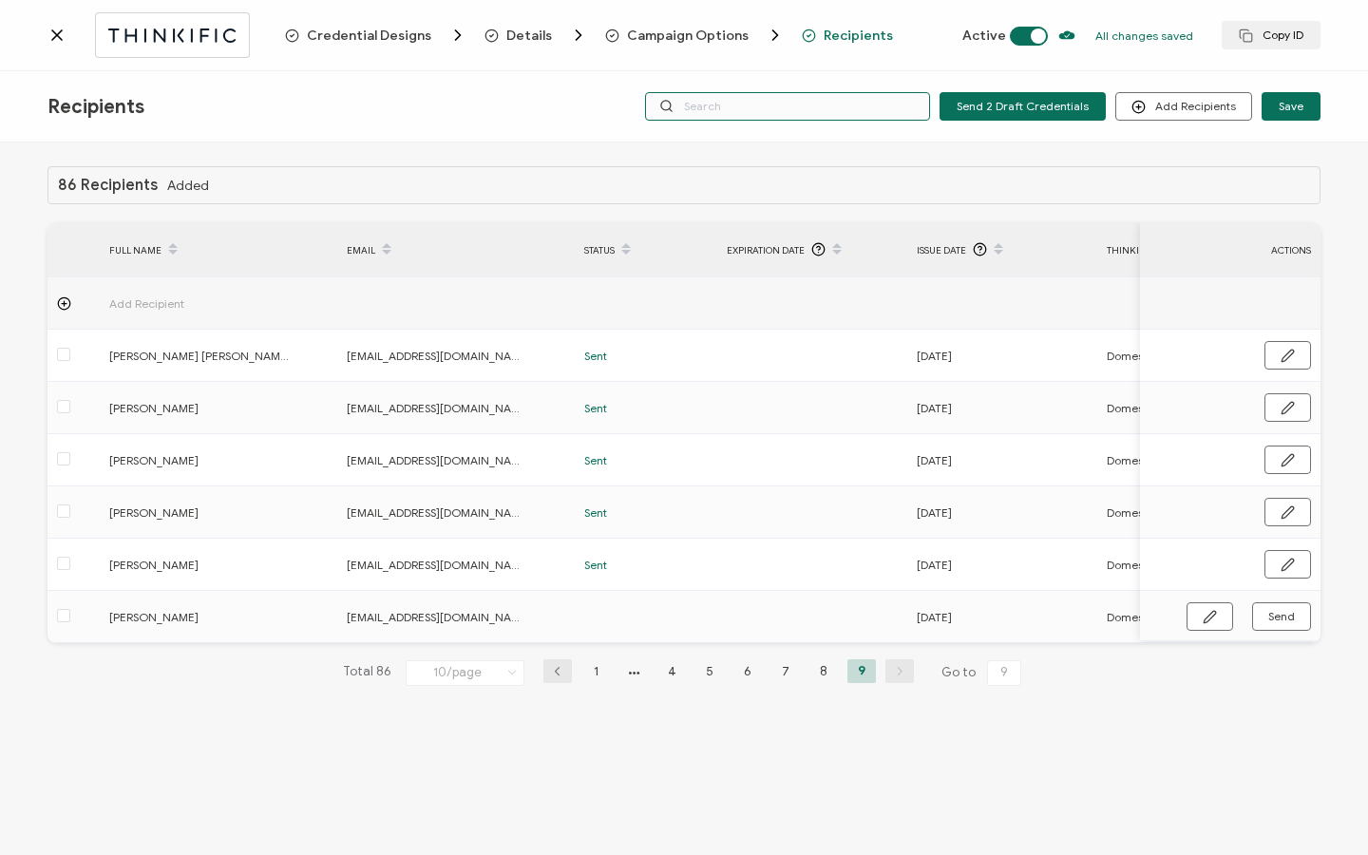
click at [828, 100] on input "text" at bounding box center [787, 106] width 285 height 29
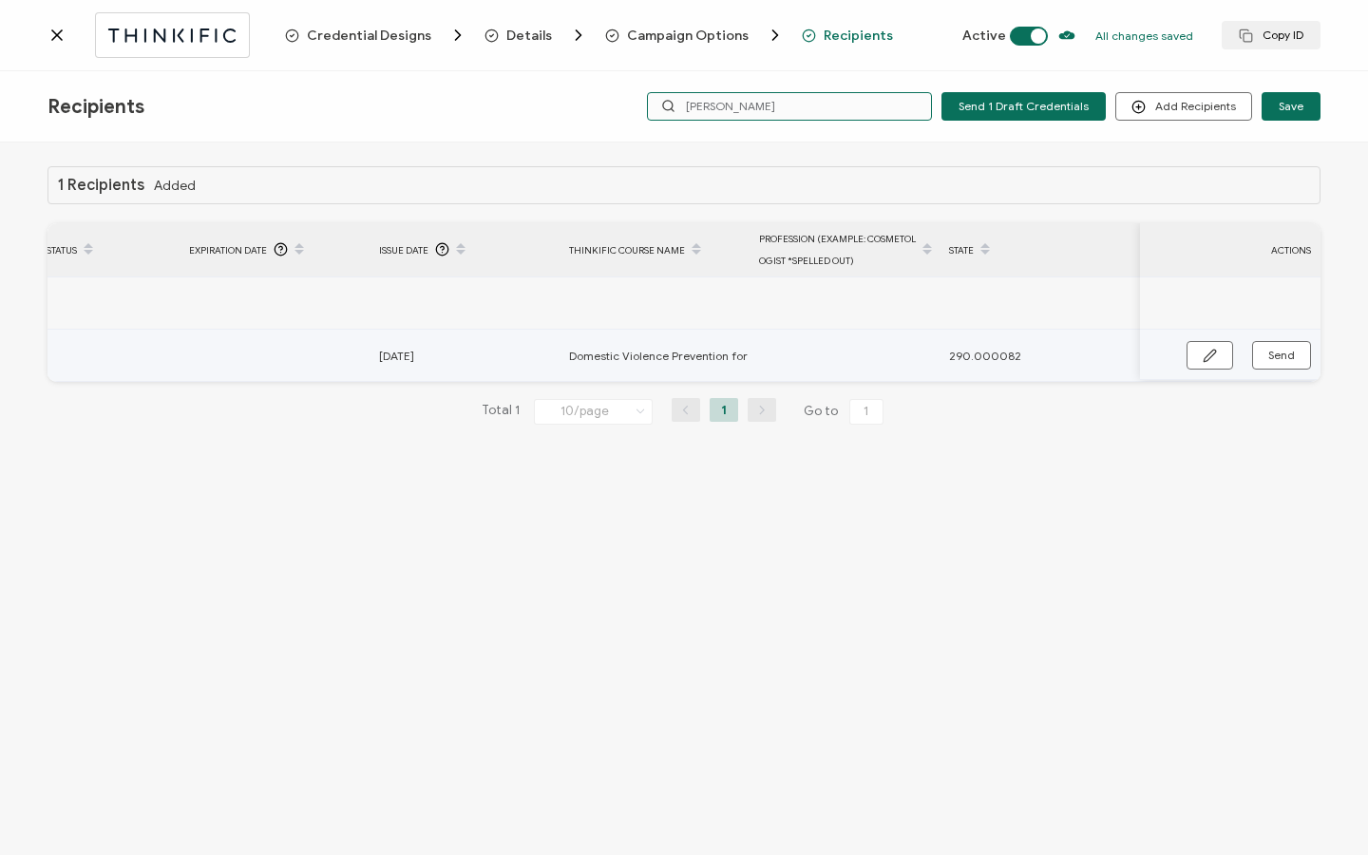
scroll to position [0, 907]
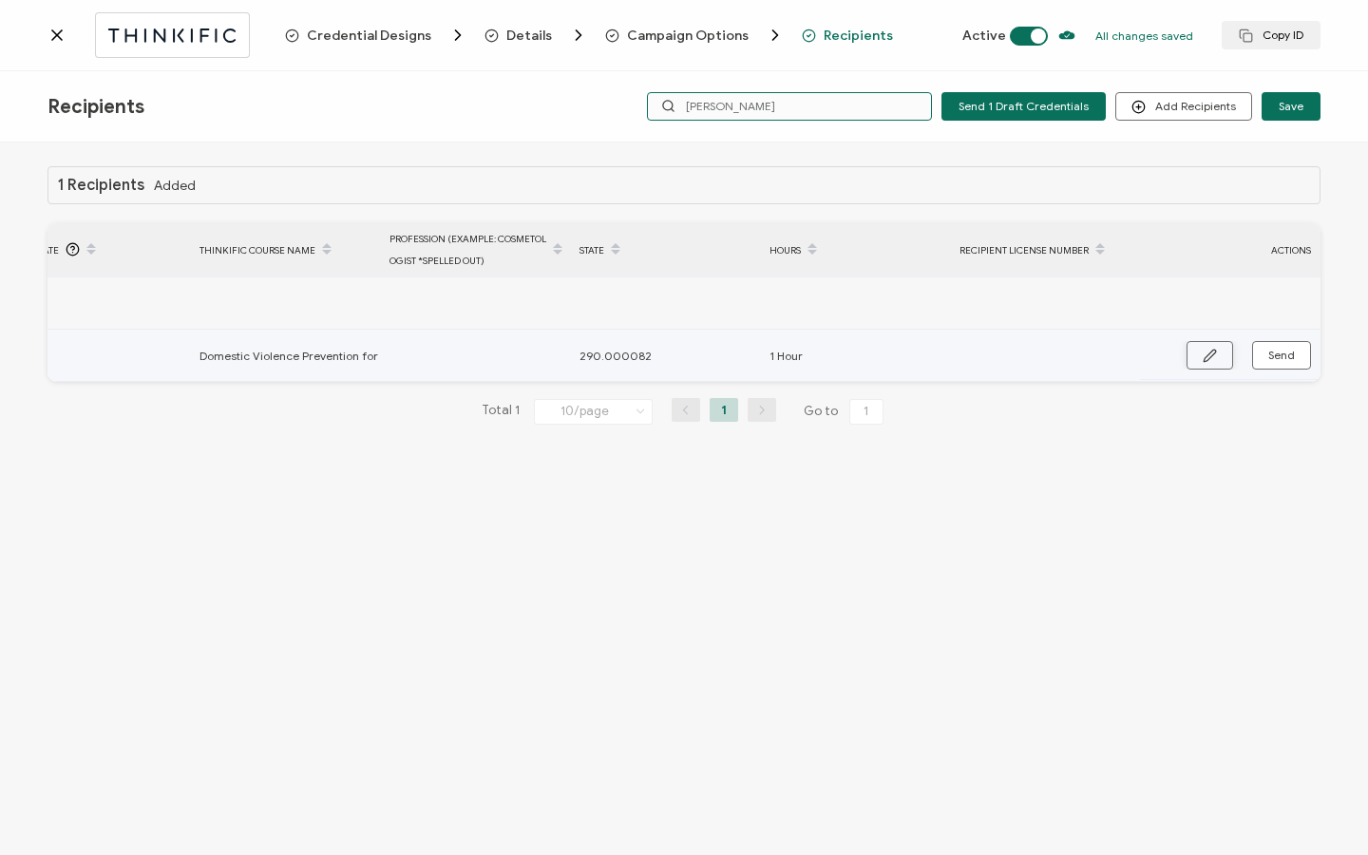
type input "Karen"
click at [1222, 360] on button "button" at bounding box center [1210, 355] width 47 height 29
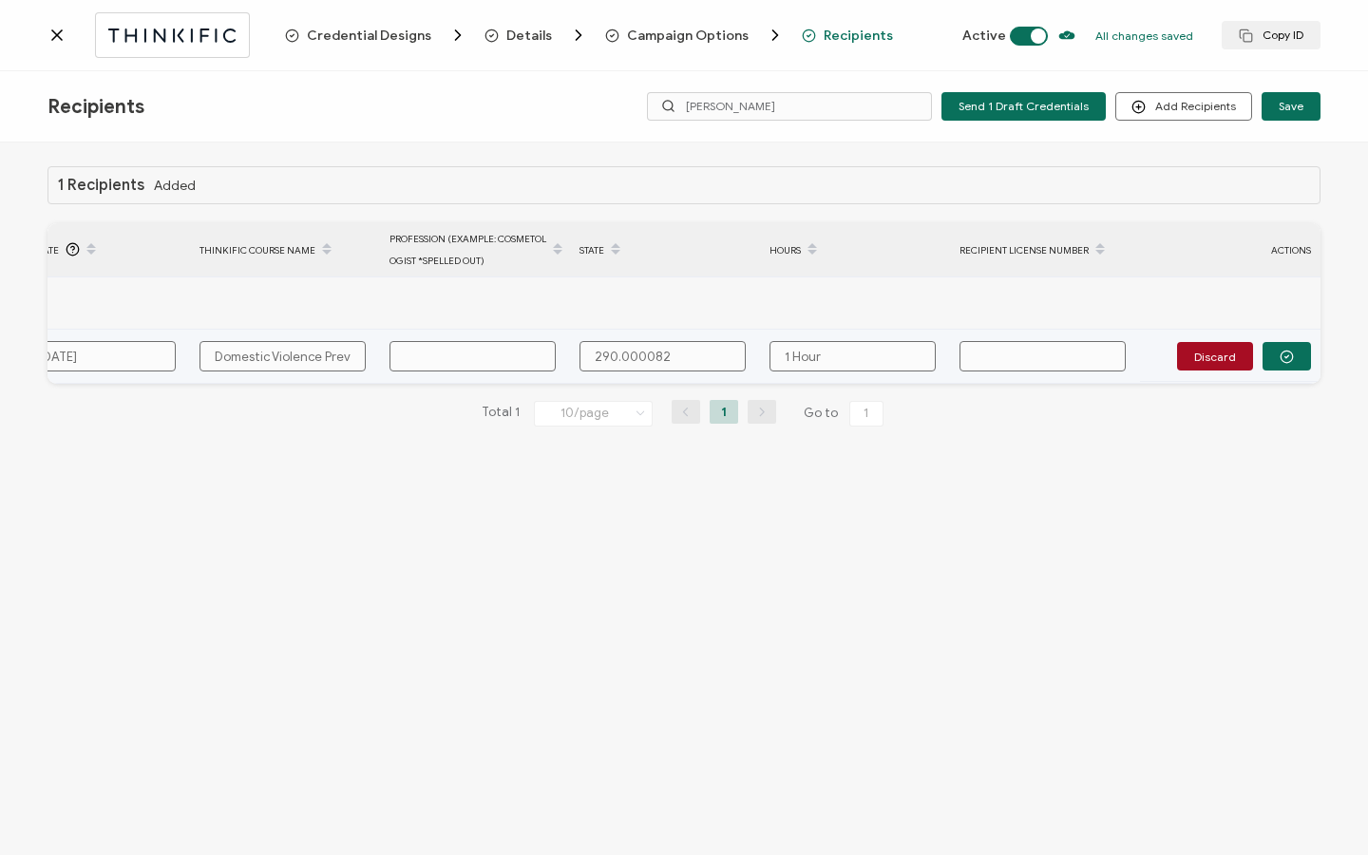
click at [513, 355] on input "text" at bounding box center [473, 356] width 166 height 30
click at [467, 360] on input "text" at bounding box center [473, 356] width 166 height 30
type input "E"
type input "Es"
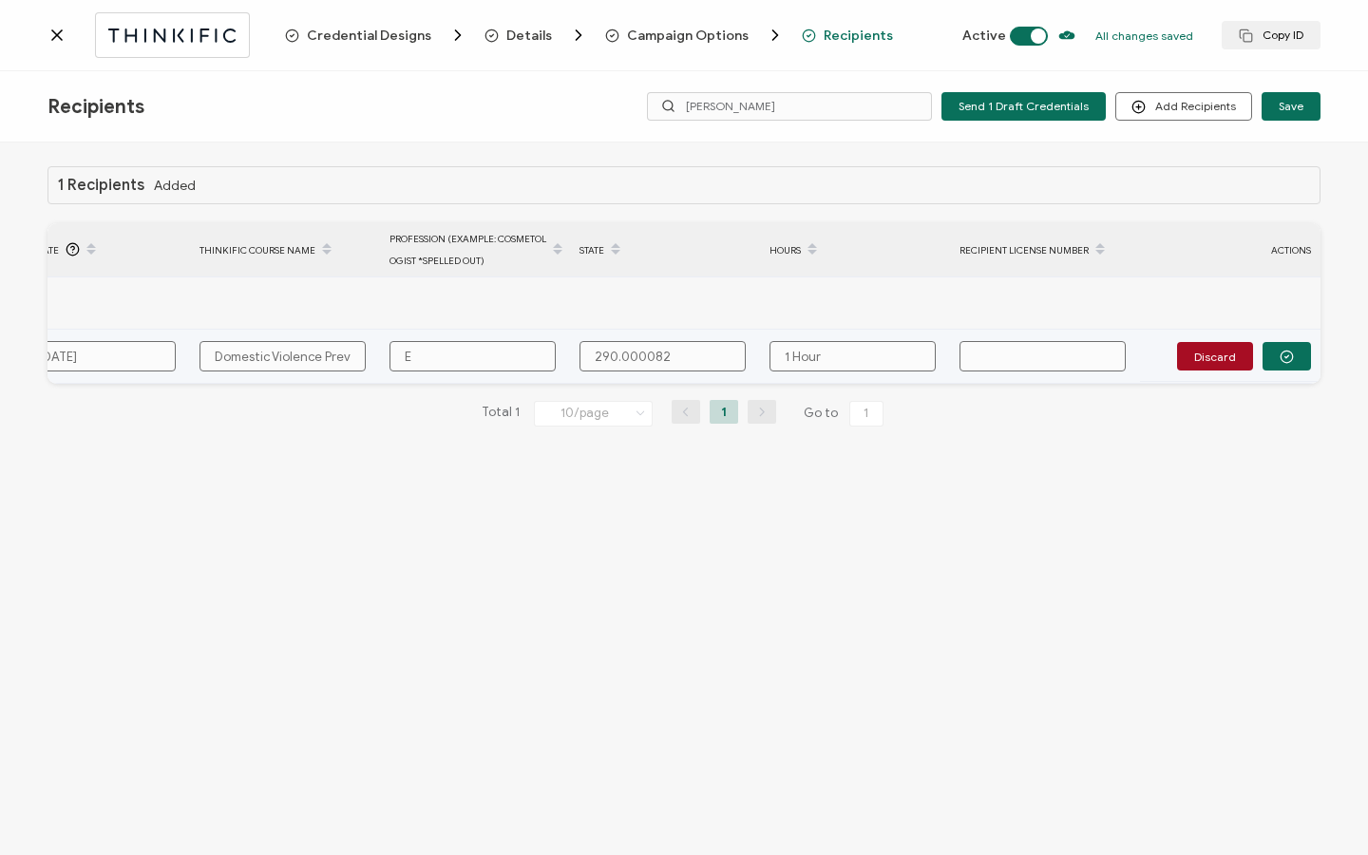
type input "Es"
type input "Est"
type input "Esth"
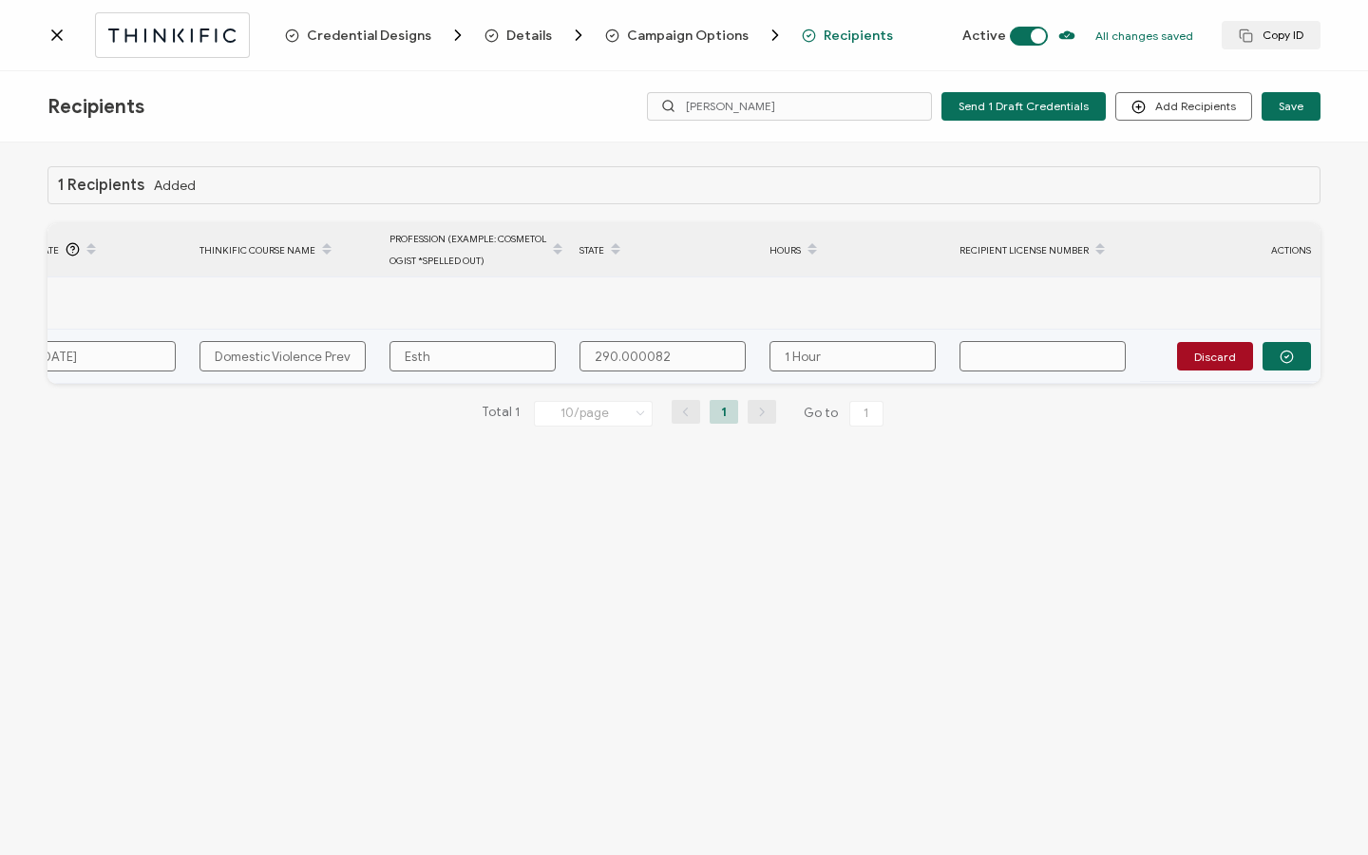
type input "Esthe"
type input "Esthet"
type input "Estheti"
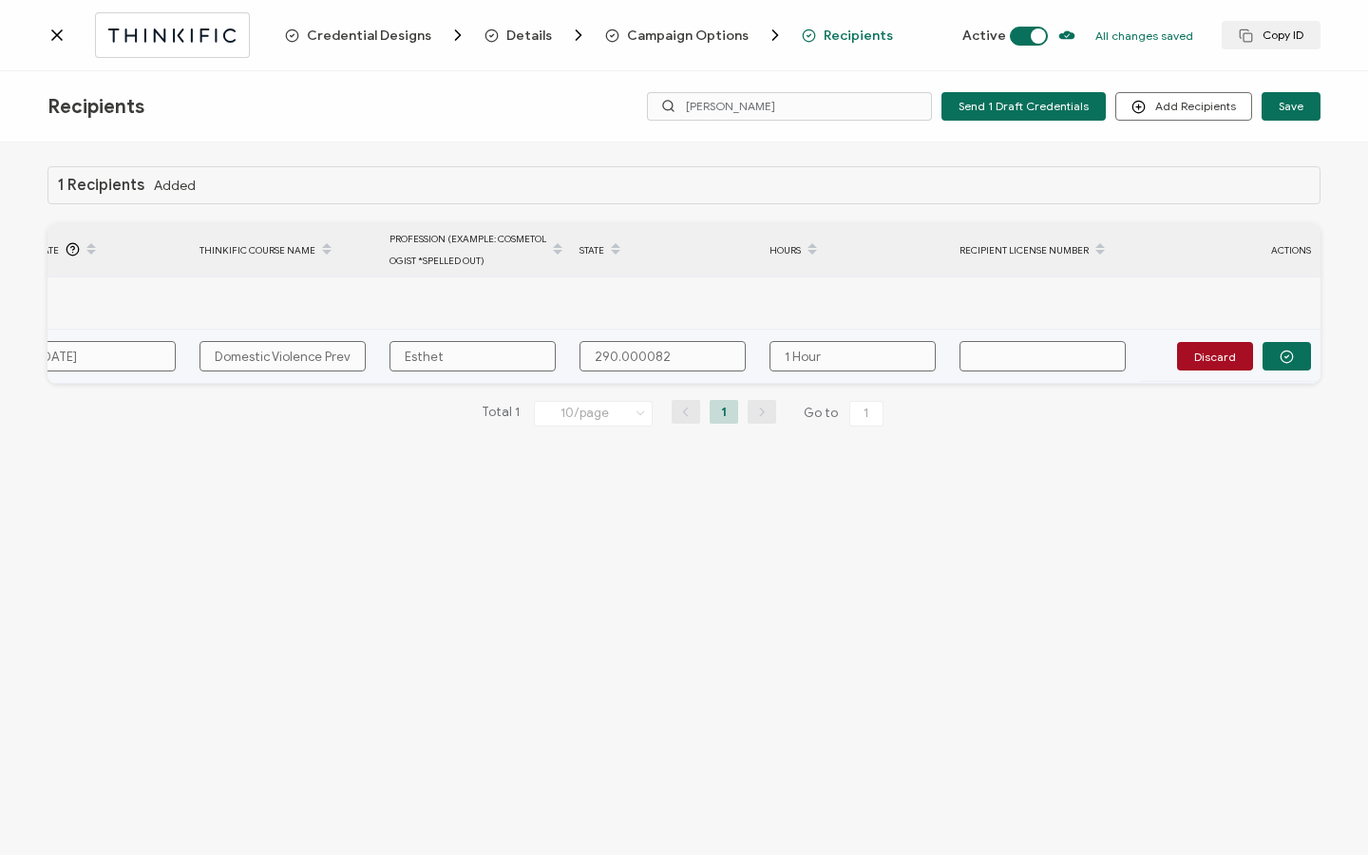
type input "Estheti"
type input "Esthetic"
type input "Esthetici"
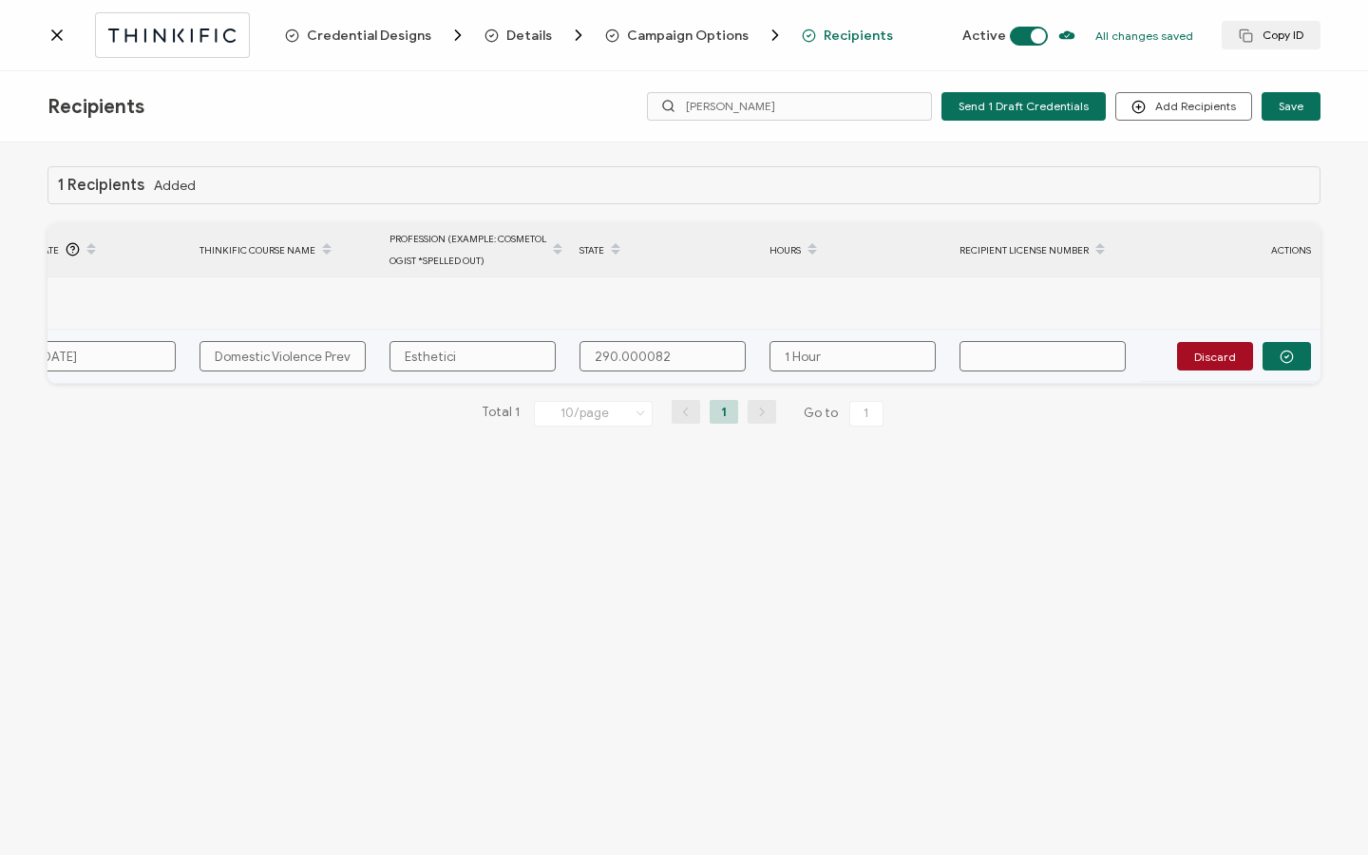
type input "Estheticia"
type input "Esthetician"
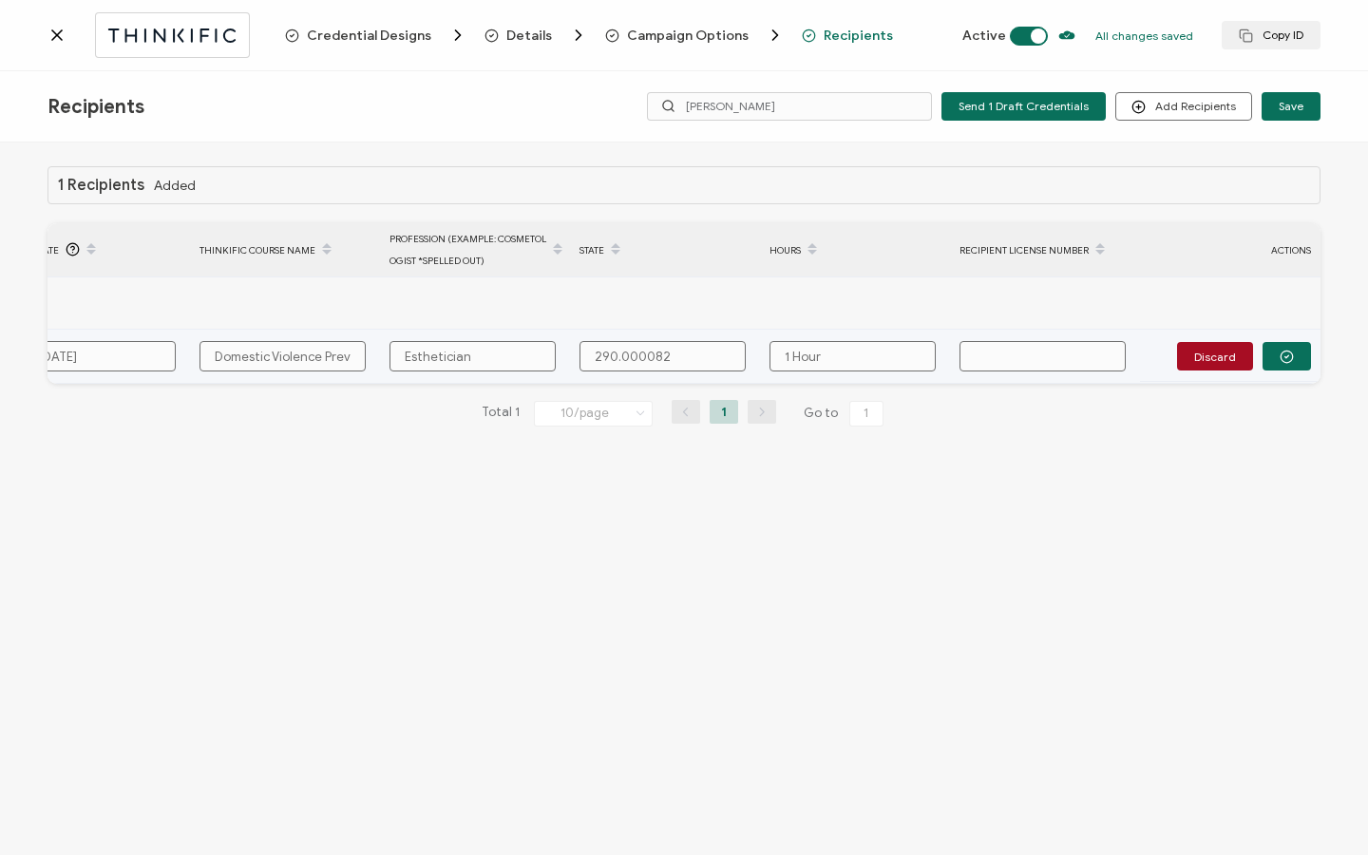
click at [1002, 357] on input "text" at bounding box center [1043, 356] width 166 height 30
paste input "131.018979"
type input "131.018979"
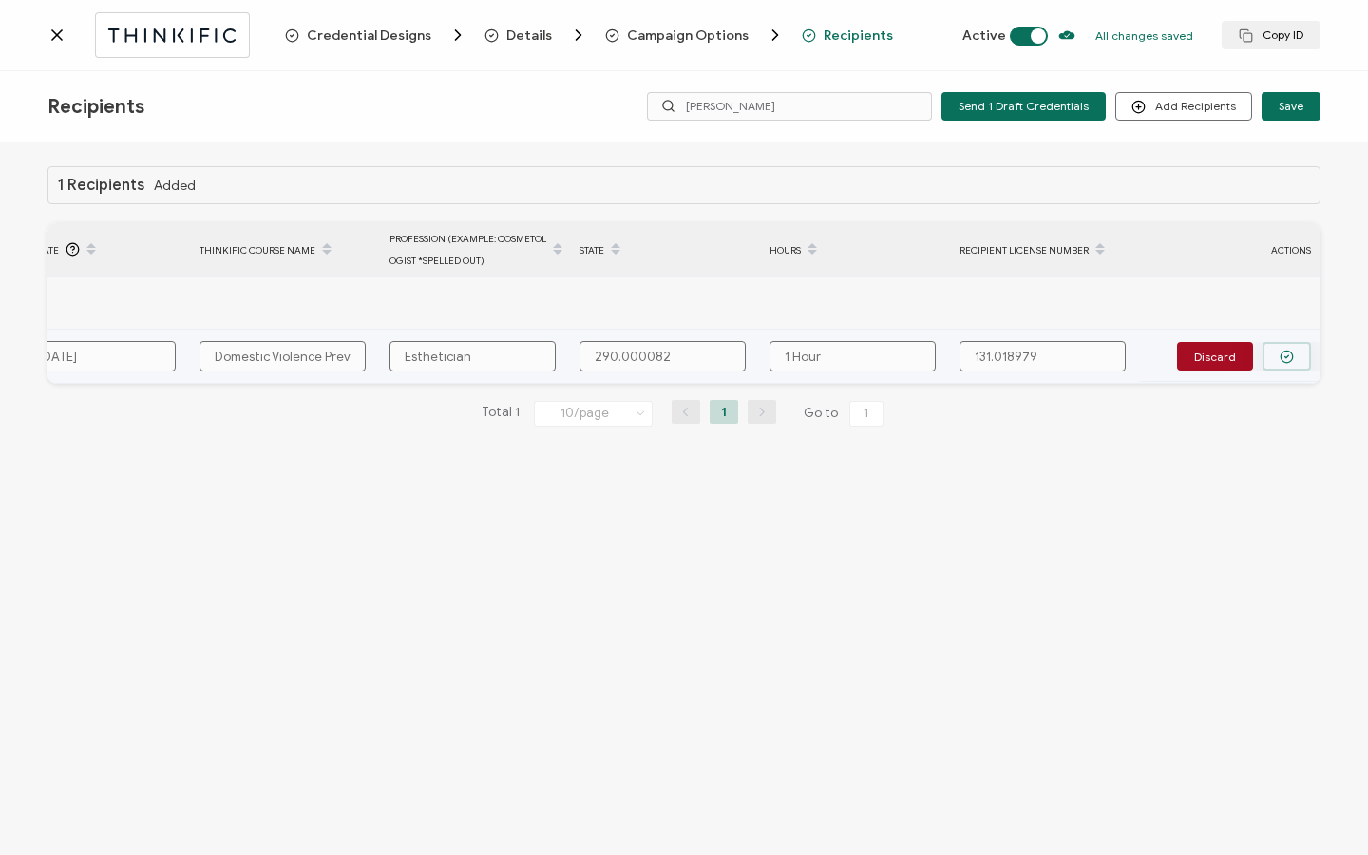
click at [1289, 362] on icon "button" at bounding box center [1287, 357] width 14 height 14
click at [1289, 362] on button "Send" at bounding box center [1281, 355] width 59 height 29
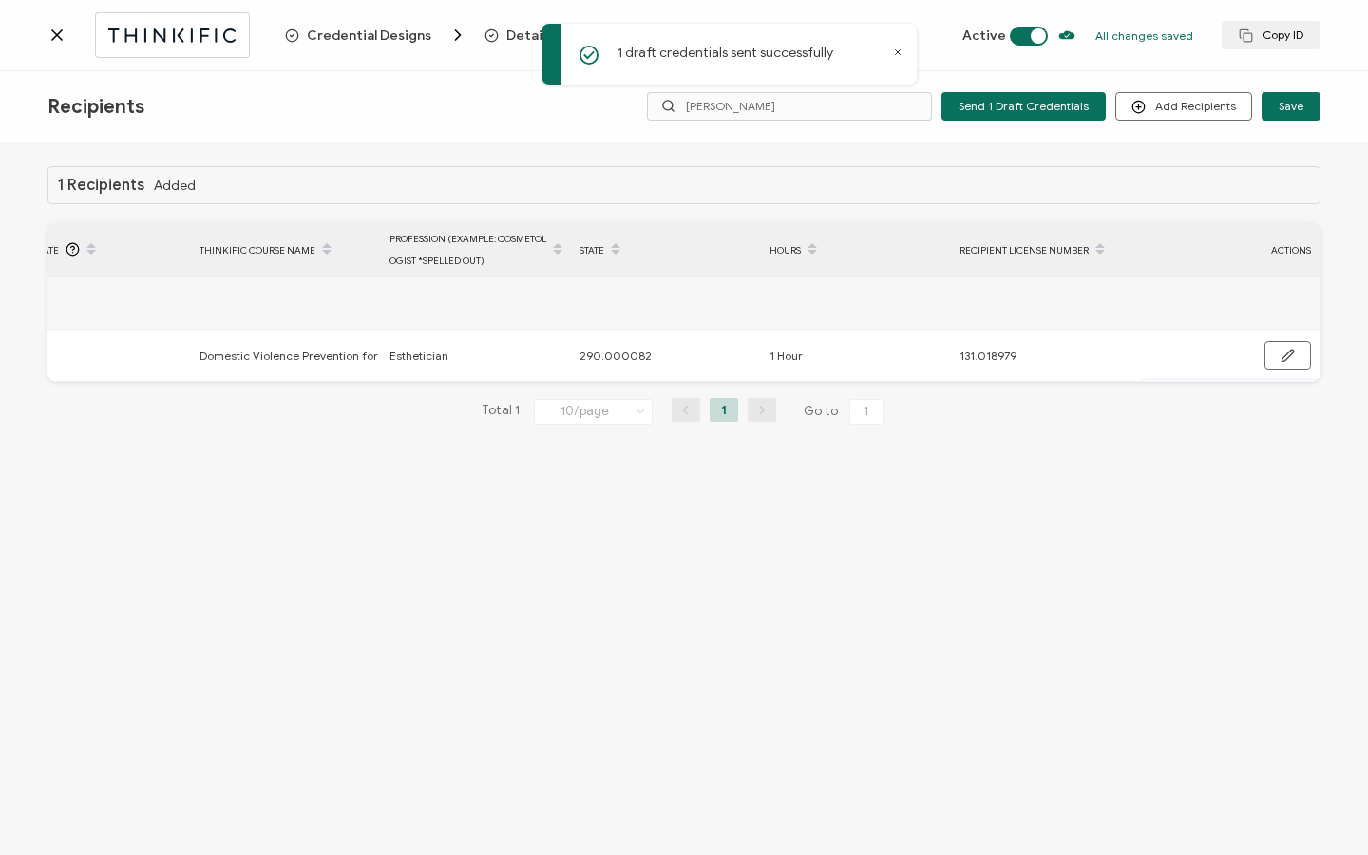
click at [55, 32] on icon at bounding box center [57, 35] width 19 height 19
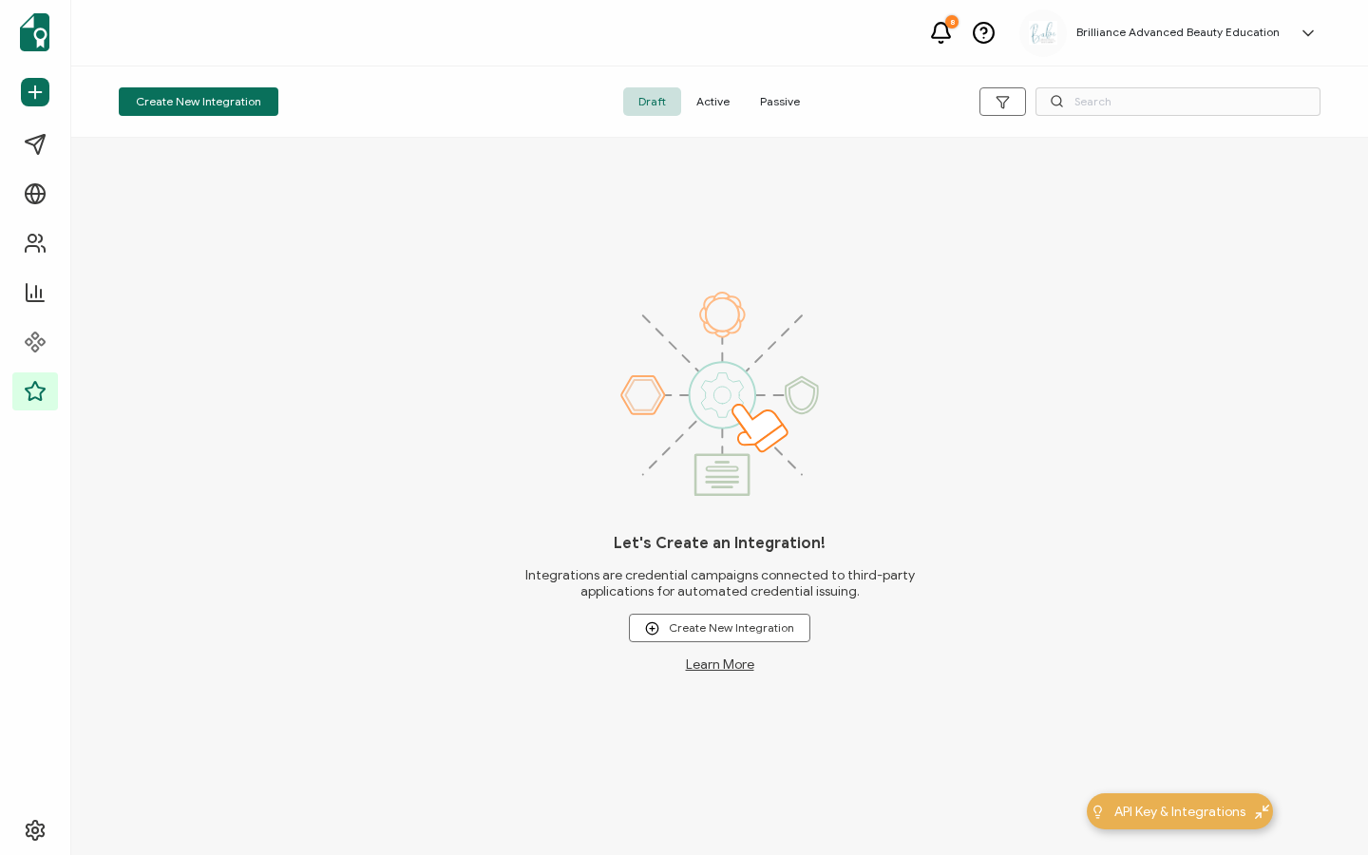
click at [717, 103] on span "Active" at bounding box center [713, 101] width 64 height 29
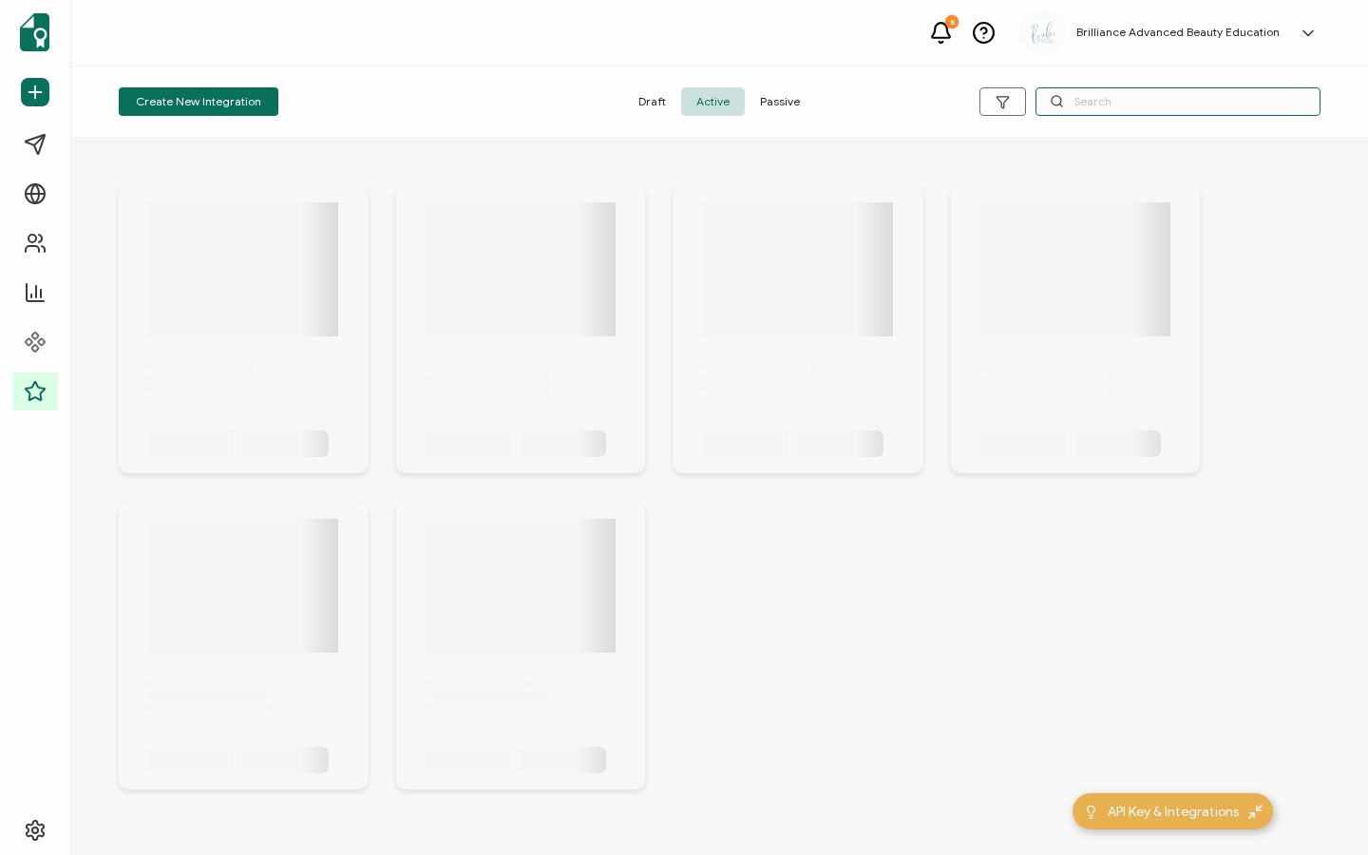
click at [1088, 98] on input "text" at bounding box center [1178, 101] width 285 height 29
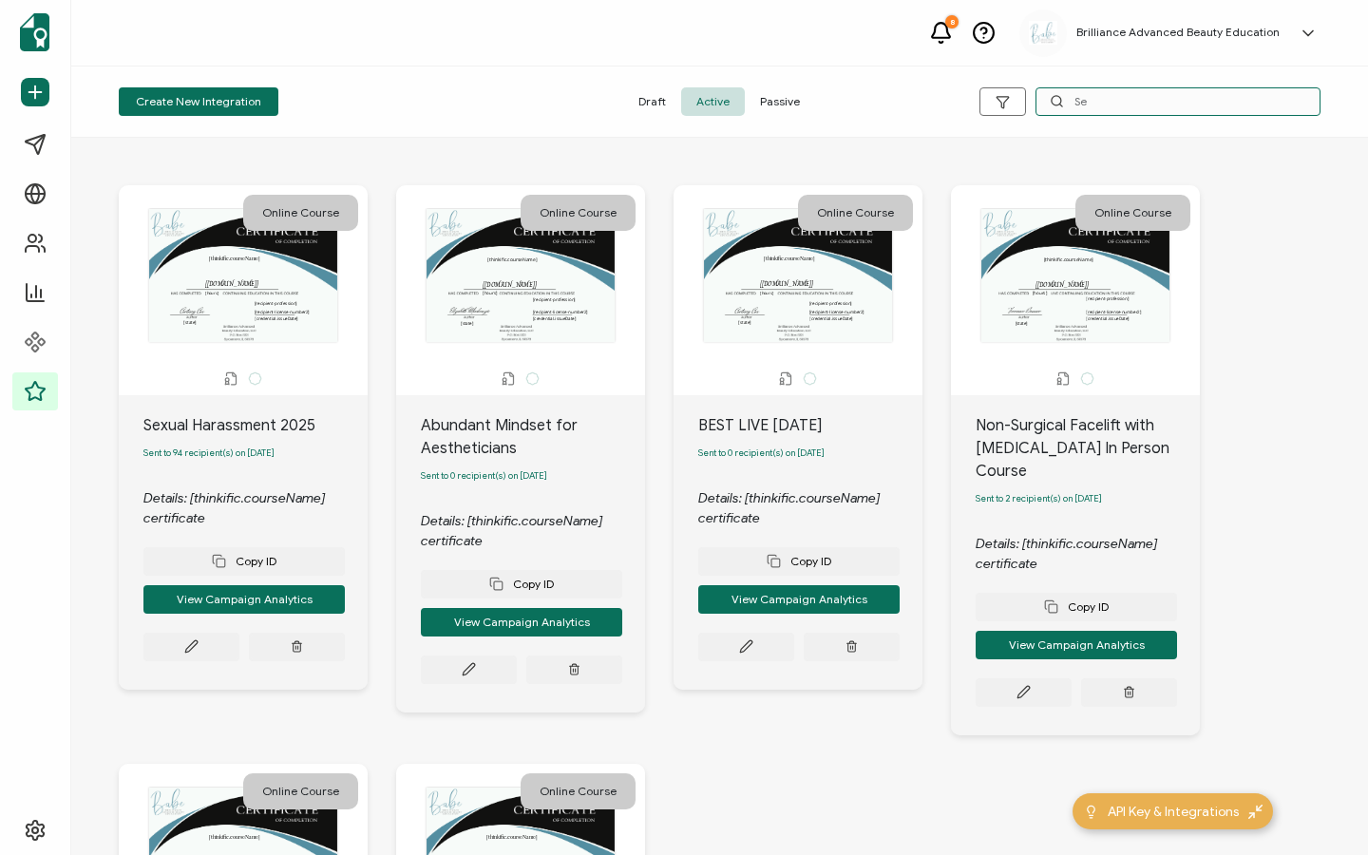
type input "S"
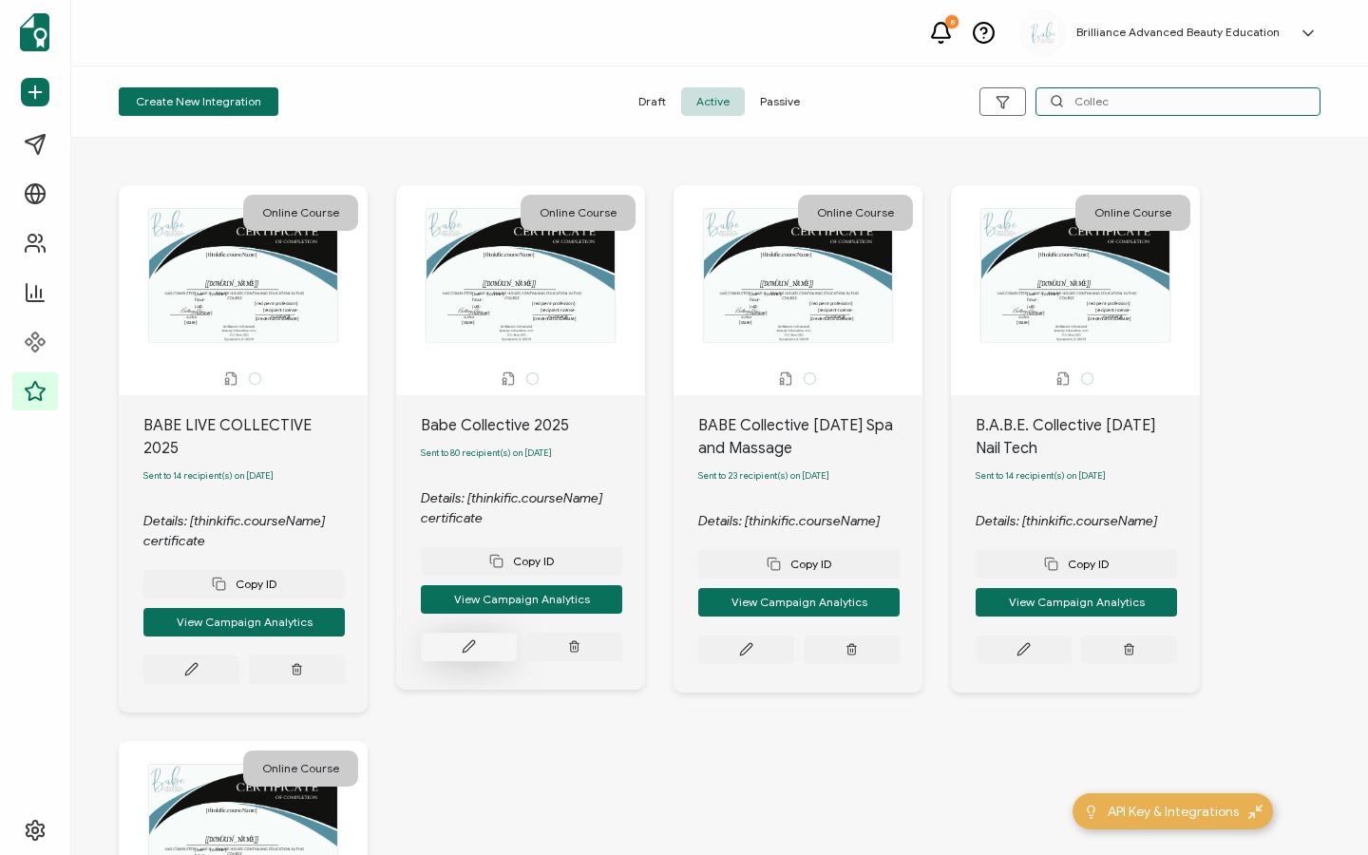
type input "Collec"
click at [485, 652] on button at bounding box center [469, 647] width 96 height 29
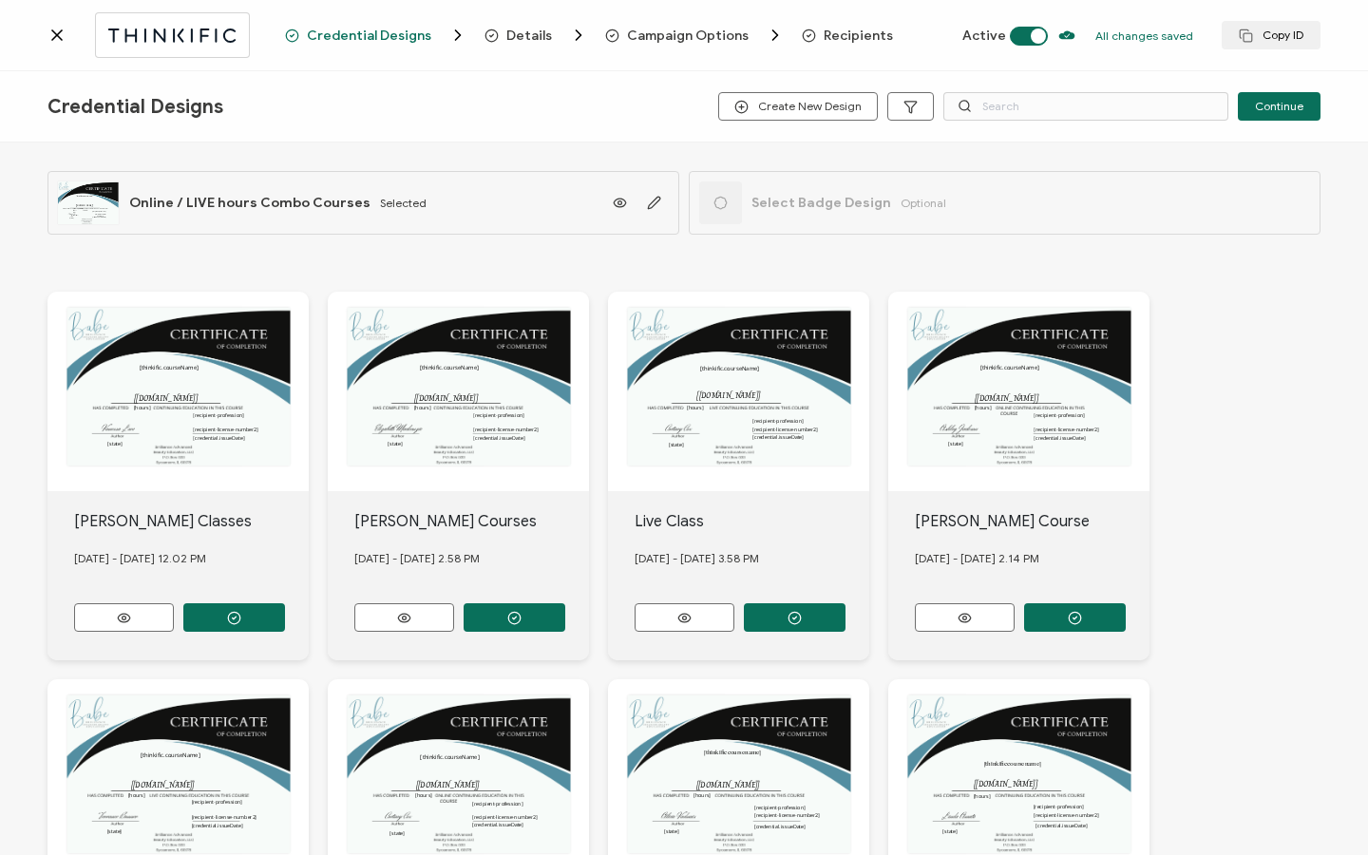
click at [837, 26] on span "Recipients" at bounding box center [847, 35] width 91 height 19
click at [831, 29] on span "Recipients" at bounding box center [858, 36] width 69 height 14
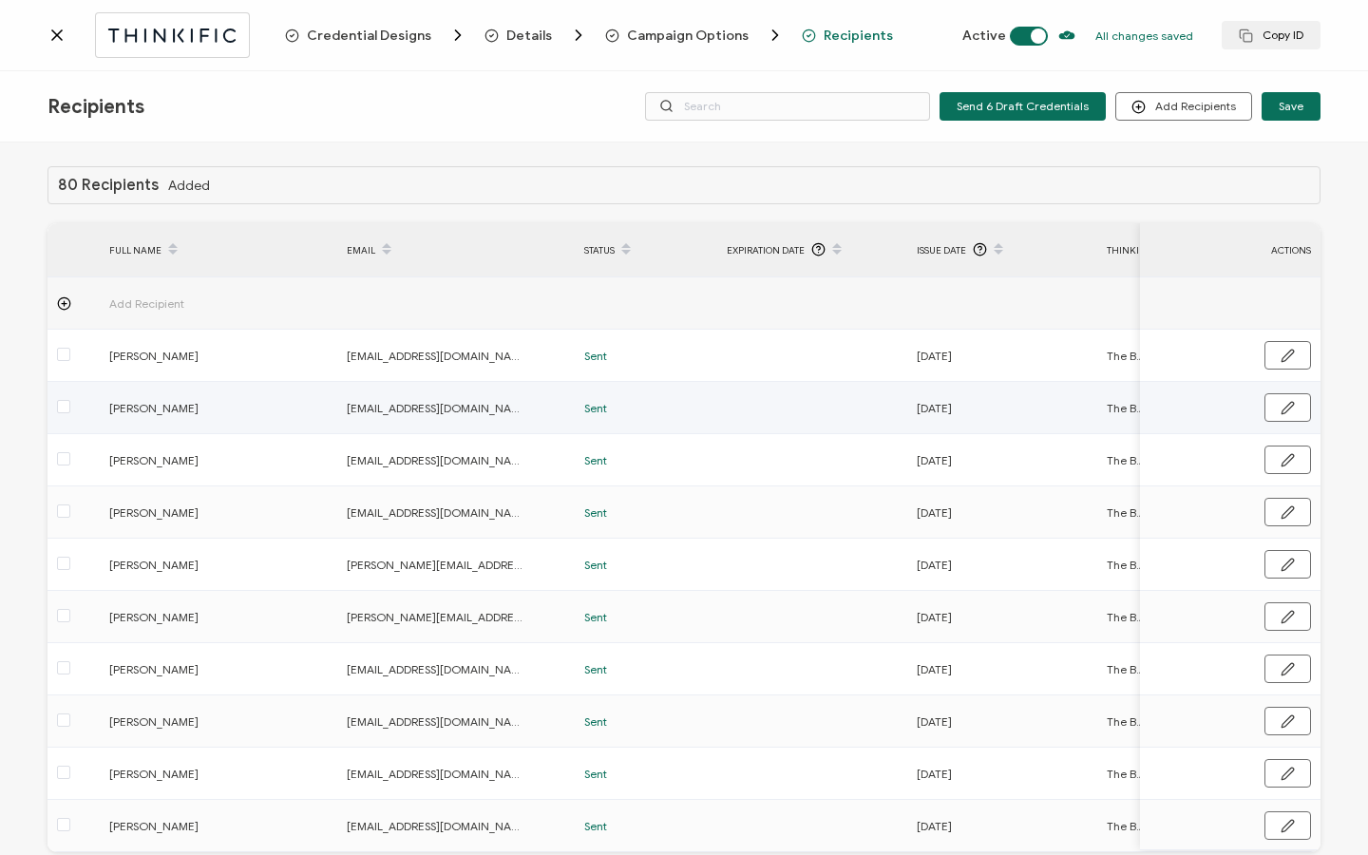
scroll to position [96, 0]
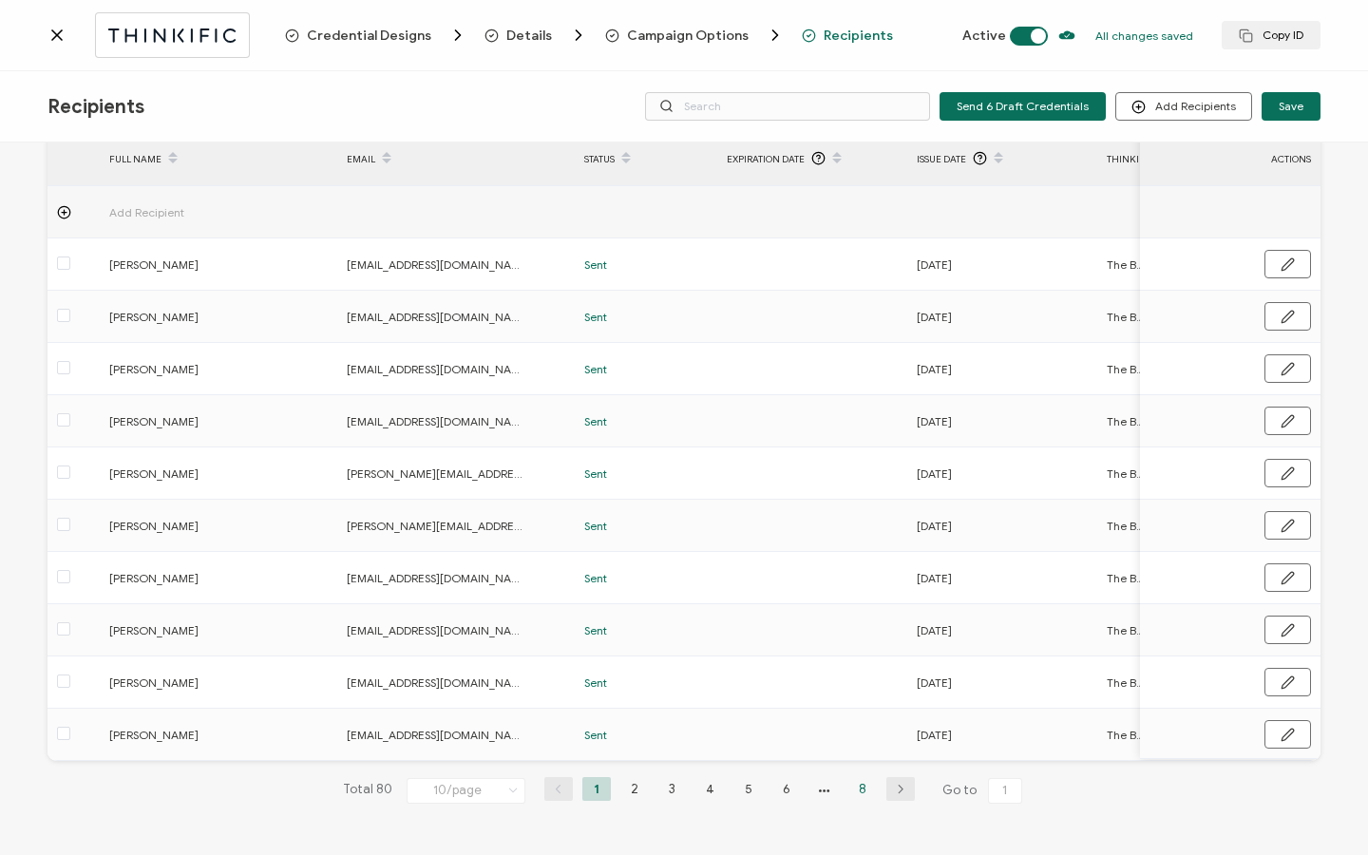
click at [853, 792] on li "8" at bounding box center [862, 789] width 29 height 24
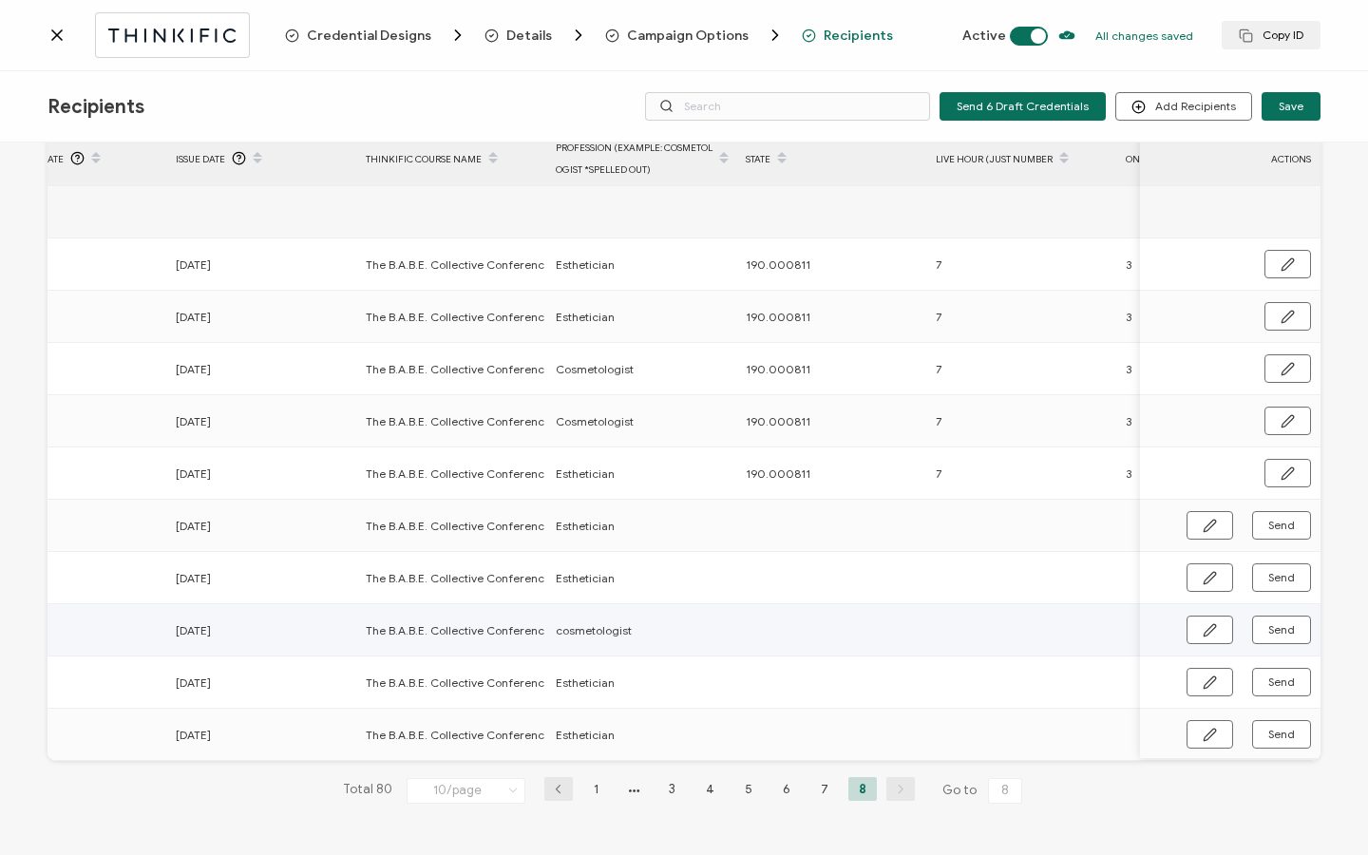
scroll to position [0, 0]
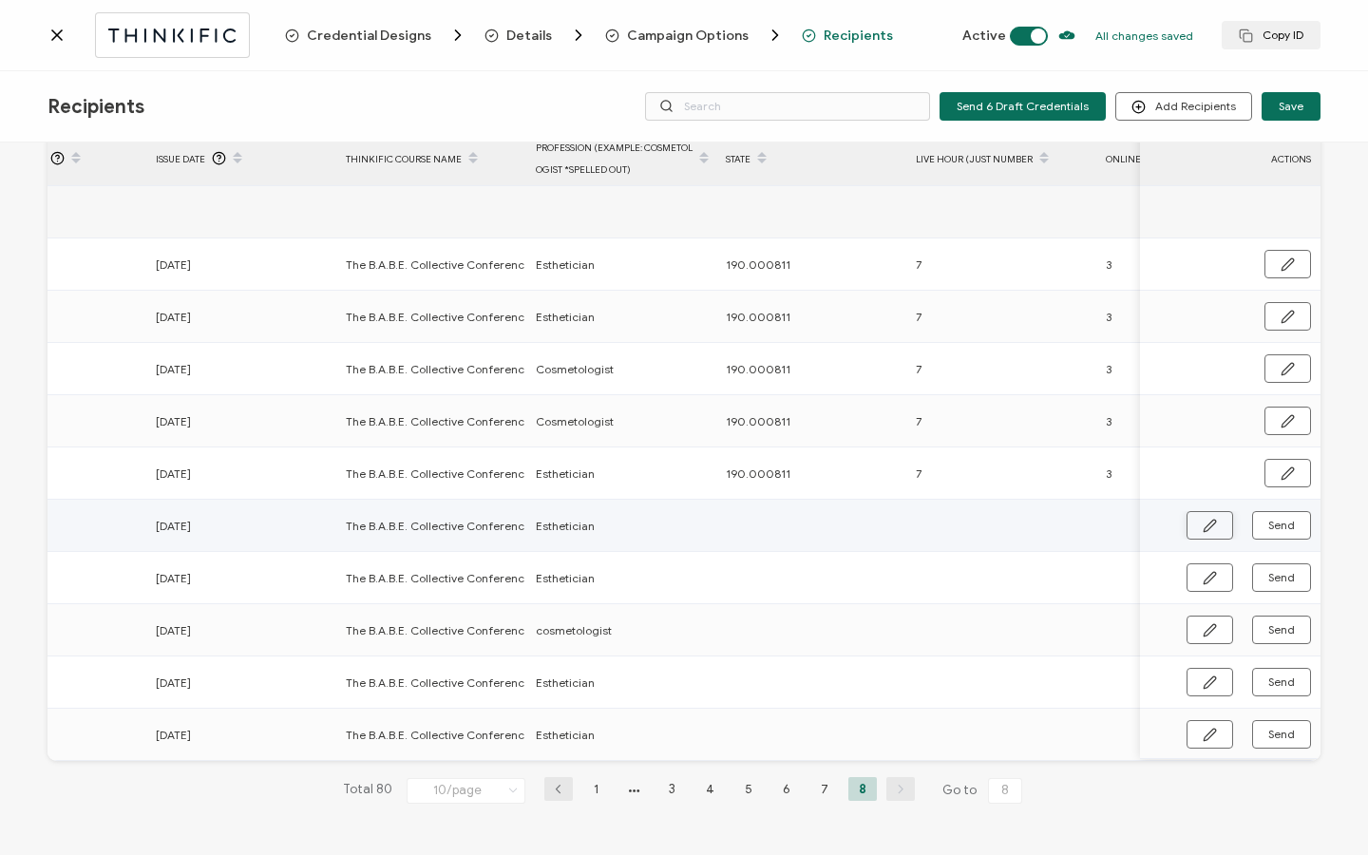
click at [1202, 528] on button "button" at bounding box center [1210, 525] width 47 height 29
click at [757, 516] on input "text" at bounding box center [809, 524] width 166 height 30
type input "1"
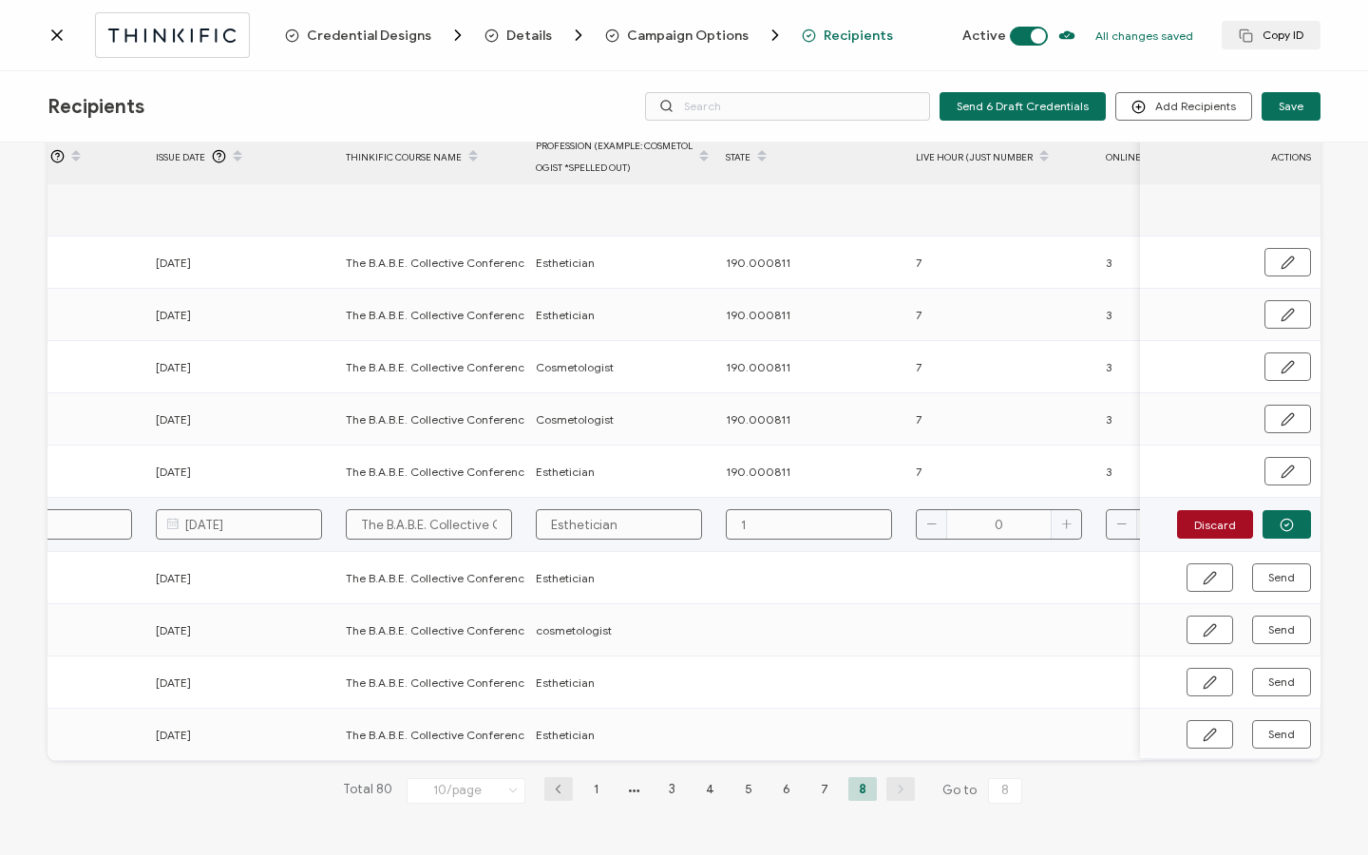
type input "19"
type input "190"
type input "190."
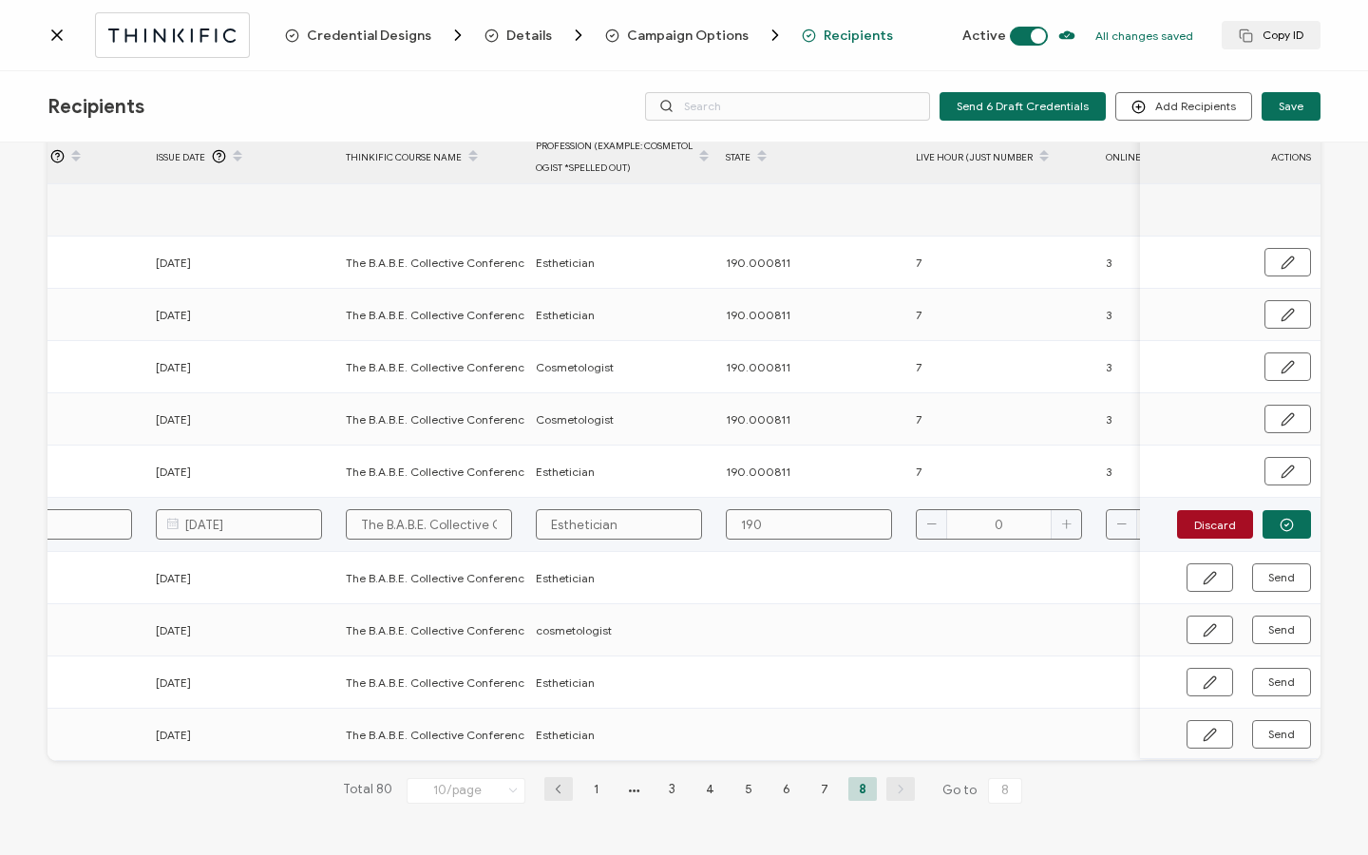
type input "190."
type input "190.0"
type input "190.00"
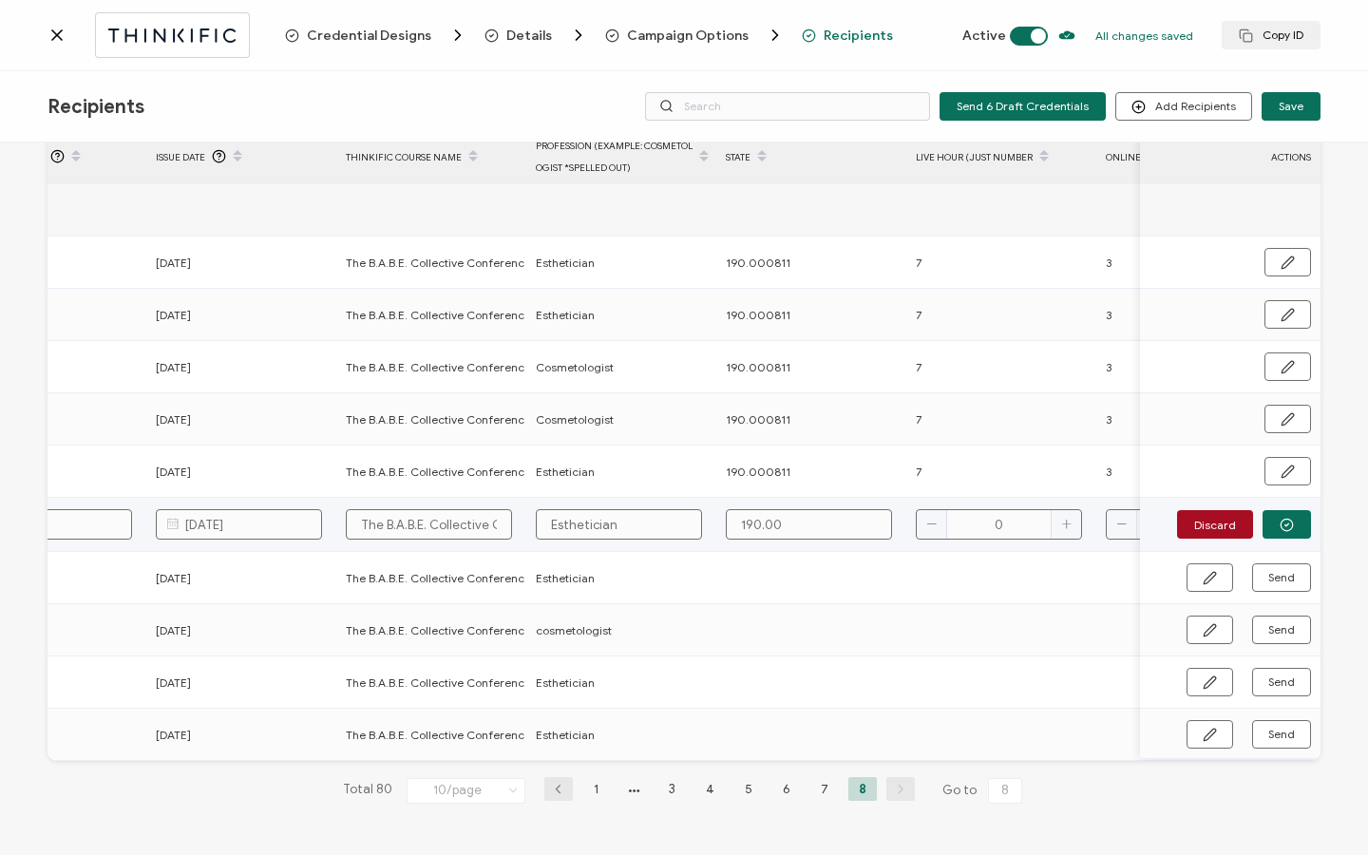
type input "190.000"
type input "190.0008"
type input "190.00081"
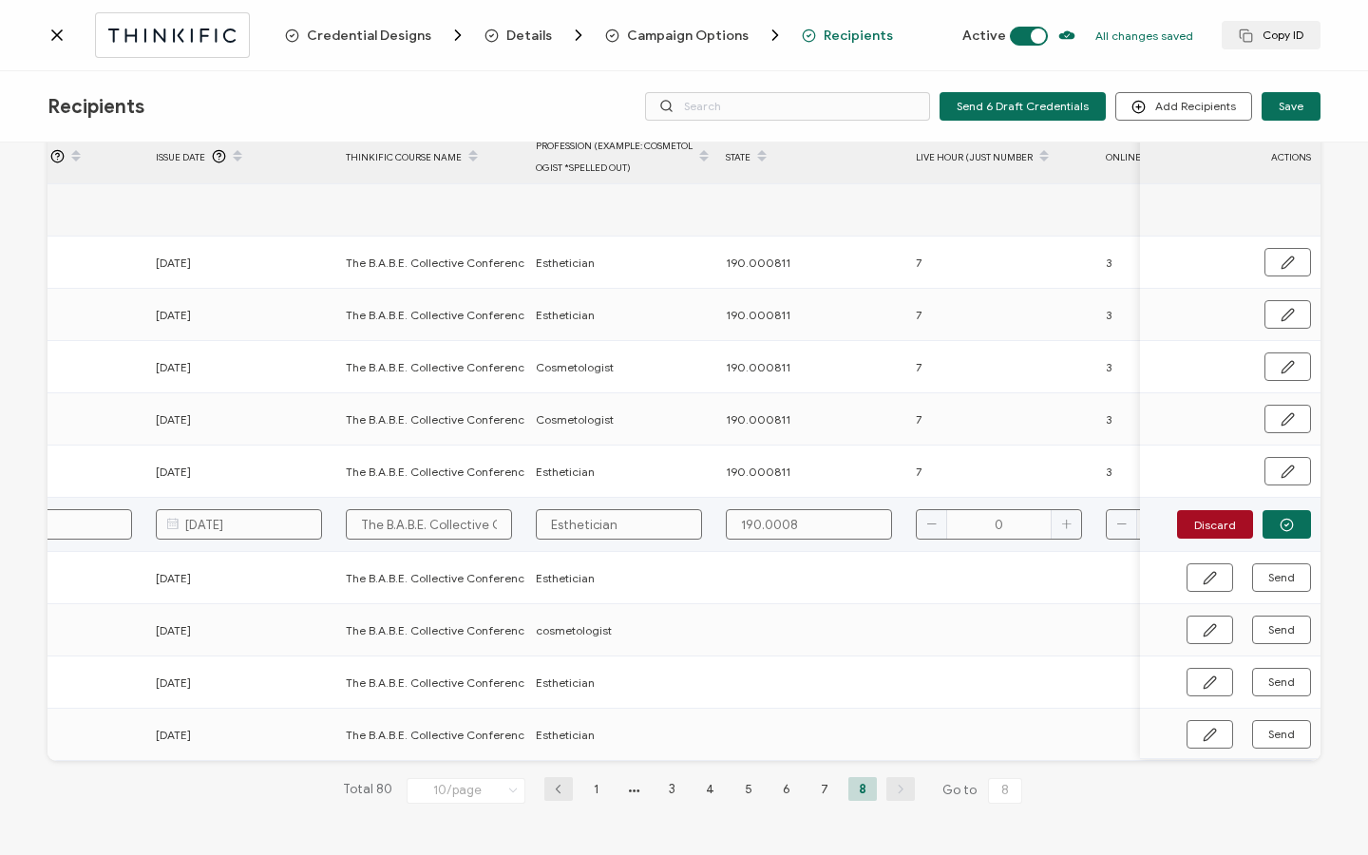
type input "190.00081"
type input "190.000811"
type input "7"
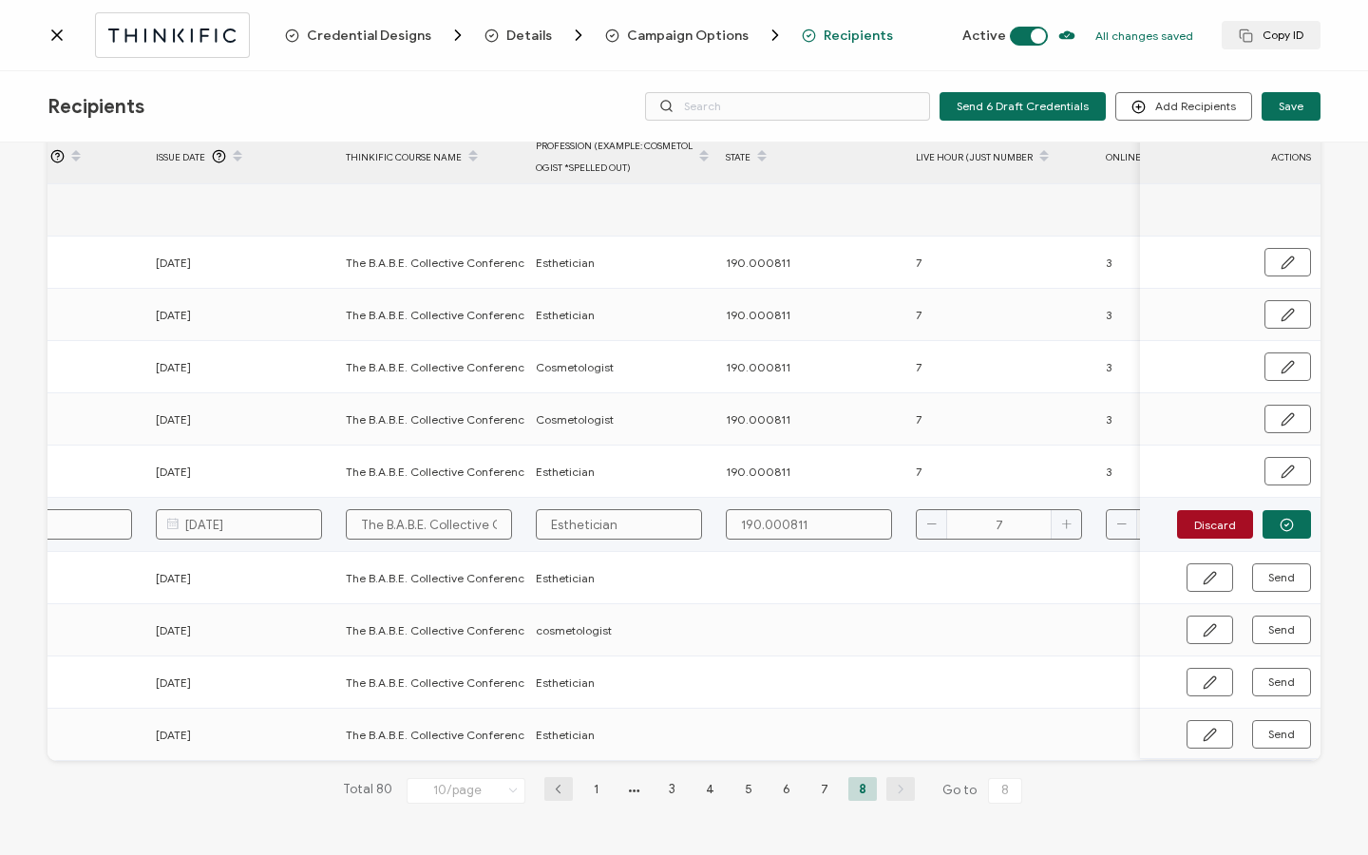
type input "7"
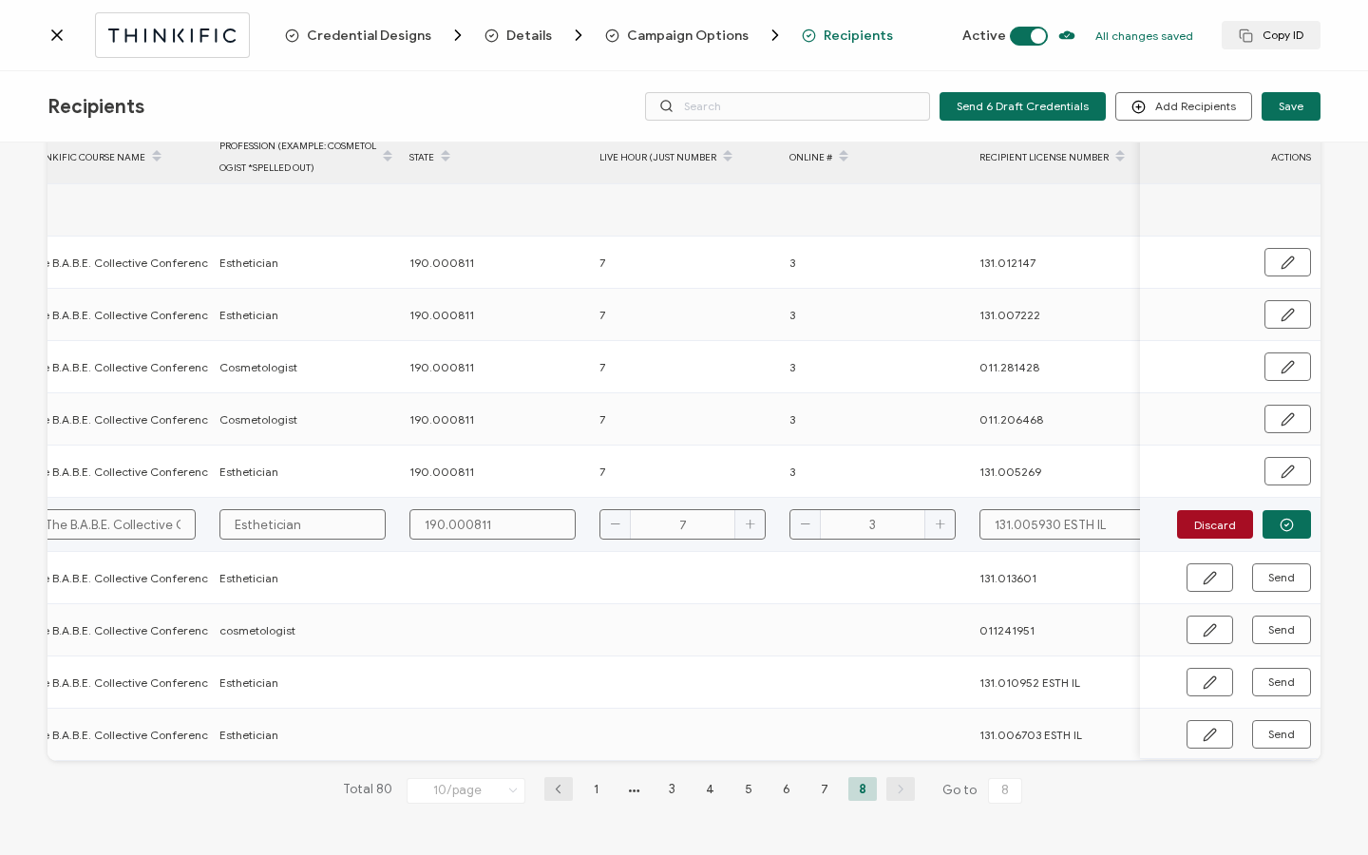
scroll to position [0, 1104]
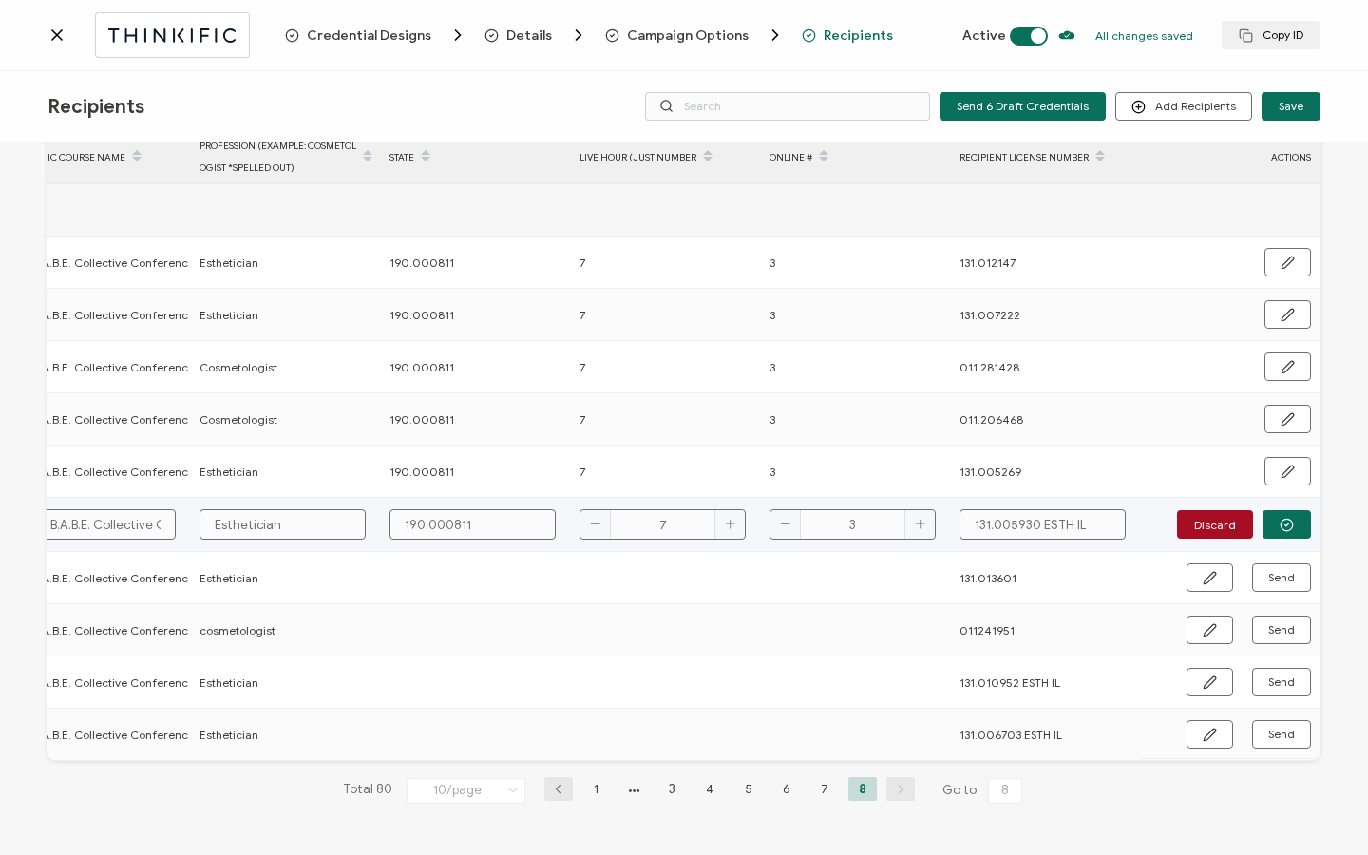
type input "3"
drag, startPoint x: 1033, startPoint y: 521, endPoint x: 1120, endPoint y: 524, distance: 87.5
click at [1120, 524] on div "131.005930 ESTH IL" at bounding box center [1044, 524] width 188 height 30
type input "131.005930"
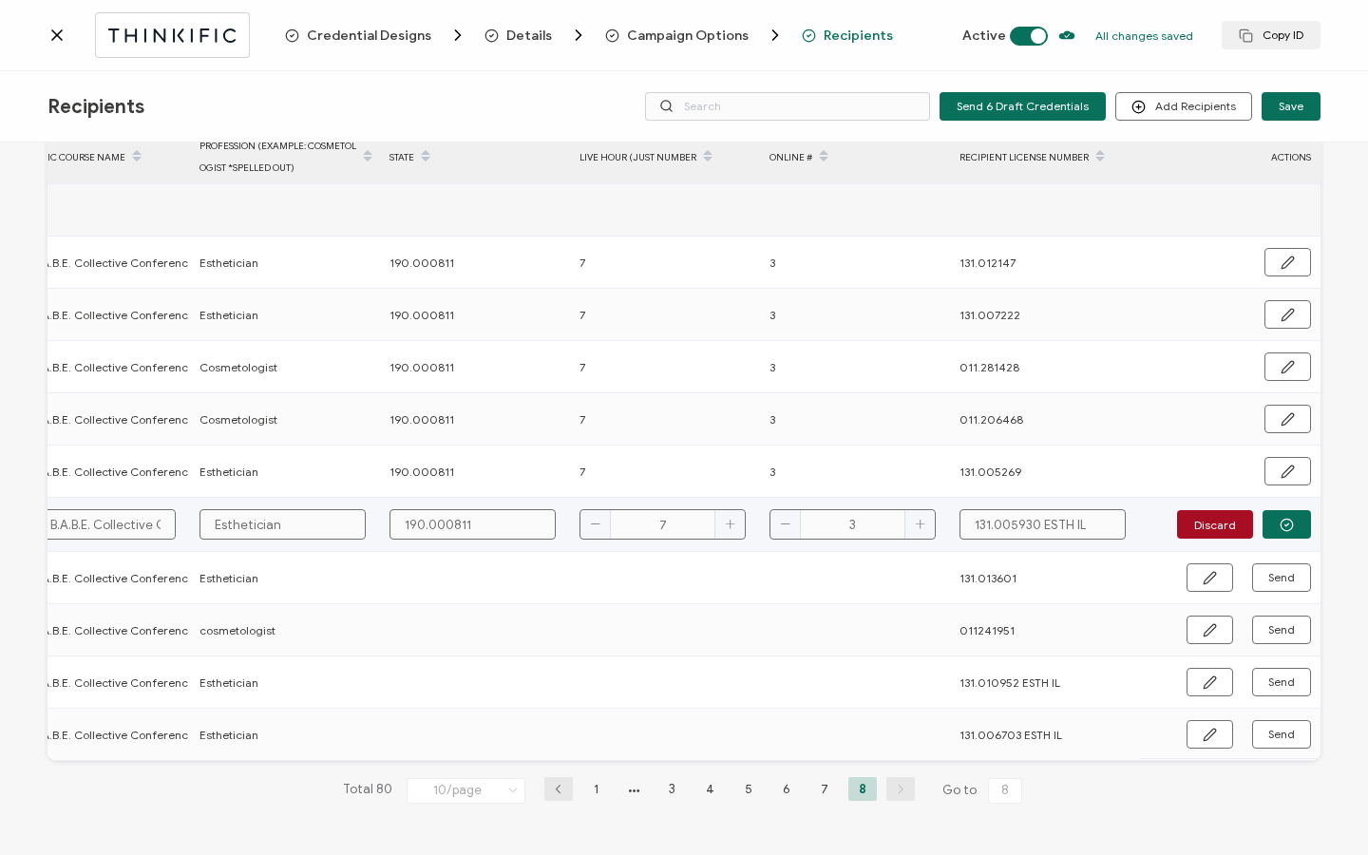
type input "131.005930"
click at [1280, 521] on icon "button" at bounding box center [1287, 525] width 14 height 14
click at [1270, 520] on span "Send" at bounding box center [1281, 525] width 27 height 11
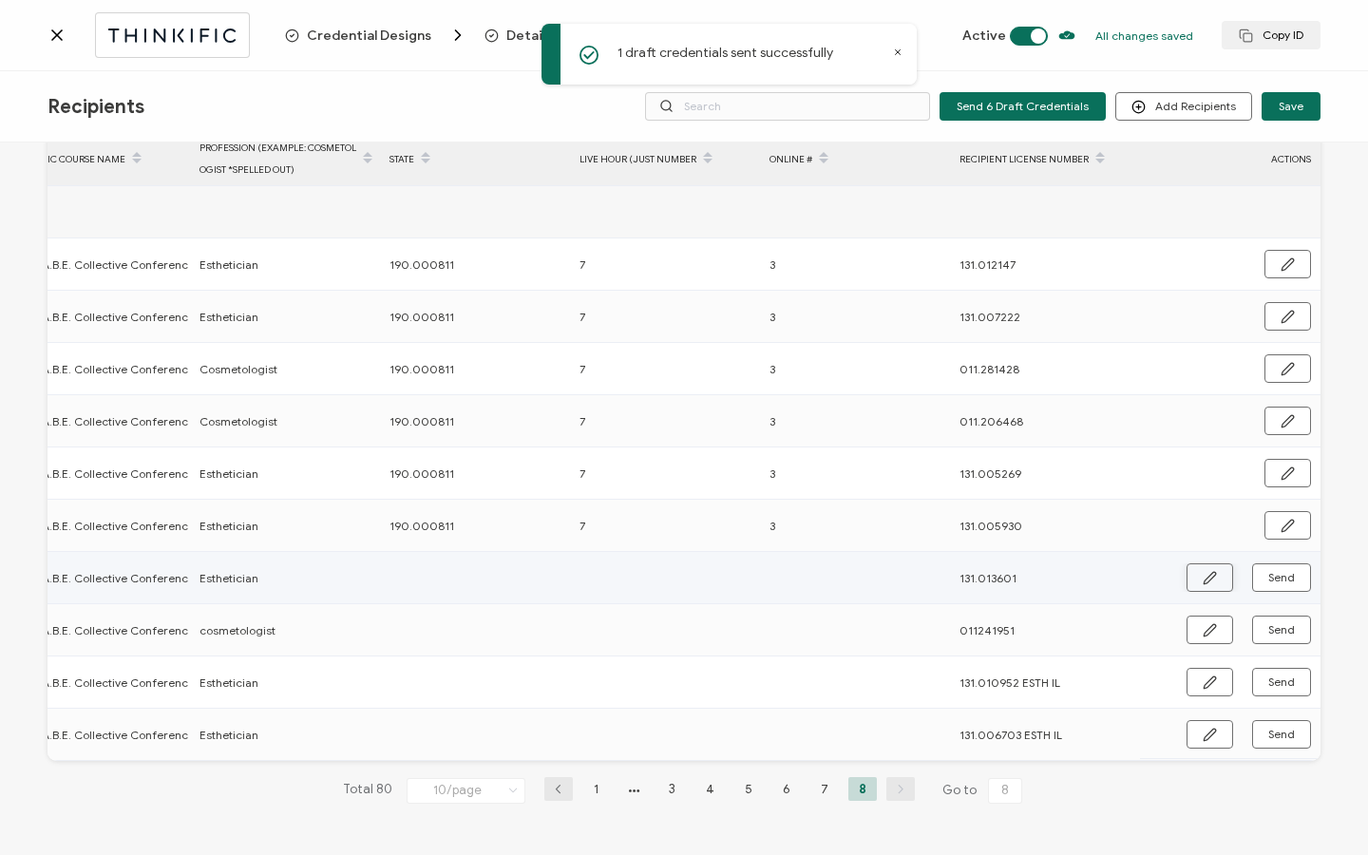
click at [1209, 572] on icon "button" at bounding box center [1210, 578] width 14 height 14
click at [468, 579] on input "text" at bounding box center [473, 576] width 166 height 30
type input "1"
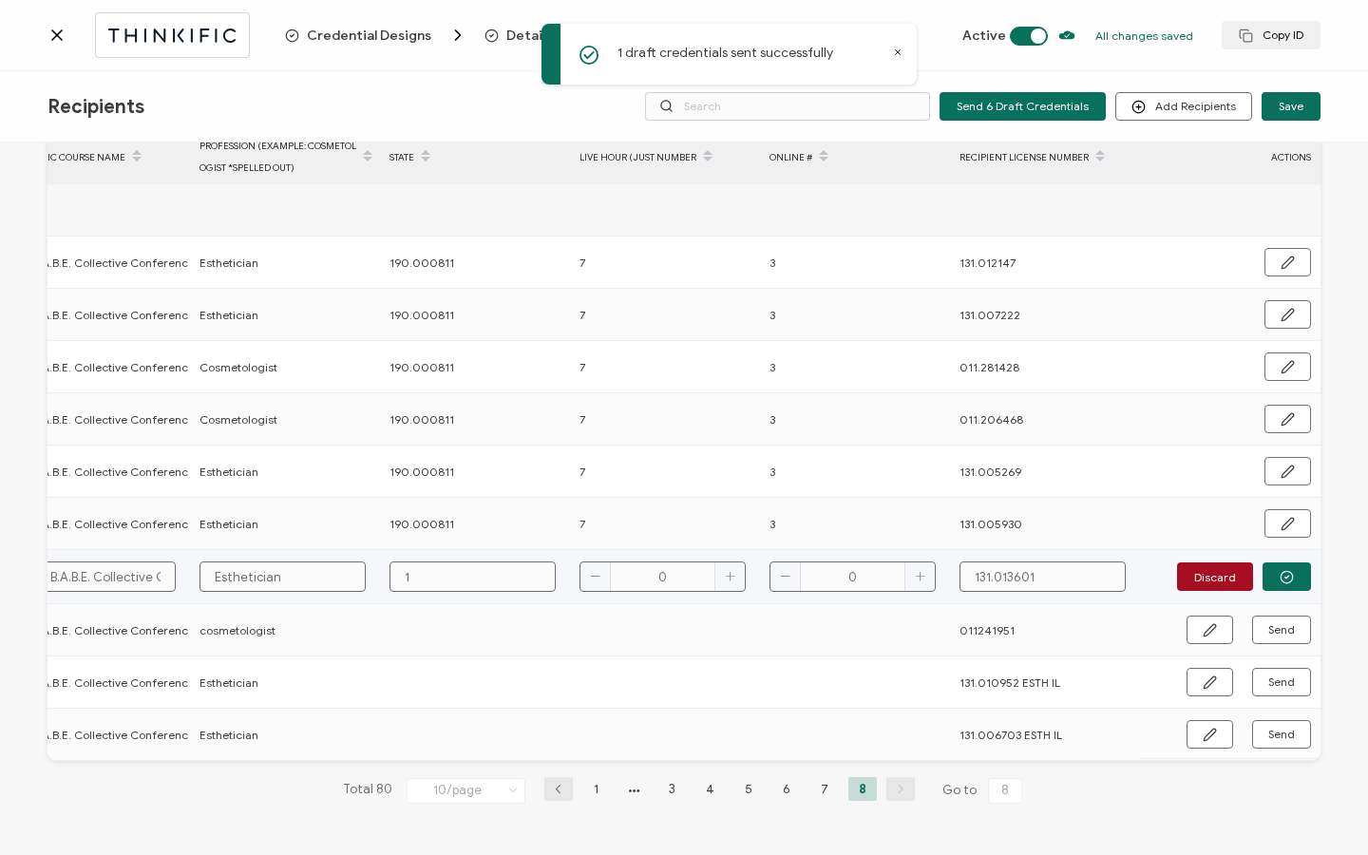
type input "19"
type input "190"
type input "190."
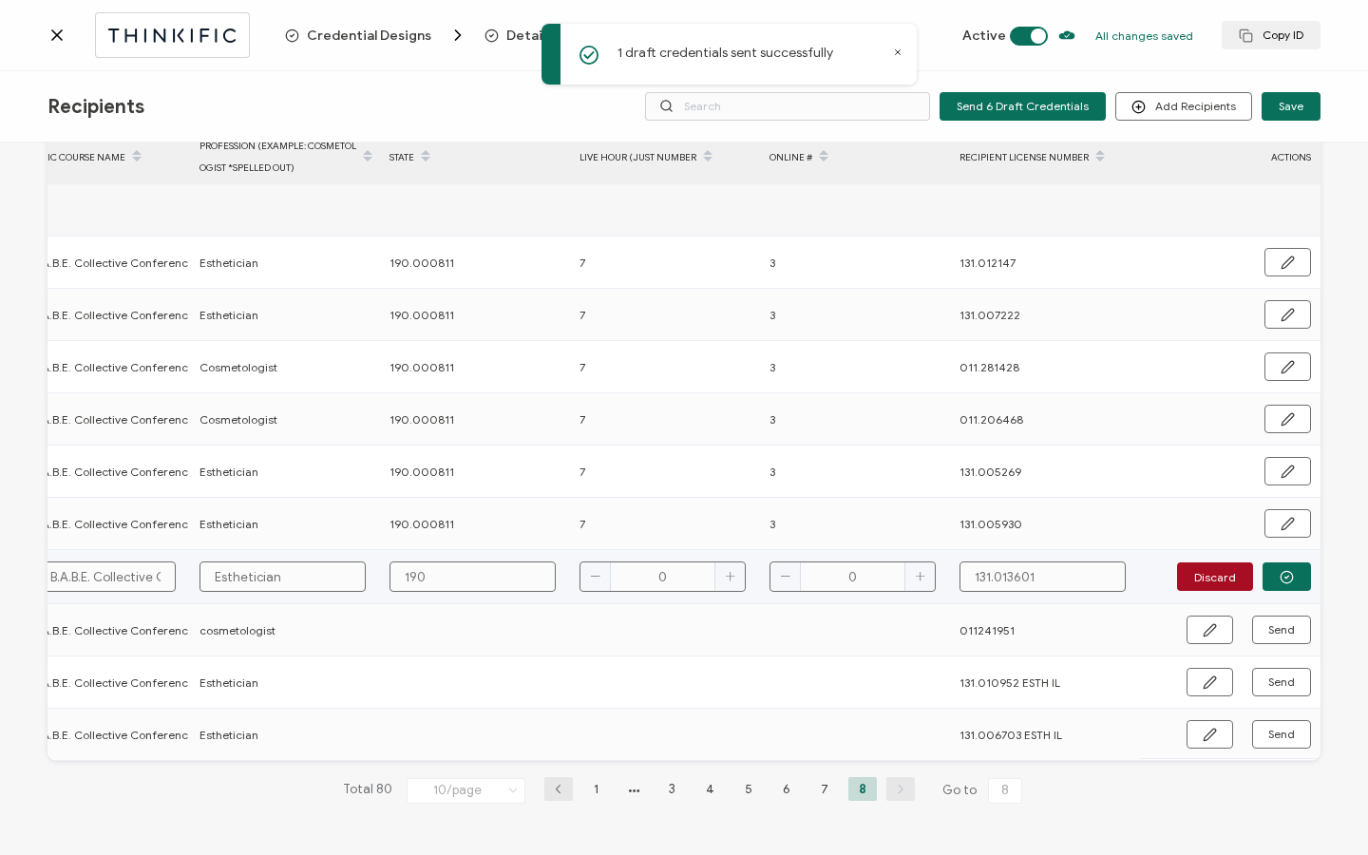
type input "190."
type input "190.0"
click at [1283, 579] on icon "button" at bounding box center [1287, 577] width 14 height 14
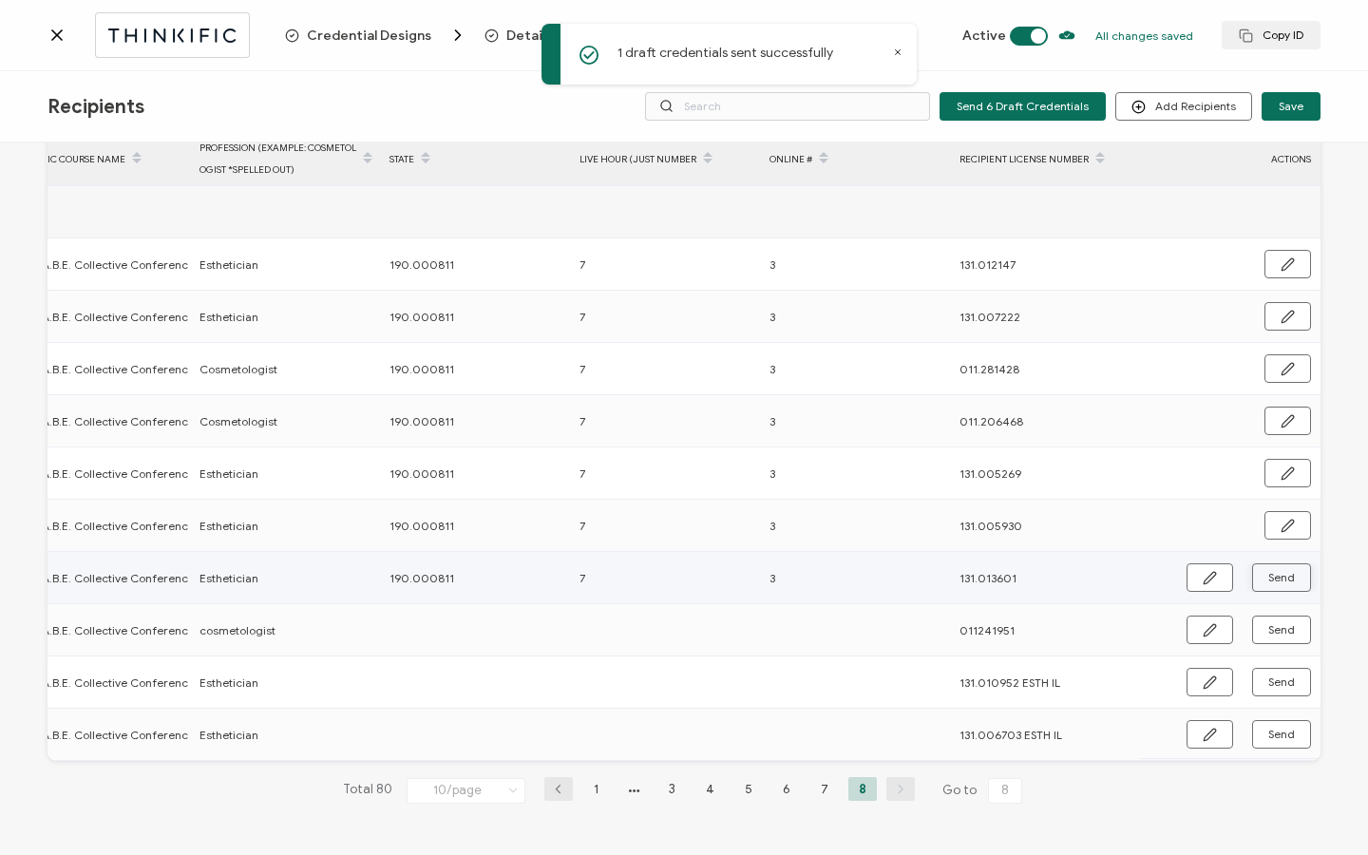
click at [1283, 578] on span "Send" at bounding box center [1281, 577] width 27 height 11
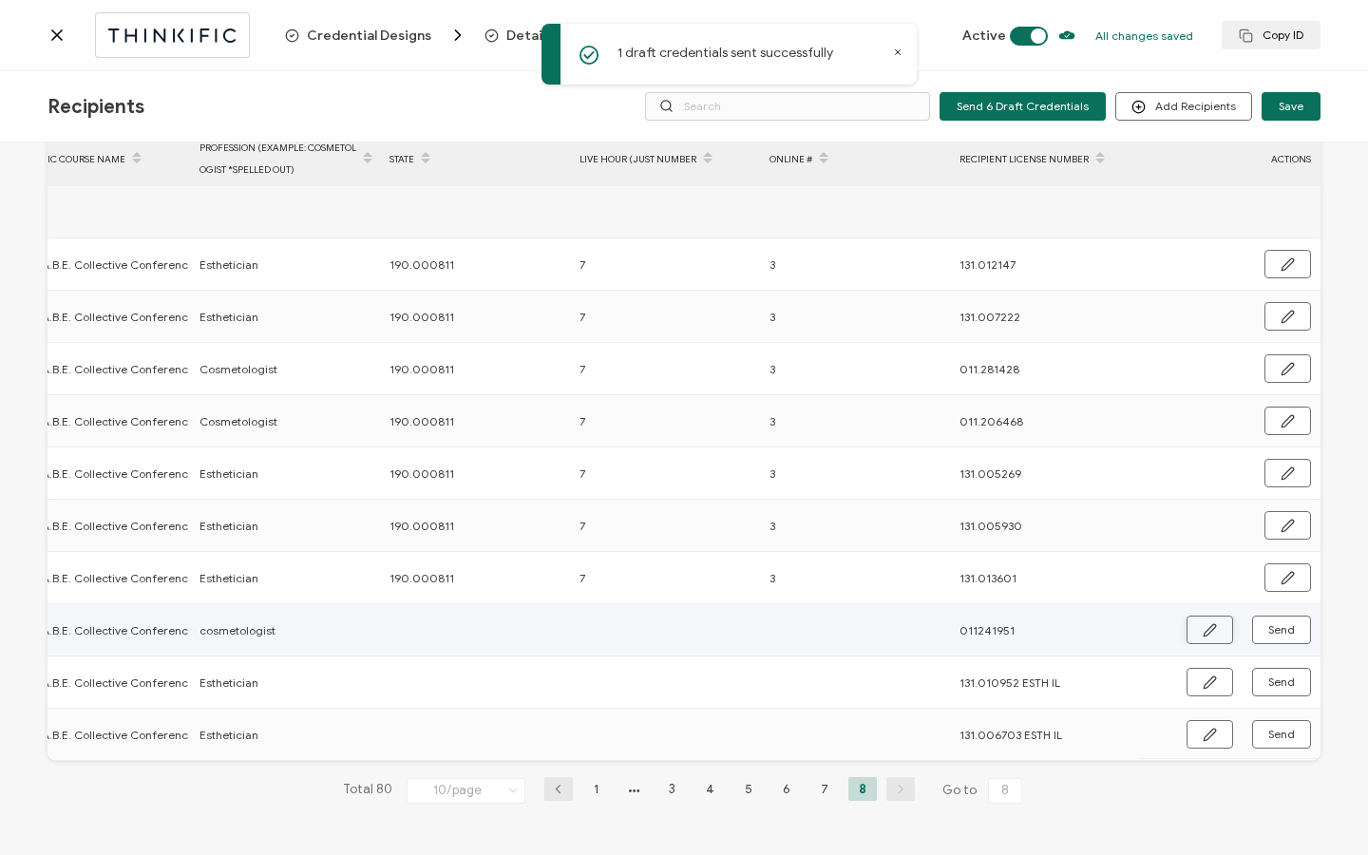
click at [1205, 623] on icon "button" at bounding box center [1210, 630] width 14 height 14
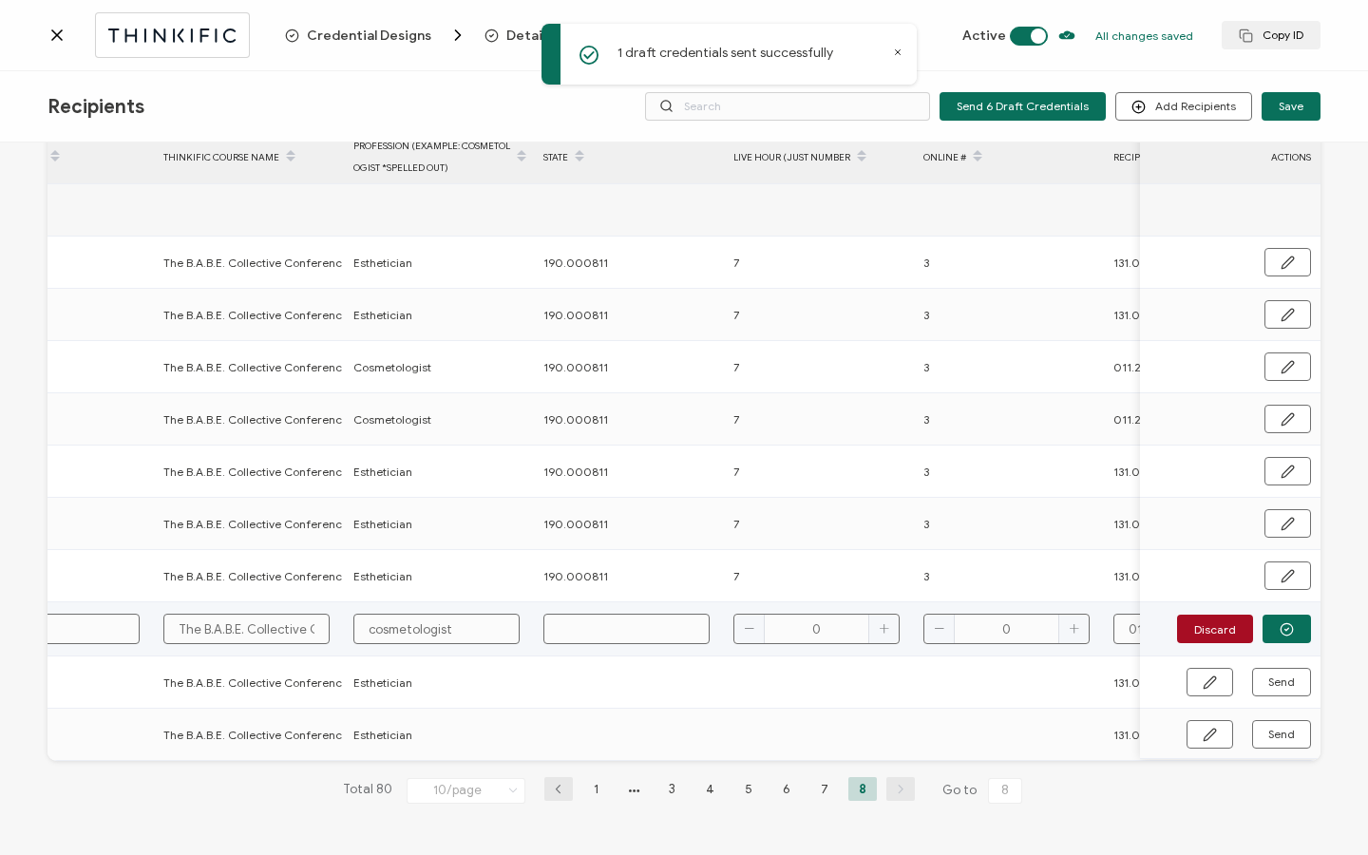
click at [628, 627] on input "text" at bounding box center [626, 629] width 166 height 30
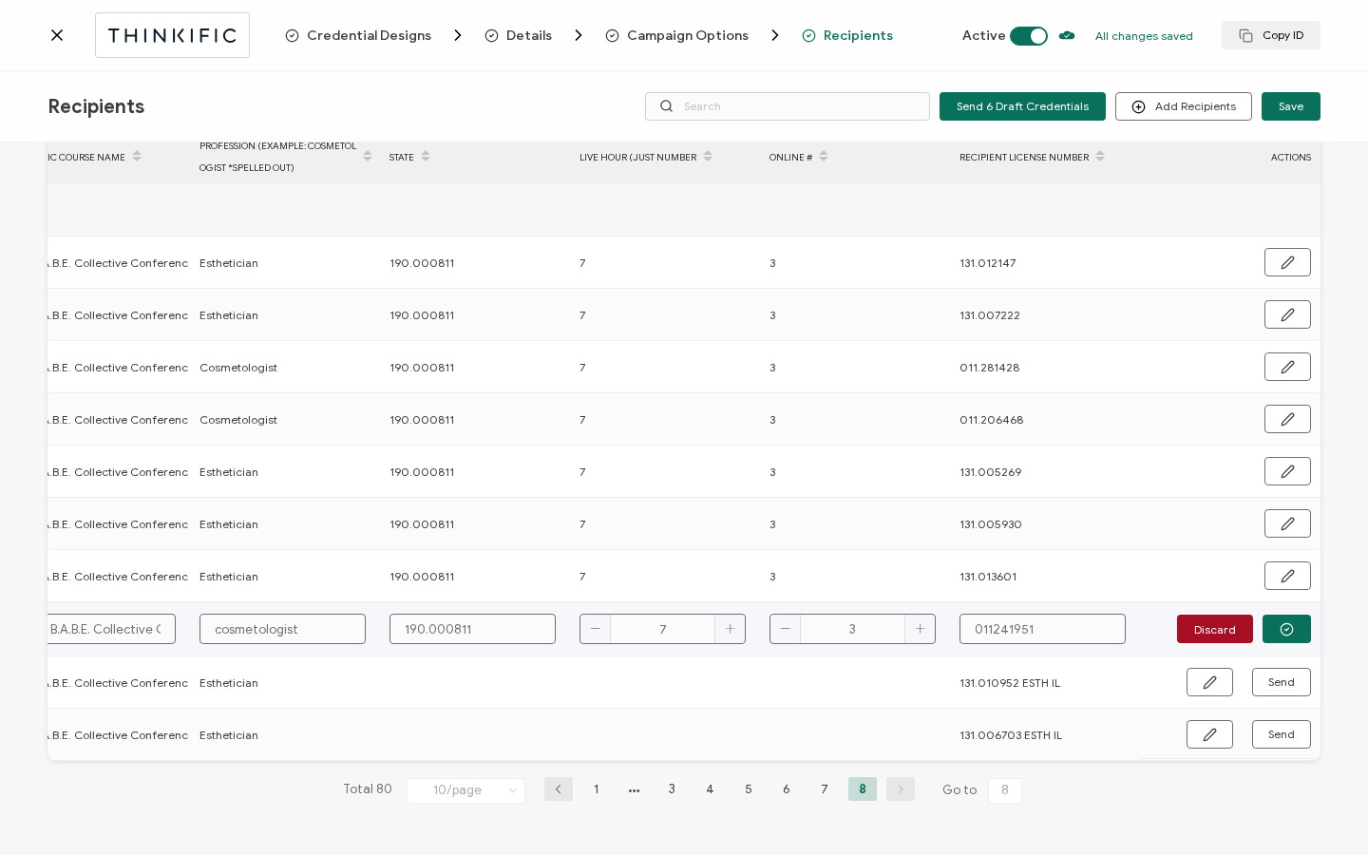
click at [984, 623] on input "011241951" at bounding box center [1043, 629] width 166 height 30
click at [1299, 629] on button "button" at bounding box center [1287, 629] width 48 height 29
click at [1290, 629] on button "Send" at bounding box center [1281, 630] width 59 height 29
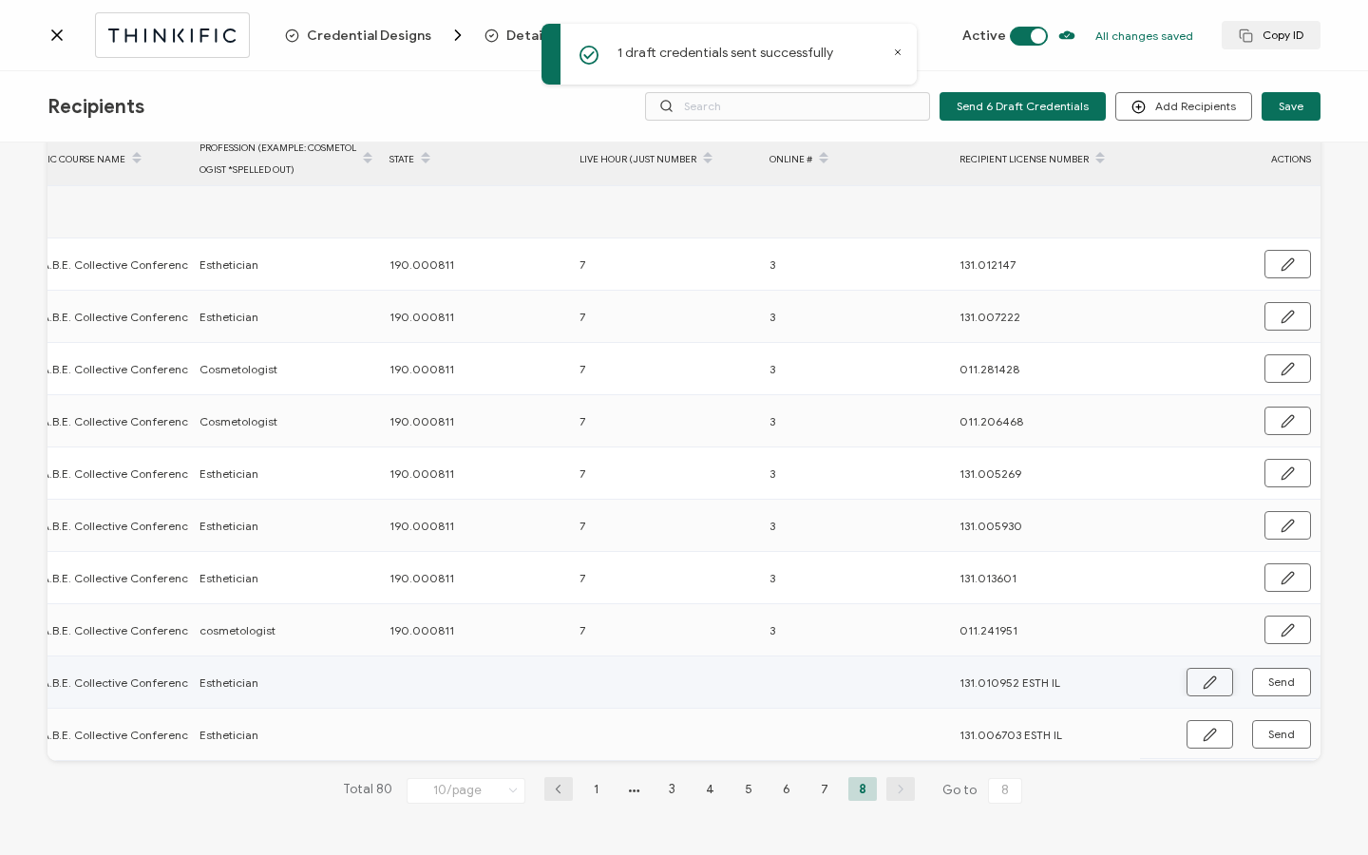
click at [1213, 680] on button "button" at bounding box center [1210, 682] width 47 height 29
click at [506, 683] on input "text" at bounding box center [473, 681] width 166 height 30
click at [996, 689] on input "131.010952 ESTH IL" at bounding box center [1043, 681] width 166 height 30
drag, startPoint x: 1034, startPoint y: 677, endPoint x: 1092, endPoint y: 677, distance: 58.0
click at [1092, 677] on input "131.010952 ESTH IL" at bounding box center [1043, 681] width 166 height 30
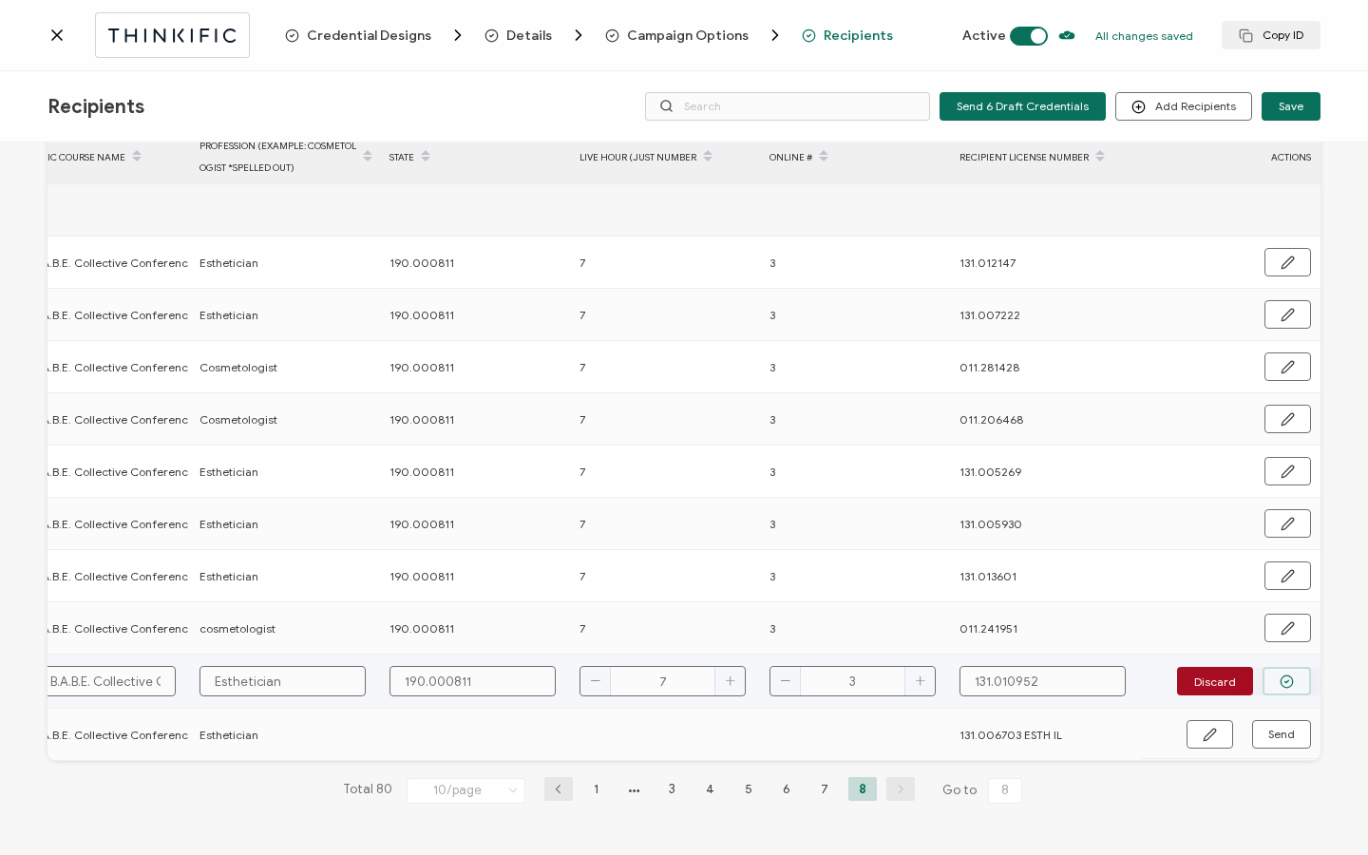
click at [1281, 675] on circle "button" at bounding box center [1287, 681] width 12 height 12
click at [1273, 676] on span "Send" at bounding box center [1281, 681] width 27 height 11
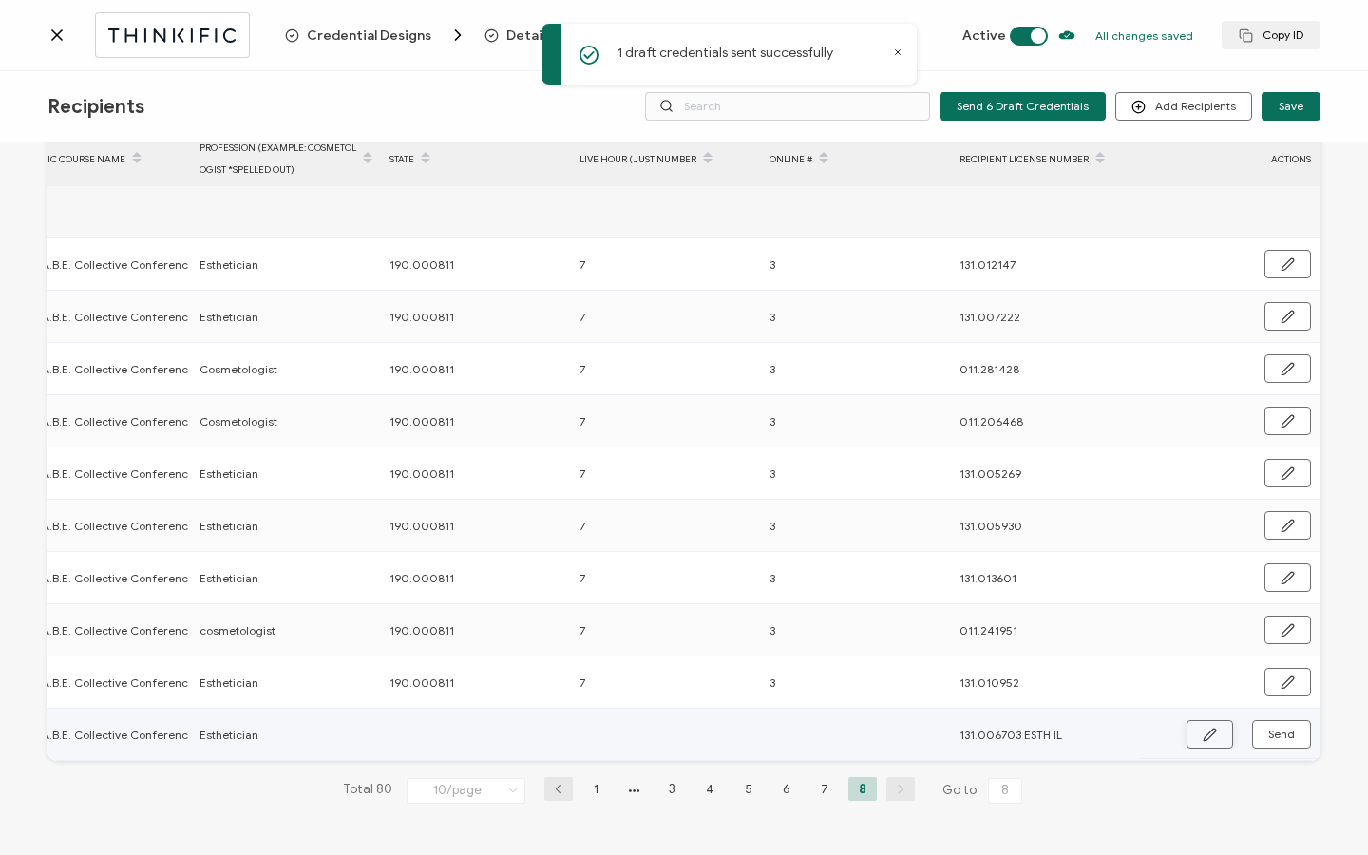
click at [1195, 732] on button "button" at bounding box center [1210, 734] width 47 height 29
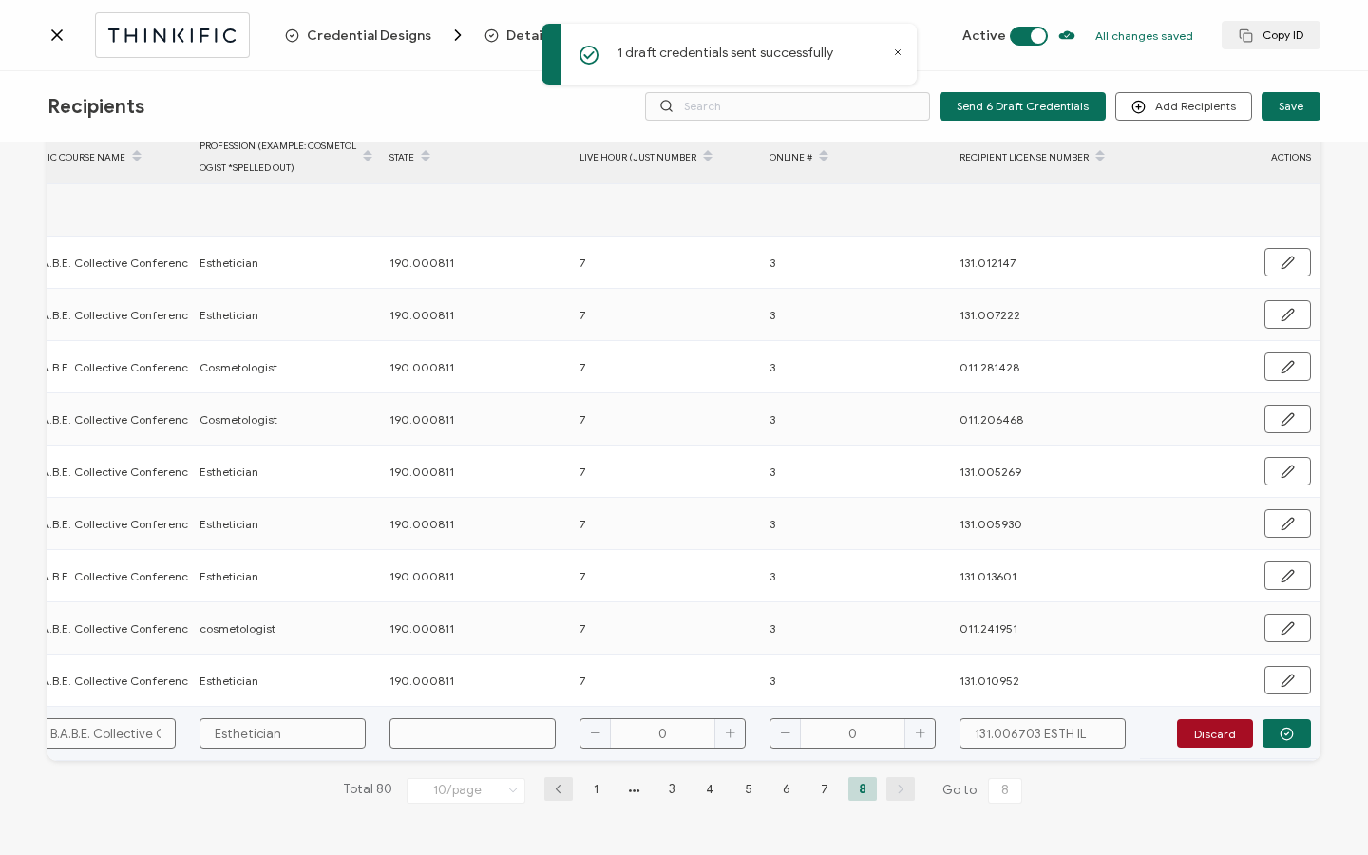
click at [525, 725] on input "text" at bounding box center [473, 733] width 166 height 30
click at [1033, 721] on input "131.006703 ESTH IL" at bounding box center [1043, 733] width 166 height 30
drag, startPoint x: 1033, startPoint y: 721, endPoint x: 1078, endPoint y: 721, distance: 45.6
click at [1078, 721] on input "131.006703 ESTH IL" at bounding box center [1043, 733] width 166 height 30
click at [1284, 741] on button "button" at bounding box center [1287, 733] width 48 height 29
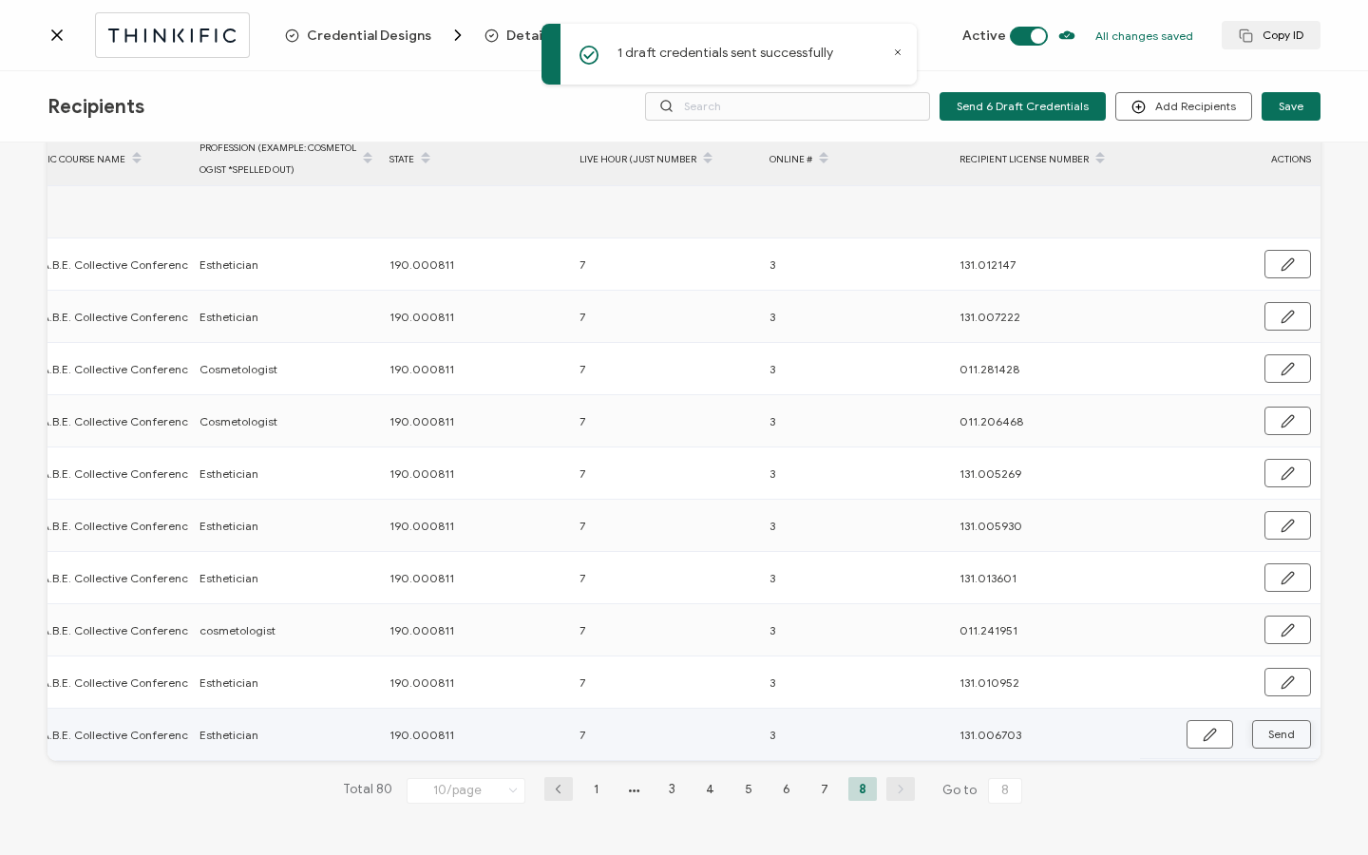
click at [1281, 729] on span "Send" at bounding box center [1281, 734] width 27 height 11
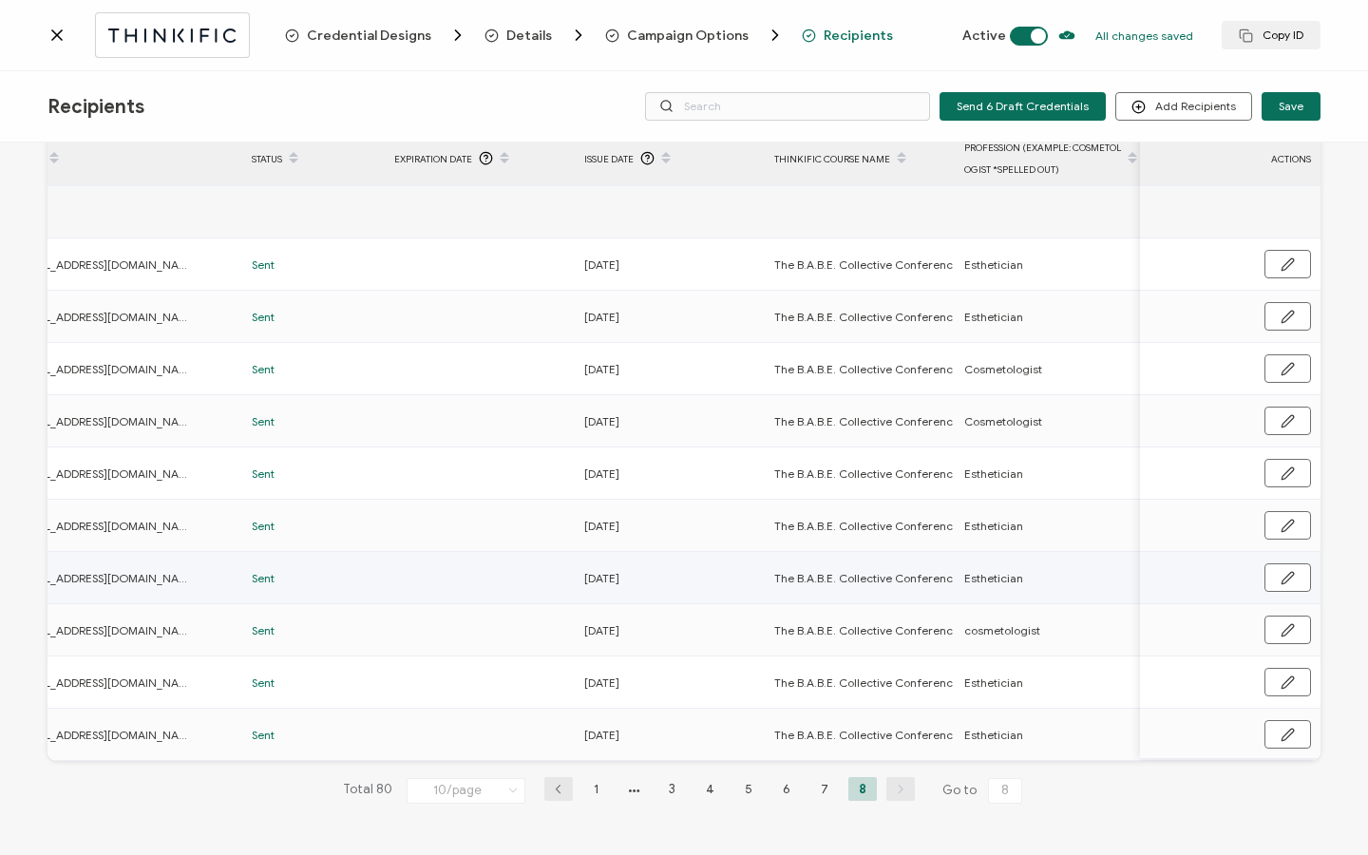
scroll to position [0, 0]
